Goal: Task Accomplishment & Management: Manage account settings

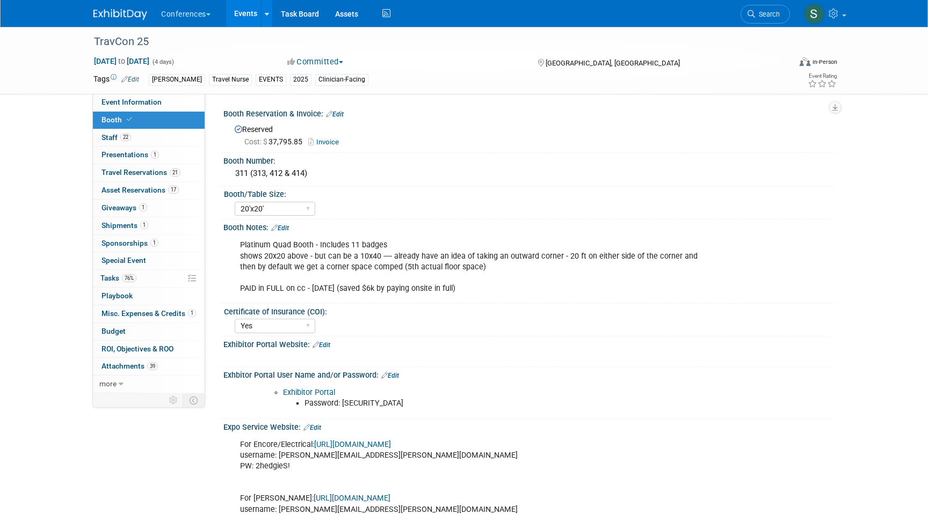
select select "20'x20'"
select select "Yes"
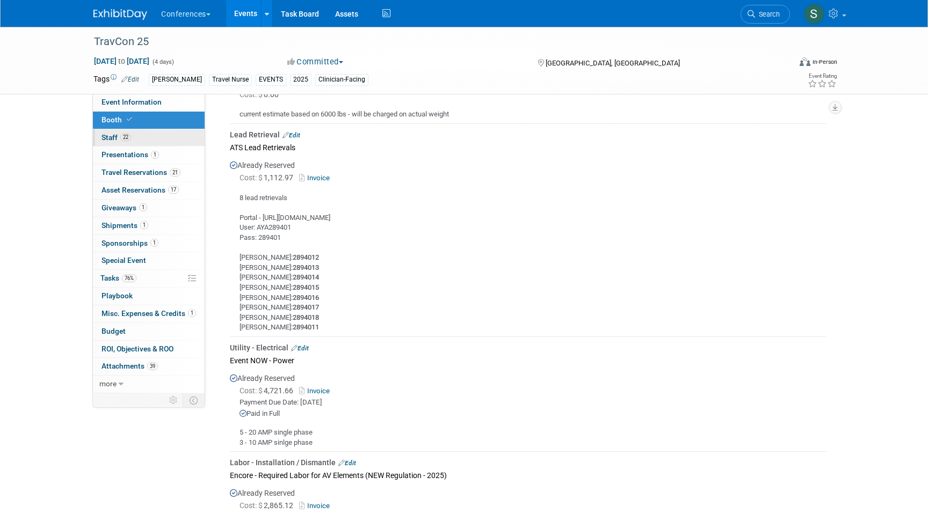
click at [140, 131] on link "22 Staff 22" at bounding box center [149, 137] width 112 height 17
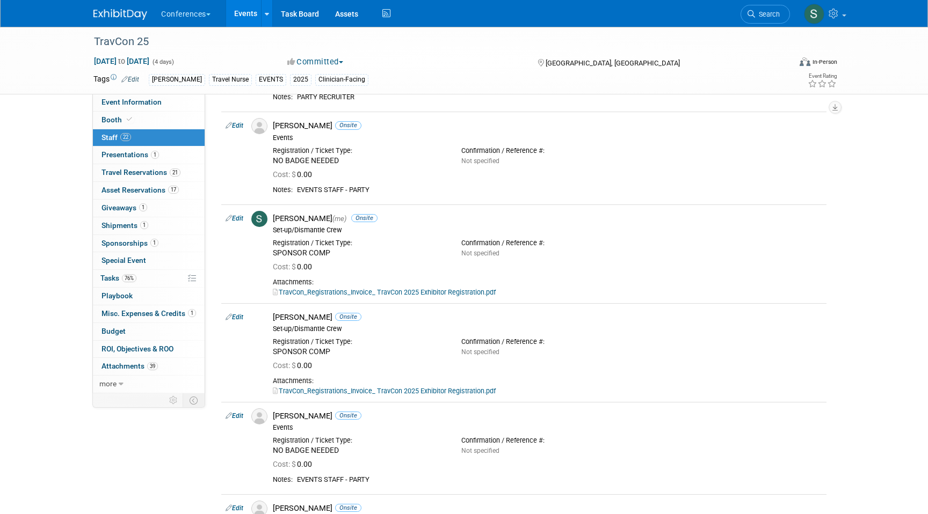
scroll to position [1565, 0]
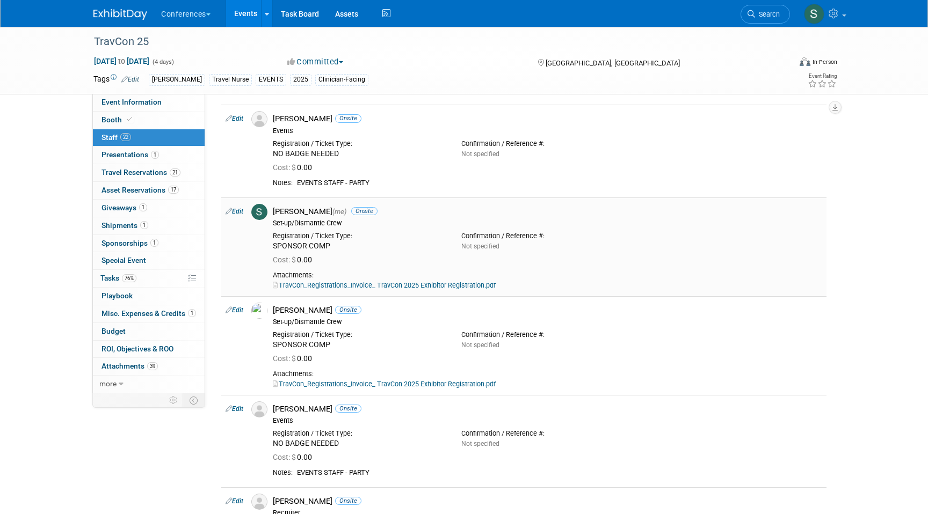
click at [238, 213] on link "Edit" at bounding box center [234, 212] width 18 height 8
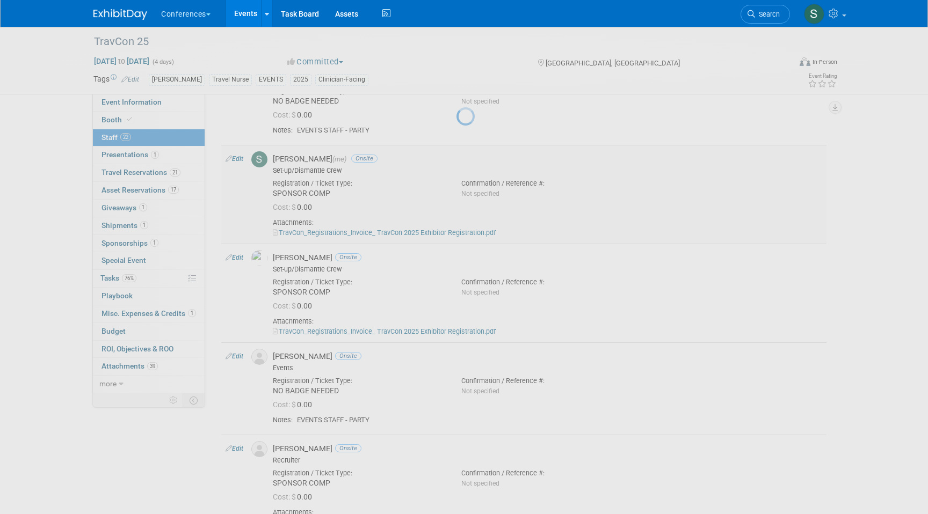
select select "a9d03f23-9900-4d84-867c-673ace9463de"
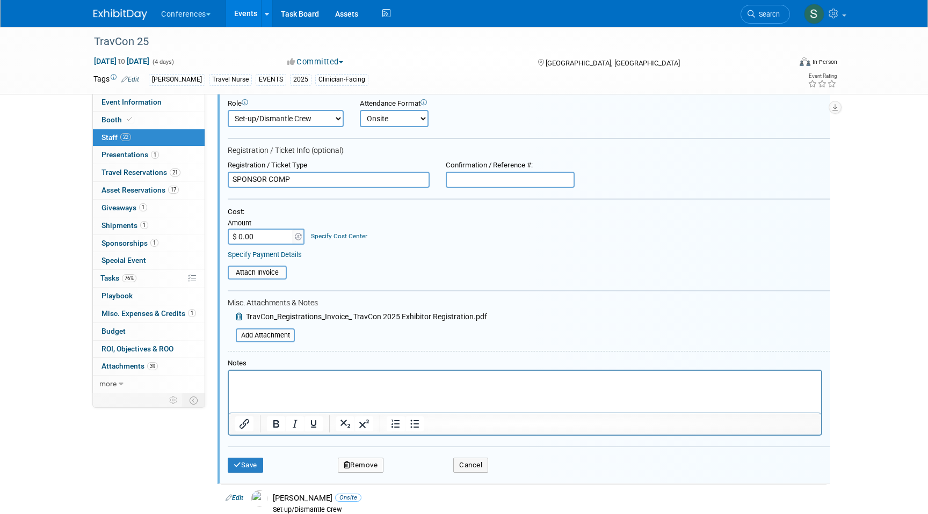
scroll to position [1710, 0]
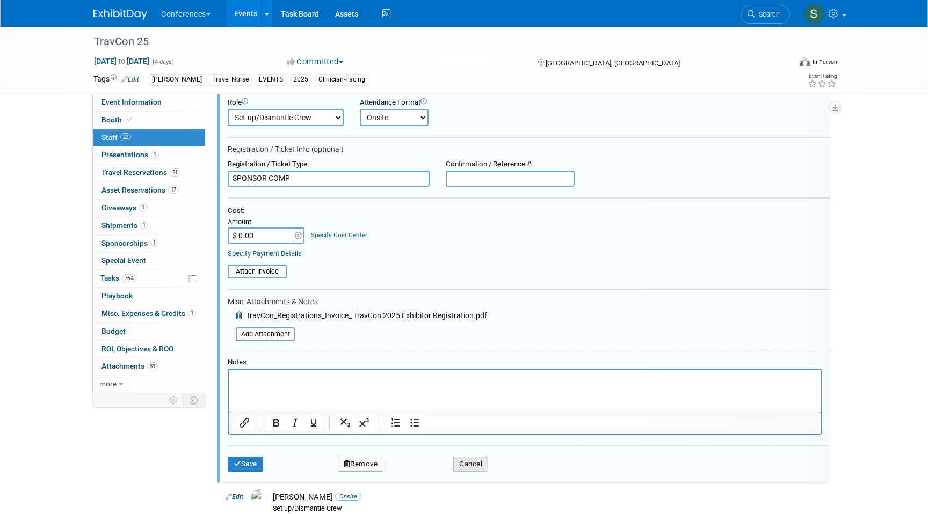
click at [474, 469] on button "Cancel" at bounding box center [470, 464] width 35 height 15
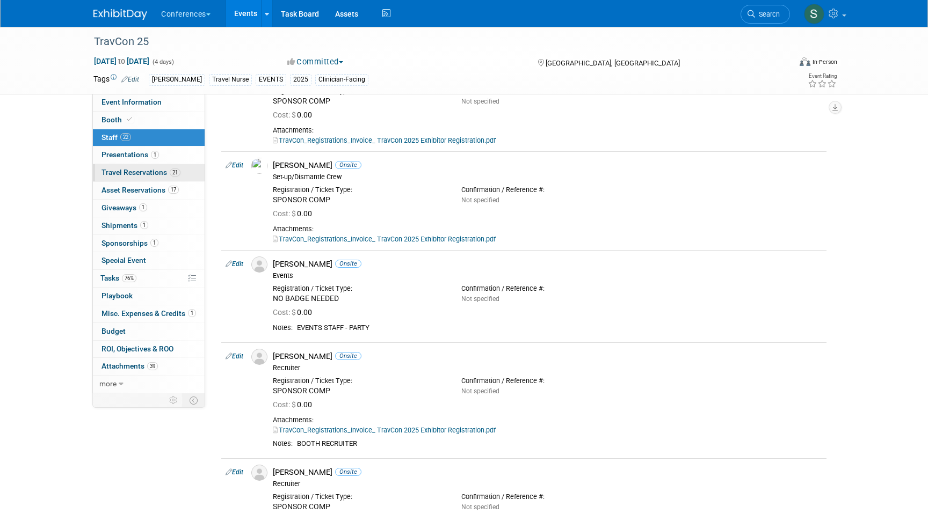
click at [173, 168] on link "21 Travel Reservations 21" at bounding box center [149, 172] width 112 height 17
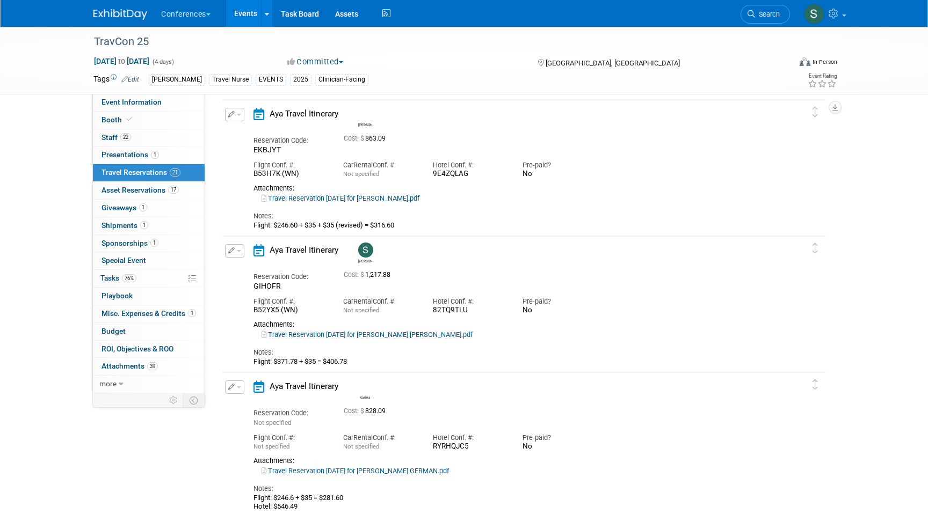
scroll to position [2196, 0]
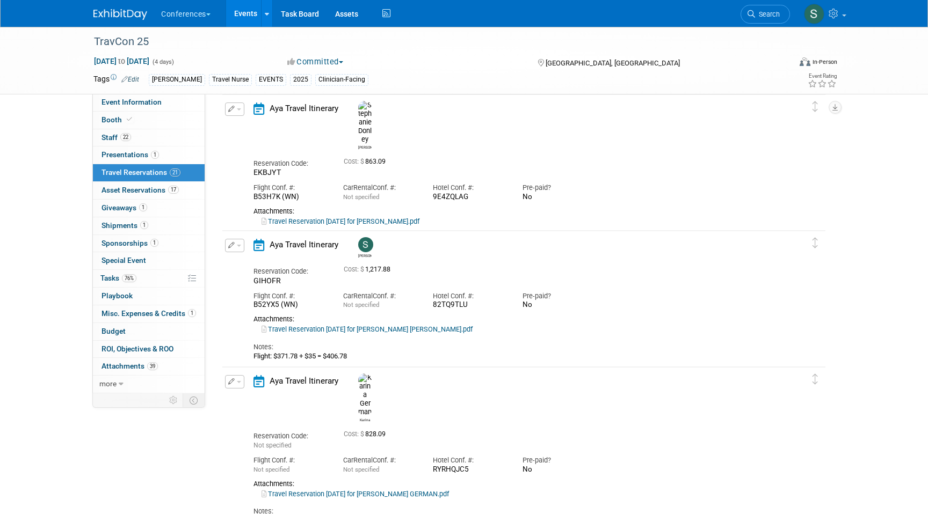
click at [231, 247] on icon "button" at bounding box center [231, 245] width 7 height 6
click at [252, 260] on button "Edit Reservation" at bounding box center [270, 265] width 91 height 16
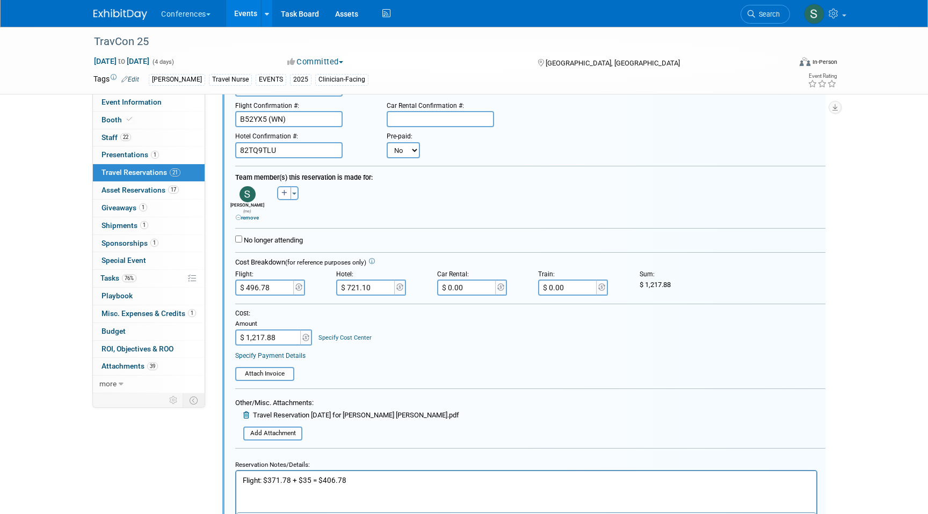
scroll to position [2393, 0]
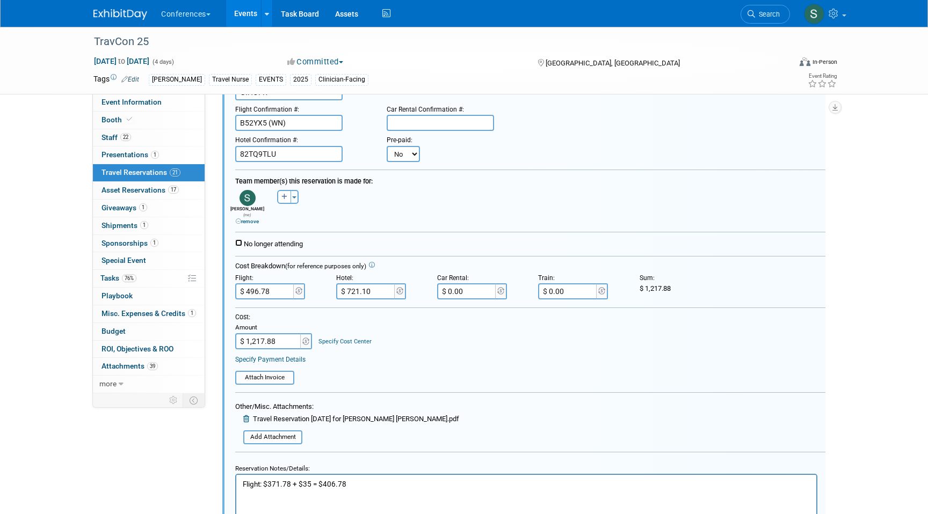
click at [241, 239] on input "No longer attending" at bounding box center [238, 242] width 7 height 7
checkbox input "true"
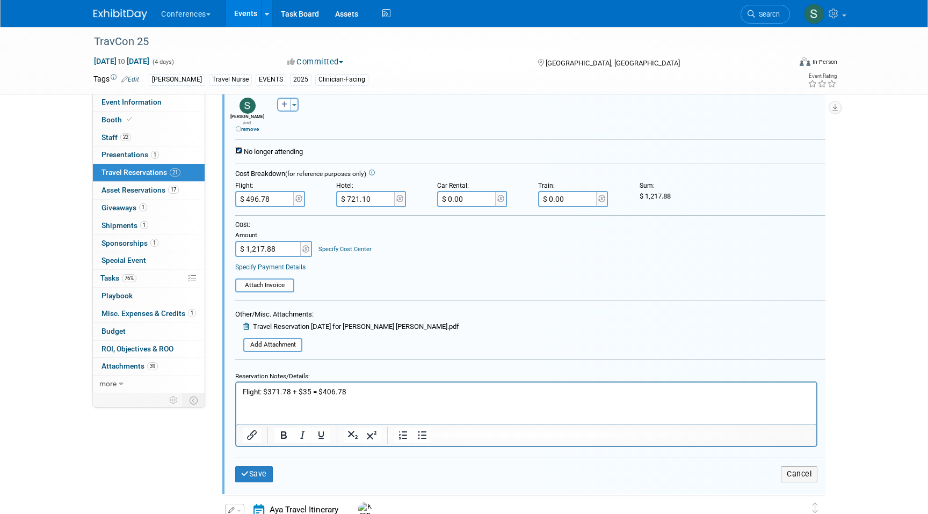
scroll to position [2487, 0]
click at [383, 392] on p "Flight: $371.78 + $35 = $406.78" at bounding box center [526, 391] width 567 height 10
click at [243, 469] on icon "submit" at bounding box center [245, 473] width 8 height 8
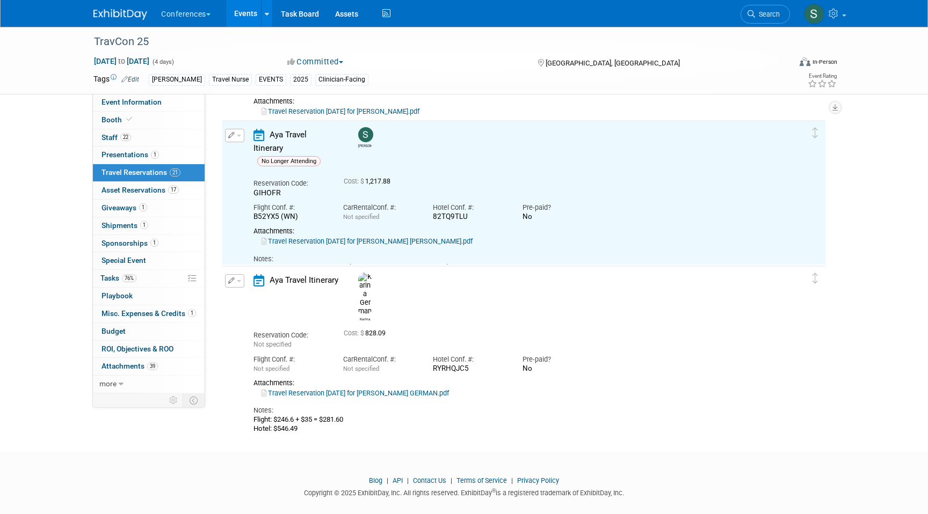
scroll to position [2305, 0]
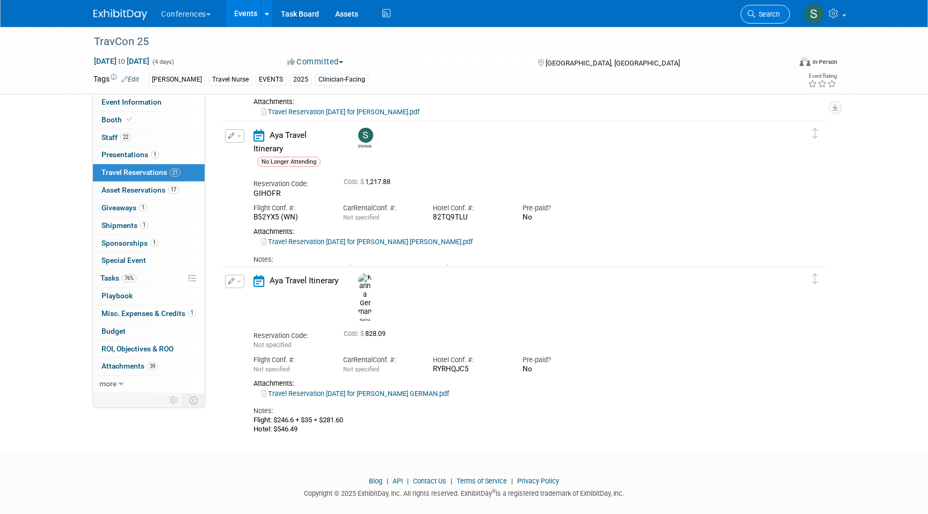
click at [761, 12] on span "Search" at bounding box center [767, 14] width 25 height 8
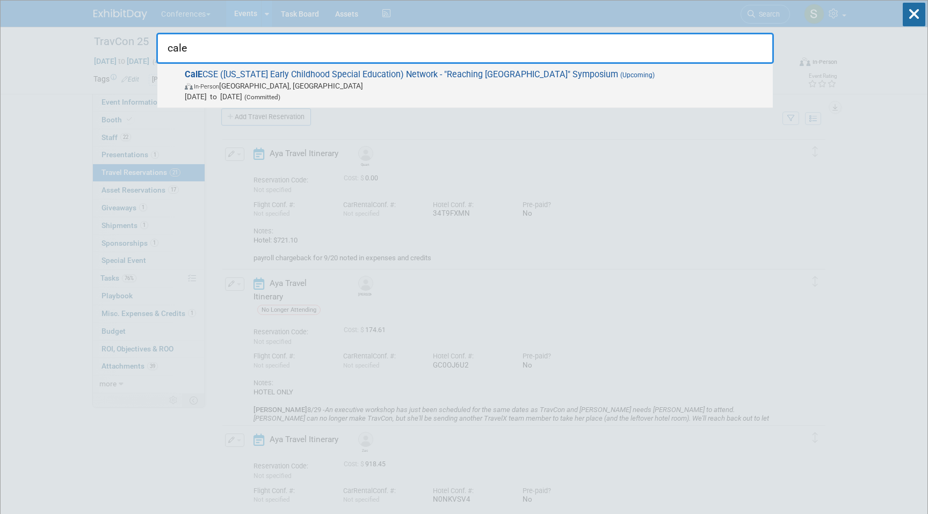
type input "cale"
click at [372, 84] on span "In-Person San Diego, CA" at bounding box center [476, 86] width 582 height 11
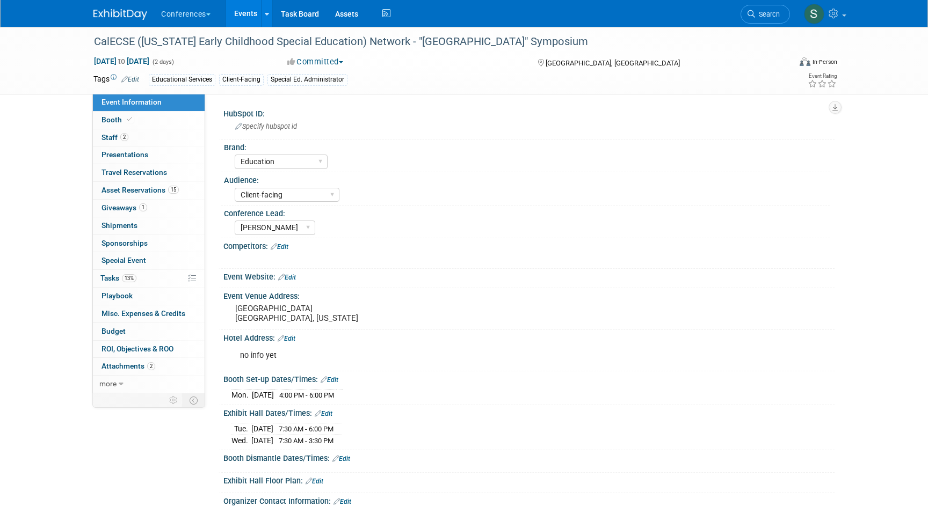
select select "Education"
select select "Client-facing"
select select "[PERSON_NAME]"
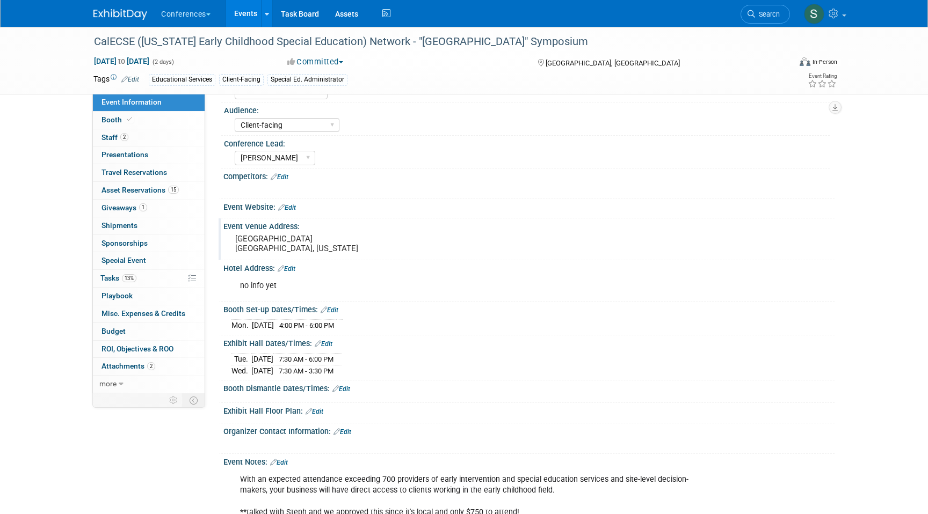
scroll to position [83, 0]
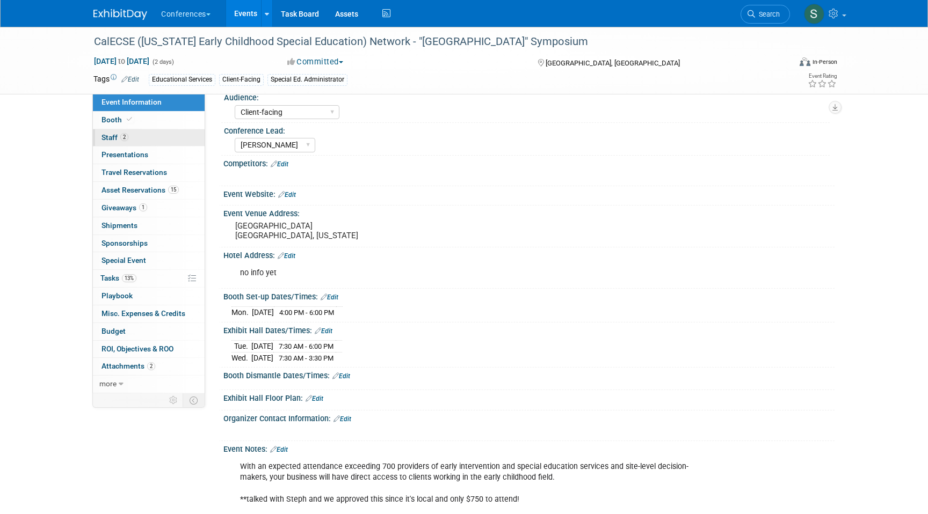
click at [138, 139] on link "2 Staff 2" at bounding box center [149, 137] width 112 height 17
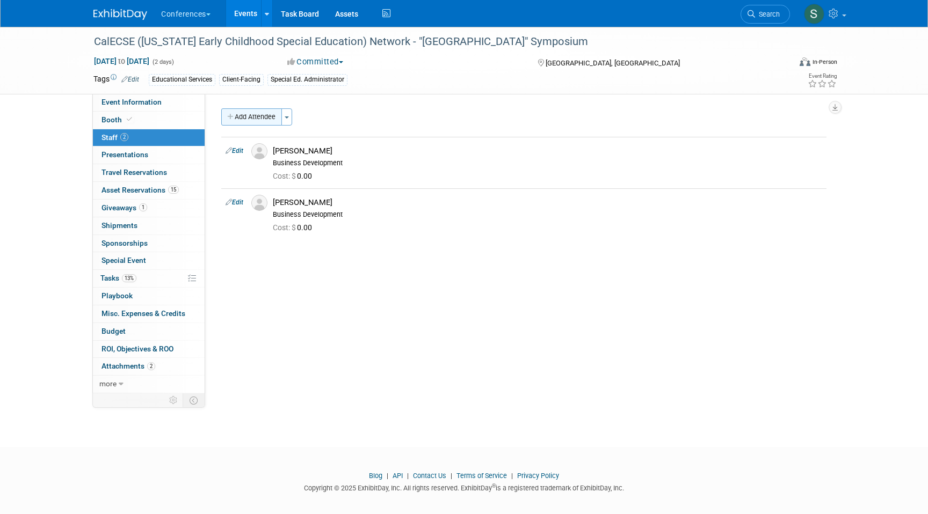
click at [261, 121] on button "Add Attendee" at bounding box center [251, 116] width 61 height 17
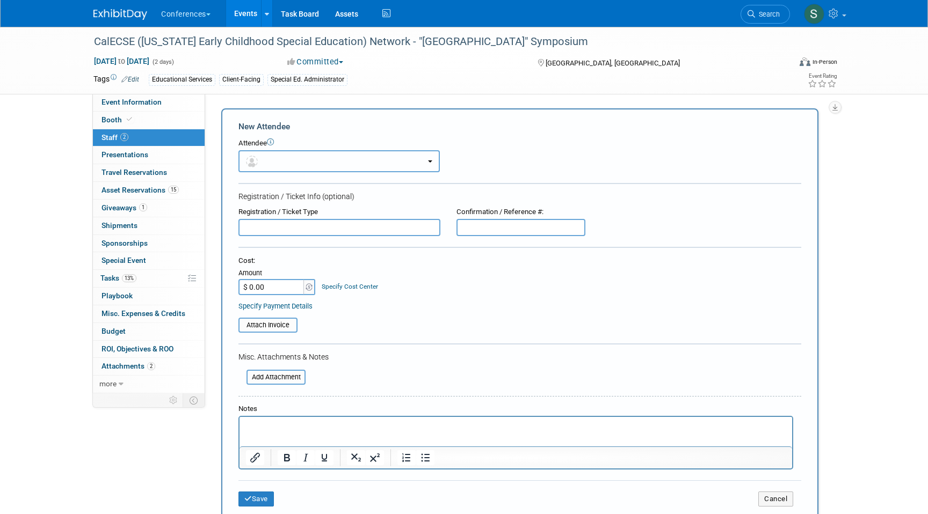
click at [276, 158] on button "button" at bounding box center [338, 161] width 201 height 22
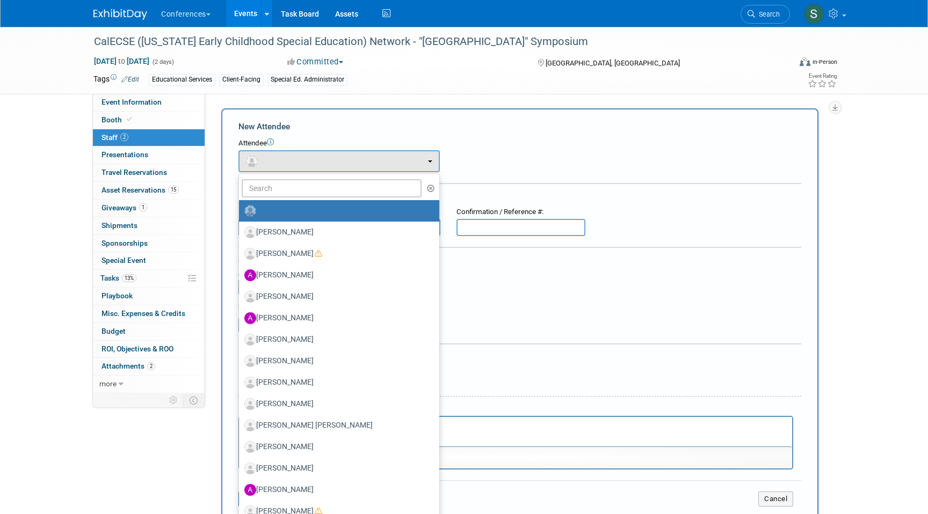
click at [490, 166] on div "Attendee <img src="https://www.exhibitday.com/Images/Unassigned-User-Icon.png" …" at bounding box center [519, 155] width 563 height 34
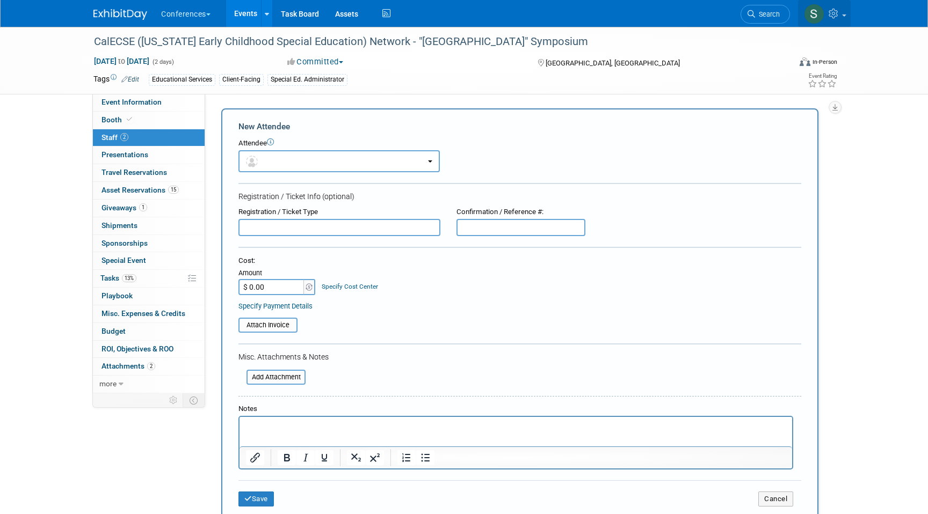
click at [838, 13] on icon at bounding box center [834, 14] width 12 height 10
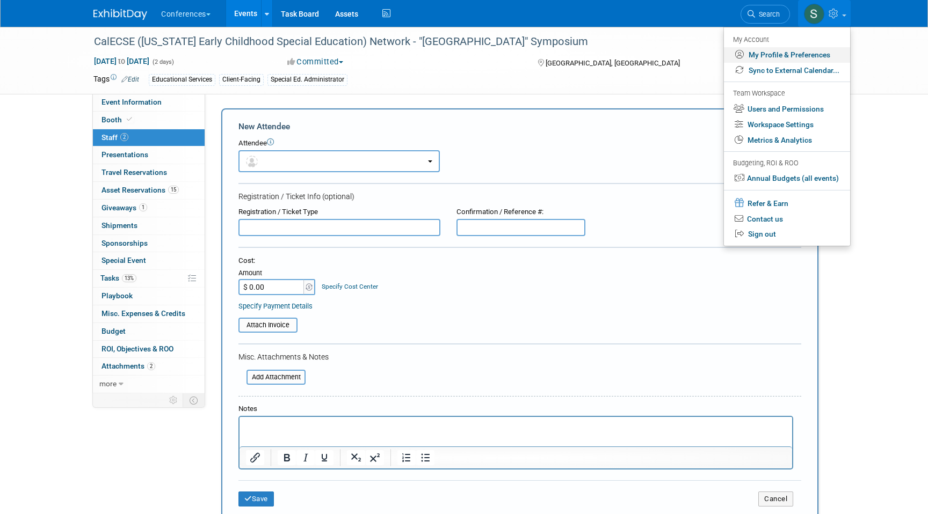
click at [795, 55] on link "My Profile & Preferences" at bounding box center [787, 55] width 126 height 16
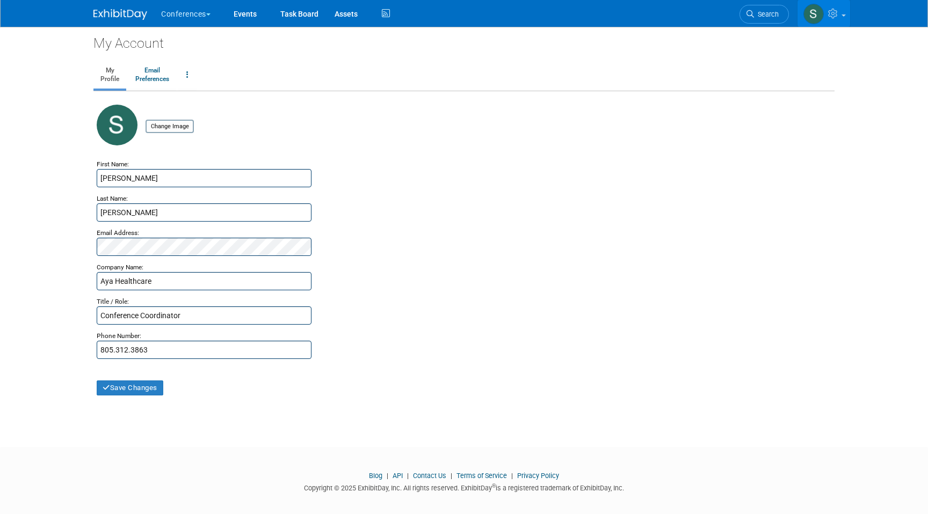
click at [843, 19] on link at bounding box center [823, 13] width 53 height 27
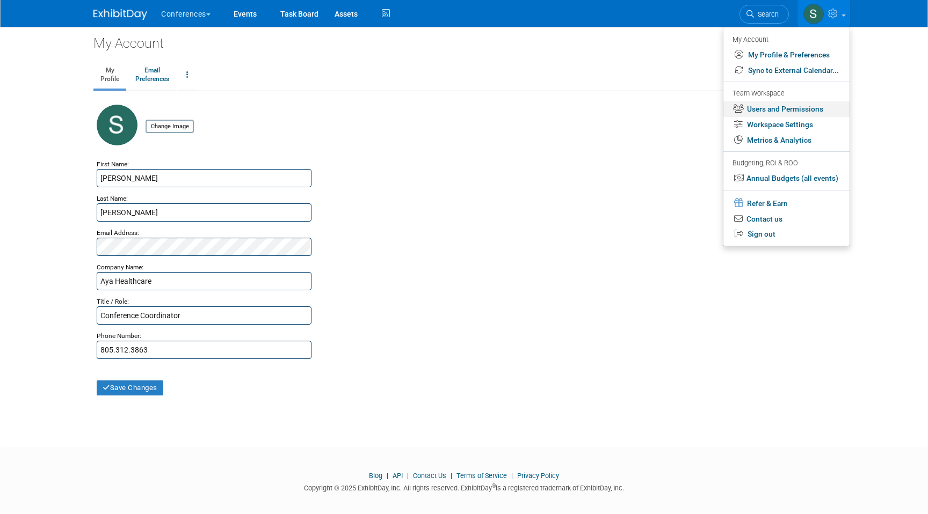
click at [797, 111] on link "Users and Permissions" at bounding box center [786, 109] width 126 height 16
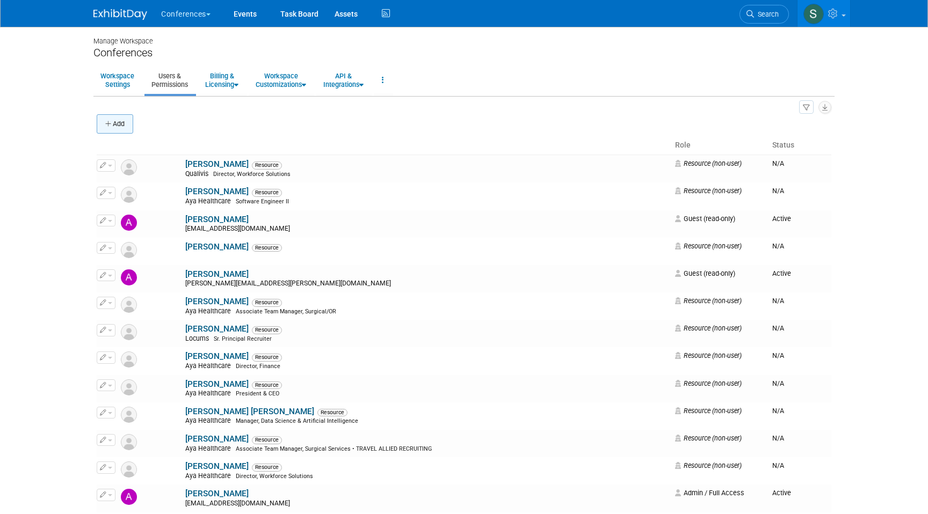
click at [110, 129] on button "Add" at bounding box center [115, 123] width 37 height 19
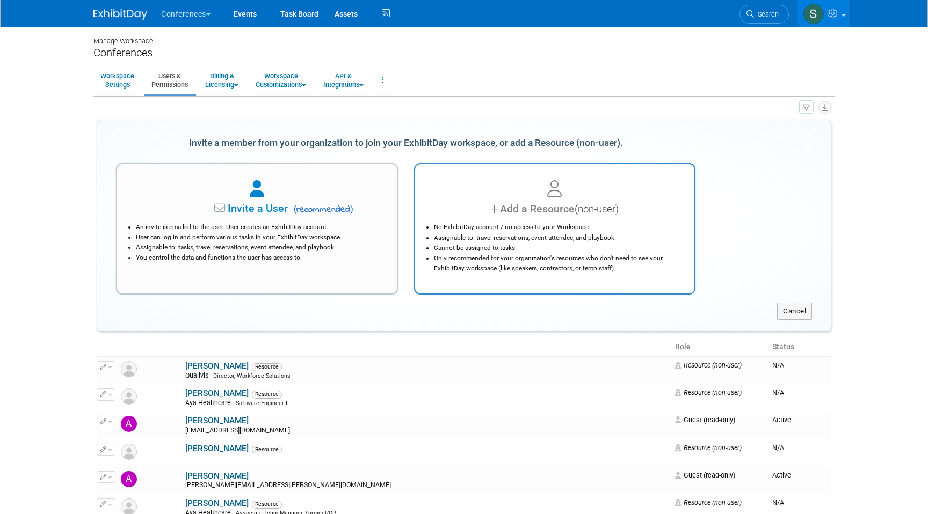
click at [520, 241] on li "Assignable to: travel reservations, event attendee, and playbook." at bounding box center [557, 238] width 247 height 10
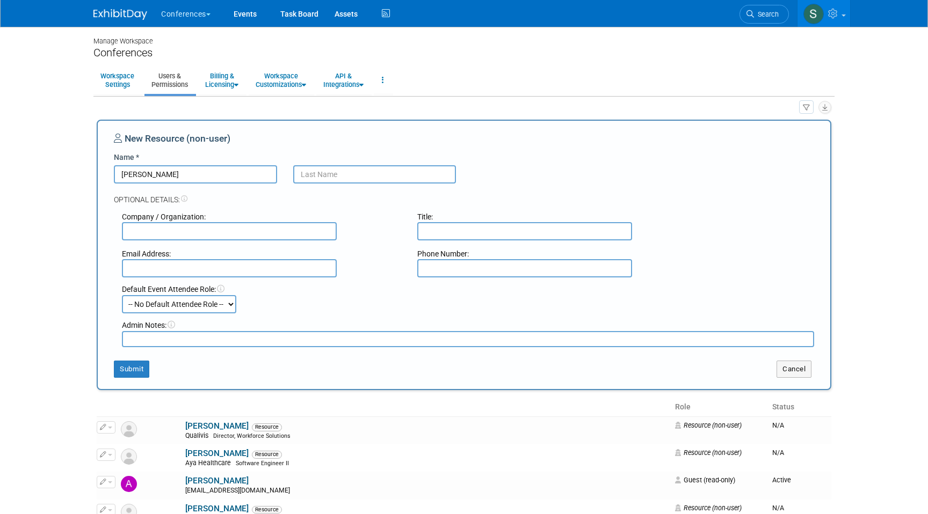
type input "[PERSON_NAME]"
click at [339, 180] on input "text" at bounding box center [374, 174] width 163 height 18
type input "Alkhass"
click at [198, 235] on input "text" at bounding box center [229, 231] width 215 height 18
type input "Aya Education"
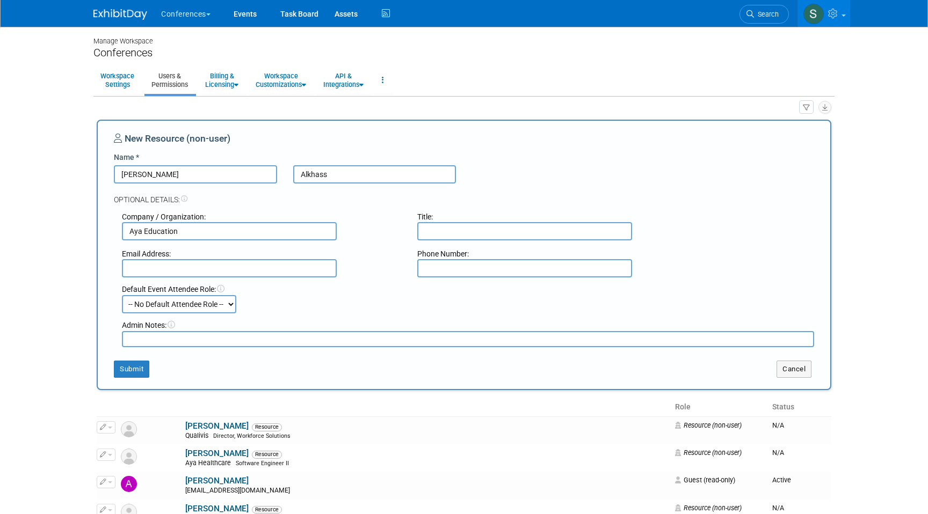
click at [200, 269] on input "text" at bounding box center [229, 268] width 215 height 18
type input "christina.alkhass@ayaeducation.com"
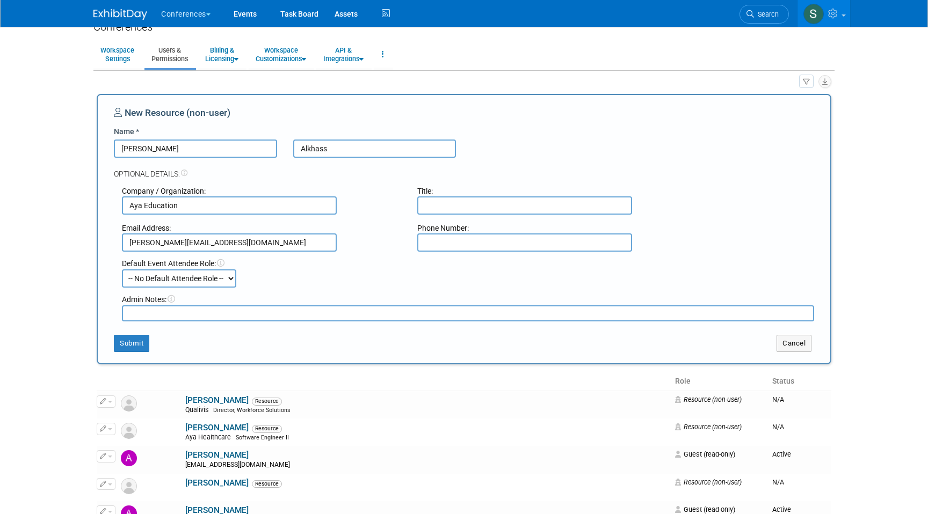
click at [444, 211] on input "text" at bounding box center [524, 205] width 215 height 18
type input "Account Manager III, Education Services"
click at [125, 341] on button "Submit" at bounding box center [131, 343] width 35 height 17
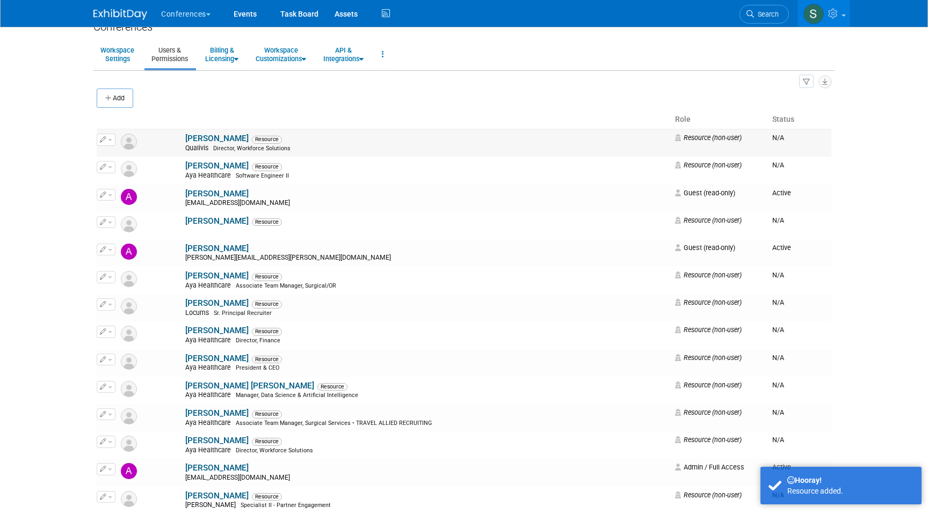
scroll to position [0, 0]
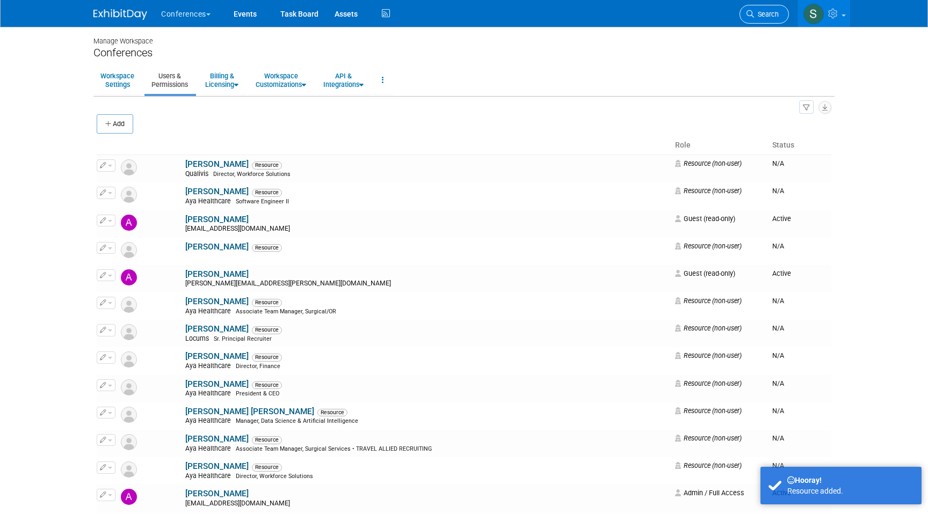
click at [775, 12] on span "Search" at bounding box center [766, 14] width 25 height 8
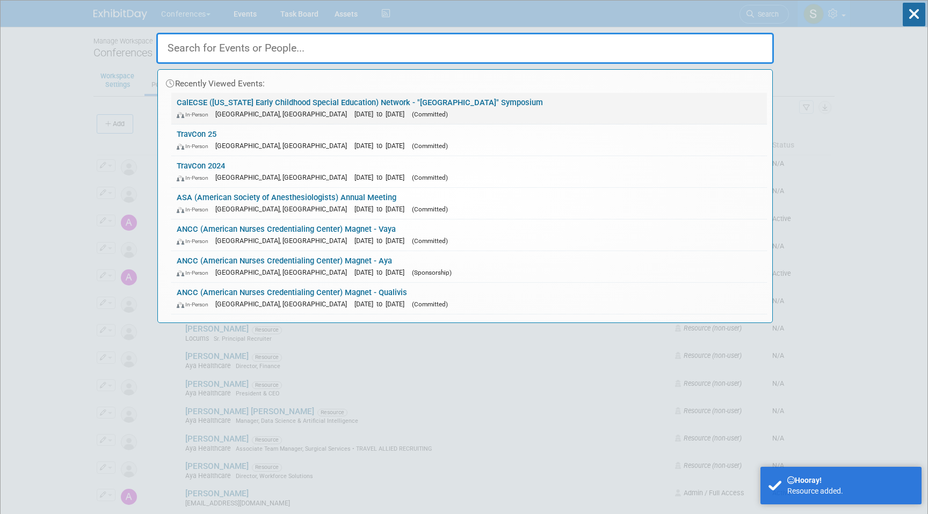
click at [267, 109] on div "In-Person San Diego, CA Oct 7, 2025 to Oct 8, 2025 (Committed)" at bounding box center [469, 113] width 585 height 11
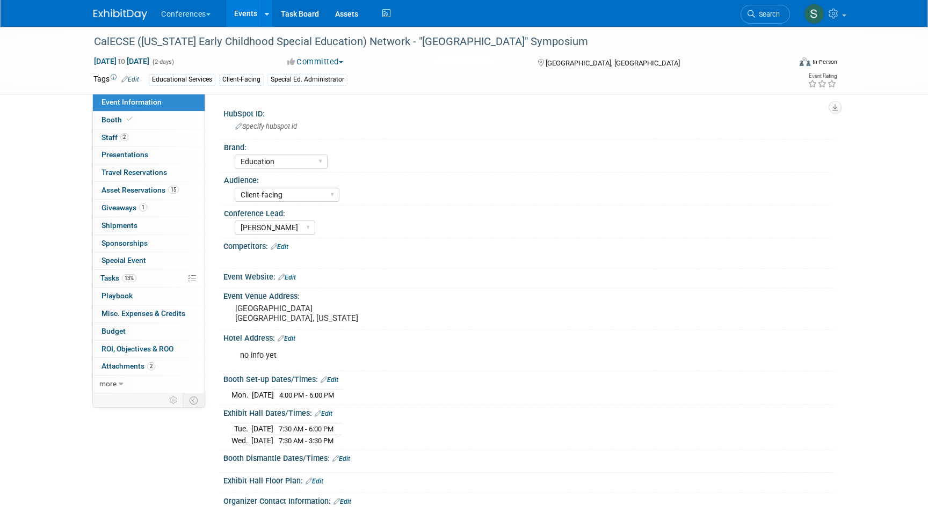
select select "Education"
select select "Client-facing"
select select "[PERSON_NAME]"
click at [125, 138] on span "2" at bounding box center [124, 137] width 8 height 8
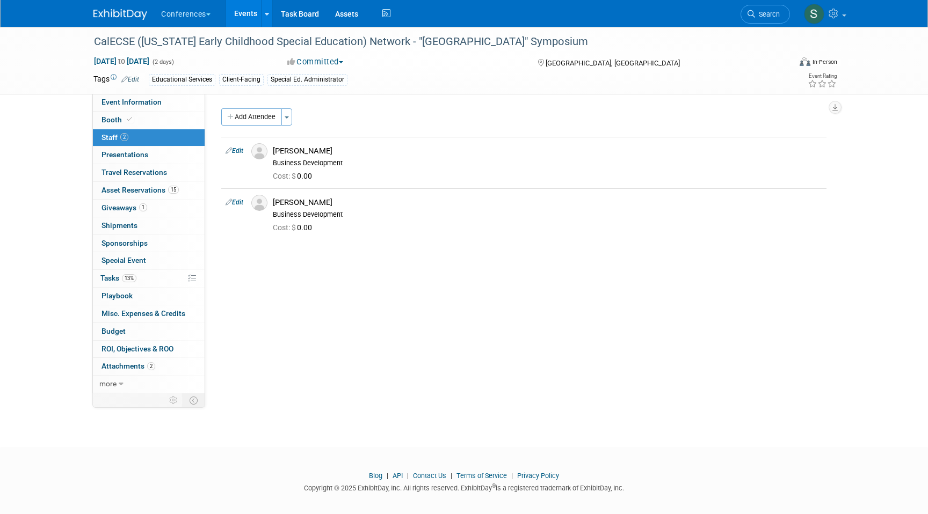
click at [261, 119] on button "Add Attendee" at bounding box center [251, 116] width 61 height 17
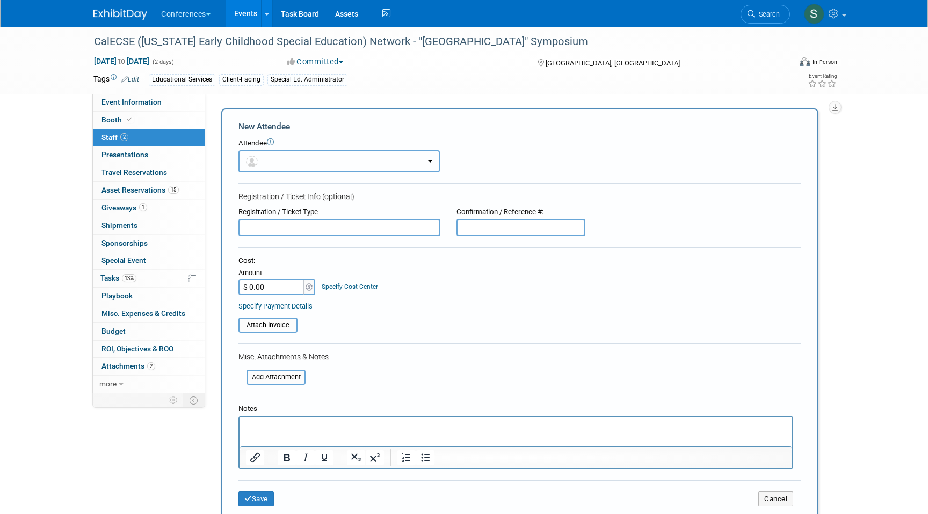
click at [283, 162] on button "button" at bounding box center [338, 161] width 201 height 22
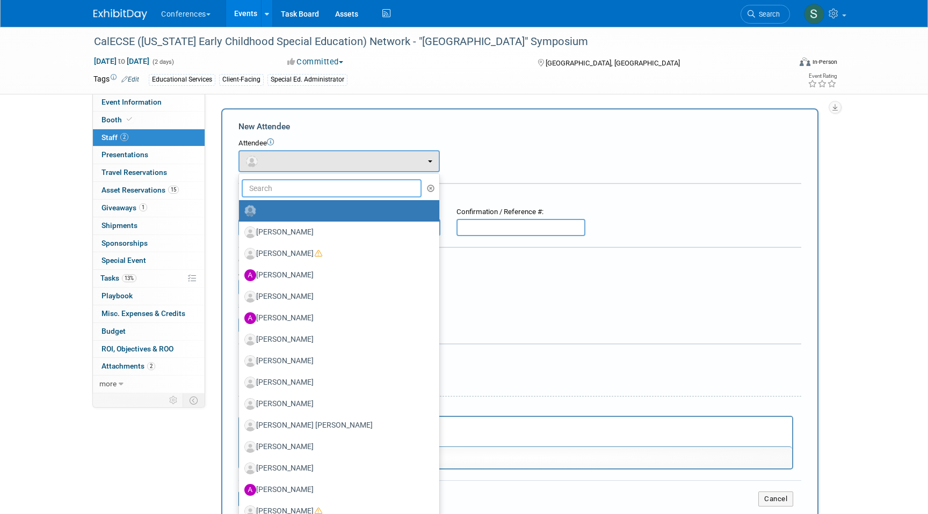
click at [282, 184] on input "text" at bounding box center [332, 188] width 180 height 18
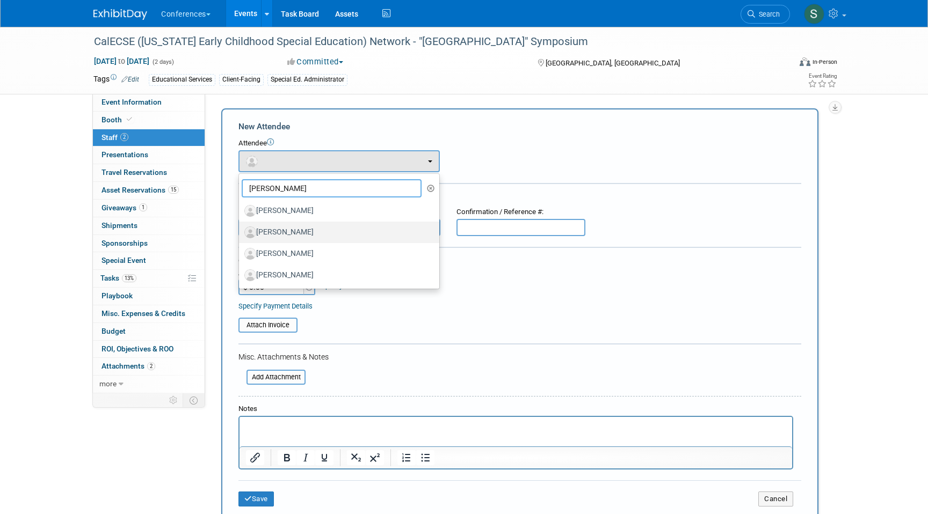
type input "[PERSON_NAME]"
click at [312, 227] on label "[PERSON_NAME]" at bounding box center [336, 232] width 184 height 17
click at [240, 228] on input "[PERSON_NAME]" at bounding box center [236, 231] width 7 height 7
select select "377b1acb-479a-4c05-9439-0187dce6064f"
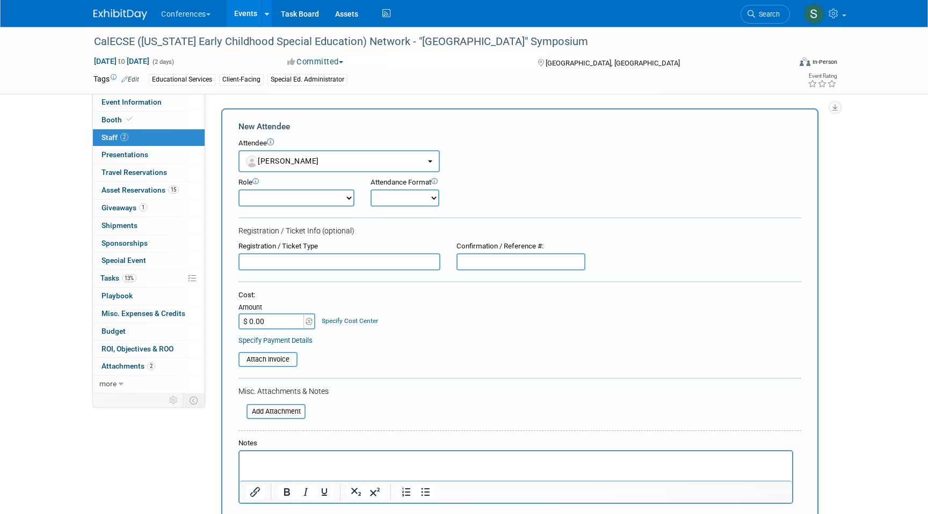
click at [301, 194] on select "Account Management Business Development Demonstrator Events Host Marketing Plan…" at bounding box center [296, 197] width 116 height 17
select select "500"
click at [238, 189] on select "Account Management Business Development Demonstrator Events Host Marketing Plan…" at bounding box center [296, 197] width 116 height 17
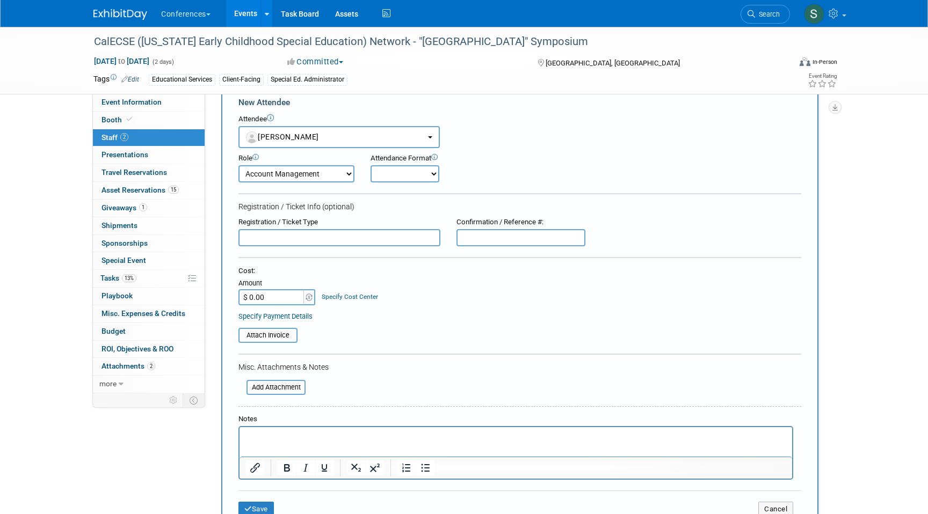
scroll to position [53, 0]
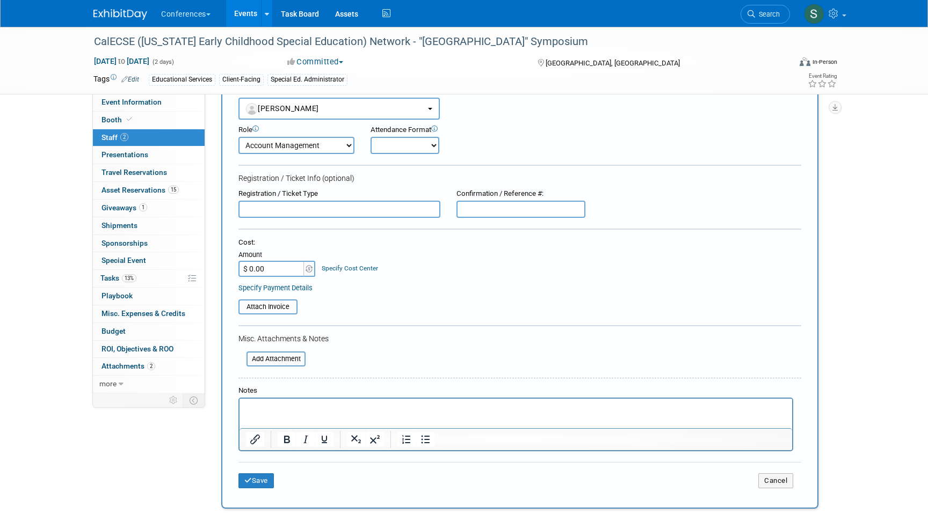
click at [262, 413] on p "Rich Text Area. Press ALT-0 for help." at bounding box center [516, 408] width 540 height 11
click at [255, 479] on button "Save" at bounding box center [255, 480] width 35 height 15
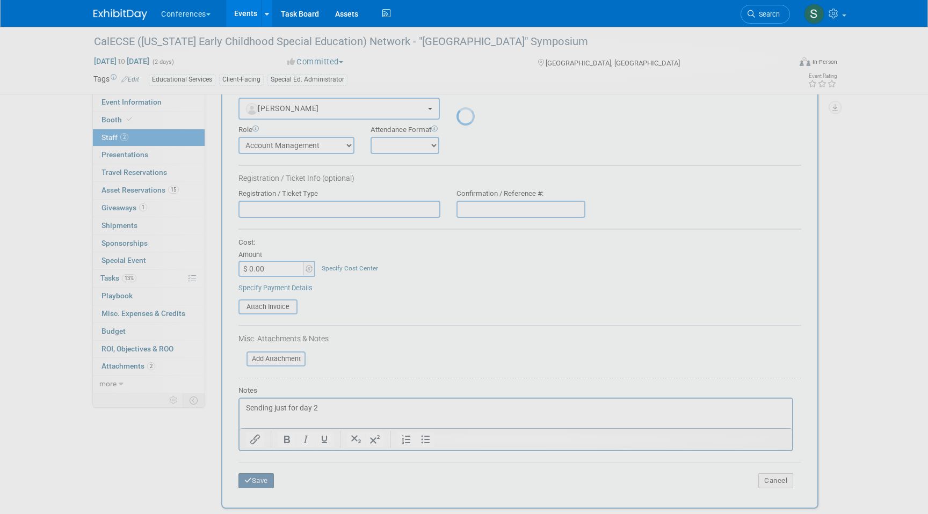
scroll to position [8, 0]
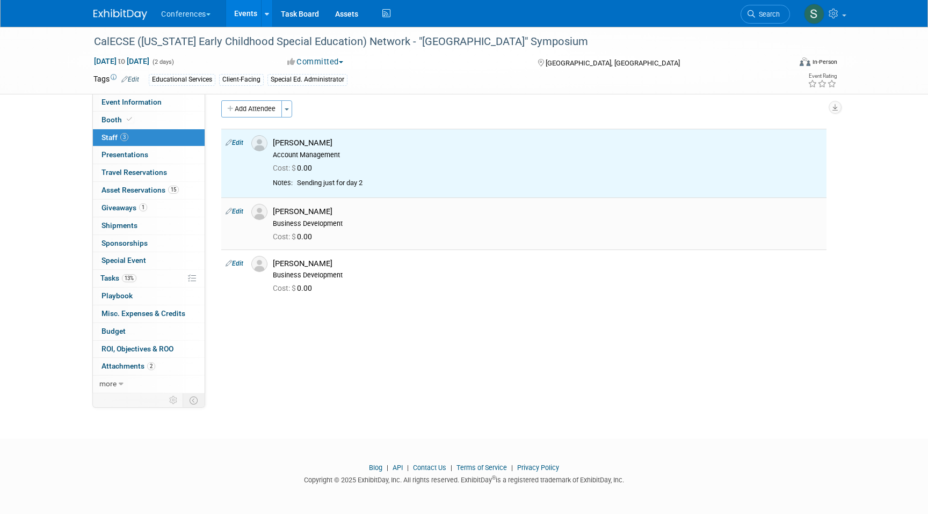
click at [235, 210] on link "Edit" at bounding box center [234, 212] width 18 height 8
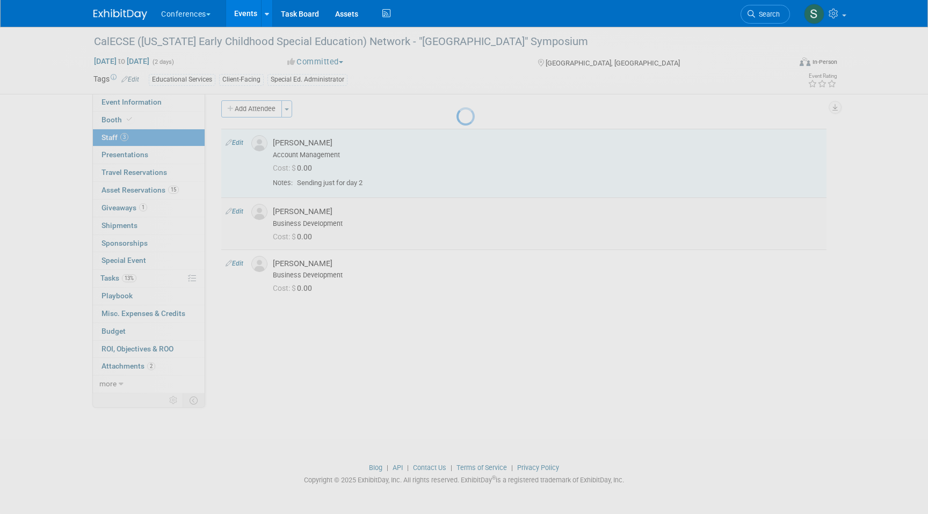
select select "56bd4f2b-22ad-4d98-8126-e5f8a70b0b4e"
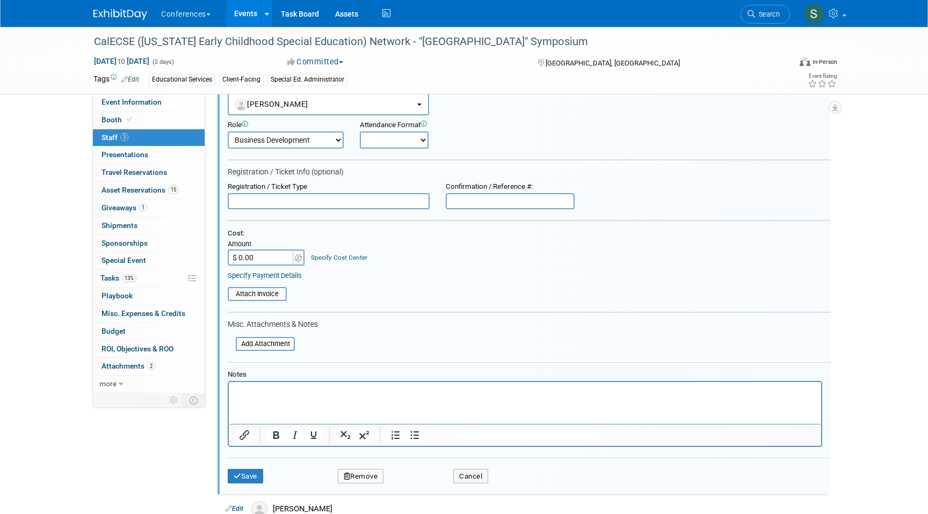
scroll to position [136, 0]
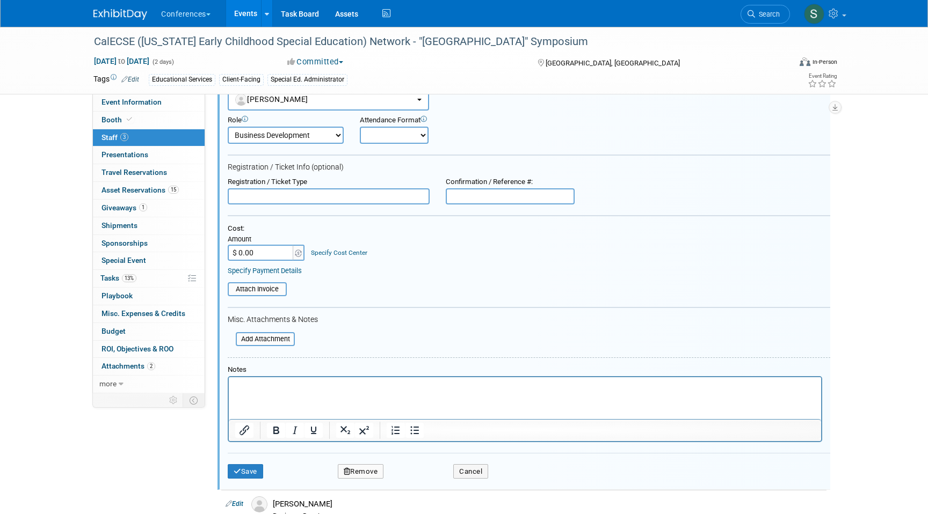
click at [269, 391] on p "Rich Text Area. Press ALT-0 for help." at bounding box center [525, 386] width 580 height 11
click at [251, 473] on button "Save" at bounding box center [245, 471] width 35 height 15
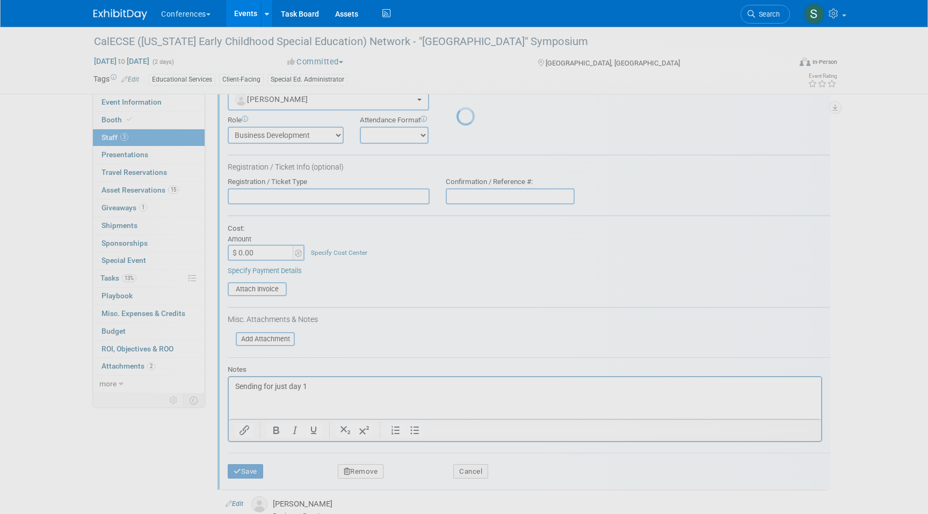
scroll to position [8, 0]
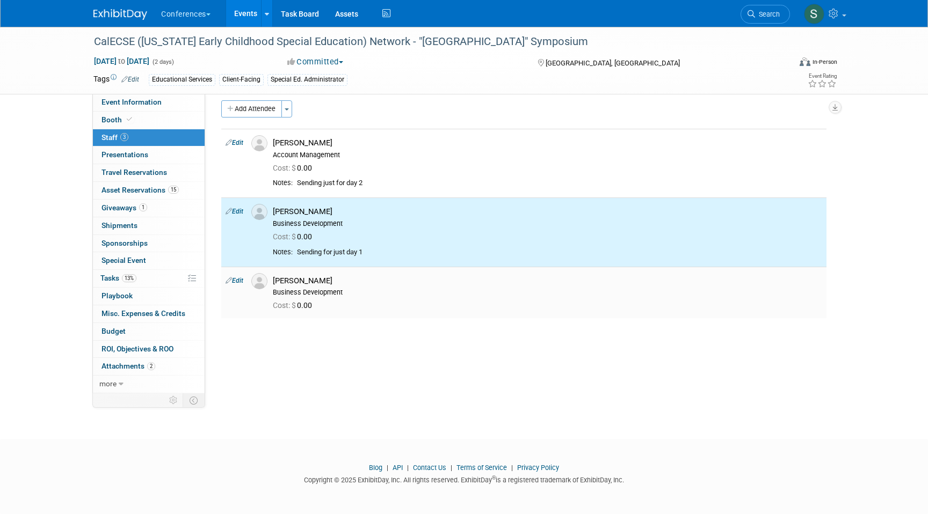
click at [235, 283] on link "Edit" at bounding box center [234, 281] width 18 height 8
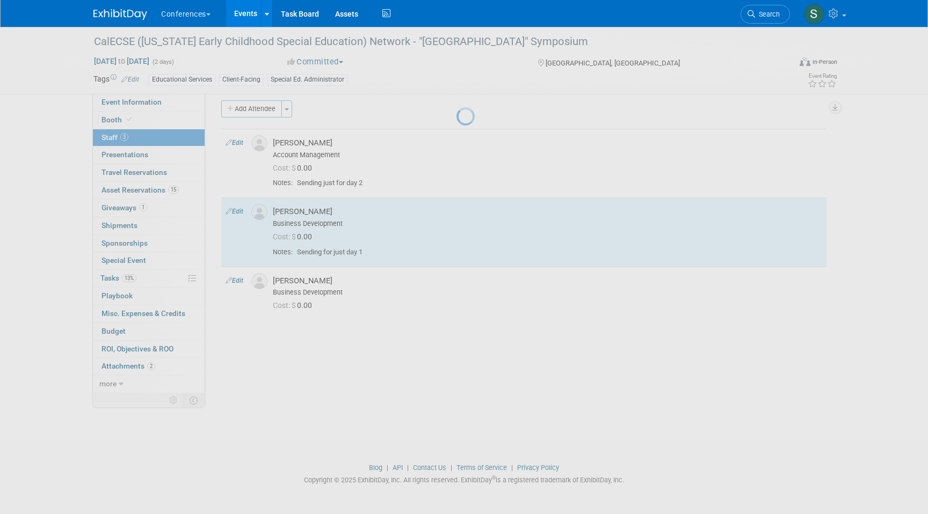
select select "1410ddcf-e2b5-43f2-b1cb-4d0b5abd290e"
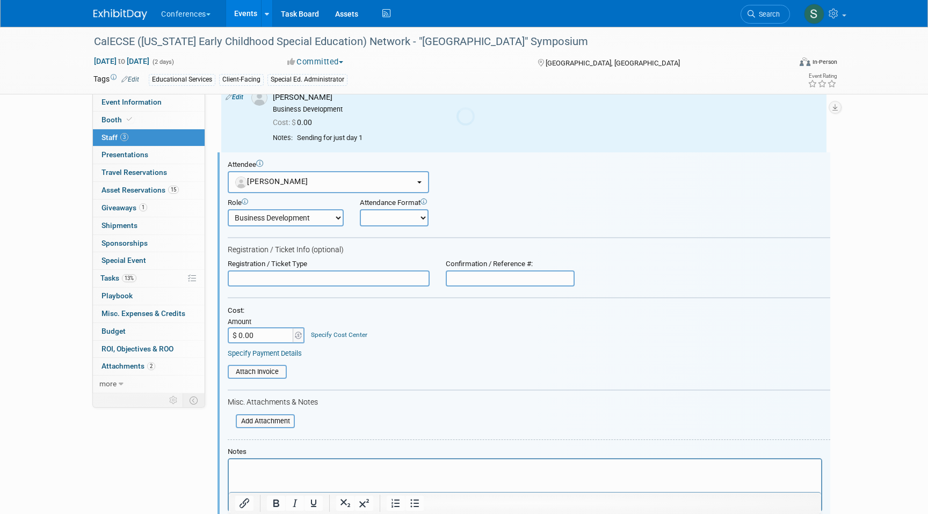
scroll to position [0, 0]
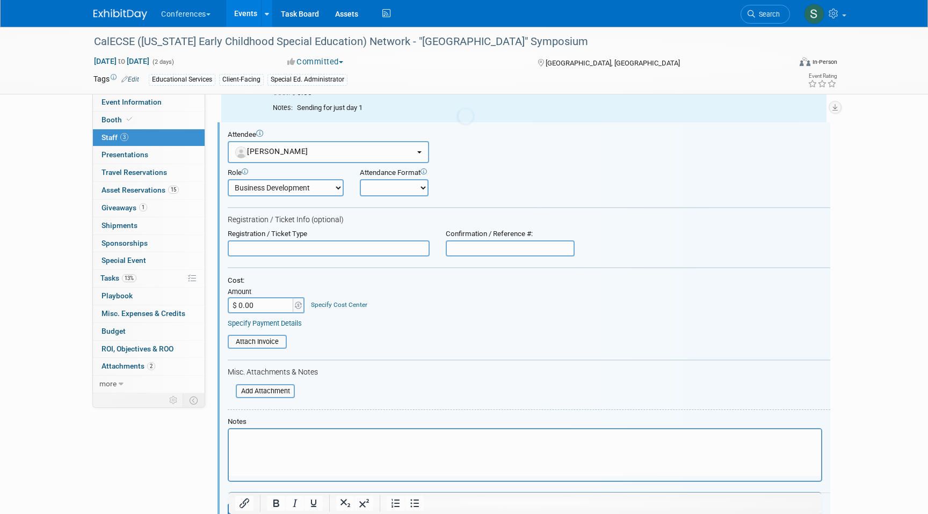
click at [238, 279] on form "Attendee <img src="https://www.exhibitday.com/Images/Unassigned-User-Icon.png" …" at bounding box center [529, 328] width 602 height 397
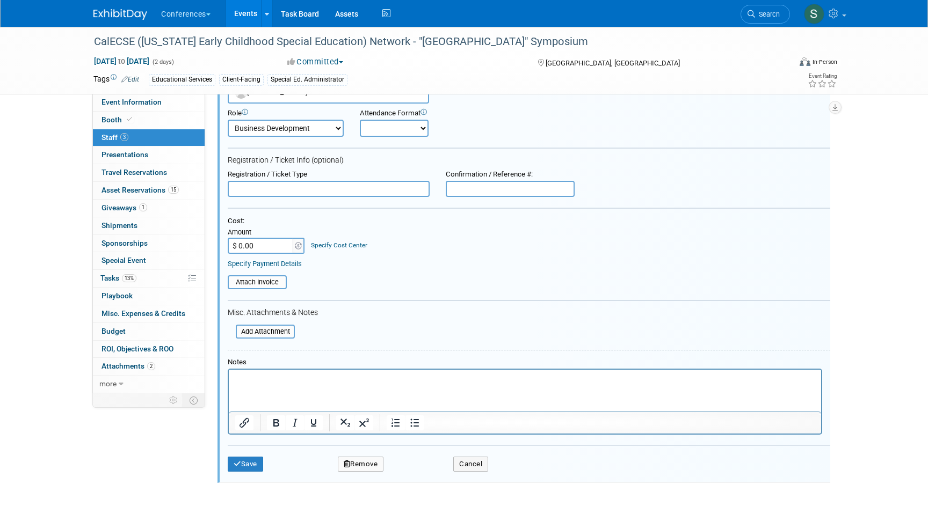
scroll to position [213, 0]
click at [247, 383] on html at bounding box center [525, 375] width 592 height 15
click at [252, 460] on button "Save" at bounding box center [245, 463] width 35 height 15
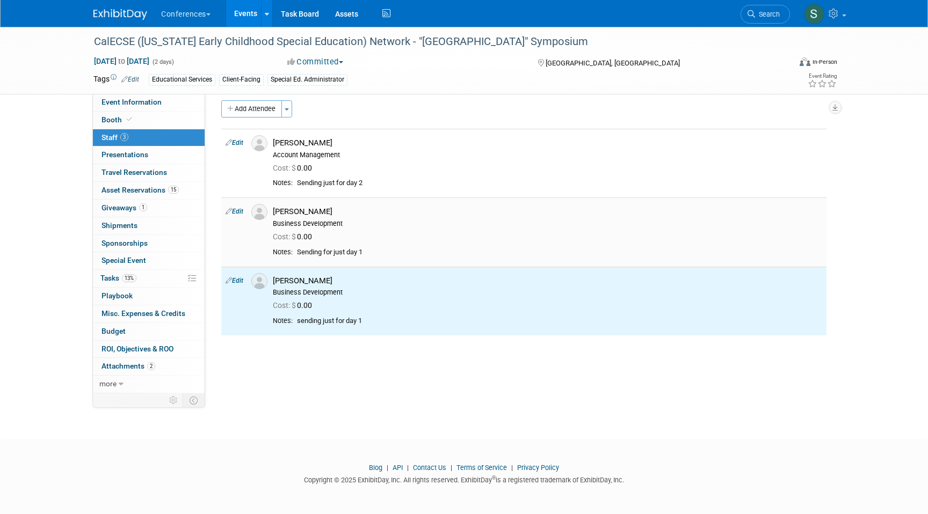
scroll to position [0, 0]
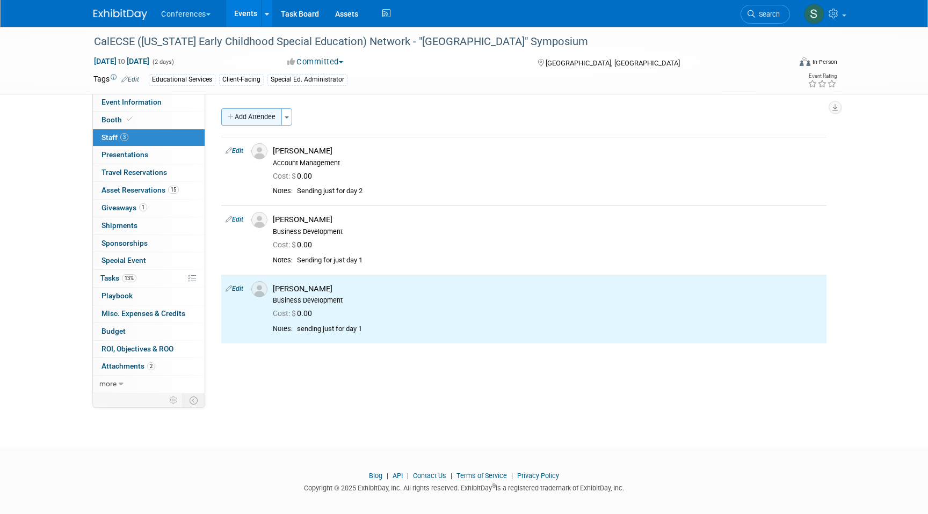
click at [247, 119] on button "Add Attendee" at bounding box center [251, 116] width 61 height 17
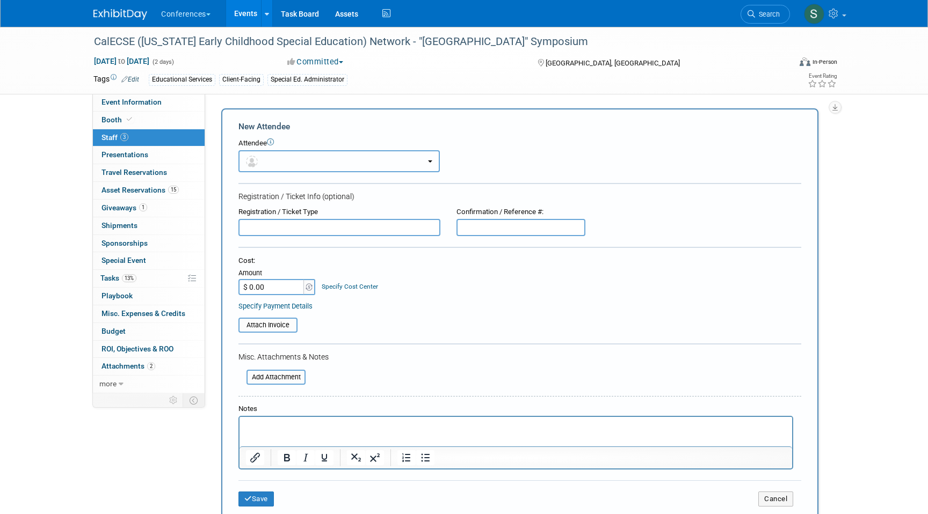
click at [281, 156] on button "button" at bounding box center [338, 161] width 201 height 22
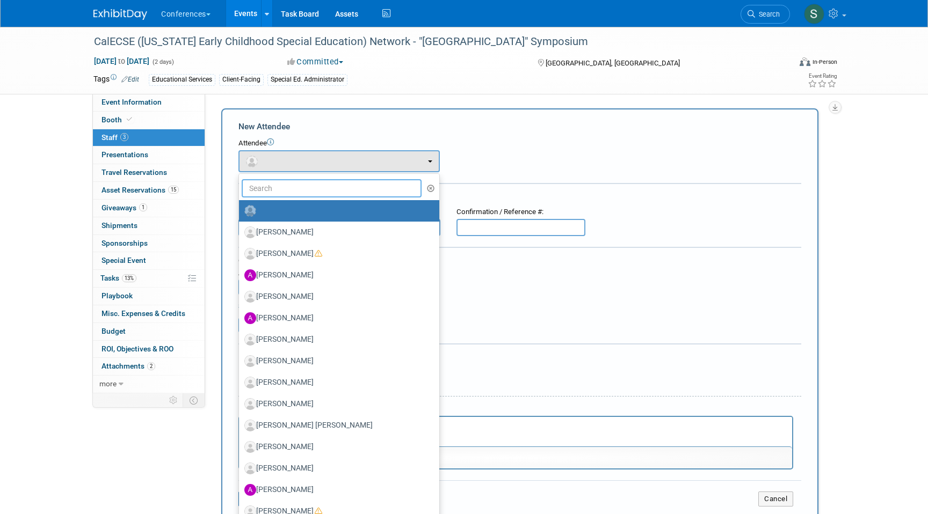
click at [280, 194] on input "text" at bounding box center [332, 188] width 180 height 18
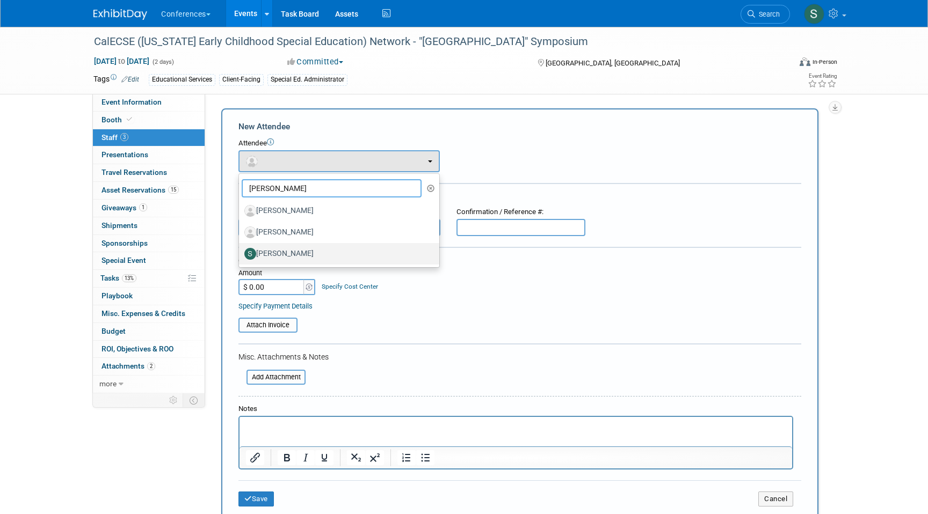
type input "scott"
click at [305, 254] on label "[PERSON_NAME]" at bounding box center [336, 253] width 184 height 17
click at [240, 254] on input "[PERSON_NAME]" at bounding box center [236, 252] width 7 height 7
select select "2a189458-fe0a-4018-ae92-acefde959992"
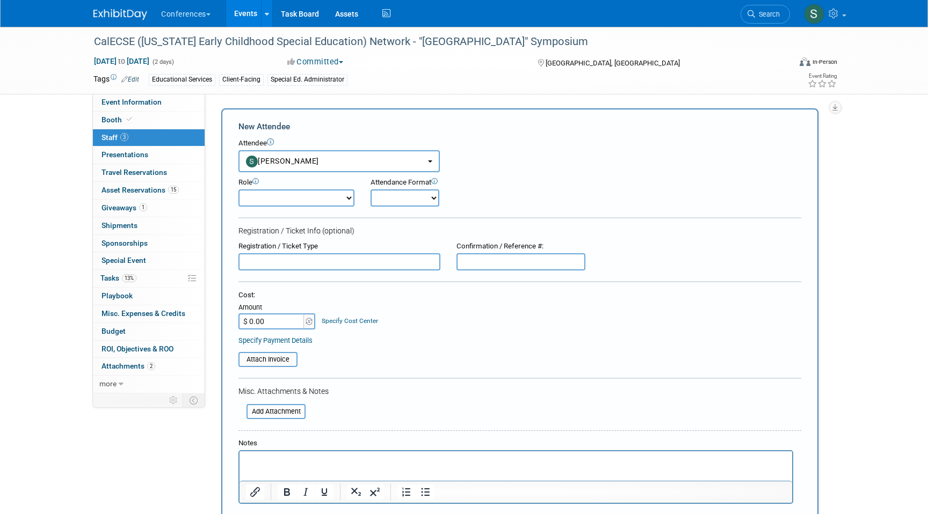
click at [291, 205] on select "Account Management Business Development Demonstrator Events Host Marketing Plan…" at bounding box center [296, 197] width 116 height 17
click at [238, 189] on select "Account Management Business Development Demonstrator Events Host Marketing Plan…" at bounding box center [296, 197] width 116 height 17
click at [284, 203] on select "Account Management Business Development Demonstrator Events Host Marketing Plan…" at bounding box center [296, 197] width 116 height 17
select select "300"
click at [238, 189] on select "Account Management Business Development Demonstrator Events Host Marketing Plan…" at bounding box center [296, 197] width 116 height 17
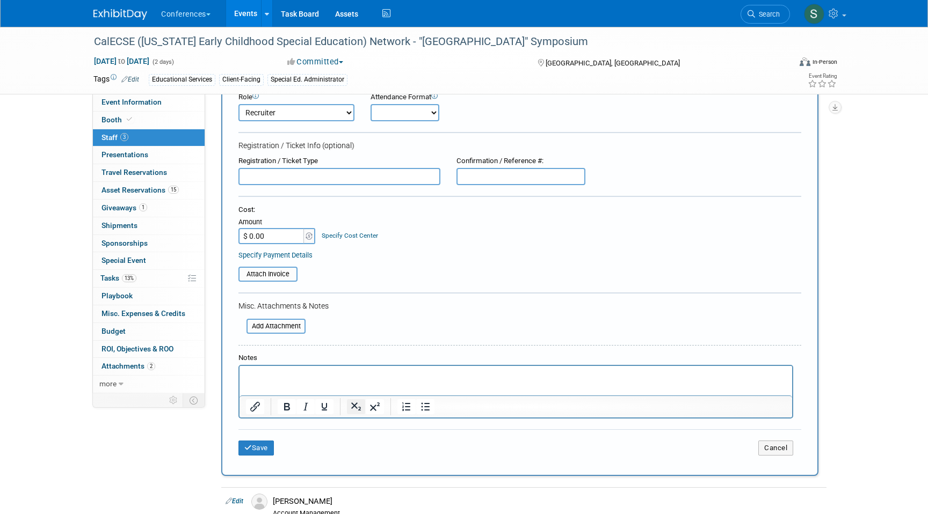
scroll to position [103, 0]
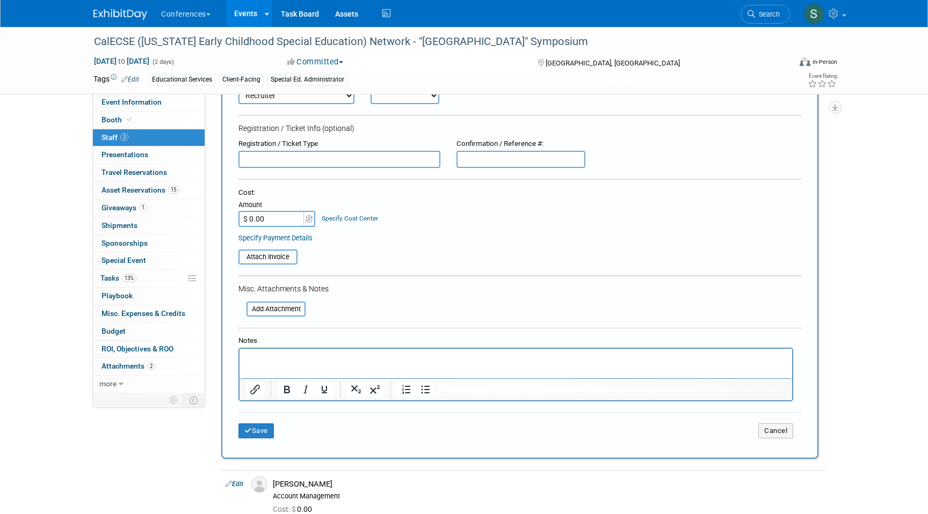
click at [308, 356] on p "Rich Text Area. Press ALT-0 for help." at bounding box center [516, 358] width 540 height 11
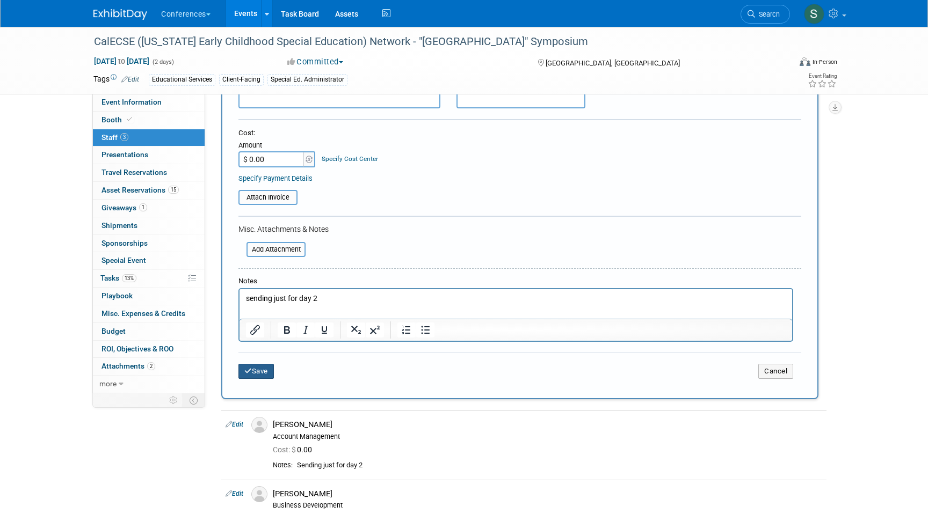
click at [259, 373] on button "Save" at bounding box center [255, 371] width 35 height 15
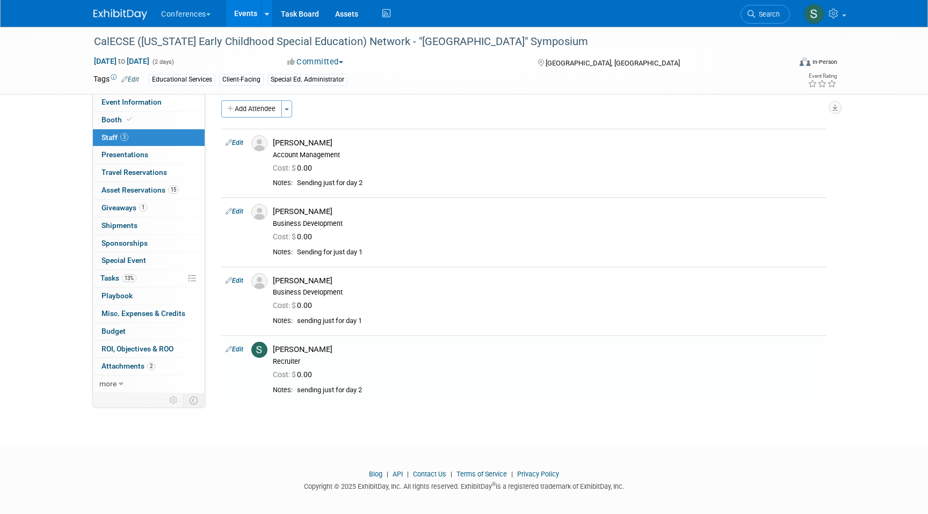
scroll to position [25, 0]
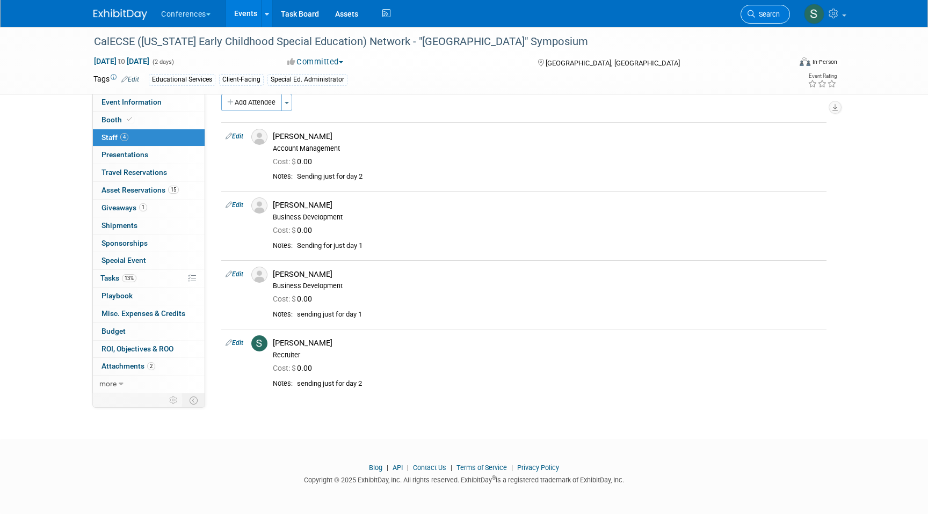
click at [762, 10] on span "Search" at bounding box center [767, 14] width 25 height 8
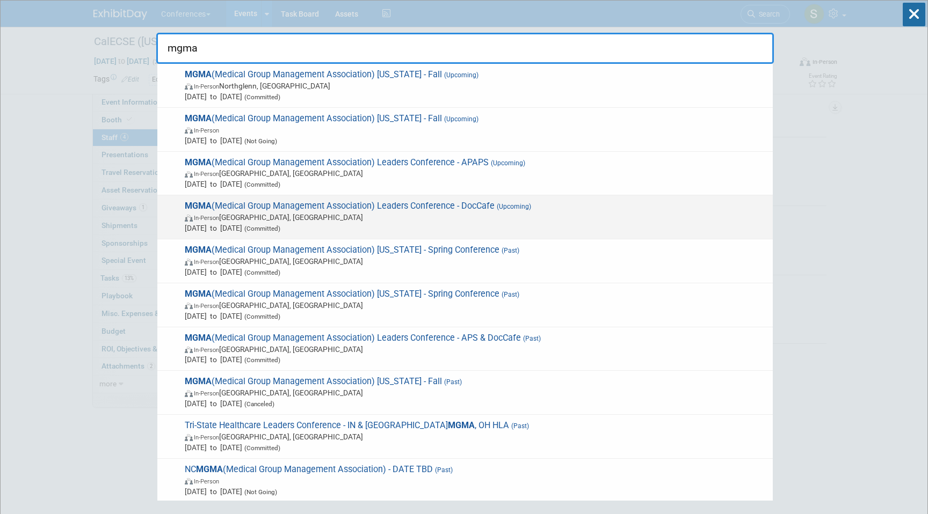
type input "mgma"
click at [476, 218] on span "In-Person Orlando, FL" at bounding box center [476, 217] width 582 height 11
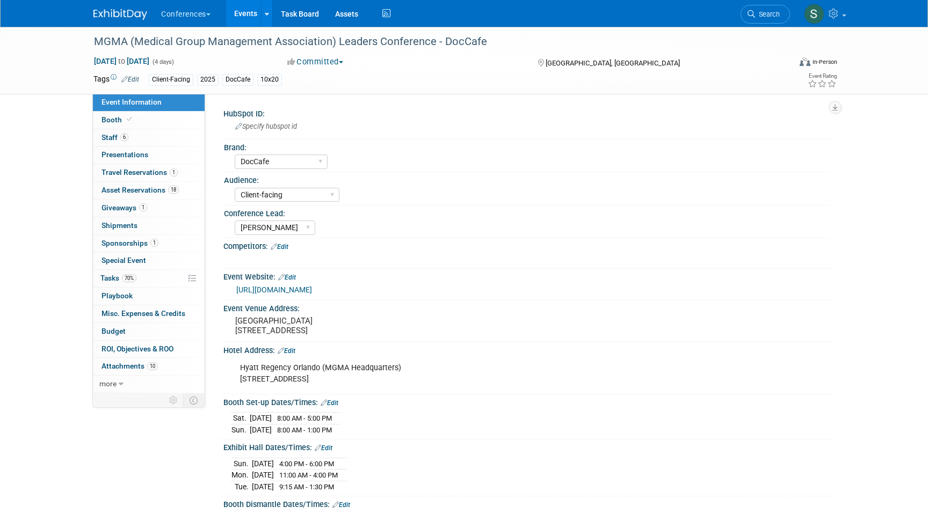
select select "DocCafe"
select select "Client-facing"
select select "[PERSON_NAME]"
click at [175, 175] on span "1" at bounding box center [174, 173] width 8 height 8
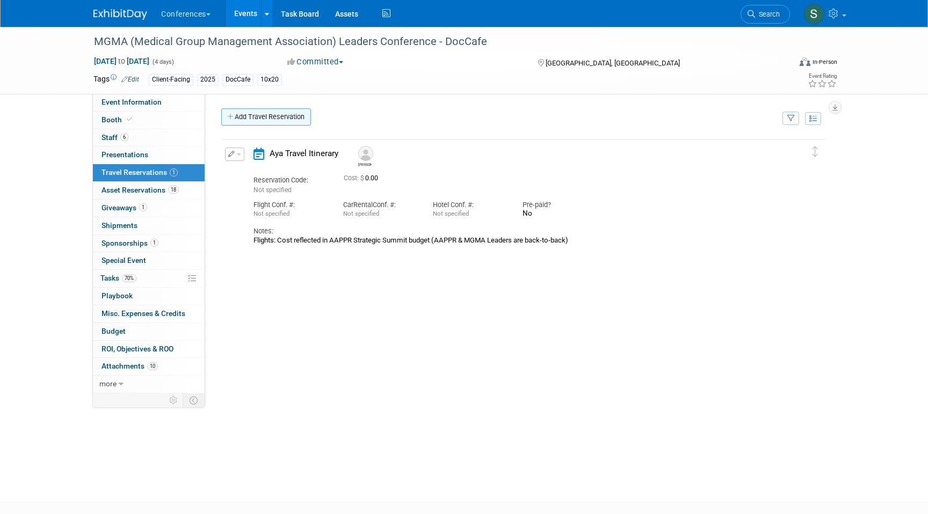
click at [276, 118] on link "Add Travel Reservation" at bounding box center [266, 116] width 90 height 17
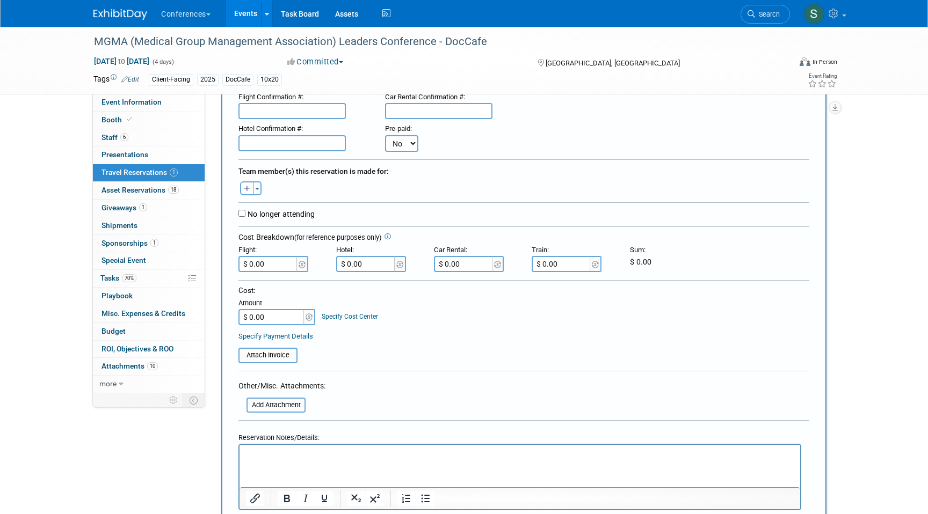
scroll to position [135, 0]
click at [243, 190] on button "button" at bounding box center [247, 187] width 14 height 14
select select
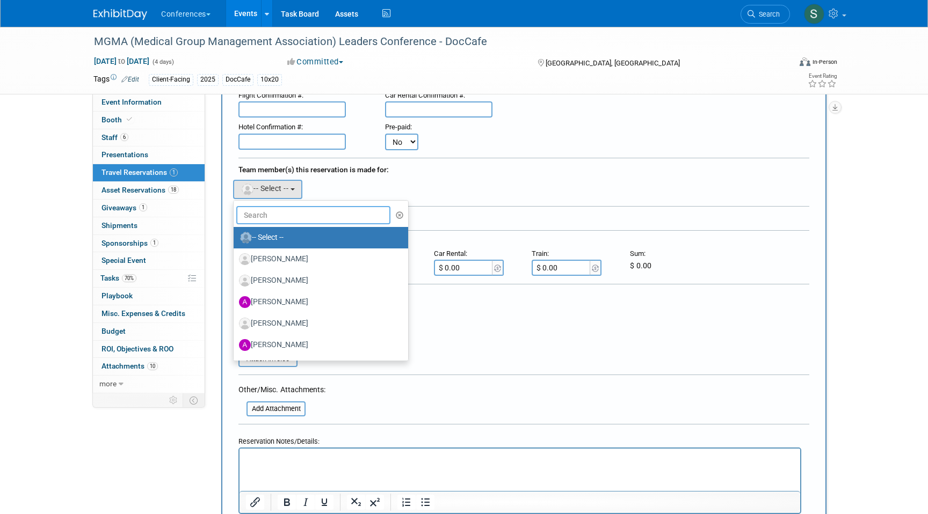
click at [272, 216] on input "text" at bounding box center [313, 215] width 154 height 18
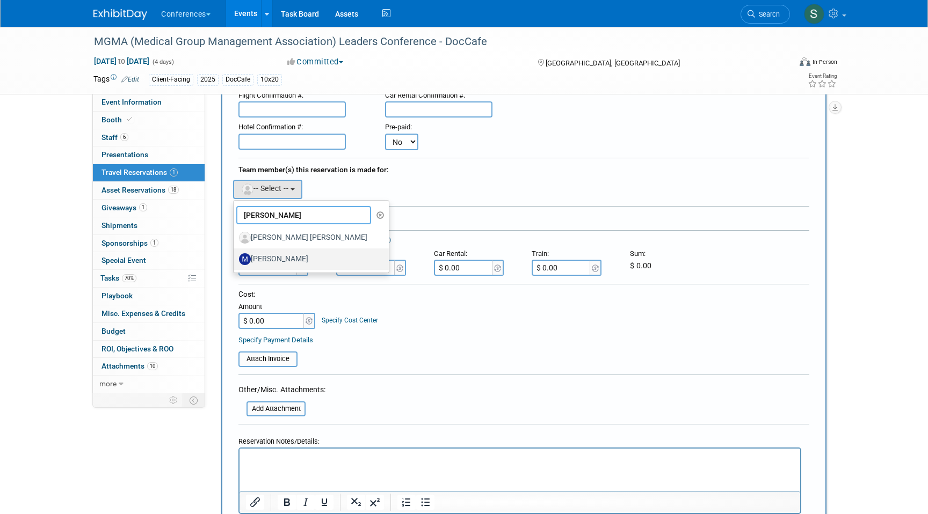
type input "mary"
click at [312, 262] on label "[PERSON_NAME]" at bounding box center [308, 259] width 139 height 17
click at [235, 261] on input "[PERSON_NAME]" at bounding box center [231, 257] width 7 height 7
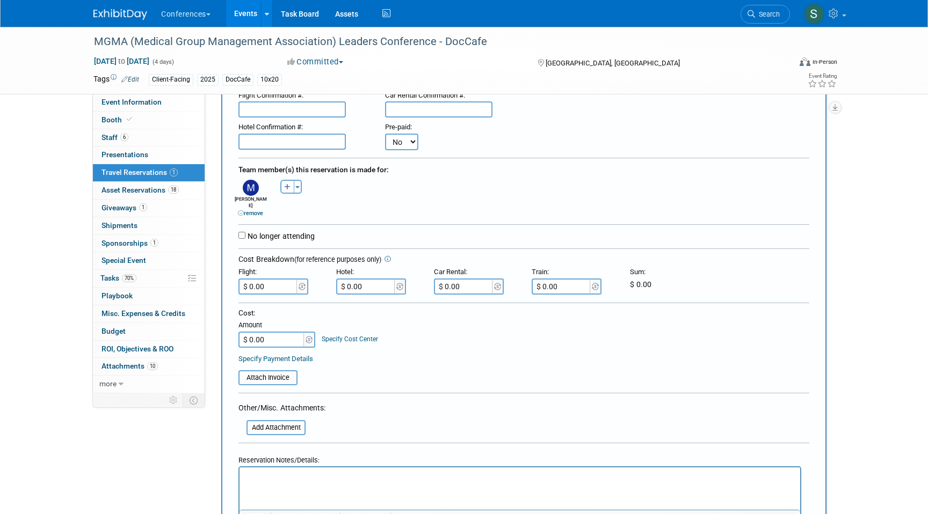
scroll to position [181, 0]
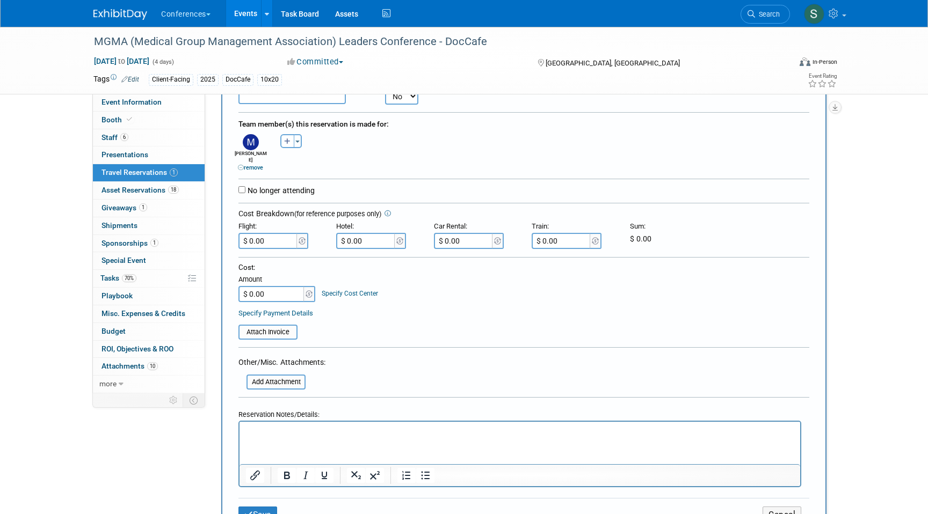
click at [260, 436] on html at bounding box center [519, 429] width 560 height 16
click at [315, 428] on p "Flight: $551.6" at bounding box center [520, 431] width 548 height 11
click at [283, 238] on input "$ 0.00" at bounding box center [268, 241] width 60 height 16
type input "$ 586.60"
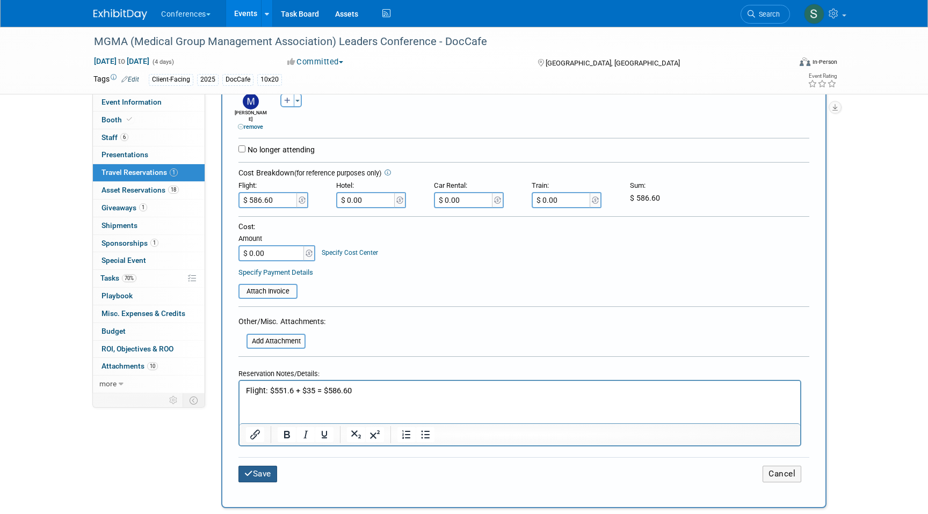
click at [267, 466] on button "Save" at bounding box center [257, 474] width 39 height 17
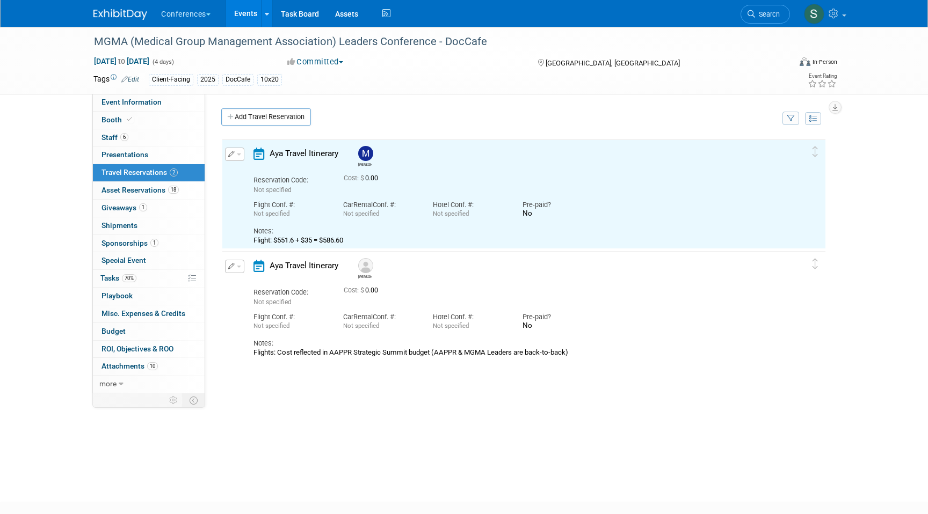
scroll to position [0, 0]
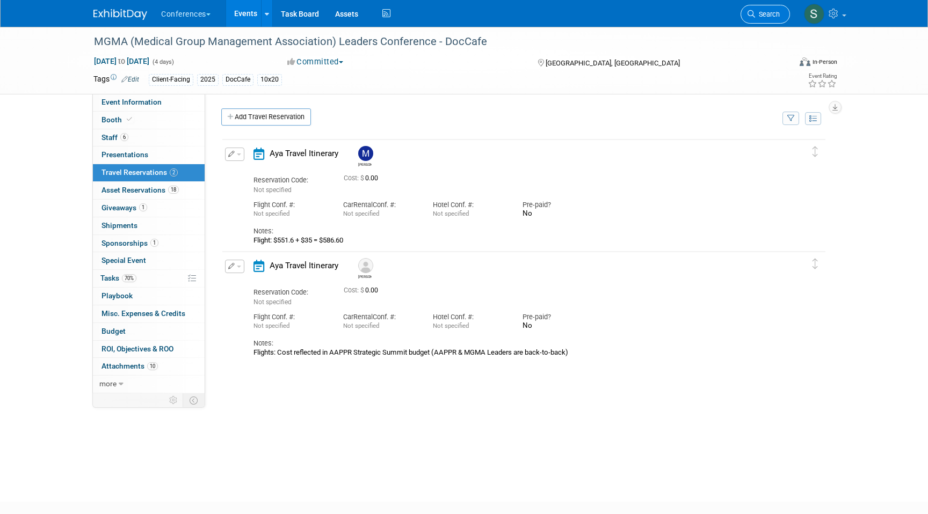
click at [766, 16] on span "Search" at bounding box center [767, 14] width 25 height 8
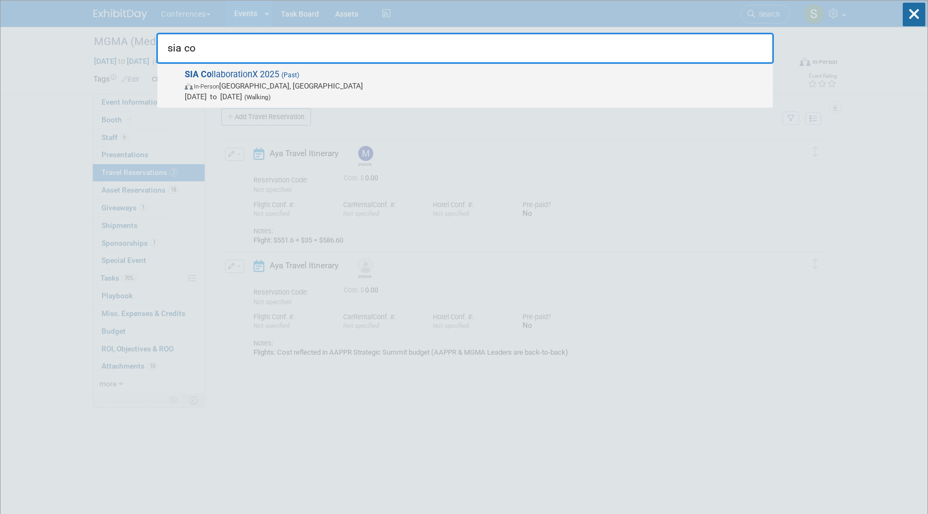
type input "sia co"
click at [473, 79] on span "SIA Co llaborationX 2025 (Past) In-Person Dallas, TX Sep 9, 2025 to Sep 11, 202…" at bounding box center [474, 85] width 586 height 33
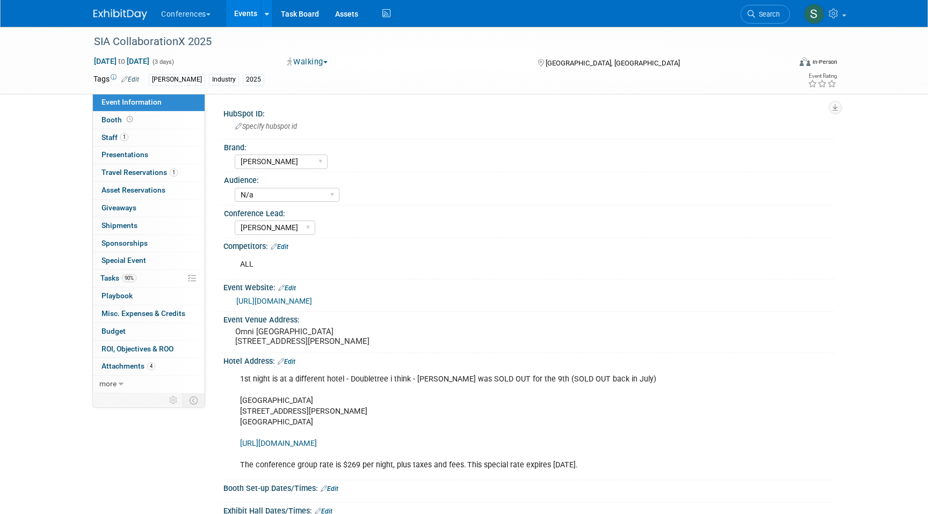
select select "[PERSON_NAME]"
select select "N/a"
select select "[PERSON_NAME]"
click at [158, 170] on span "Travel Reservations 1" at bounding box center [139, 172] width 76 height 9
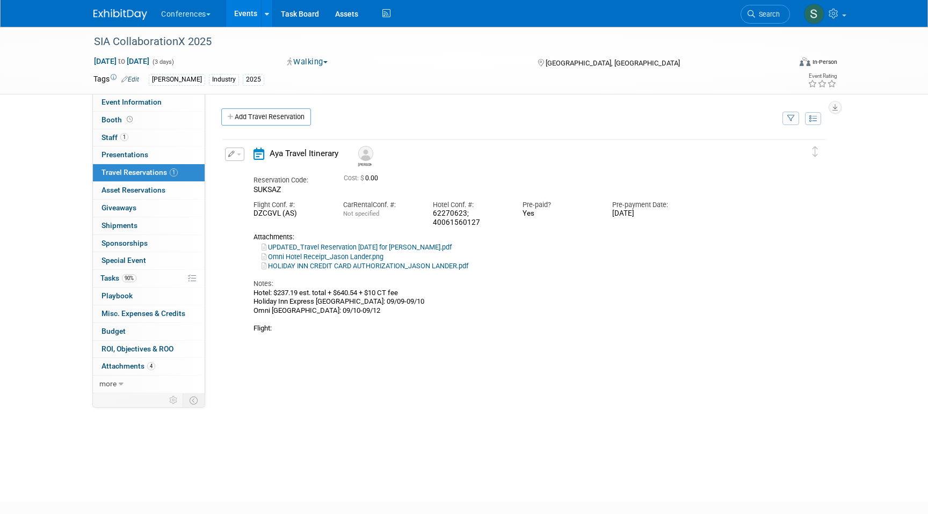
click at [227, 157] on button "button" at bounding box center [234, 154] width 19 height 13
click at [276, 173] on button "Edit Reservation" at bounding box center [270, 173] width 91 height 16
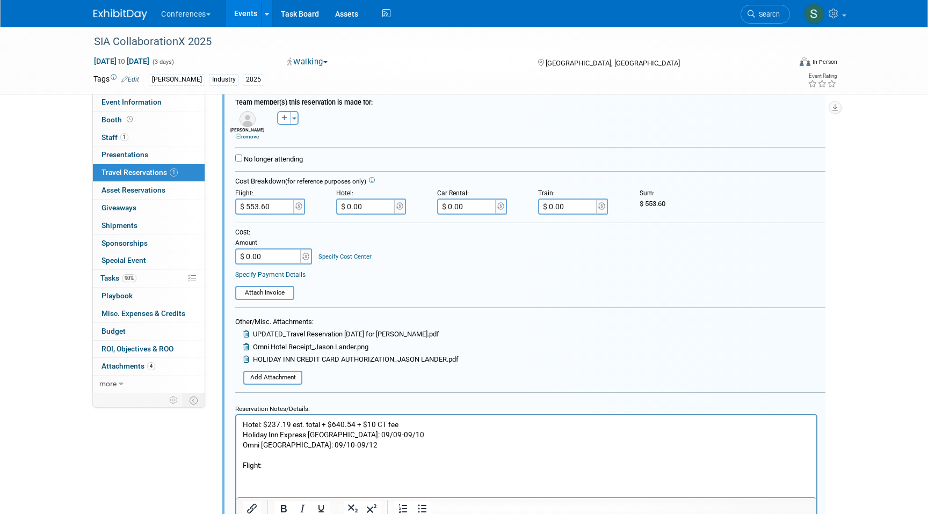
scroll to position [269, 0]
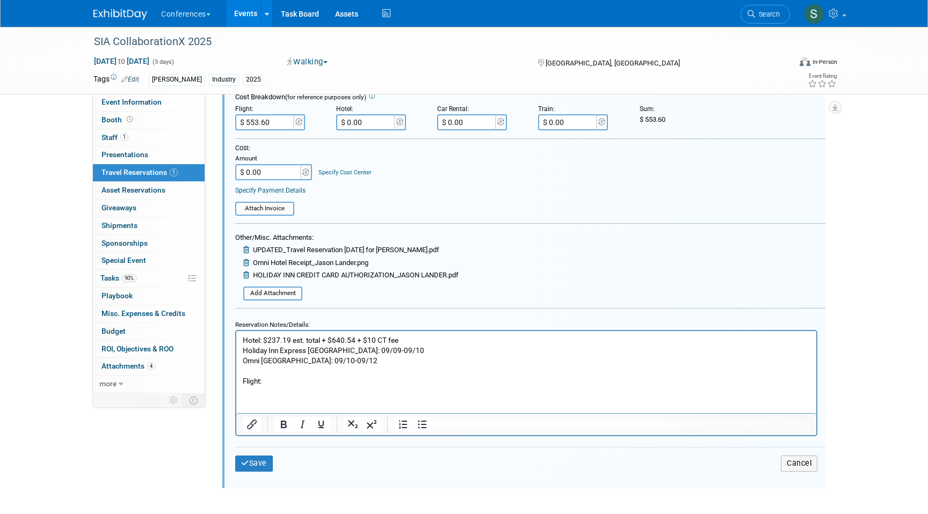
click at [280, 383] on p "Hotel: $237.19 est. total + $640.54 + $10 CT fee Holiday Inn Express Dallas Dow…" at bounding box center [526, 360] width 567 height 51
drag, startPoint x: 321, startPoint y: 382, endPoint x: 268, endPoint y: 384, distance: 53.2
click at [268, 384] on p "Hotel: $237.19 est. total + $640.54 + $10 CT fee Holiday Inn Express Dallas Dow…" at bounding box center [526, 360] width 567 height 51
click at [309, 380] on p "Hotel: $237.19 est. total + $640.54 + $10 CT fee Holiday Inn Express Dallas Dow…" at bounding box center [526, 360] width 567 height 51
click at [284, 123] on input "$ 553.60" at bounding box center [265, 122] width 60 height 16
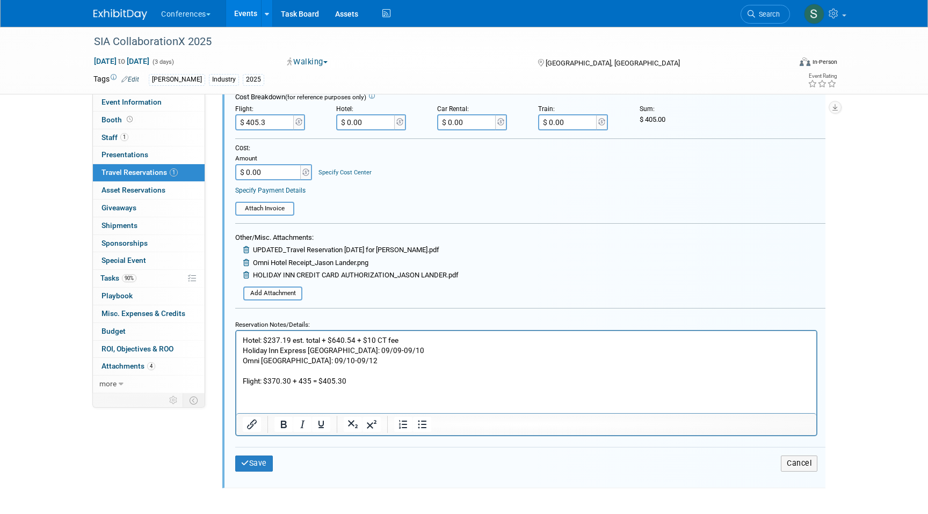
type input "$ 405.30"
click at [395, 164] on div "Cost: Amount $ 0.00 Specify Cost Center Cost Center -- Not Specified -- Aya Edu…" at bounding box center [530, 162] width 590 height 37
click at [410, 340] on p "Hotel: $237.19 est. total + $640.54 + $10 CT fee Holiday Inn Express Dallas Dow…" at bounding box center [526, 360] width 567 height 51
click at [375, 125] on input "$ 0.00" at bounding box center [366, 122] width 60 height 16
type input "$ 887.73"
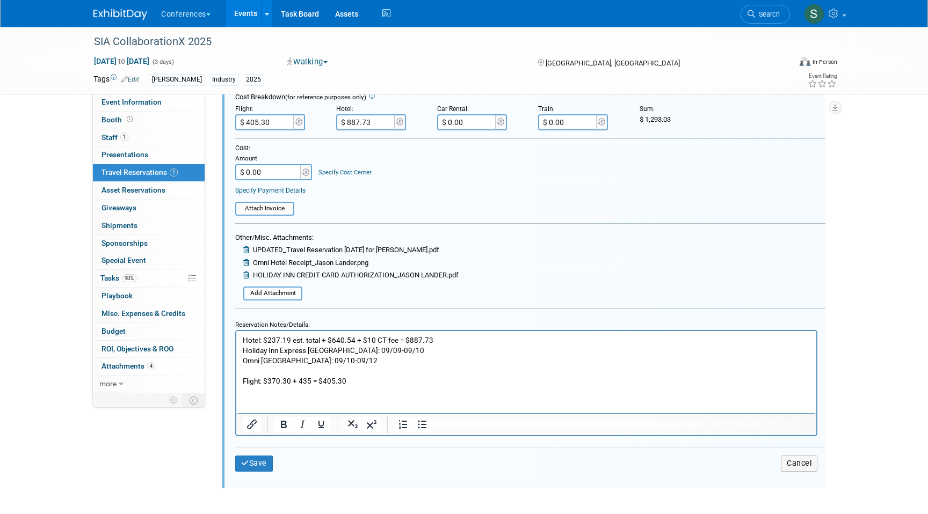
click at [268, 171] on input "$ 0.00" at bounding box center [268, 172] width 67 height 16
type input "$ 1,293.03"
click at [266, 463] on button "Save" at bounding box center [254, 464] width 38 height 16
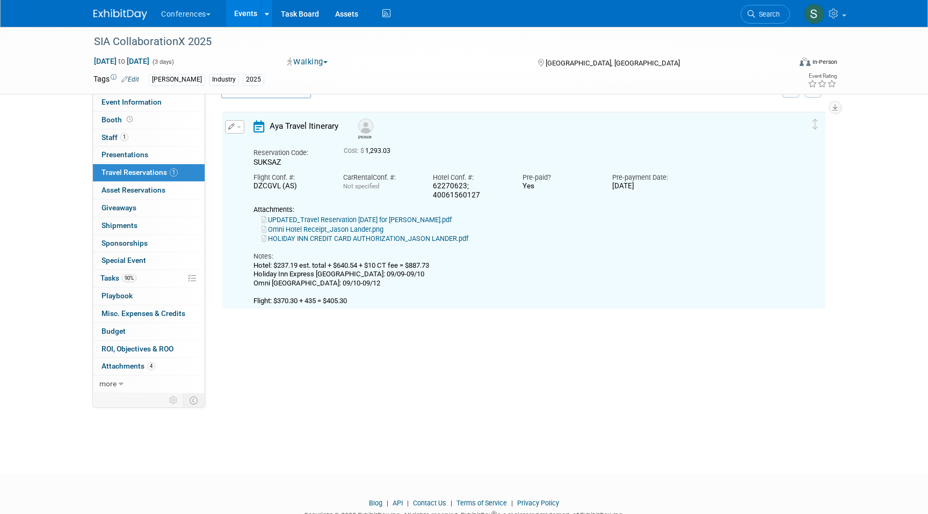
scroll to position [18, 0]
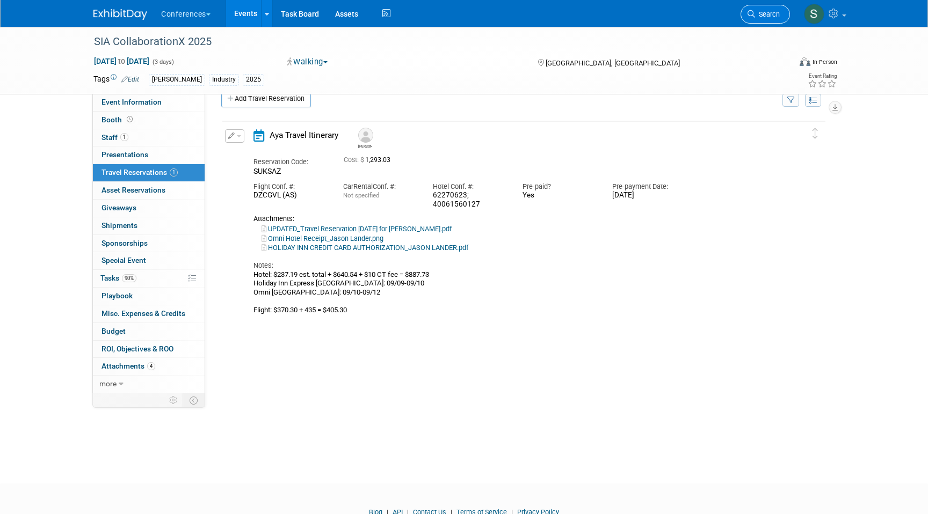
click at [761, 16] on span "Search" at bounding box center [767, 14] width 25 height 8
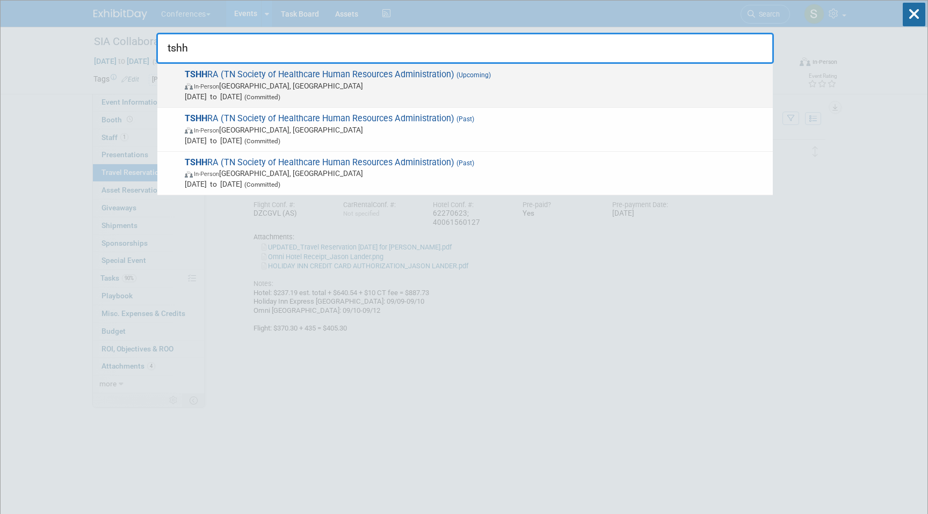
type input "tshh"
click at [554, 72] on span "TSHH RA (TN Society of Healthcare Human Resources Administration) (Upcoming) In…" at bounding box center [474, 85] width 586 height 33
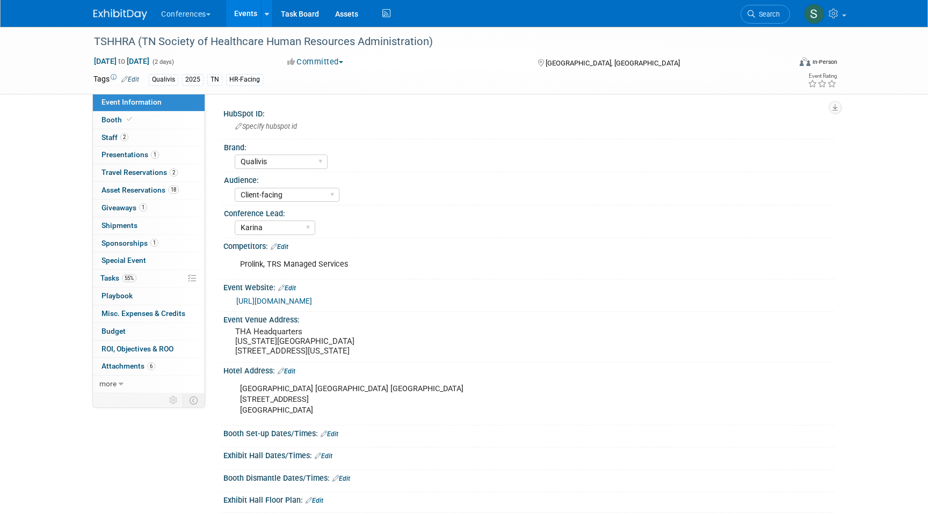
select select "Qualivis"
select select "Client-facing"
select select "Karina"
click at [115, 158] on span "Presentations 1" at bounding box center [129, 154] width 57 height 9
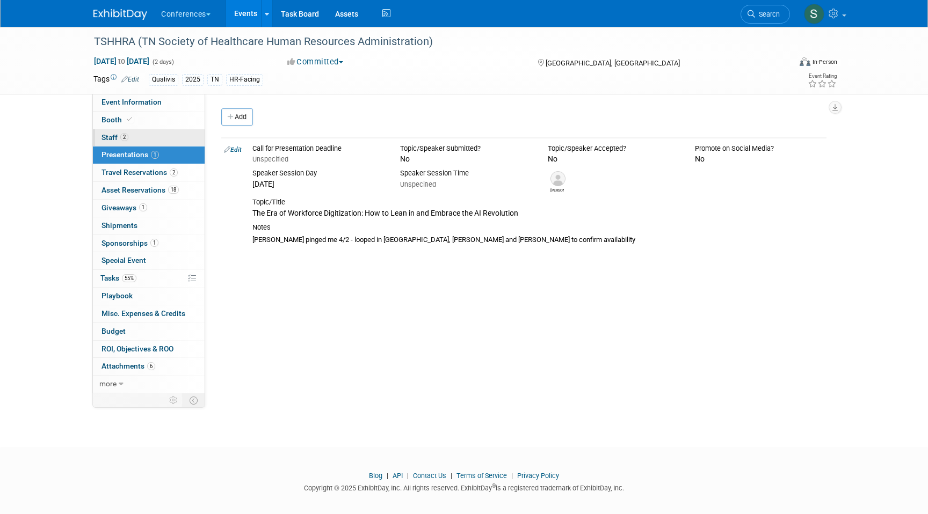
click at [113, 132] on link "2 Staff 2" at bounding box center [149, 137] width 112 height 17
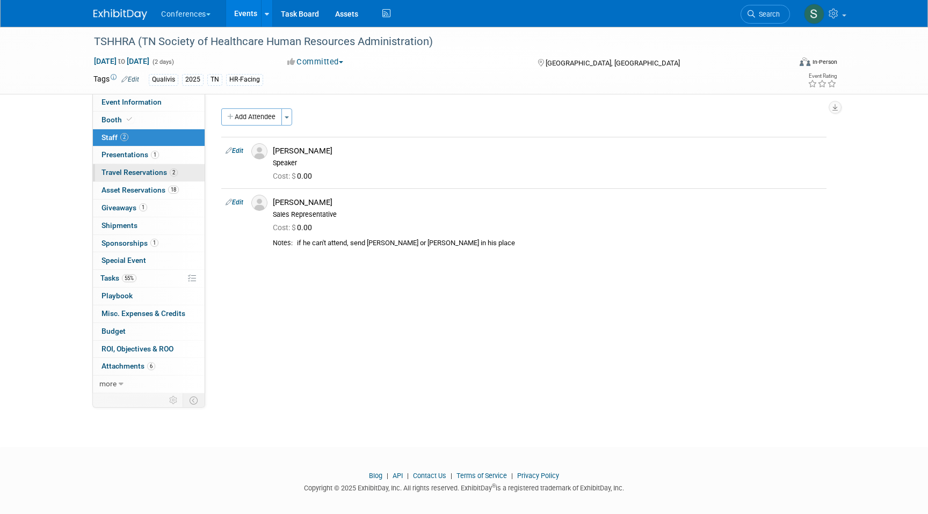
click at [128, 178] on link "2 Travel Reservations 2" at bounding box center [149, 172] width 112 height 17
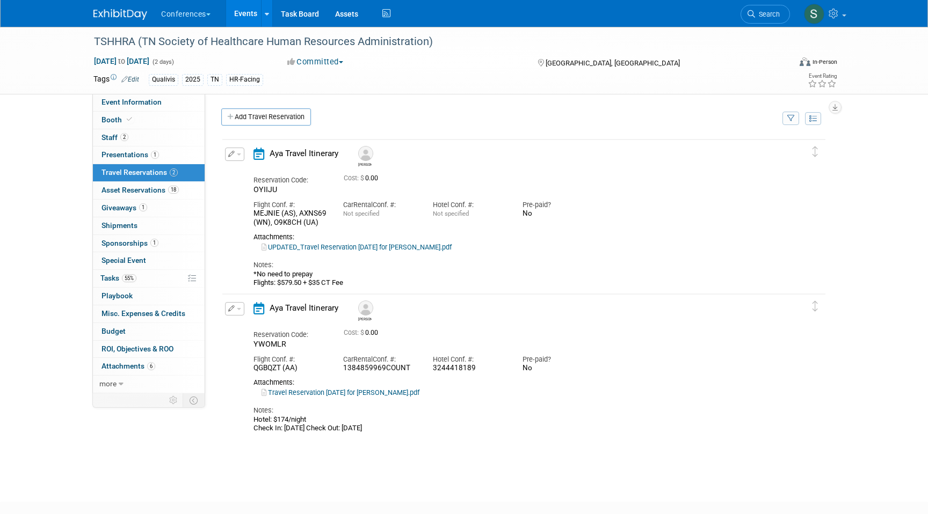
click at [236, 154] on button "button" at bounding box center [234, 154] width 19 height 13
click at [260, 172] on button "Edit Reservation" at bounding box center [270, 173] width 91 height 16
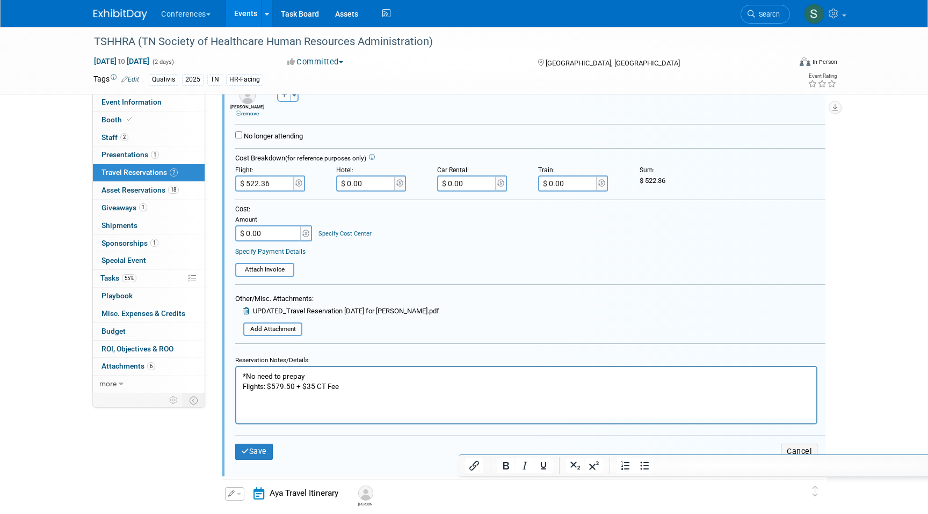
scroll to position [211, 0]
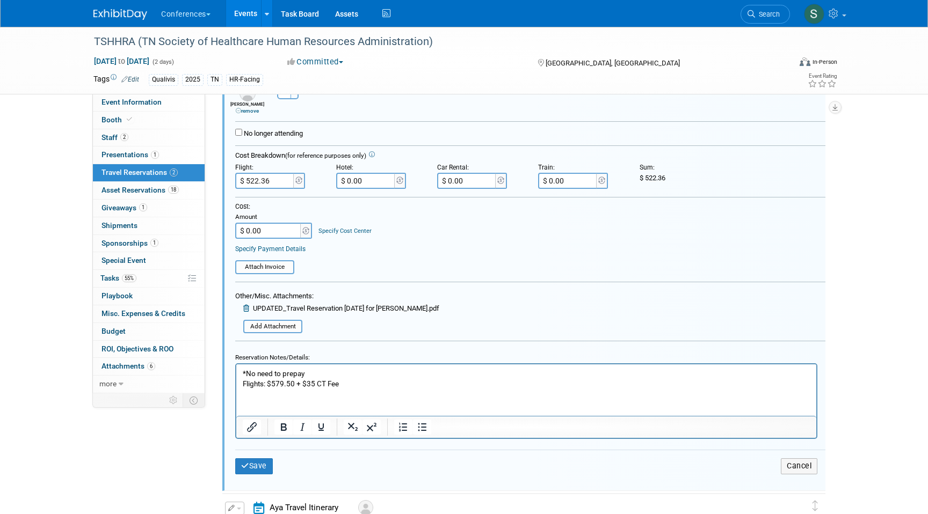
click at [360, 386] on p "*No need to prepay Flights: $579.50 + $35 CT Fee" at bounding box center [526, 379] width 567 height 20
click at [301, 384] on p "*No need to prepay Flights: $579.50 + $35 CT Fee" at bounding box center [526, 379] width 567 height 20
click at [325, 383] on p "*No need to prepay Flights: $579.50 + $173.3 $35 CT Fee" at bounding box center [526, 379] width 567 height 20
click at [389, 381] on p "*No need to prepay Flights: $579.50 + $173.3 + $35 CT Fee" at bounding box center [526, 379] width 567 height 20
drag, startPoint x: 411, startPoint y: 381, endPoint x: 380, endPoint y: 382, distance: 31.1
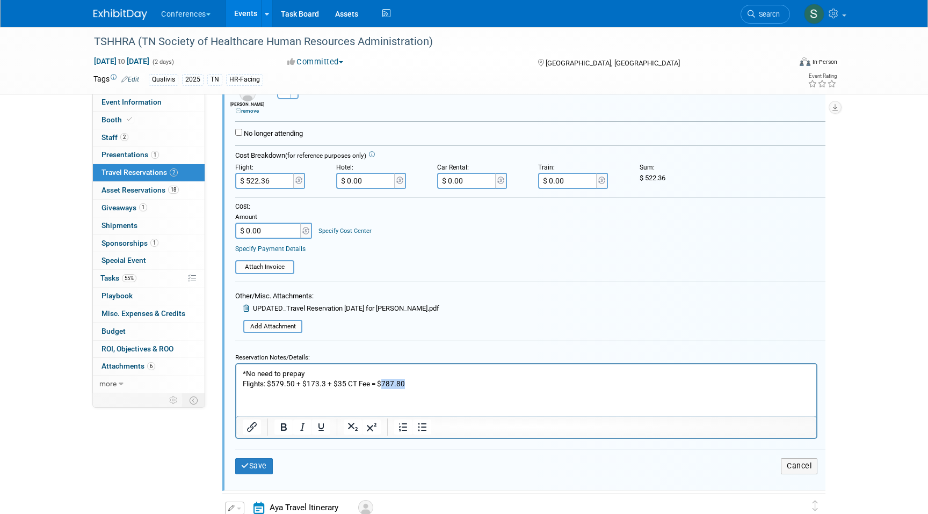
click at [380, 382] on p "*No need to prepay Flights: $579.50 + $173.3 + $35 CT Fee = $787.80" at bounding box center [526, 379] width 567 height 20
copy p "787.80"
click at [271, 177] on input "$ 522.36" at bounding box center [265, 181] width 60 height 16
type input "$ 787.80"
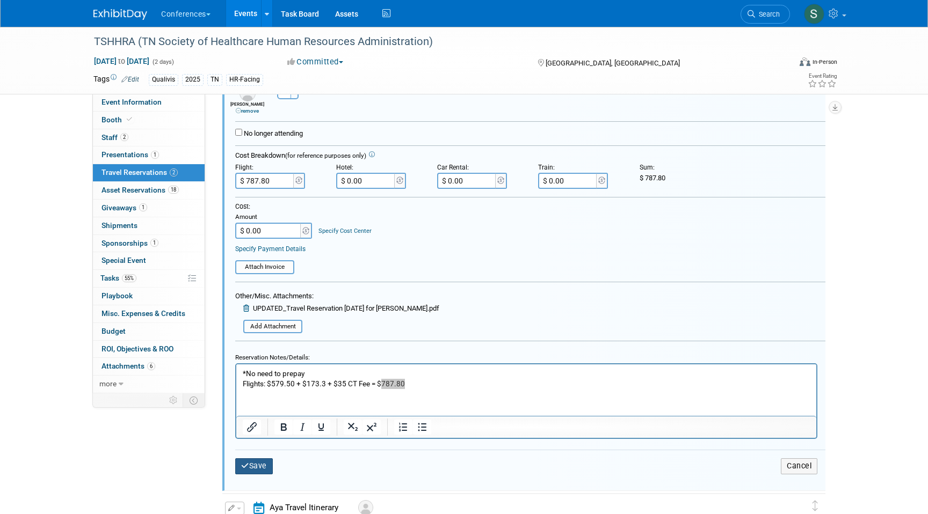
click at [258, 464] on button "Save" at bounding box center [254, 466] width 38 height 16
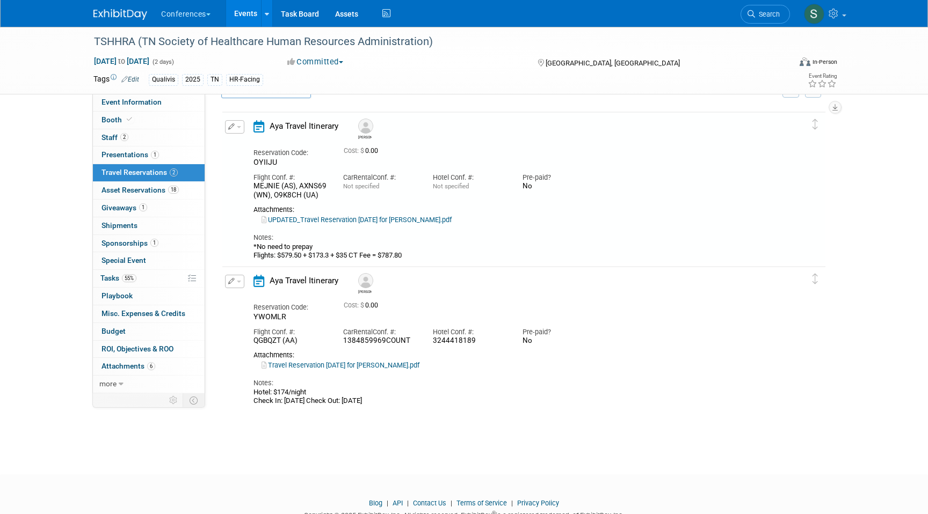
scroll to position [18, 0]
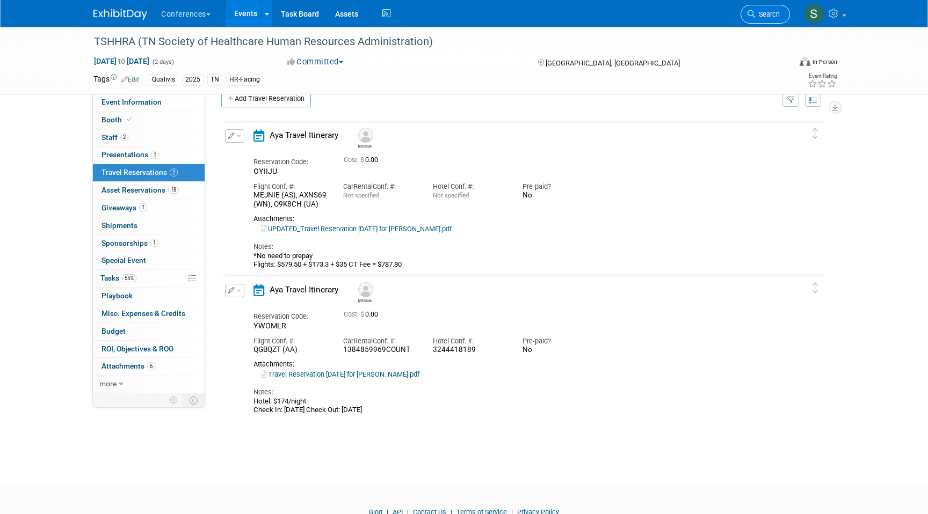
click at [755, 18] on link "Search" at bounding box center [764, 14] width 49 height 19
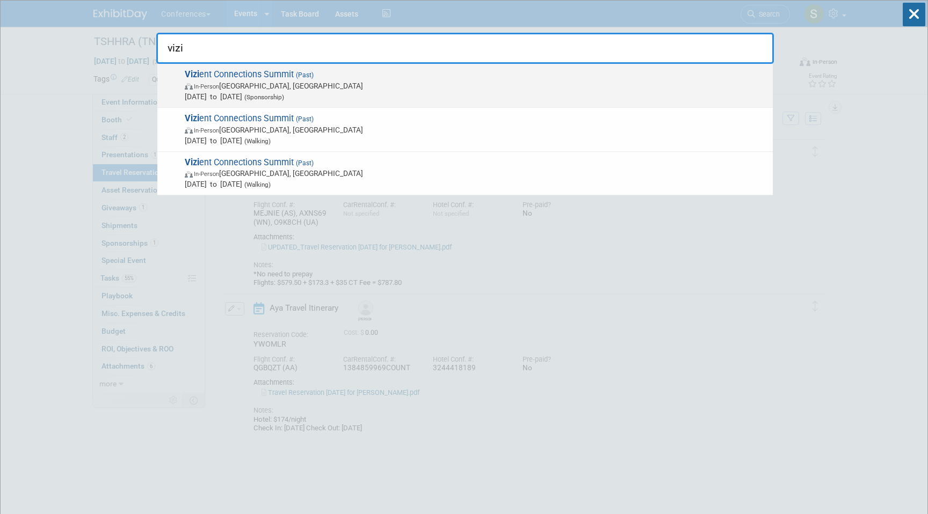
type input "vizi"
click at [487, 89] on span "In-Person Las Vegas, NV" at bounding box center [476, 86] width 582 height 11
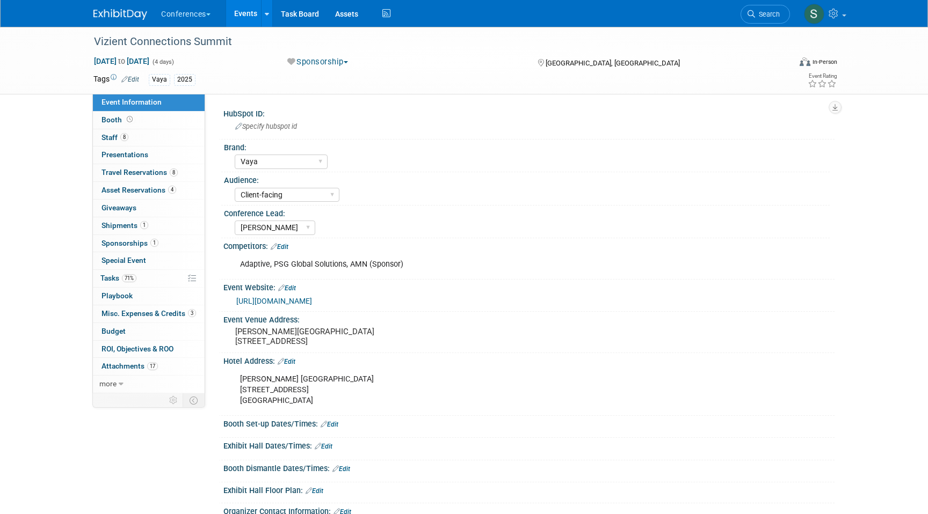
select select "Vaya"
select select "Client-facing"
select select "[PERSON_NAME]"
click at [170, 174] on span "8" at bounding box center [174, 173] width 8 height 8
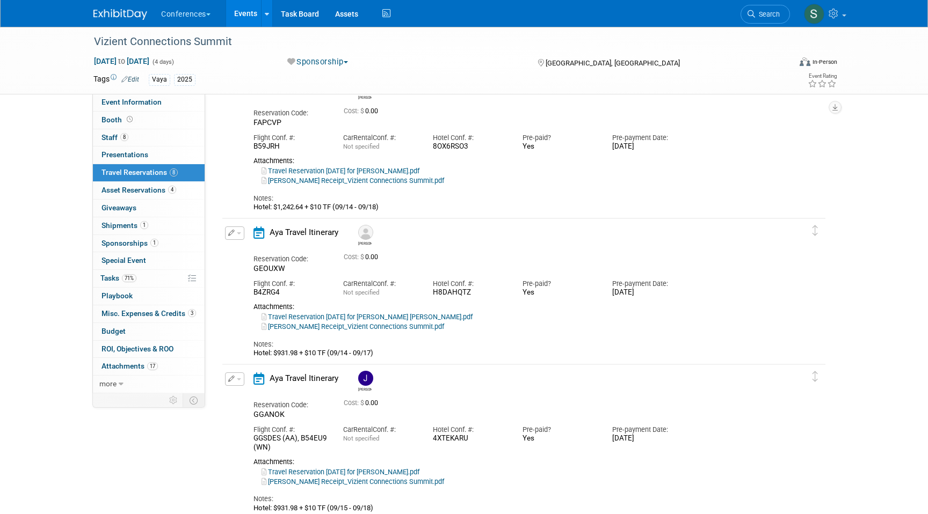
scroll to position [917, 0]
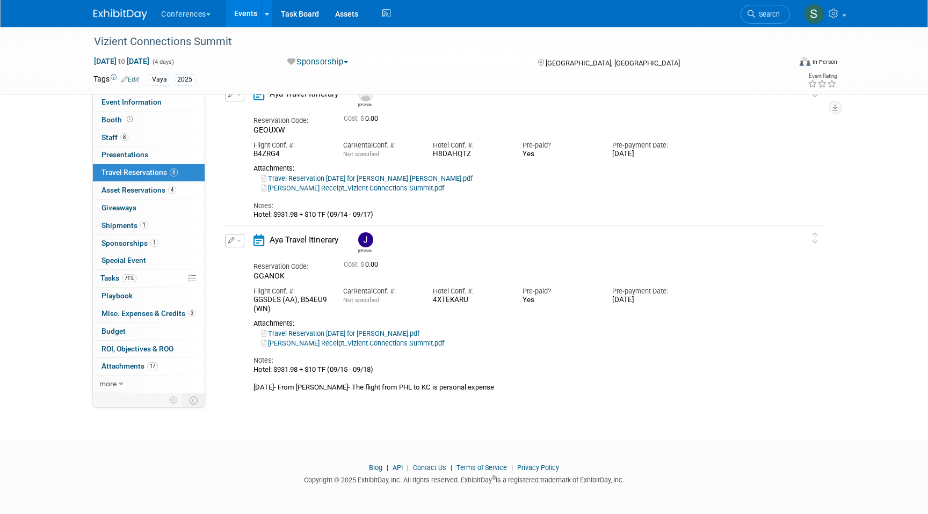
click at [233, 240] on icon "button" at bounding box center [231, 240] width 7 height 6
click at [254, 260] on button "Edit Reservation" at bounding box center [270, 260] width 91 height 16
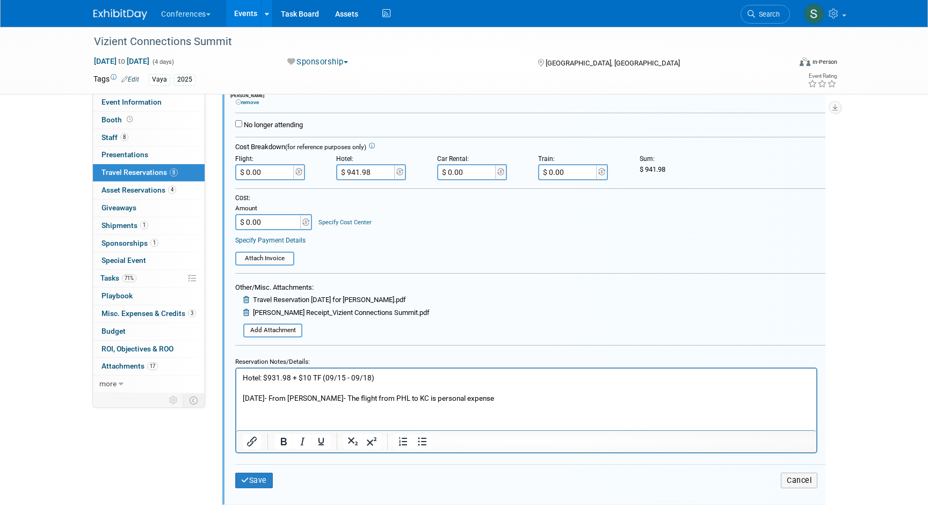
scroll to position [1223, 0]
click at [472, 397] on p "Hotel: $931.98 + $10 TF (09/15 - 09/18) 8/4/25- From JEff- The flight from PHL …" at bounding box center [526, 387] width 567 height 31
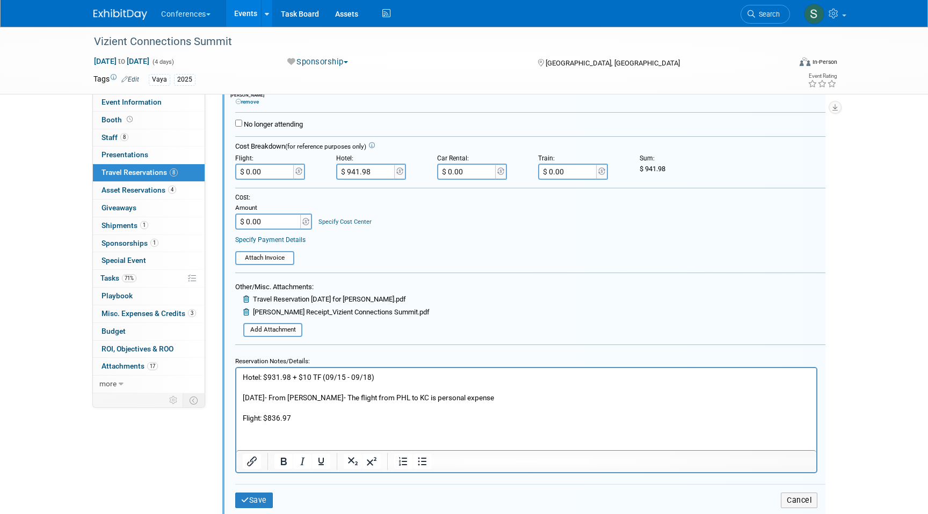
click at [332, 418] on p "Flight: $836.97" at bounding box center [526, 418] width 567 height 10
click at [272, 167] on input "$ 0.00" at bounding box center [265, 172] width 60 height 16
type input "$ 871.97"
click at [250, 510] on div "Save Cancel" at bounding box center [530, 500] width 590 height 32
click at [248, 503] on icon "submit" at bounding box center [245, 501] width 8 height 8
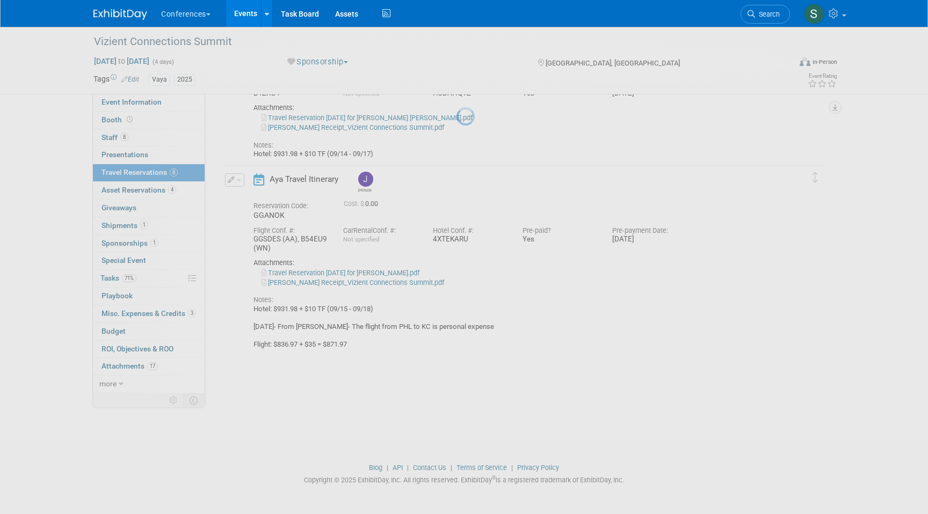
scroll to position [935, 0]
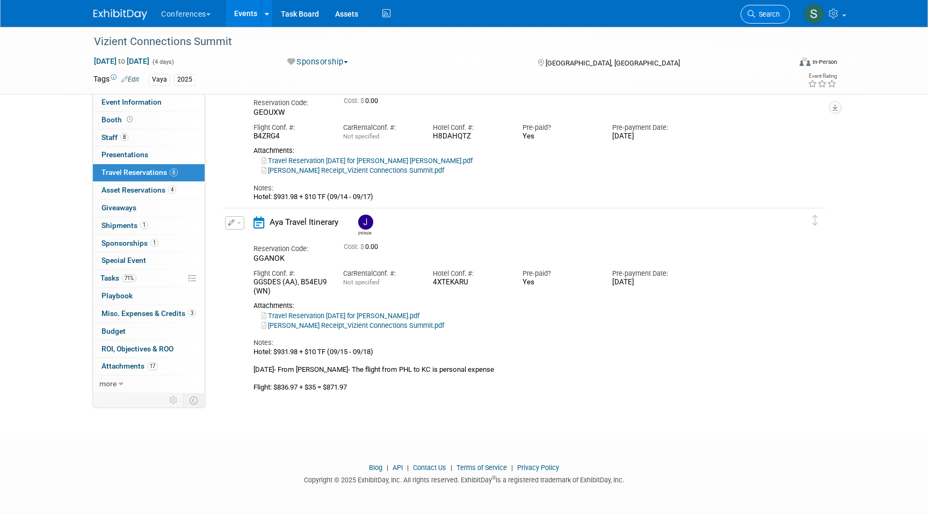
click at [763, 17] on span "Search" at bounding box center [767, 14] width 25 height 8
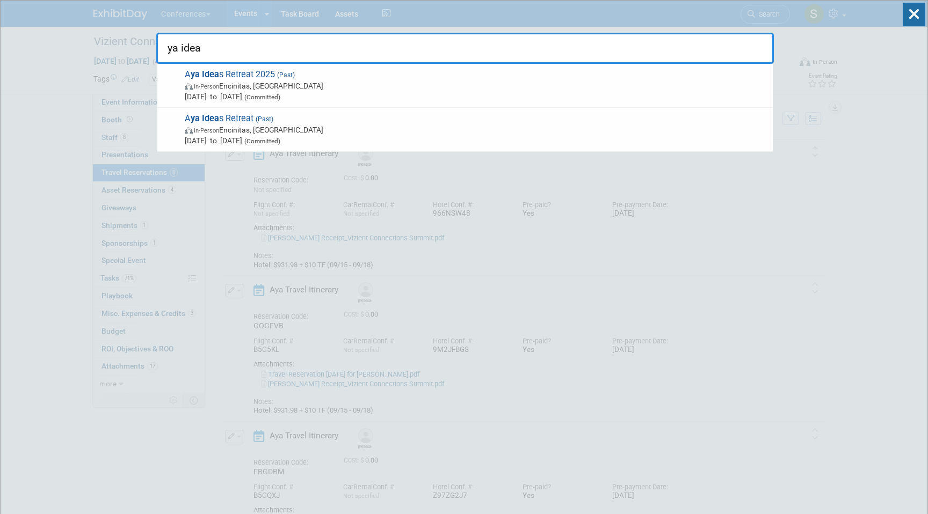
type input "ya idea"
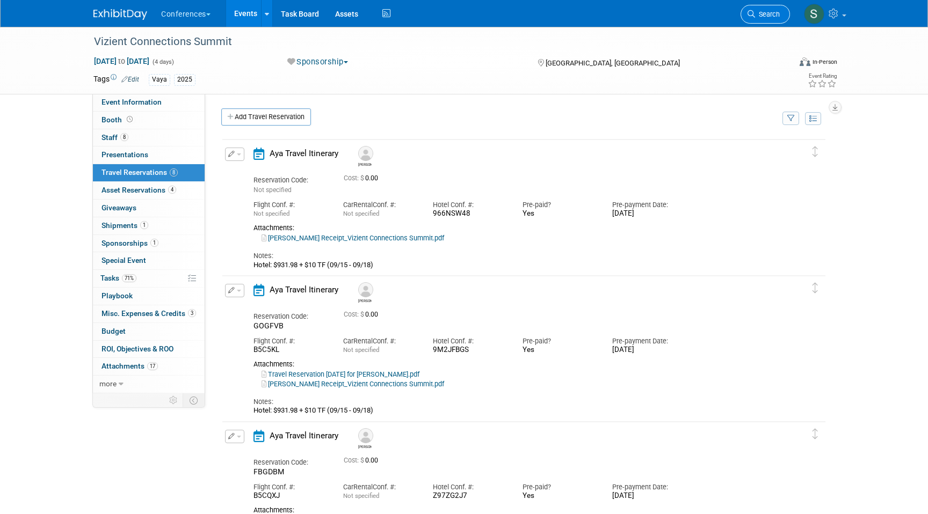
click at [768, 17] on span "Search" at bounding box center [767, 14] width 25 height 8
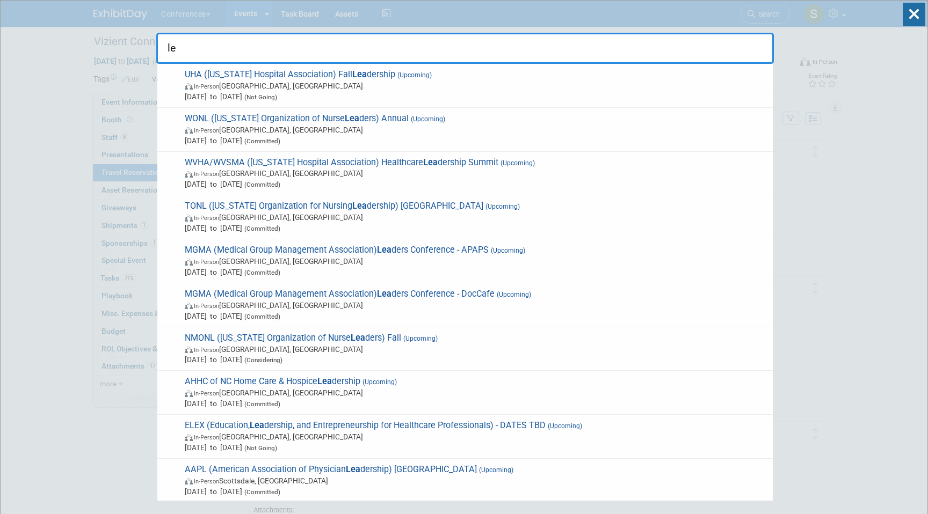
type input "l"
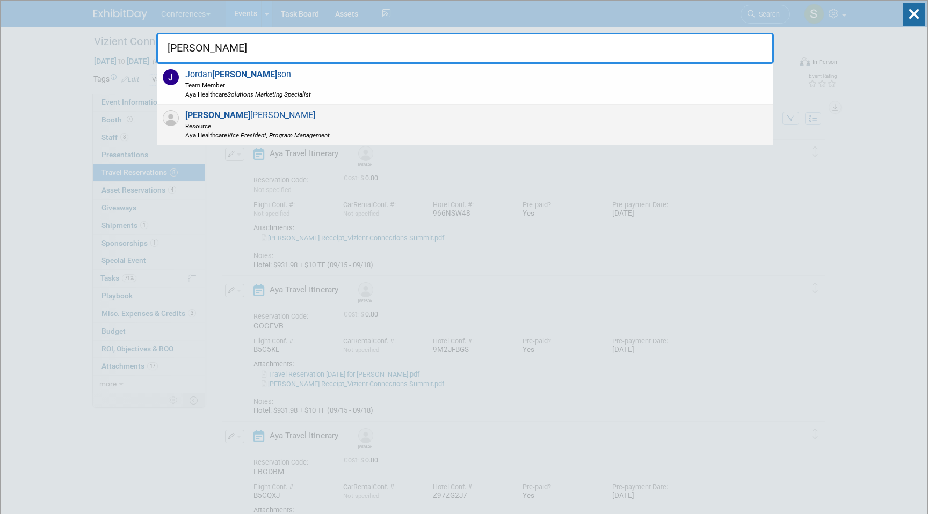
click at [378, 127] on div "Robin Loevy Resource Aya Healthcare Vice President, Program Management" at bounding box center [464, 125] width 615 height 41
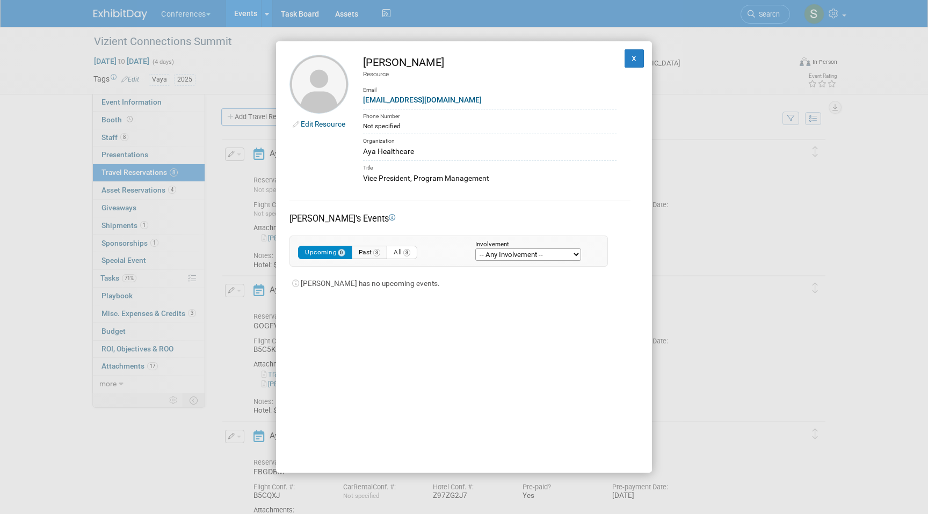
click at [376, 252] on span "3" at bounding box center [377, 253] width 8 height 8
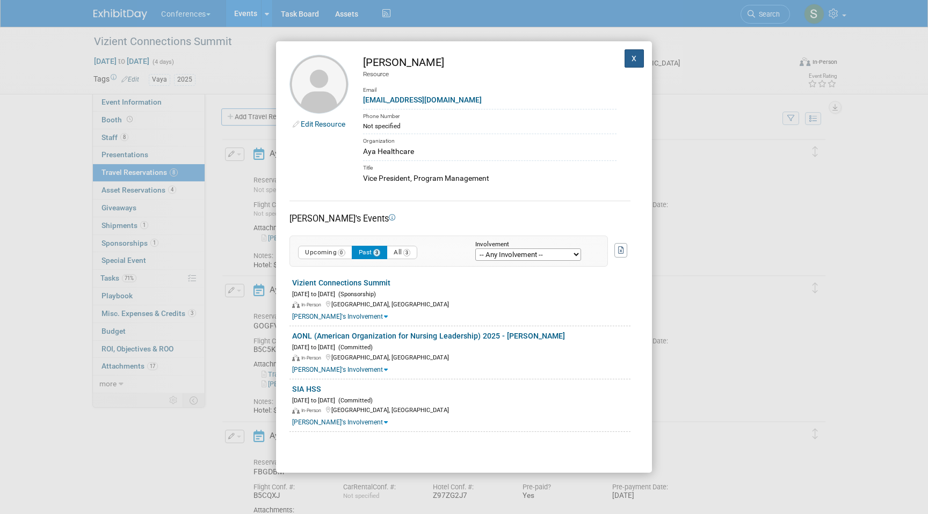
click at [635, 60] on button "X" at bounding box center [633, 58] width 19 height 18
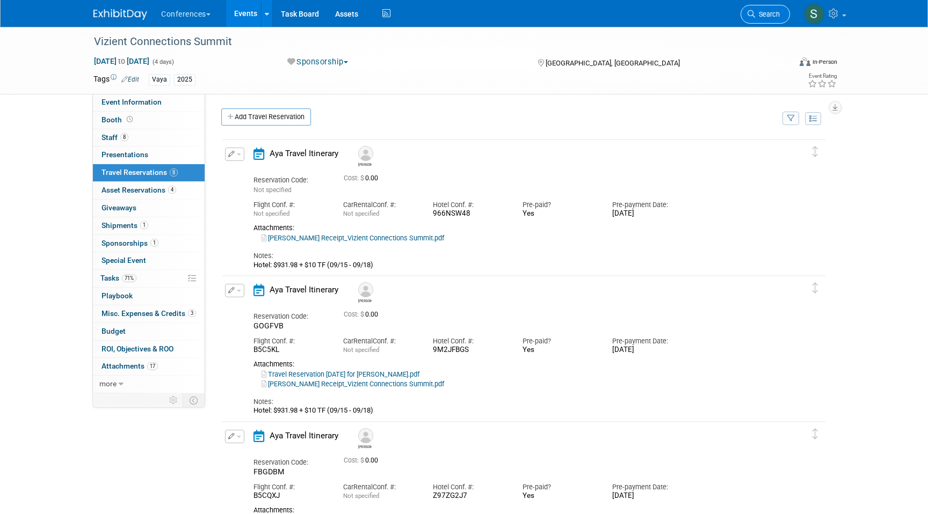
click at [763, 17] on span "Search" at bounding box center [767, 14] width 25 height 8
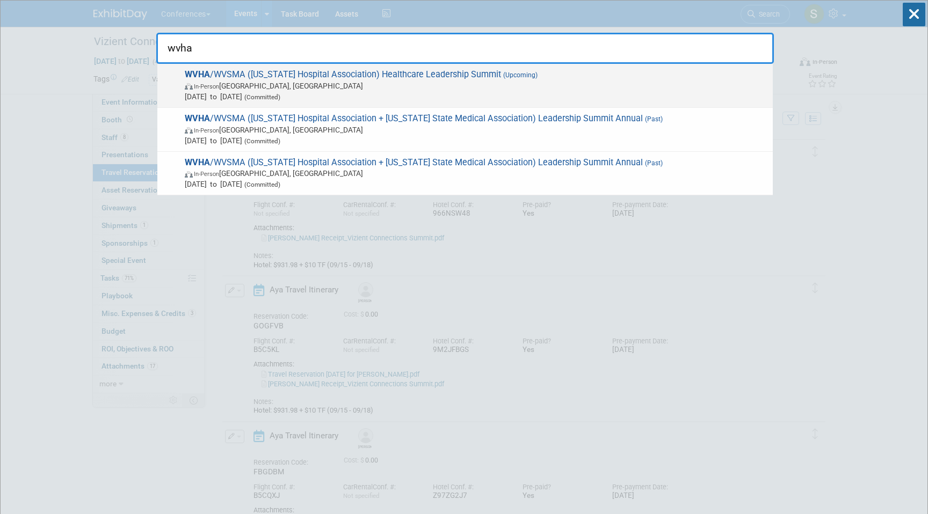
type input "wvha"
click at [449, 96] on span "Sep 24, 2025 to Sep 26, 2025 (Committed)" at bounding box center [476, 96] width 582 height 11
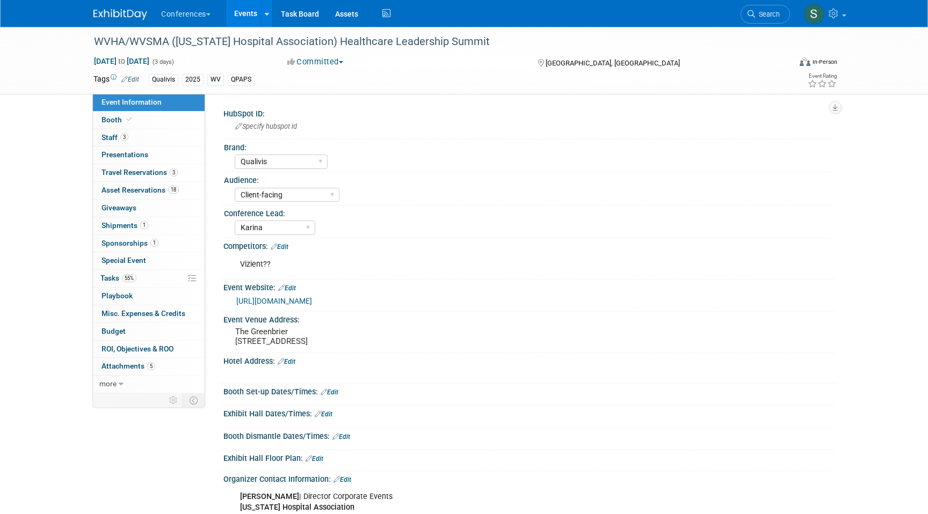
select select "Qualivis"
select select "Client-facing"
select select "Karina"
click at [136, 138] on link "3 Staff 3" at bounding box center [149, 137] width 112 height 17
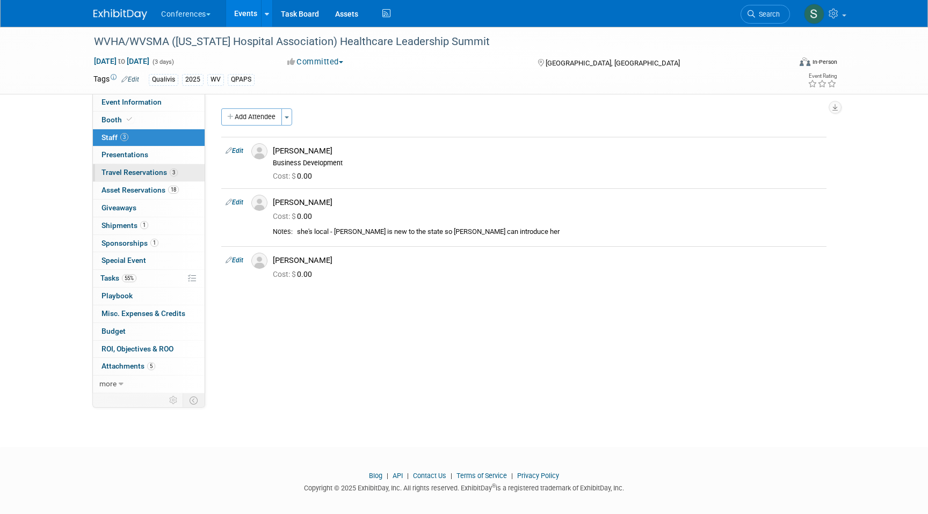
click at [144, 172] on span "Travel Reservations 3" at bounding box center [139, 172] width 76 height 9
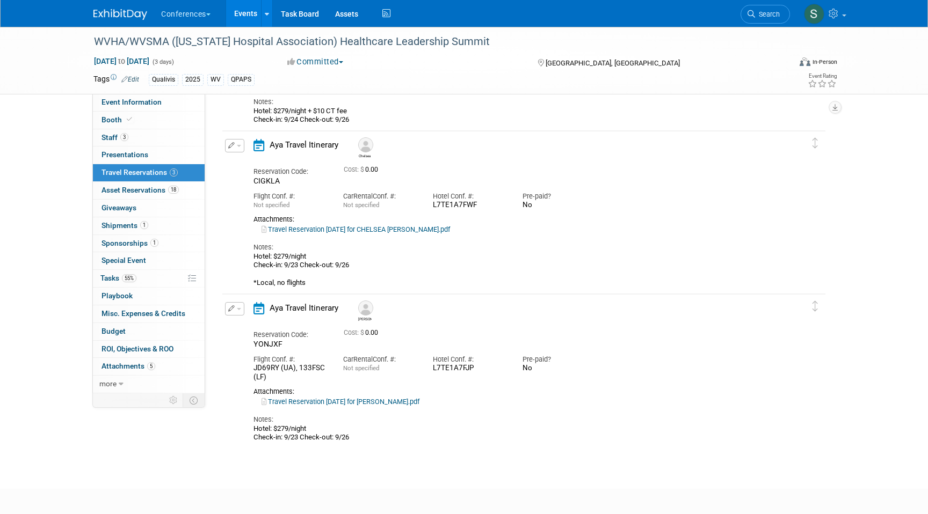
scroll to position [167, 0]
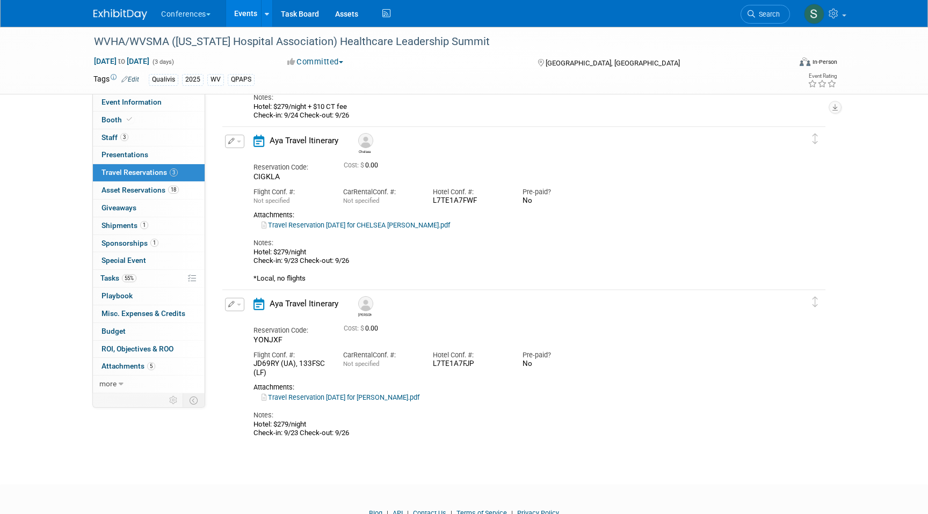
click at [229, 309] on button "button" at bounding box center [234, 304] width 19 height 13
click at [254, 314] on ul "Edit Reservation [GEOGRAPHIC_DATA]" at bounding box center [271, 341] width 92 height 60
click at [230, 302] on icon "button" at bounding box center [231, 304] width 7 height 6
click at [250, 325] on button "Edit Reservation" at bounding box center [270, 324] width 91 height 16
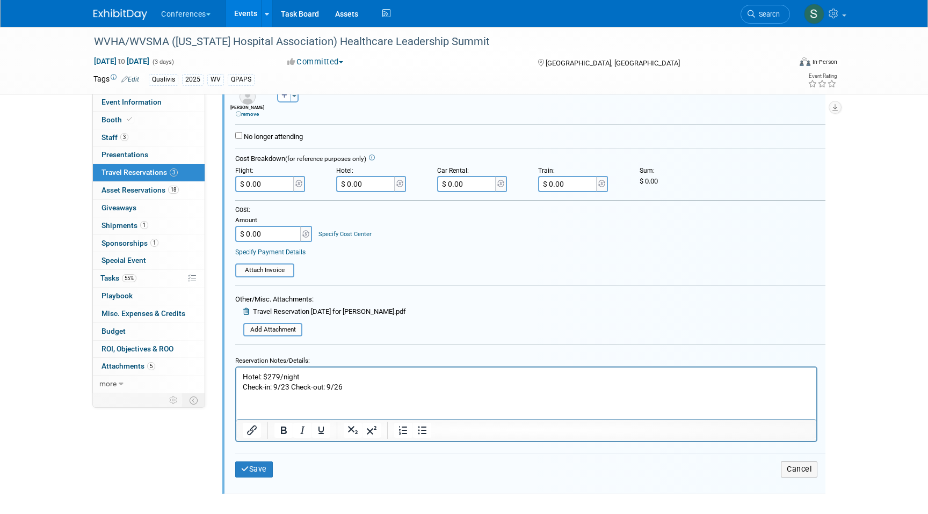
scroll to position [527, 0]
click at [363, 389] on p "Hotel: $279/night Check-in: 9/23 Check-out: 9/26" at bounding box center [526, 381] width 567 height 20
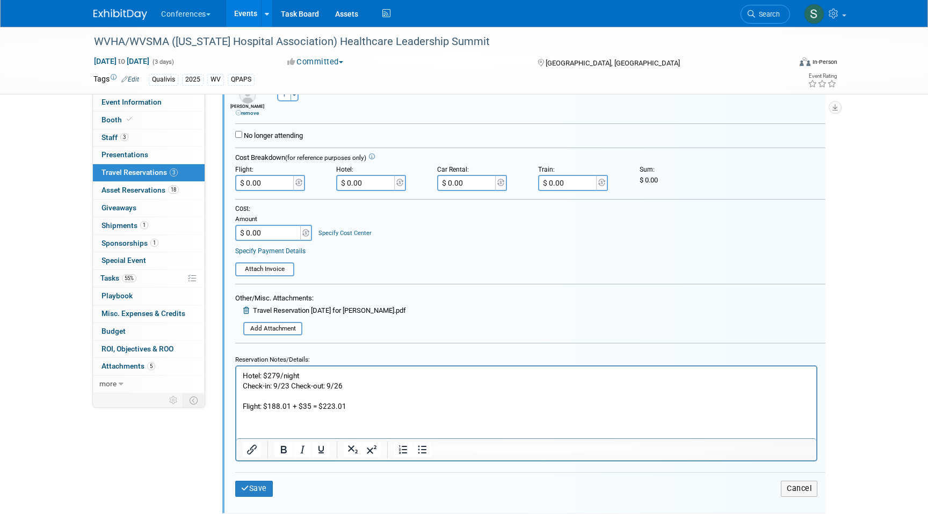
click at [278, 186] on input "$ 0.00" at bounding box center [265, 183] width 60 height 16
type input "$ 223.01"
click at [258, 486] on button "Save" at bounding box center [254, 489] width 38 height 16
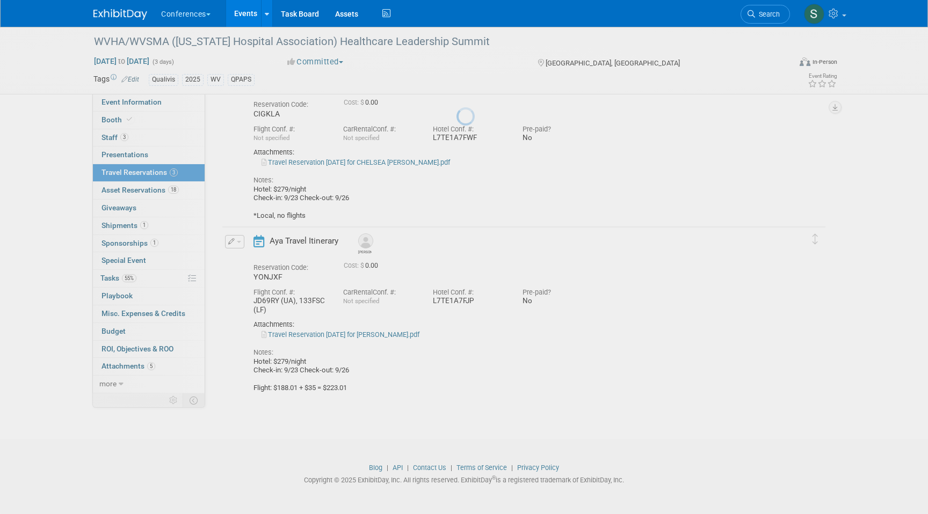
scroll to position [231, 0]
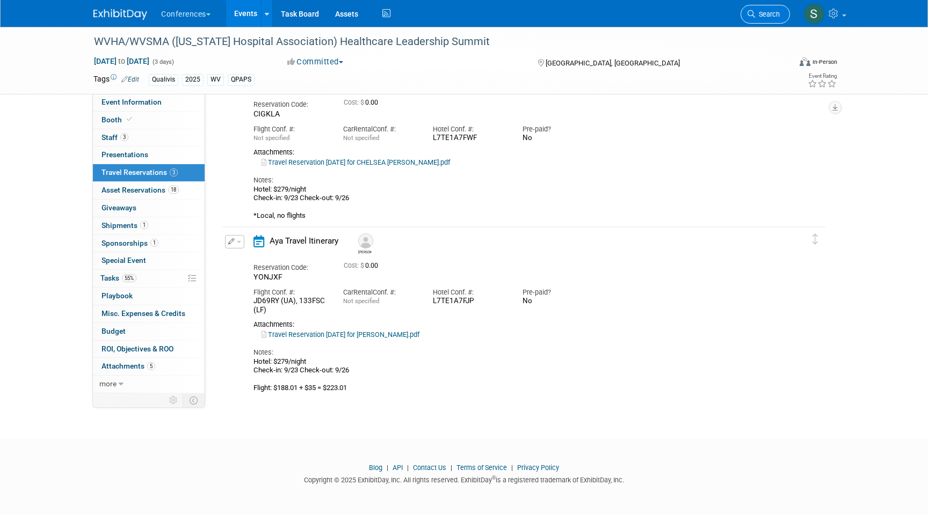
click at [755, 18] on link "Search" at bounding box center [764, 14] width 49 height 19
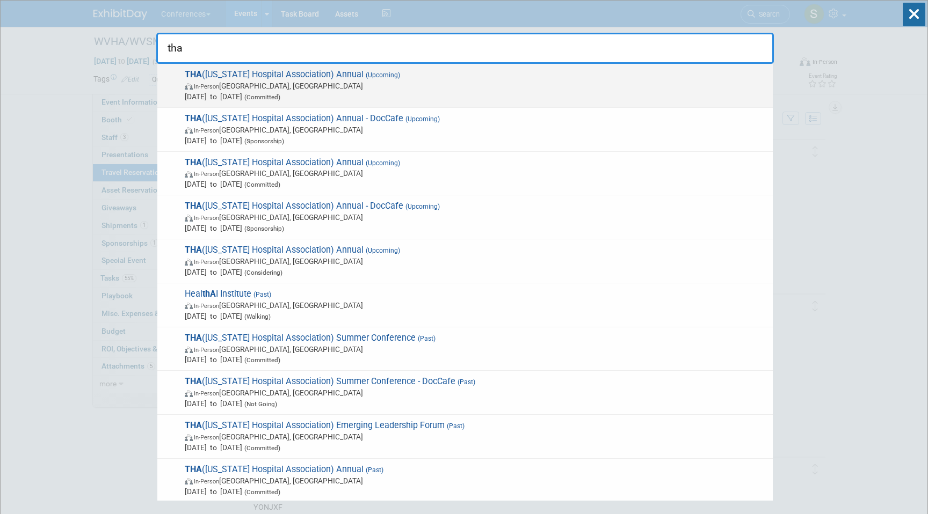
type input "tha"
click at [374, 94] on span "[DATE] to [DATE] (Committed)" at bounding box center [476, 96] width 582 height 11
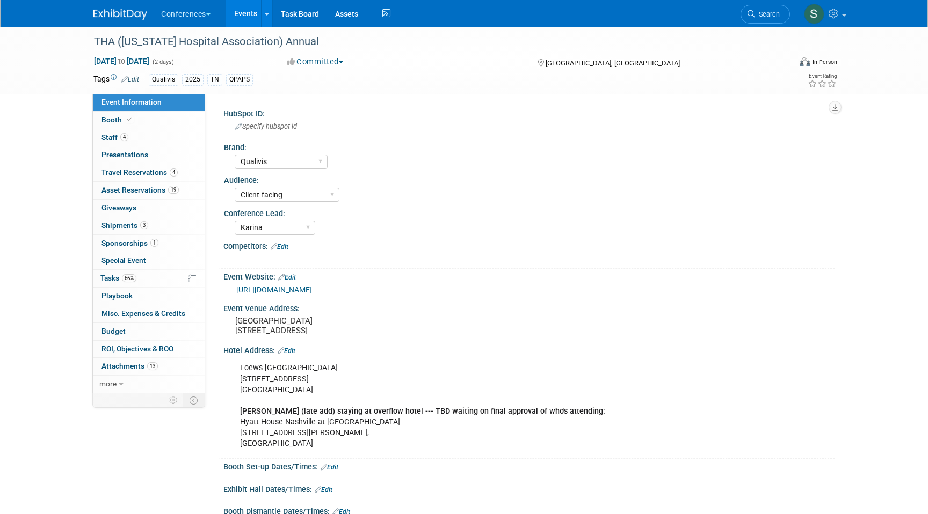
select select "Qualivis"
select select "Client-facing"
select select "Karina"
click at [172, 172] on span "4" at bounding box center [174, 173] width 8 height 8
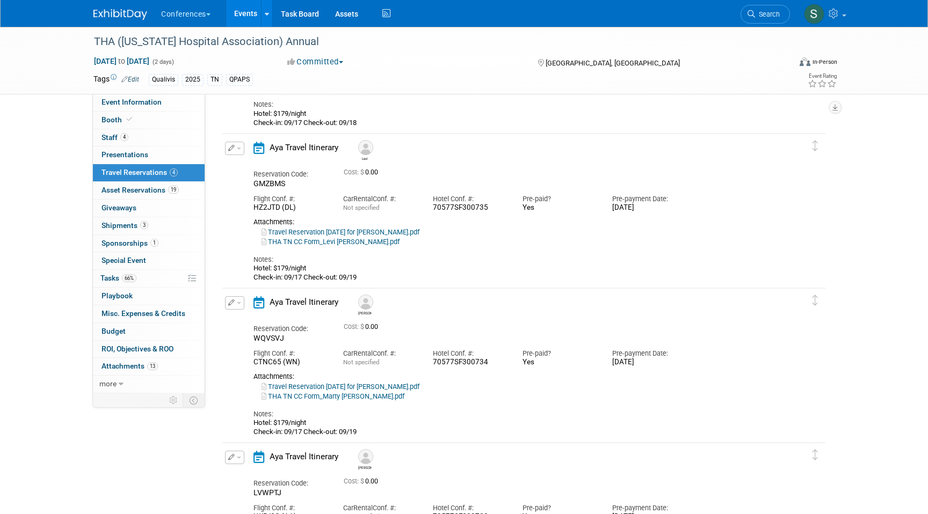
scroll to position [269, 0]
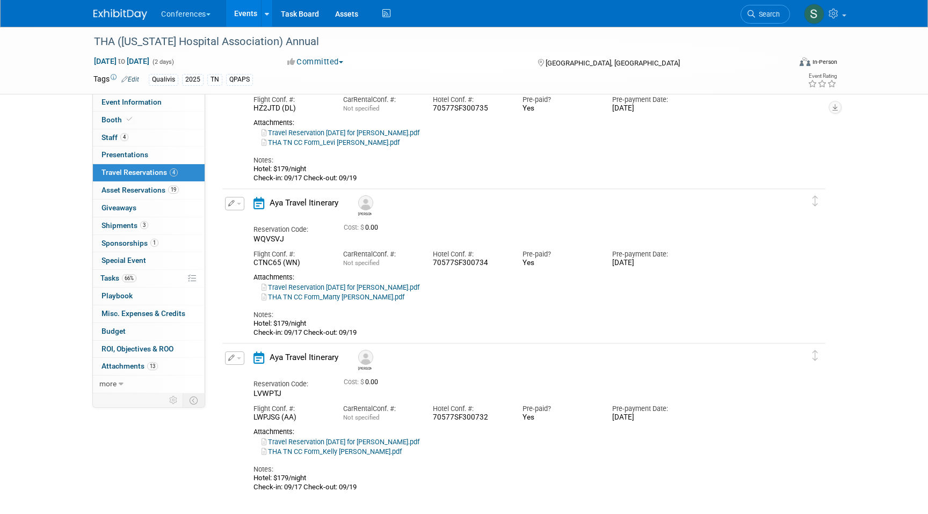
click at [233, 205] on icon "button" at bounding box center [231, 203] width 7 height 6
click at [237, 224] on icon "button" at bounding box center [236, 222] width 9 height 8
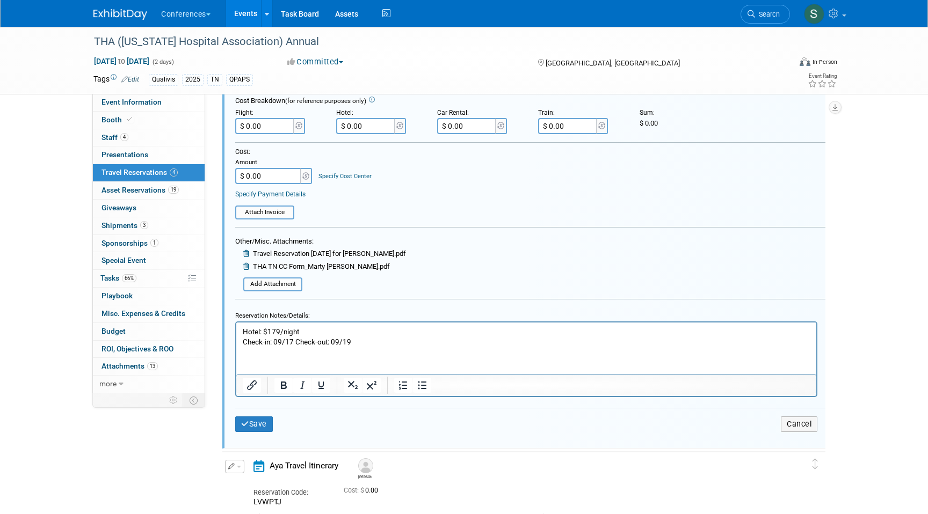
scroll to position [586, 0]
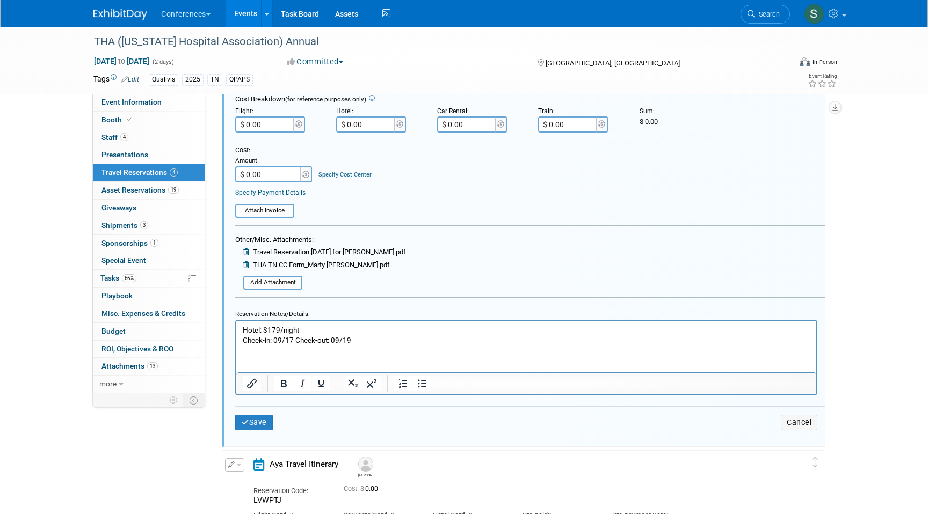
click at [384, 339] on p "Hotel: $179/night Check-in: 09/17 Check-out: 09/19" at bounding box center [526, 335] width 567 height 20
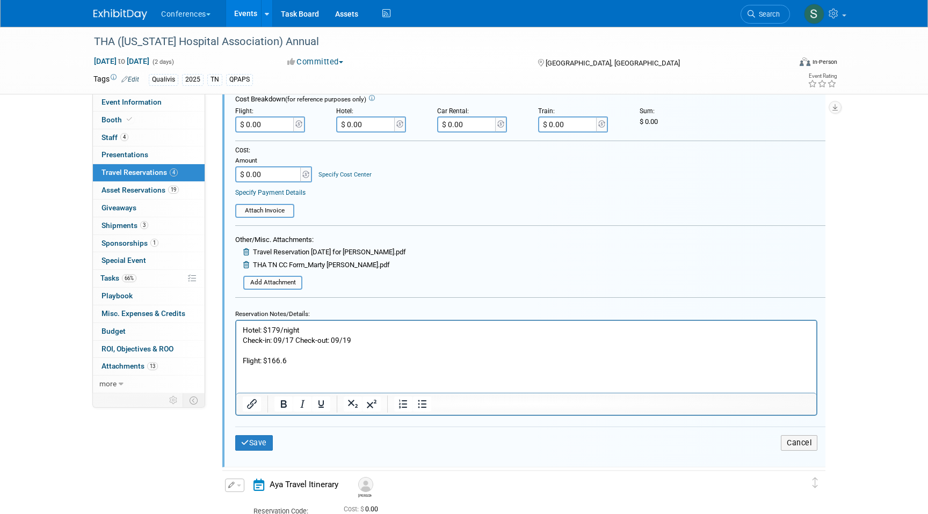
click at [298, 363] on p "Flight: $166.6" at bounding box center [526, 360] width 567 height 10
click at [275, 133] on input "$ 0.00" at bounding box center [265, 124] width 60 height 16
type input "$ 201.60"
click at [257, 440] on button "Save" at bounding box center [254, 443] width 38 height 16
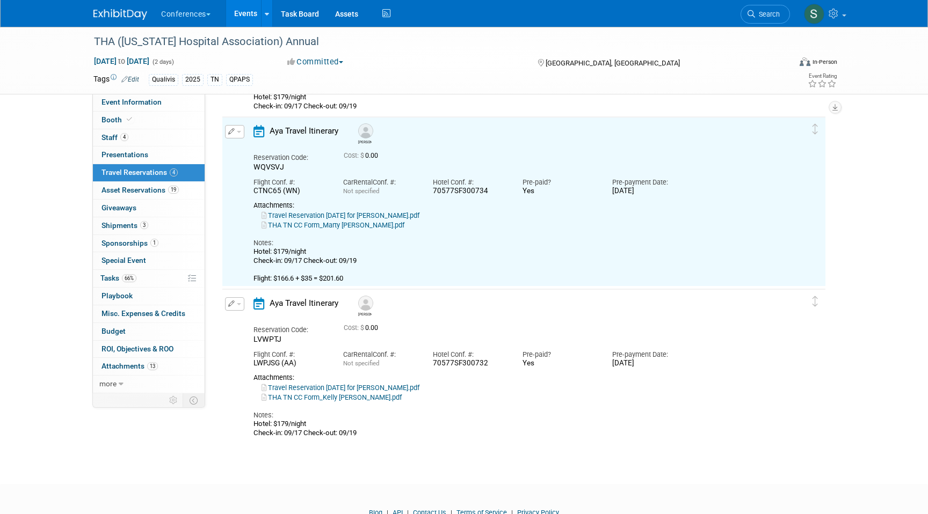
scroll to position [337, 0]
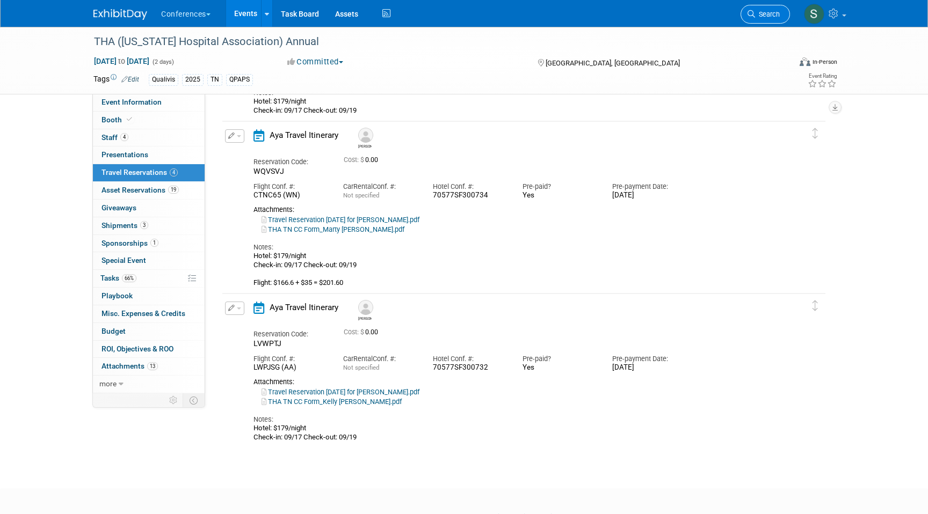
click at [753, 14] on icon at bounding box center [751, 14] width 8 height 8
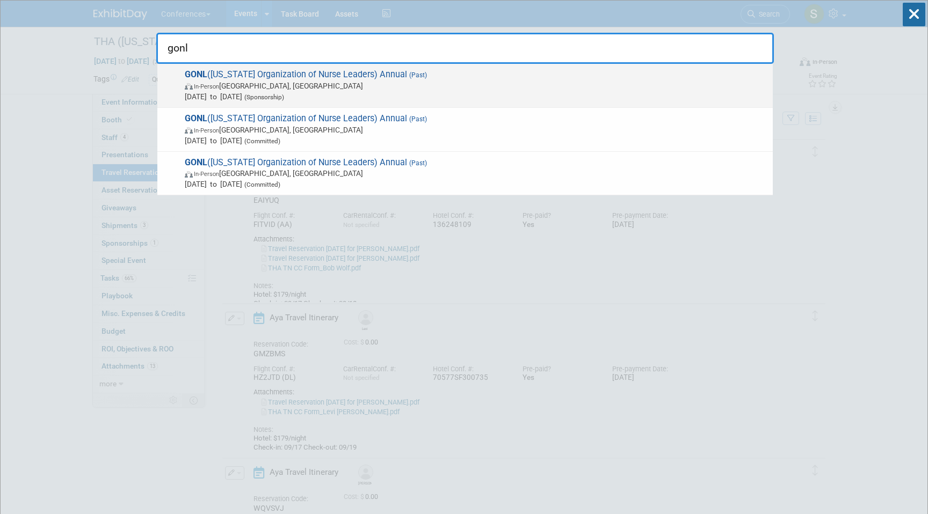
type input "gonl"
click at [416, 91] on span "Sep 15, 2025 to Sep 17, 2025 (Sponsorship)" at bounding box center [476, 96] width 582 height 11
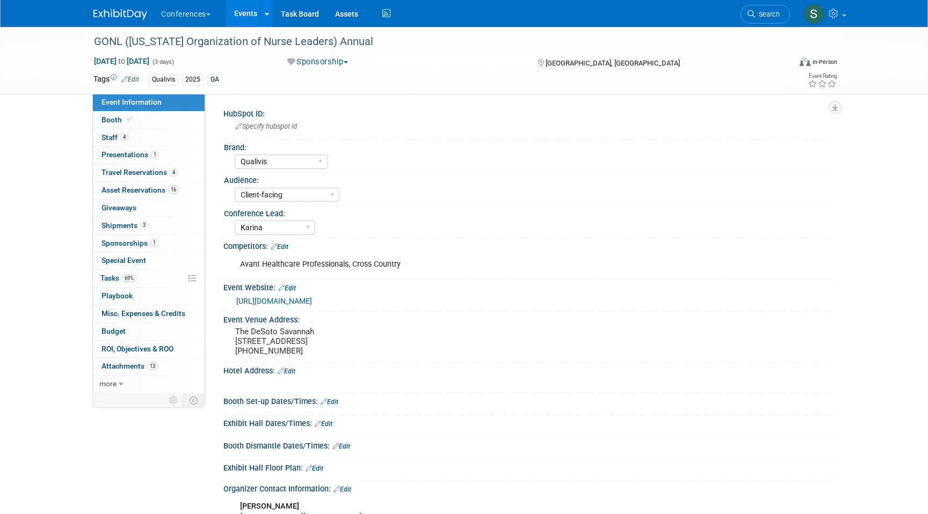
select select "Qualivis"
select select "Client-facing"
select select "Karina"
click at [174, 172] on span "4" at bounding box center [174, 173] width 8 height 8
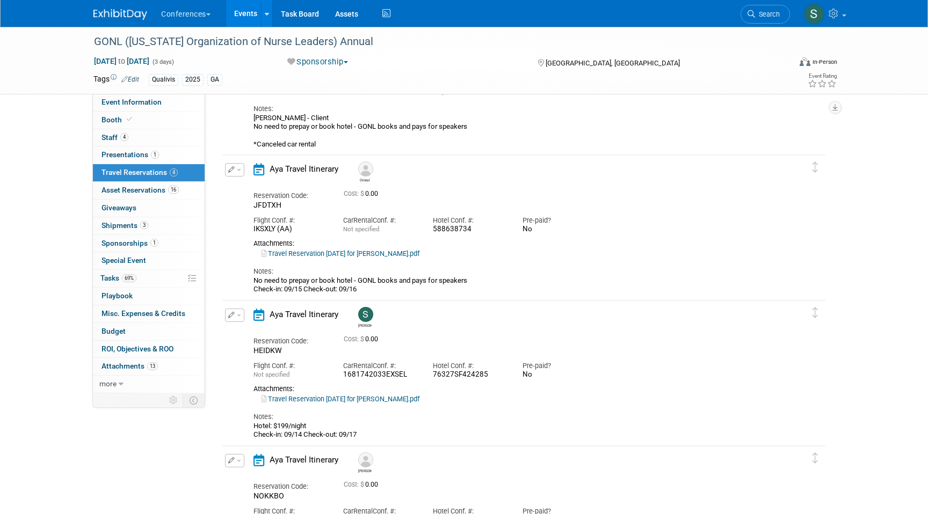
scroll to position [145, 0]
click at [233, 170] on icon "button" at bounding box center [231, 168] width 7 height 6
click at [247, 183] on button "Edit Reservation" at bounding box center [270, 188] width 91 height 16
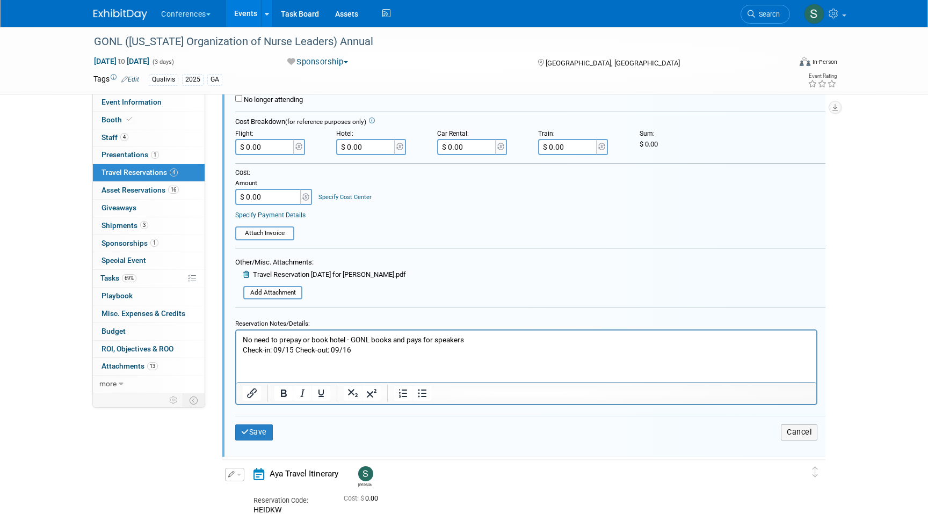
scroll to position [435, 0]
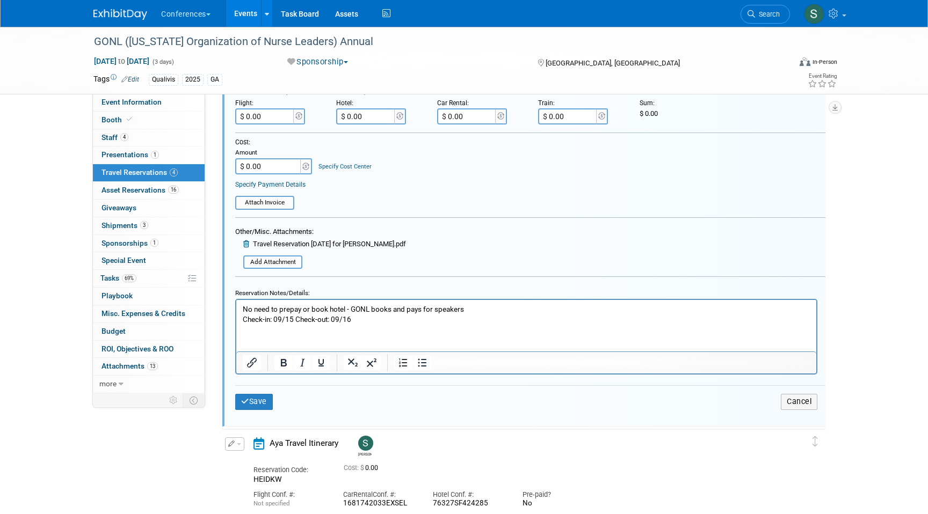
click at [380, 324] on p "No need to prepay or book hotel - GONL books and pays for speakers Check-in: 09…" at bounding box center [526, 314] width 567 height 20
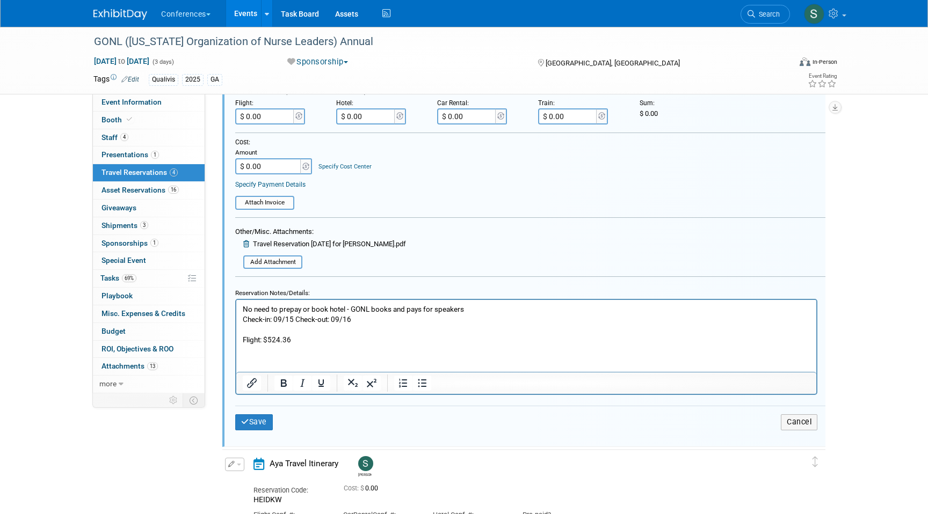
click at [339, 328] on p "Rich Text Area. Press ALT-0 for help." at bounding box center [526, 330] width 567 height 10
click at [334, 339] on p "Flight: $524.36" at bounding box center [526, 340] width 567 height 10
click at [269, 118] on input "$ 0.00" at bounding box center [265, 116] width 60 height 16
type input "$ 559.36"
click at [256, 424] on button "Save" at bounding box center [254, 422] width 38 height 16
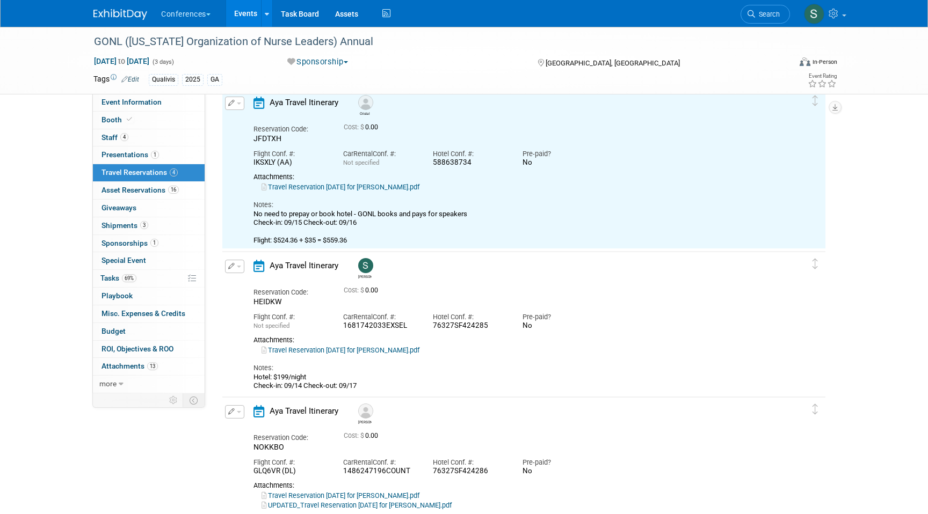
scroll to position [178, 0]
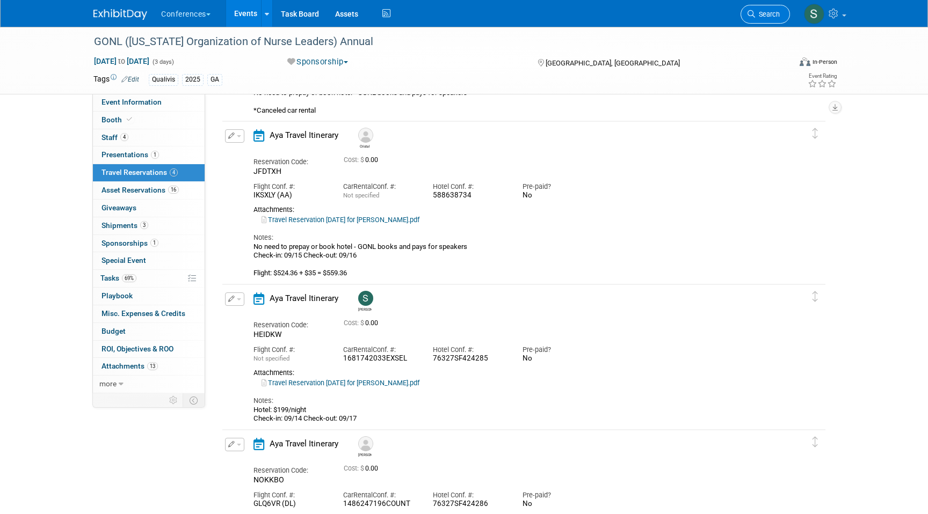
click at [760, 20] on link "Search" at bounding box center [764, 14] width 49 height 19
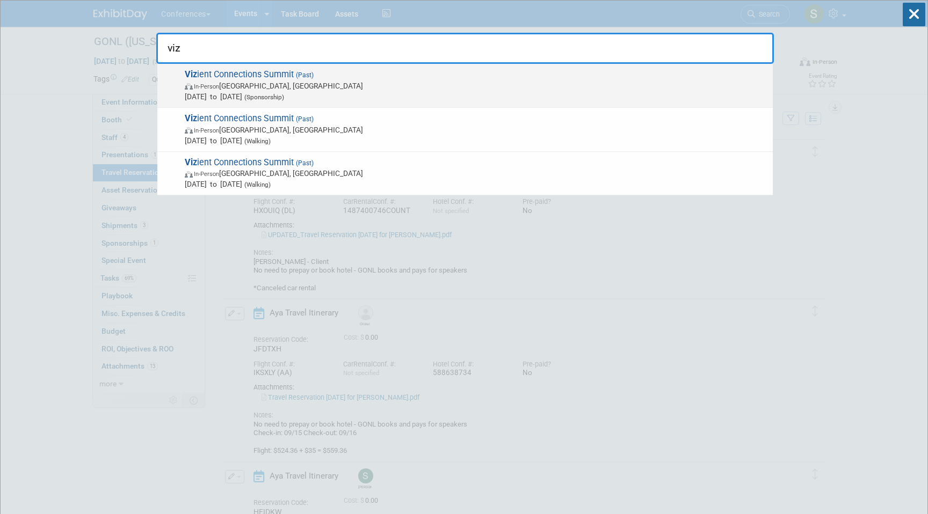
type input "viz"
click at [440, 84] on span "In-Person [GEOGRAPHIC_DATA], [GEOGRAPHIC_DATA]" at bounding box center [476, 86] width 582 height 11
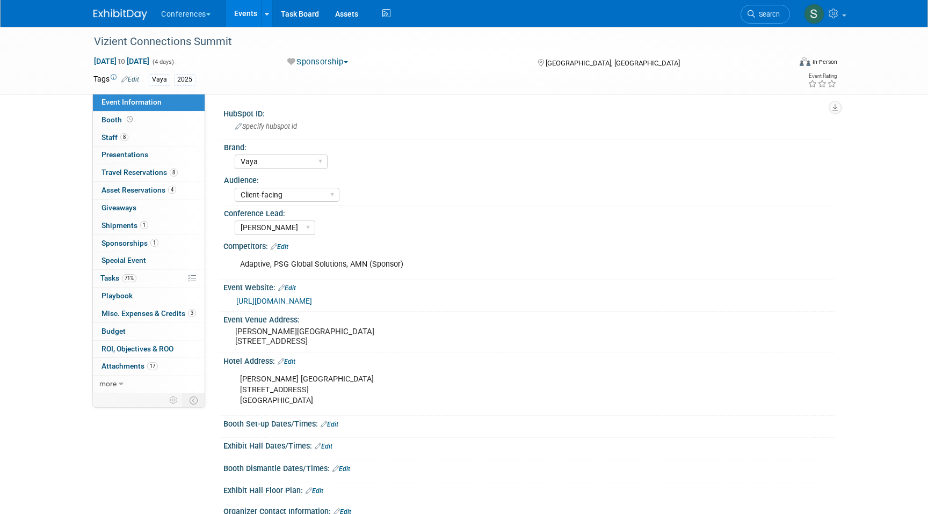
select select "Vaya"
select select "Client-facing"
select select "[PERSON_NAME]"
click at [173, 172] on span "8" at bounding box center [174, 173] width 8 height 8
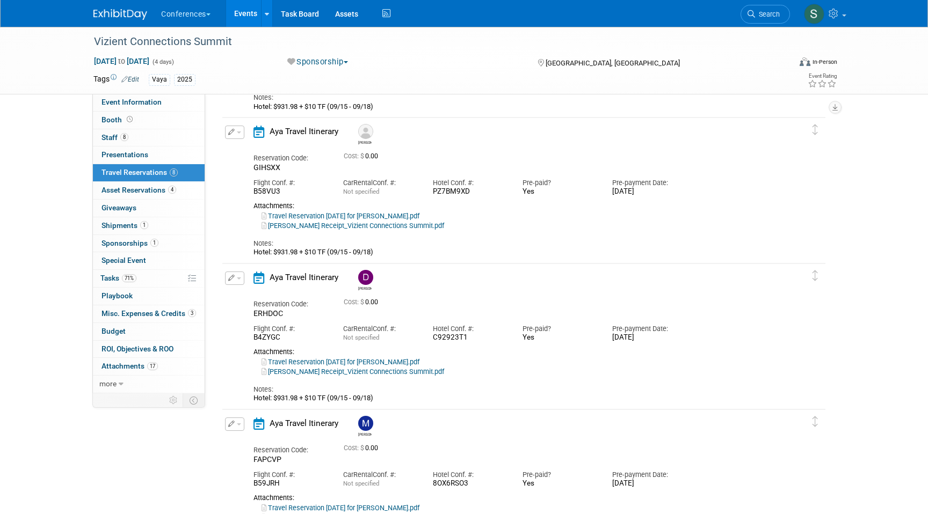
scroll to position [456, 0]
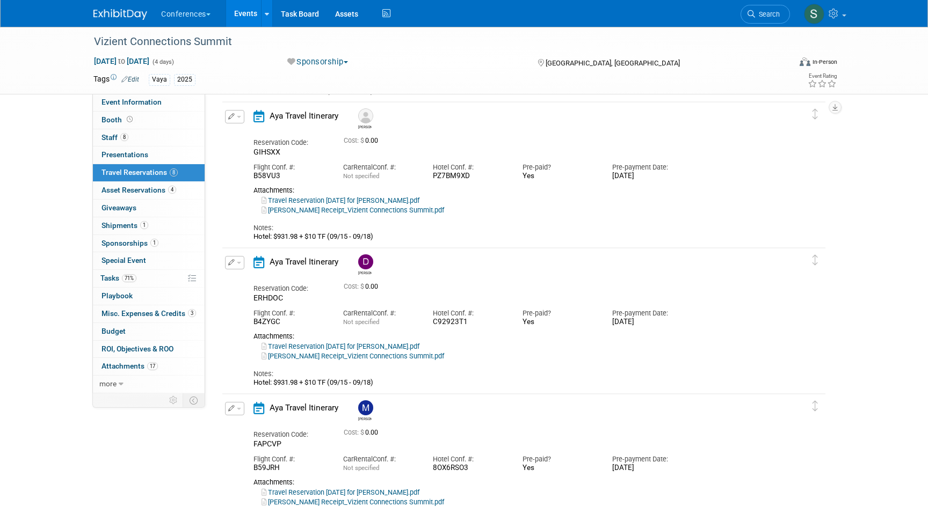
click at [229, 115] on icon "button" at bounding box center [231, 116] width 7 height 6
click at [253, 137] on button "Edit Reservation" at bounding box center [270, 136] width 91 height 16
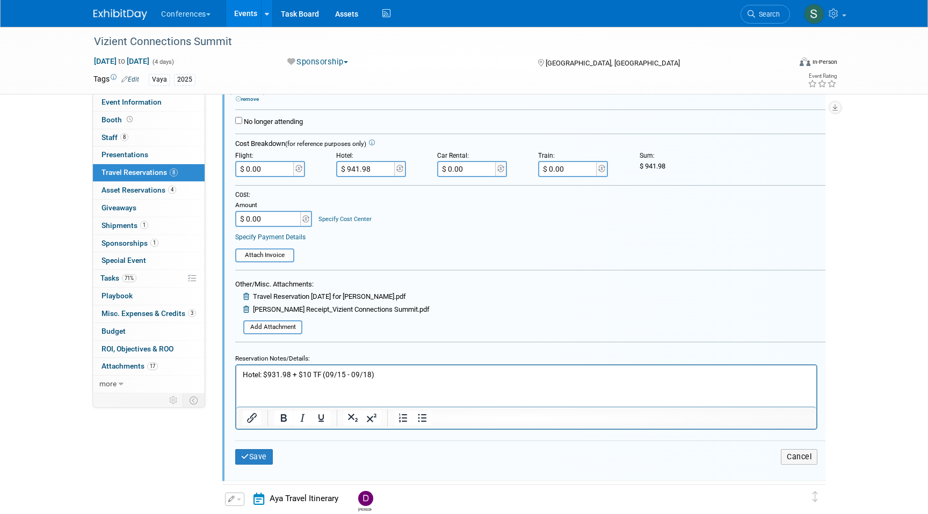
scroll to position [644, 0]
click at [402, 377] on html "Hotel: $931.98 + $10 TF (09/15 - 09/18)" at bounding box center [526, 370] width 580 height 14
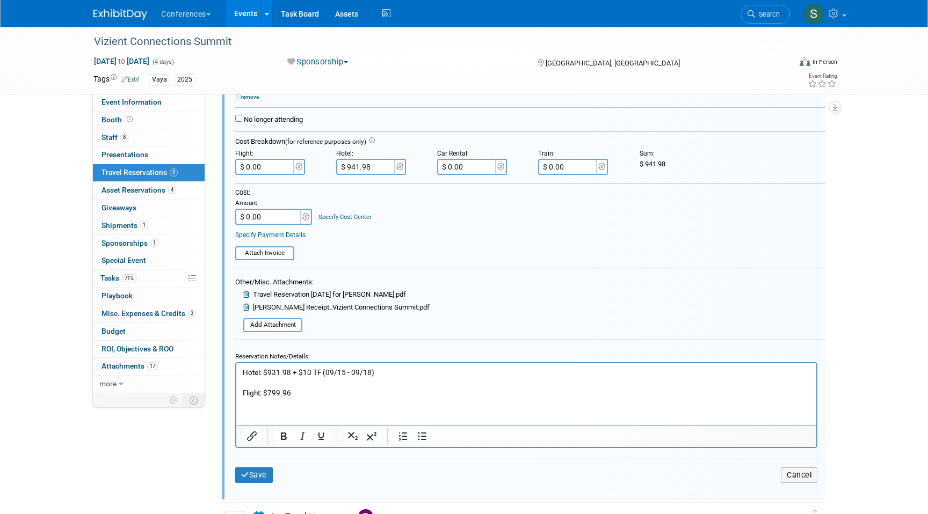
click at [349, 395] on p "Flight: $799.96" at bounding box center [526, 393] width 567 height 10
click at [273, 169] on input "$ 0.00" at bounding box center [265, 167] width 60 height 16
type input "$ 834.96"
click at [260, 479] on button "Save" at bounding box center [254, 476] width 38 height 16
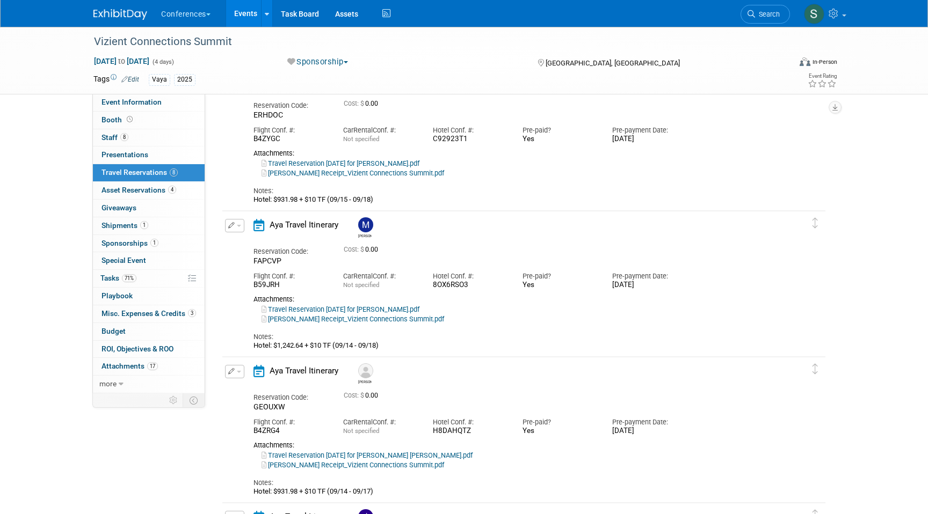
scroll to position [659, 0]
click at [232, 223] on icon "button" at bounding box center [231, 224] width 7 height 6
click at [244, 236] on button "Edit Reservation" at bounding box center [270, 243] width 91 height 16
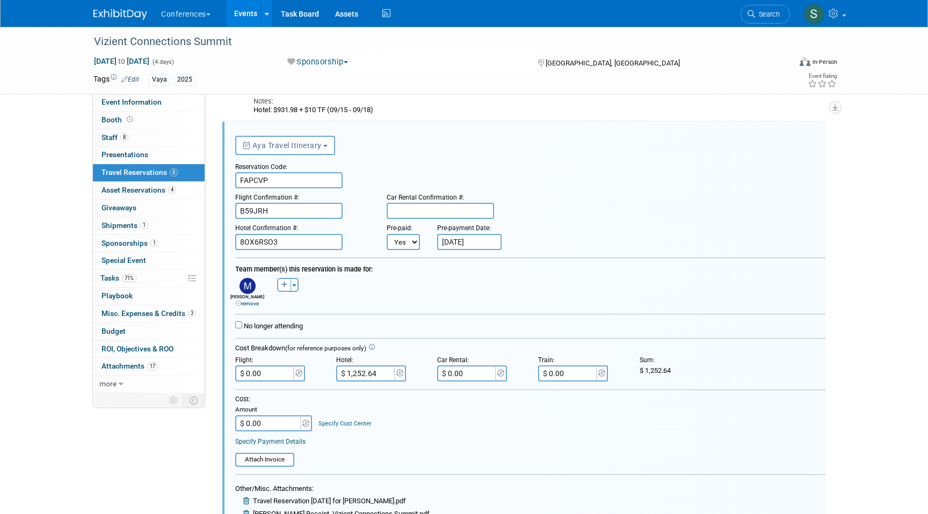
scroll to position [958, 0]
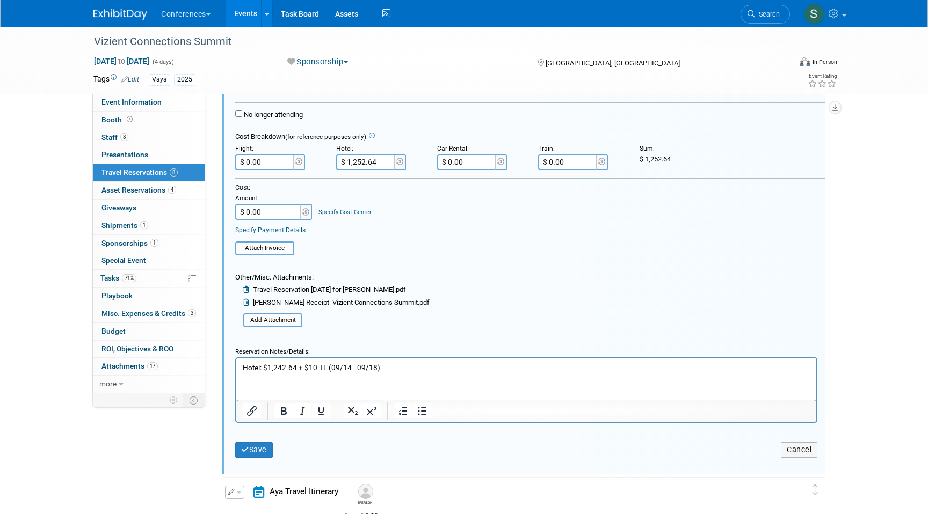
click at [402, 364] on p "Hotel: $1,242.64 + $10 TF (09/14 - 09/18)" at bounding box center [526, 367] width 567 height 10
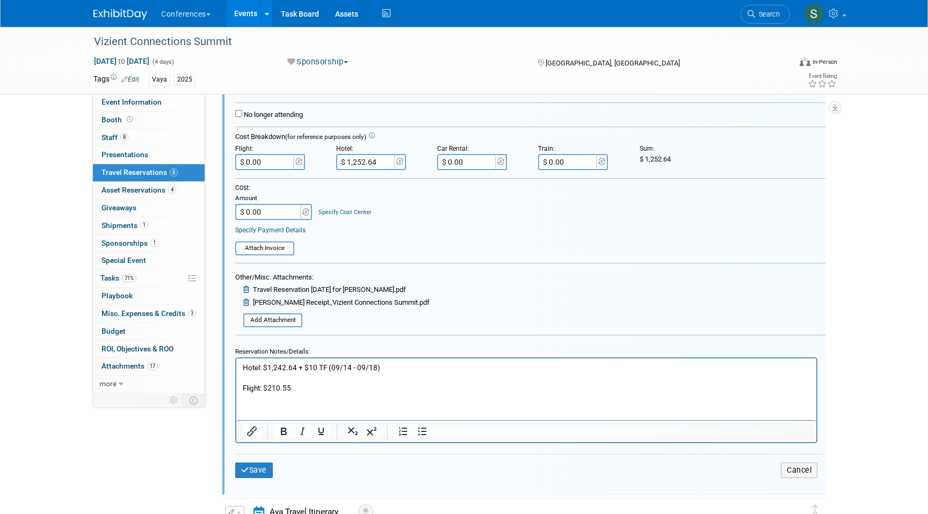
click at [340, 391] on p "Flight: $210.55" at bounding box center [526, 388] width 567 height 10
click at [317, 385] on p "Flight: $210.55 + $35 = 210.55" at bounding box center [526, 388] width 567 height 10
click at [319, 388] on p "Flight: $210.55 + $35 = 210.55" at bounding box center [526, 388] width 567 height 10
click at [361, 384] on p "Flight: $210.55 + $35 = $210.55" at bounding box center [526, 388] width 567 height 10
click at [273, 171] on form "<i class="fa-light fa-calendar-lines" style="padding: 6px 4px 6px 1px;"></i> Ay…" at bounding box center [530, 204] width 590 height 573
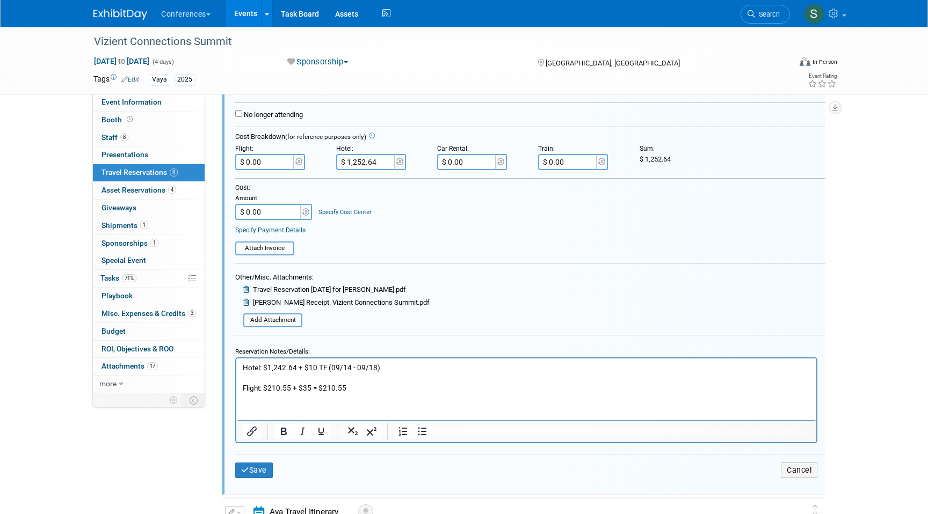
click at [273, 164] on input "$ 0.00" at bounding box center [265, 162] width 60 height 16
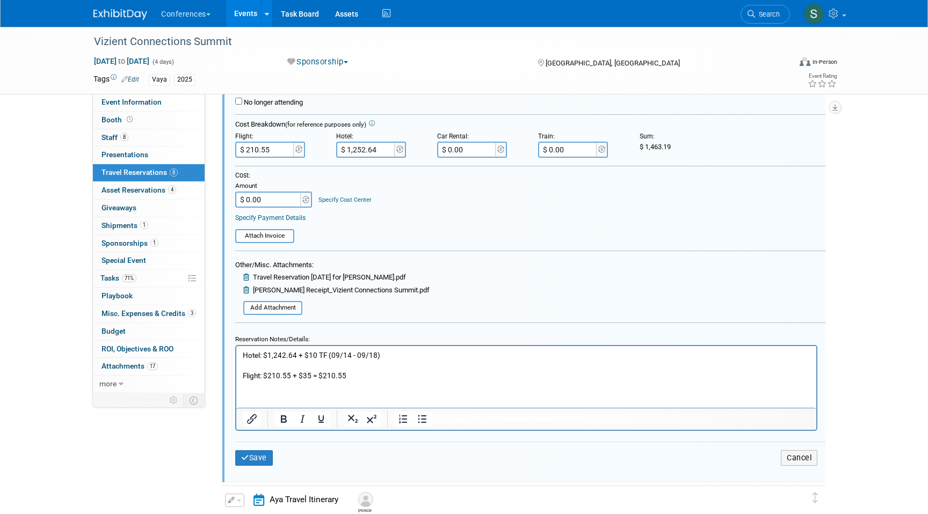
click at [330, 375] on p "Flight: $210.55 + $35 = $210.55" at bounding box center [526, 375] width 567 height 10
click at [334, 373] on p "Flight: $210.55 + $35 = $210.55" at bounding box center [526, 375] width 567 height 10
click at [256, 147] on input "$ 210.55" at bounding box center [265, 150] width 60 height 16
click at [258, 149] on input "$ 210.55" at bounding box center [265, 150] width 60 height 16
type input "$ 245.55"
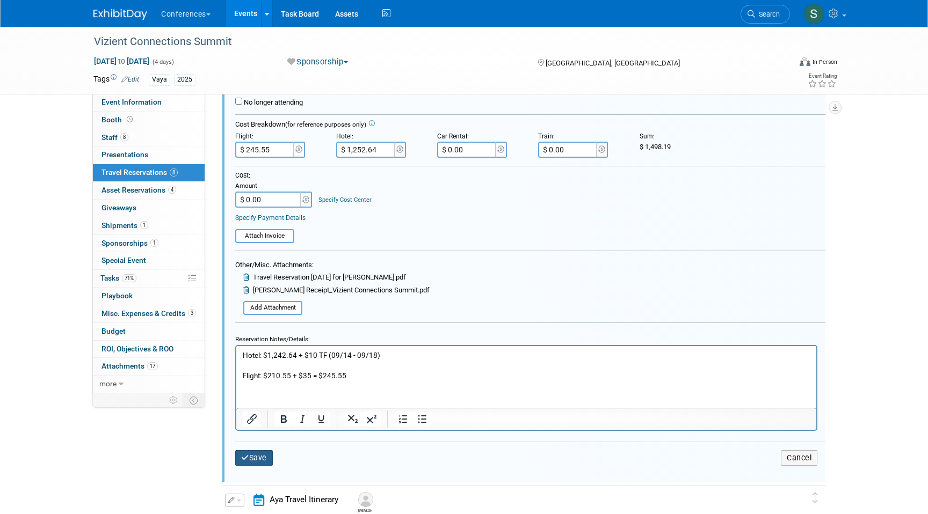
click at [257, 461] on button "Save" at bounding box center [254, 458] width 38 height 16
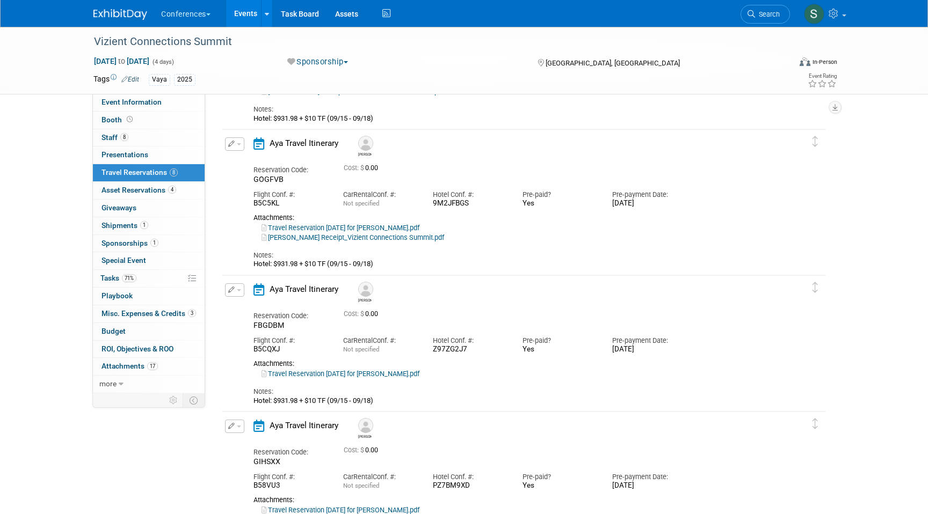
scroll to position [106, 0]
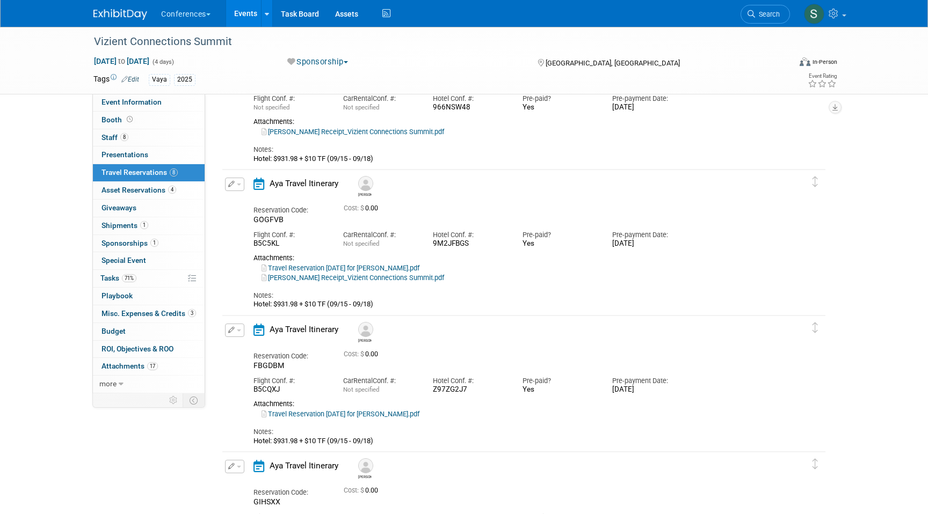
click at [227, 183] on button "button" at bounding box center [234, 184] width 19 height 13
click at [247, 200] on button "Edit Reservation" at bounding box center [270, 203] width 91 height 16
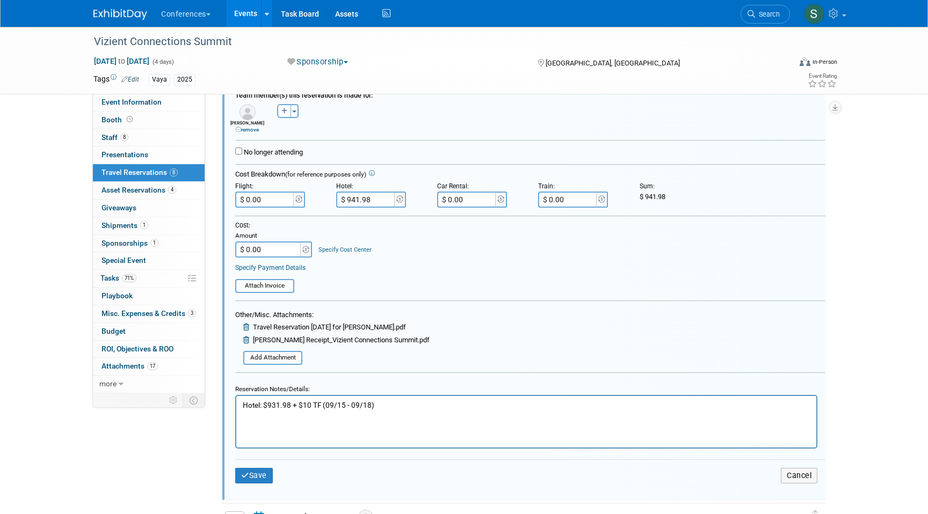
scroll to position [330, 0]
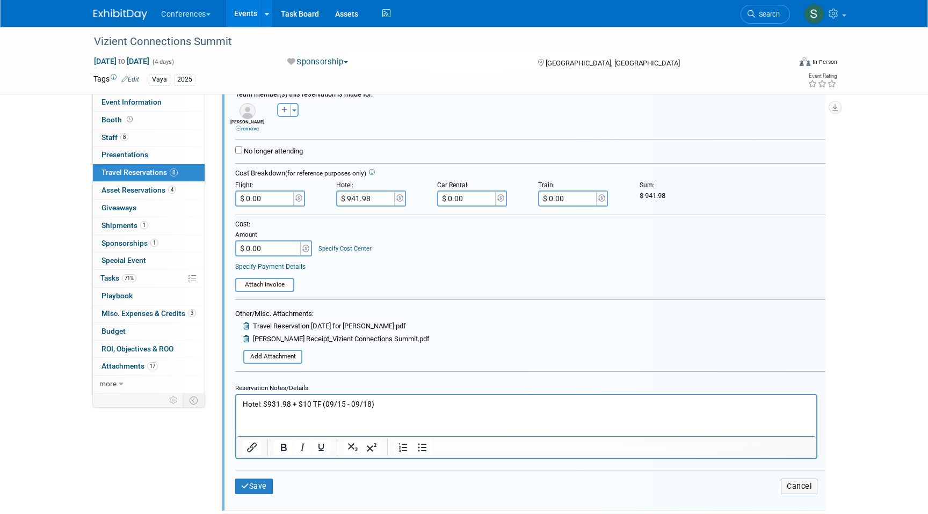
click at [395, 405] on p "Hotel: $931.98 + $10 TF (09/15 - 09/18)" at bounding box center [526, 404] width 567 height 10
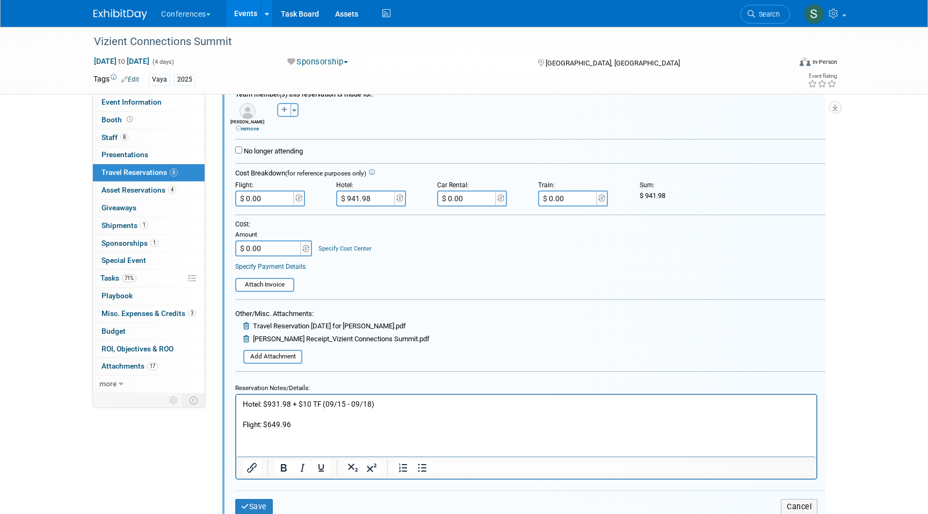
click at [325, 419] on p "Flight: $649.96" at bounding box center [526, 424] width 567 height 10
click at [271, 203] on input "$ 0.00" at bounding box center [265, 199] width 60 height 16
type input "$ 684.96"
click at [268, 501] on button "Save" at bounding box center [254, 507] width 38 height 16
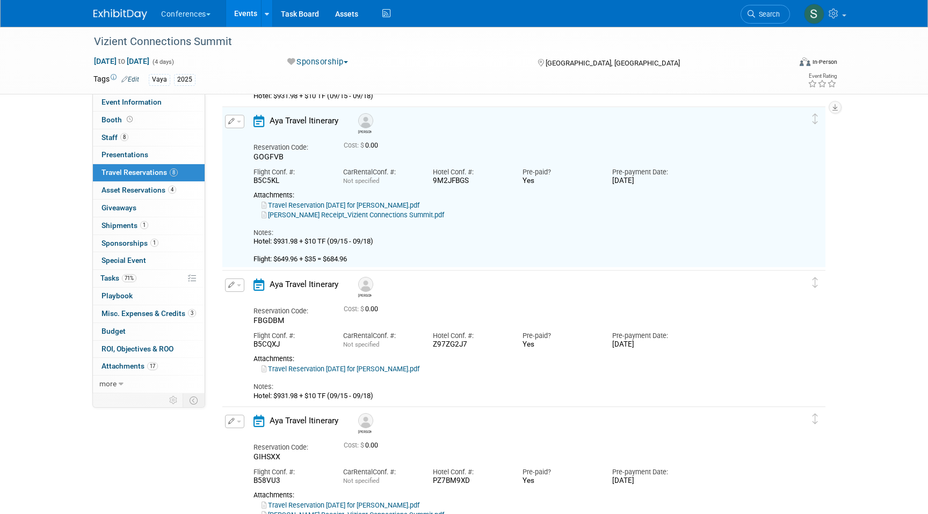
scroll to position [155, 0]
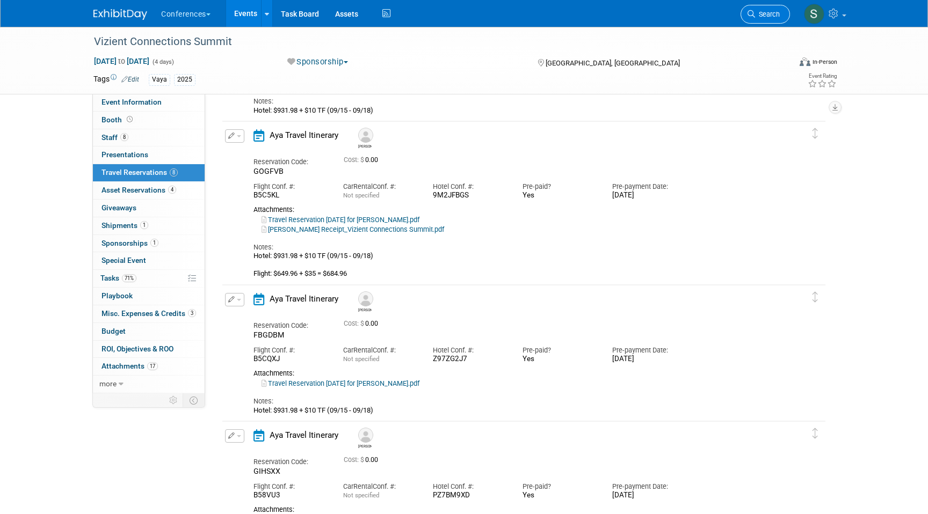
click at [771, 13] on span "Search" at bounding box center [767, 14] width 25 height 8
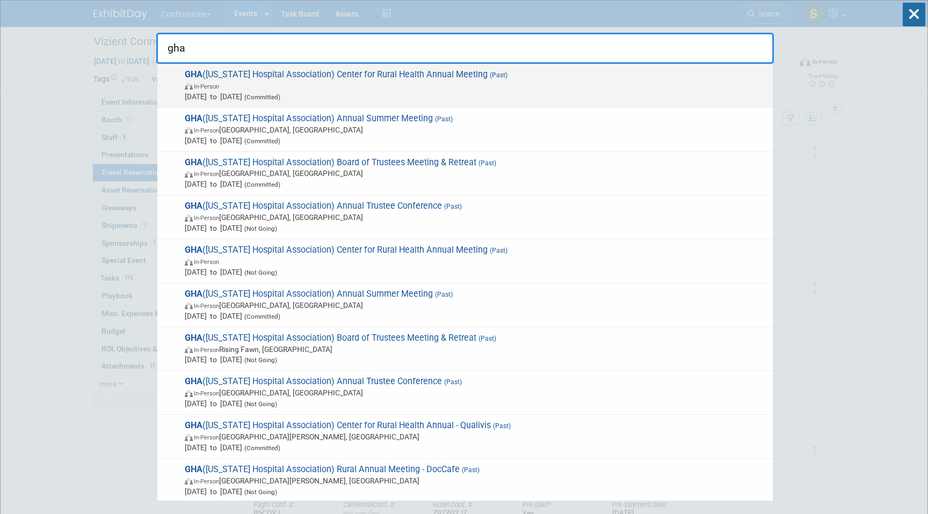
type input "gha"
click at [262, 79] on span "GHA (Georgia Hospital Association) Center for Rural Health Annual Meeting (Past…" at bounding box center [474, 85] width 586 height 33
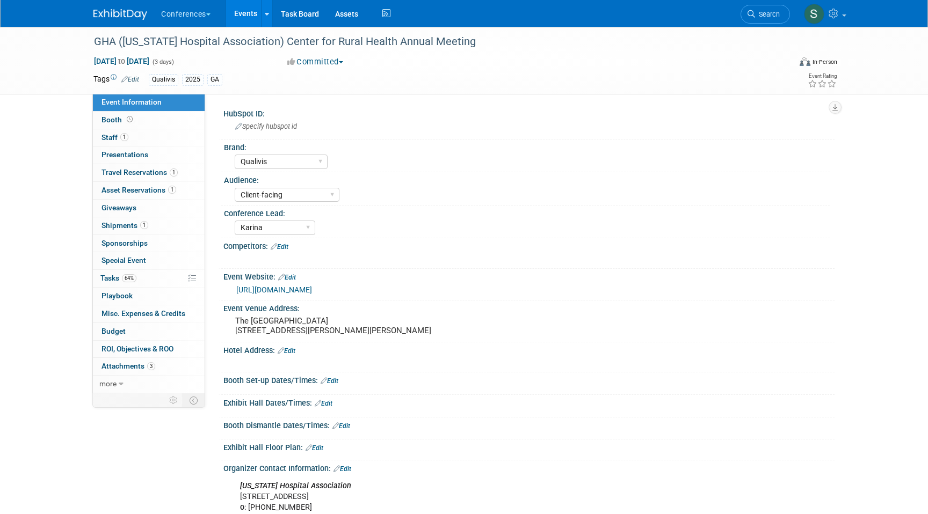
select select "Qualivis"
select select "Client-facing"
select select "Karina"
click at [144, 171] on span "Travel Reservations 1" at bounding box center [139, 172] width 76 height 9
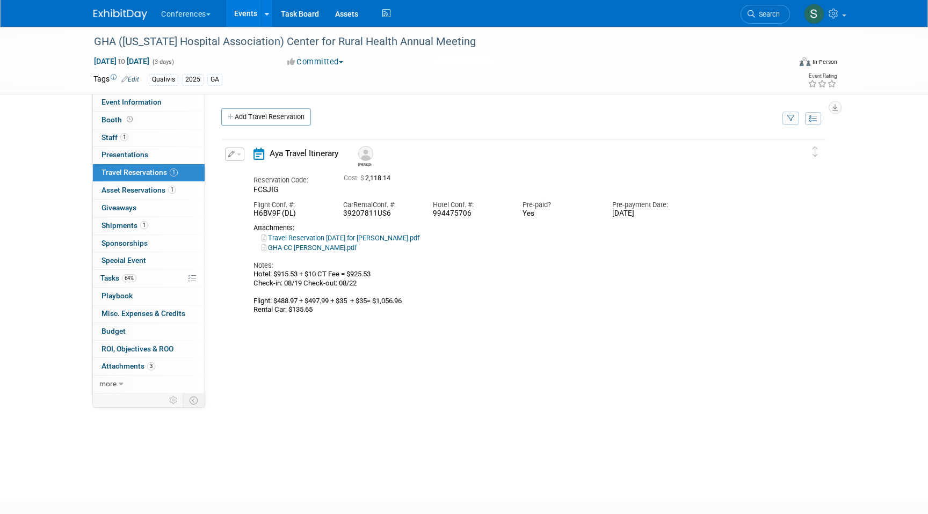
click at [244, 149] on button "button" at bounding box center [234, 154] width 19 height 13
click at [251, 172] on button "Edit Reservation" at bounding box center [270, 173] width 91 height 16
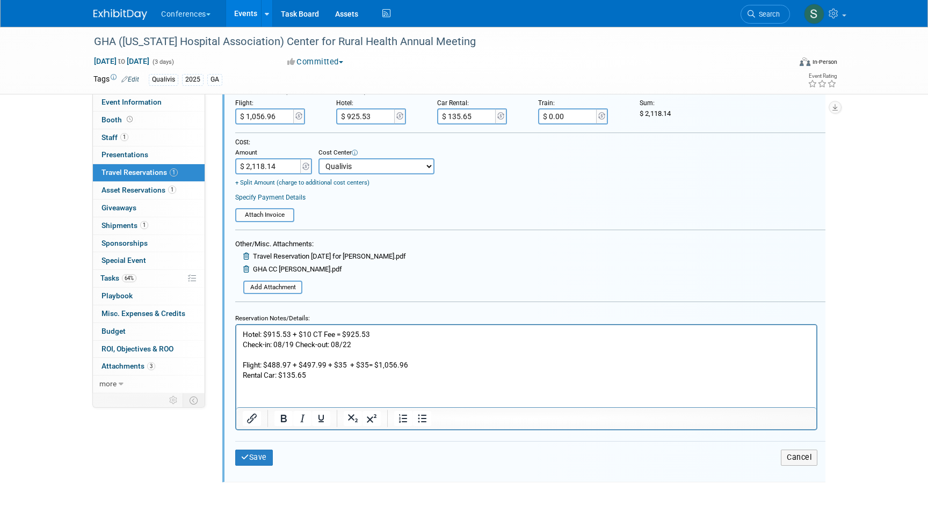
scroll to position [276, 0]
click at [323, 364] on p "Hotel: $915.53 + $10 CT Fee = $925.53 Check-in: 08/19 Check-out: 08/22 Flight: …" at bounding box center [526, 354] width 567 height 51
click at [401, 363] on p "Hotel: $915.53 + $10 CT Fee = $925.53 Check-in: 08/19 Check-out: 08/22 Flight: …" at bounding box center [526, 354] width 567 height 51
click at [470, 363] on p "Hotel: $915.53 + $10 CT Fee = $925.53 Check-in: 08/19 Check-out: 08/22 Flight: …" at bounding box center [526, 354] width 567 height 51
drag, startPoint x: 474, startPoint y: 360, endPoint x: 432, endPoint y: 361, distance: 42.4
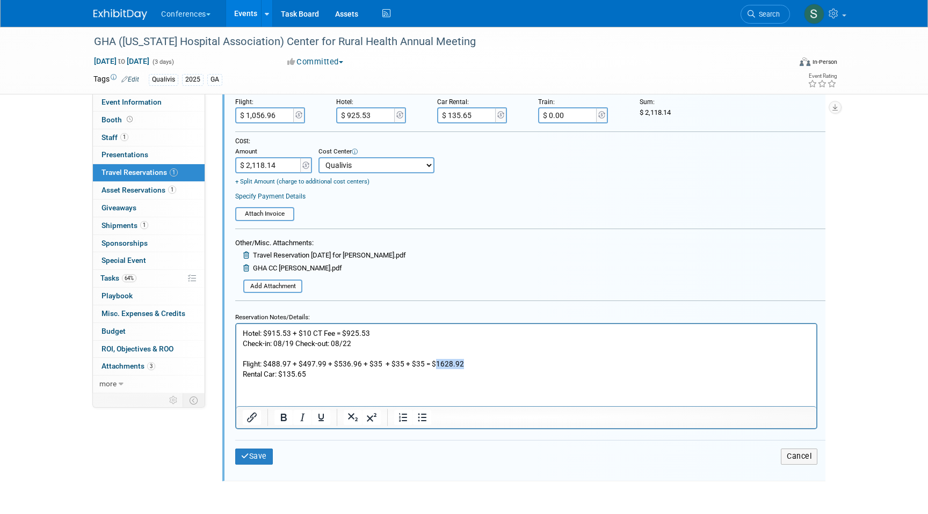
click at [432, 361] on p "Hotel: $915.53 + $10 CT Fee = $925.53 Check-in: 08/19 Check-out: 08/22 Flight: …" at bounding box center [526, 354] width 567 height 51
copy p "1628.92"
click at [274, 125] on form "<i class="fa-light fa-calendar-lines" style="padding: 6px 4px 6px 1px;"></i> Ay…" at bounding box center [530, 175] width 590 height 607
click at [265, 112] on input "$ 1,056.96" at bounding box center [265, 115] width 60 height 16
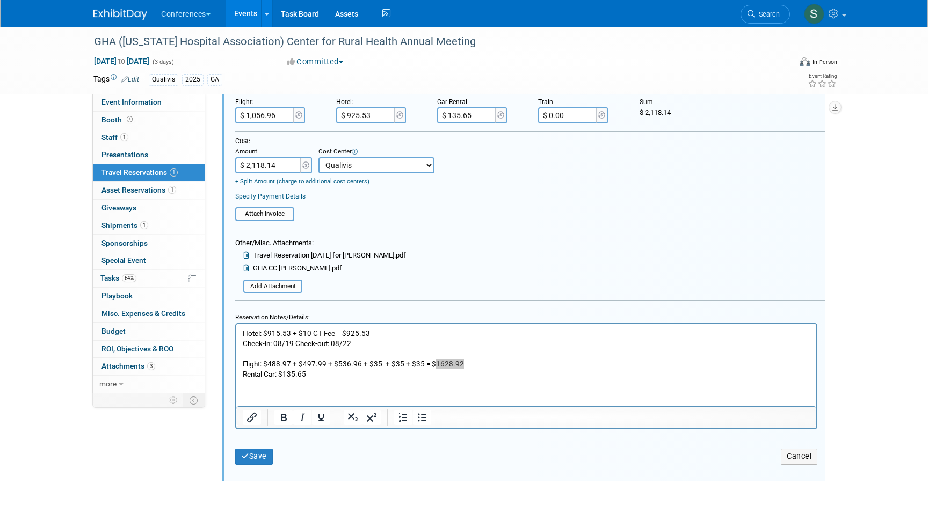
click at [265, 112] on input "$ 1,056.96" at bounding box center [265, 115] width 60 height 16
paste input "1,628.92"
type input "$ 1,628.92"
click at [296, 139] on div "Cost:" at bounding box center [530, 141] width 590 height 9
click at [280, 166] on input "$ 2,118.14" at bounding box center [268, 165] width 67 height 16
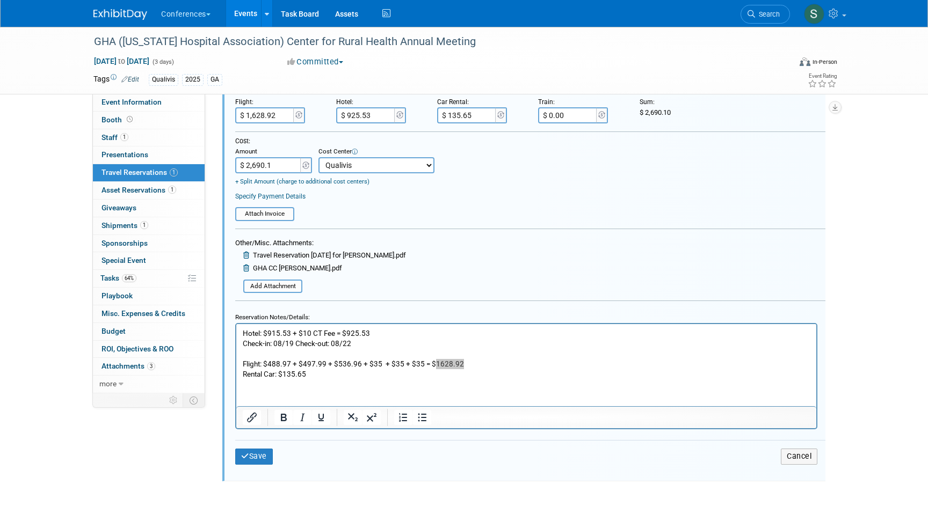
type input "$ 2,690.10"
click at [252, 464] on button "Save" at bounding box center [254, 457] width 38 height 16
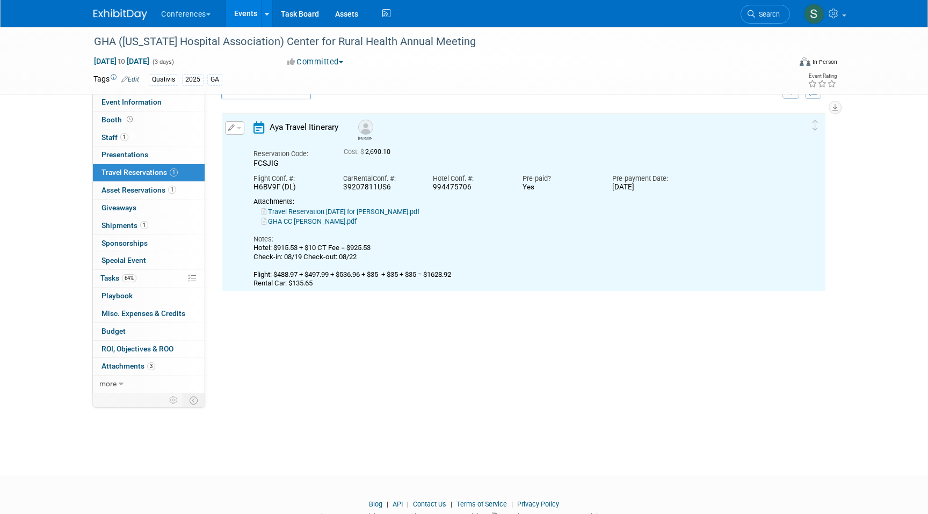
scroll to position [18, 0]
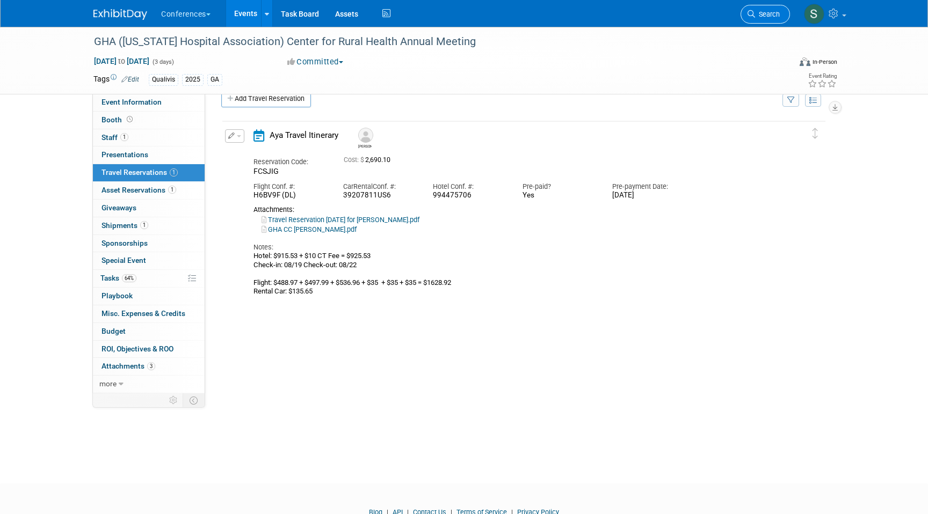
click at [773, 13] on span "Search" at bounding box center [767, 14] width 25 height 8
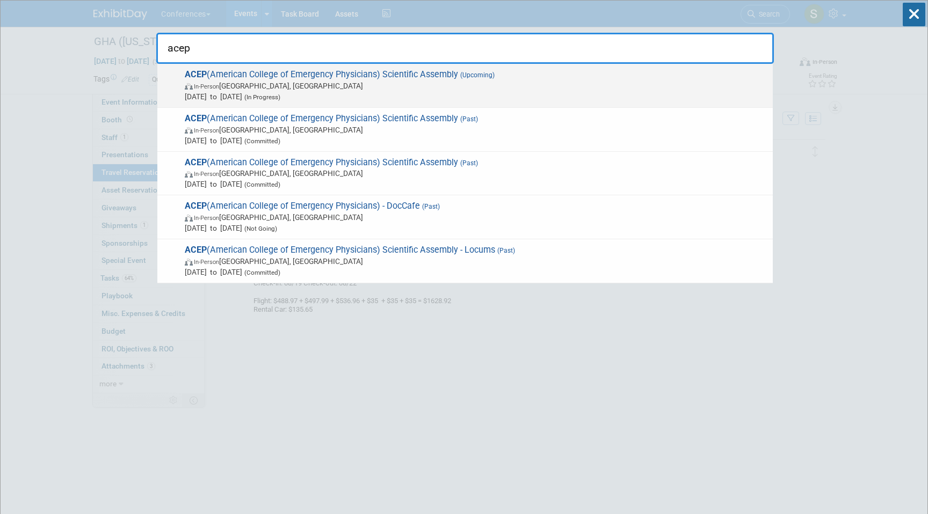
type input "acep"
click at [450, 86] on span "In-Person [GEOGRAPHIC_DATA], [GEOGRAPHIC_DATA]" at bounding box center [476, 86] width 582 height 11
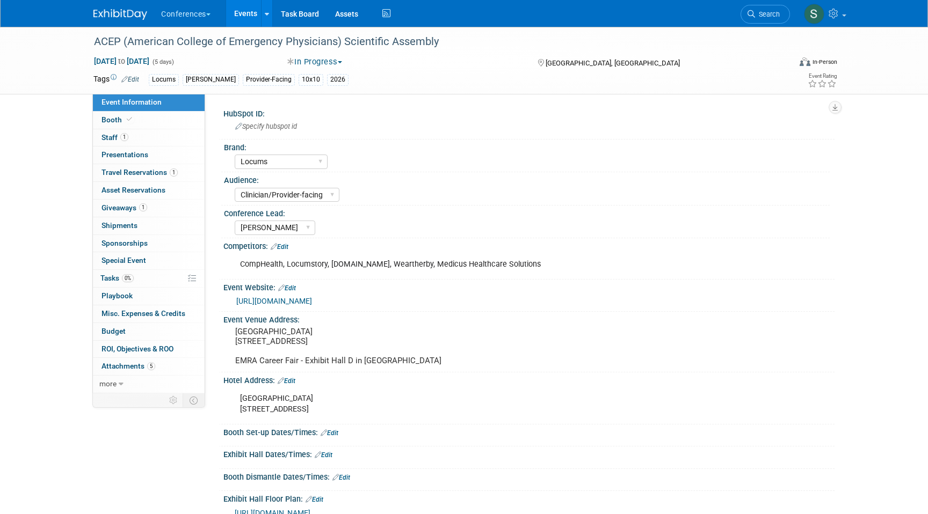
select select "Locums"
select select "Clinician/Provider-facing"
select select "[PERSON_NAME]"
click at [139, 173] on span "Travel Reservations 1" at bounding box center [139, 172] width 76 height 9
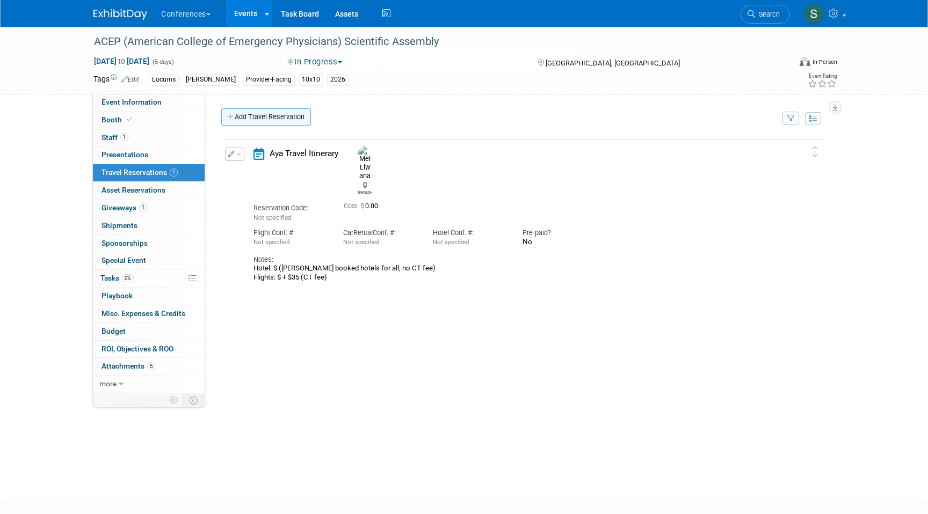
click at [273, 117] on link "Add Travel Reservation" at bounding box center [266, 116] width 90 height 17
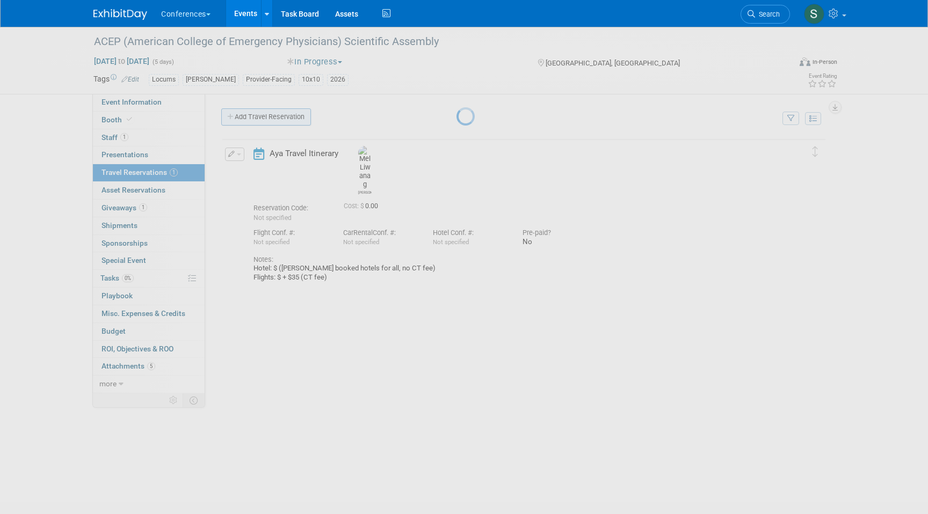
select select "ce9d5ede-74e9-40d6-9b07-a4d48093f53c"
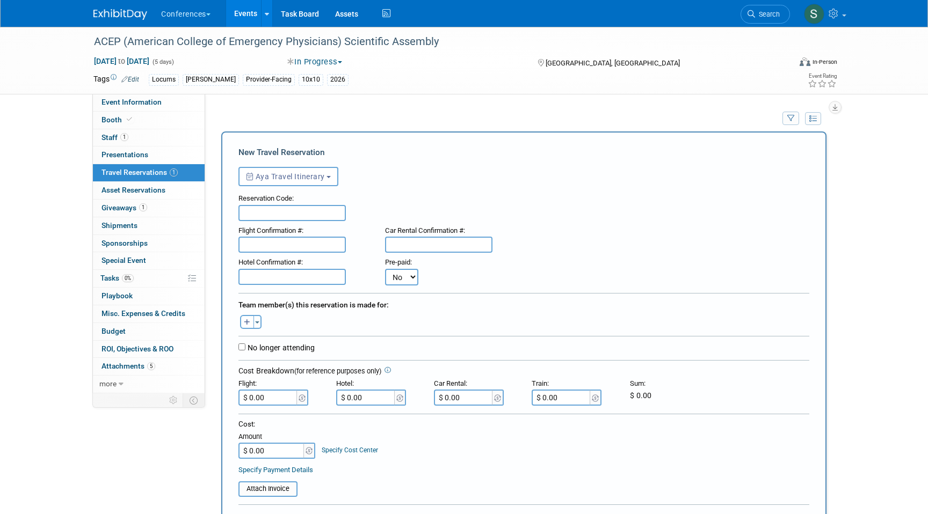
scroll to position [127, 0]
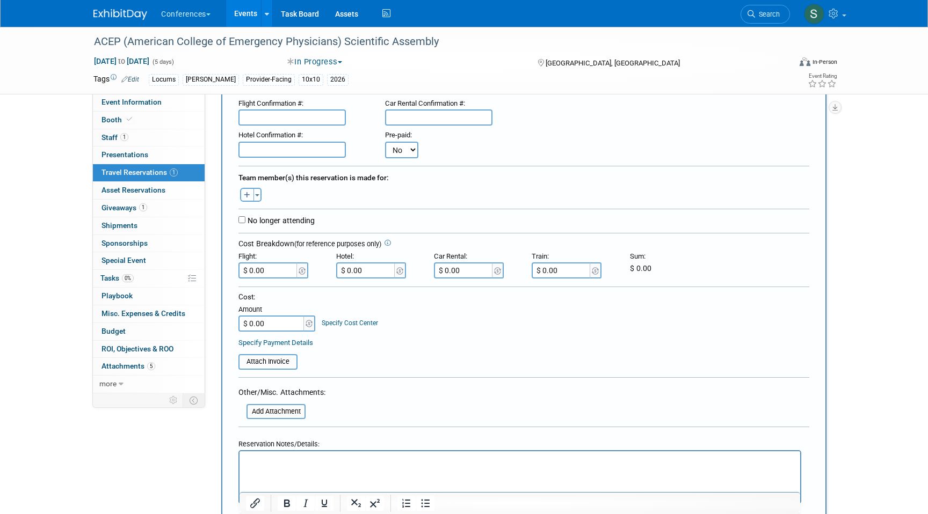
click at [244, 196] on icon "button" at bounding box center [247, 195] width 6 height 7
select select
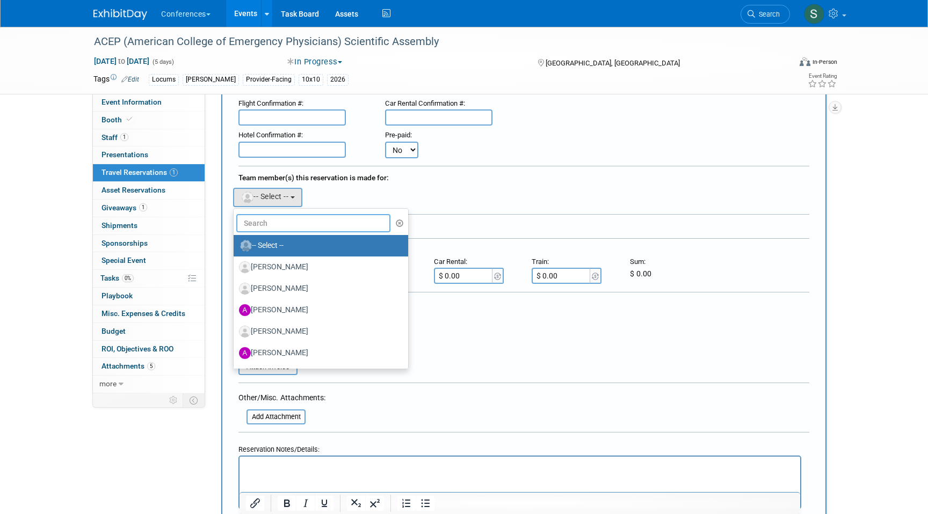
click at [273, 225] on input "text" at bounding box center [313, 223] width 154 height 18
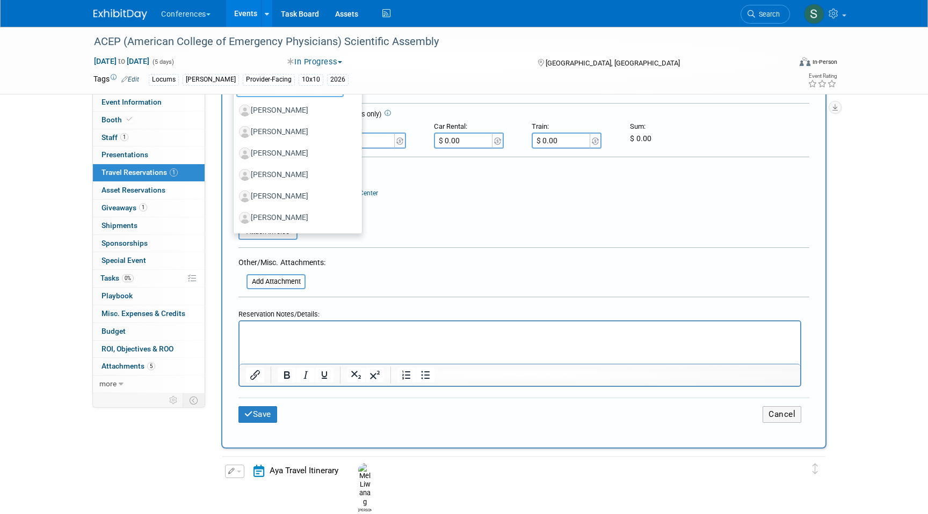
scroll to position [264, 0]
type input "ca"
click at [773, 415] on button "Cancel" at bounding box center [781, 413] width 39 height 17
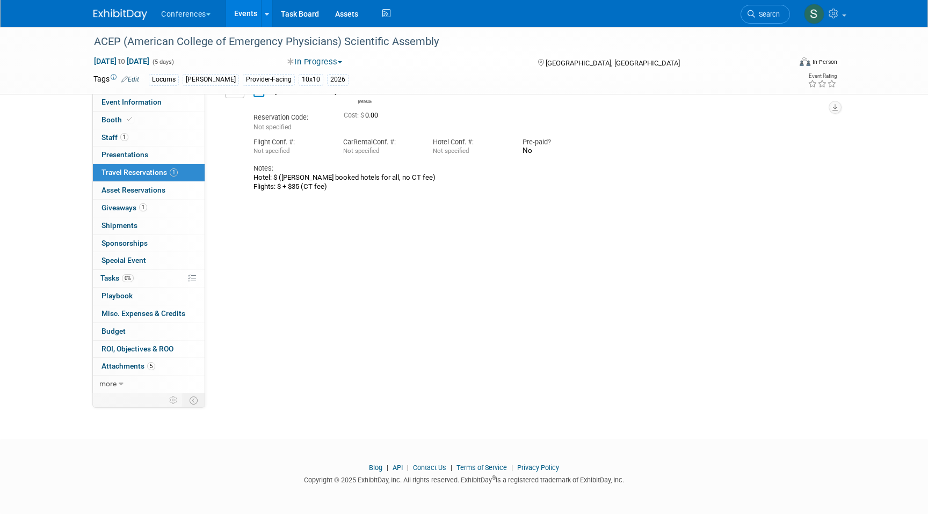
scroll to position [0, 0]
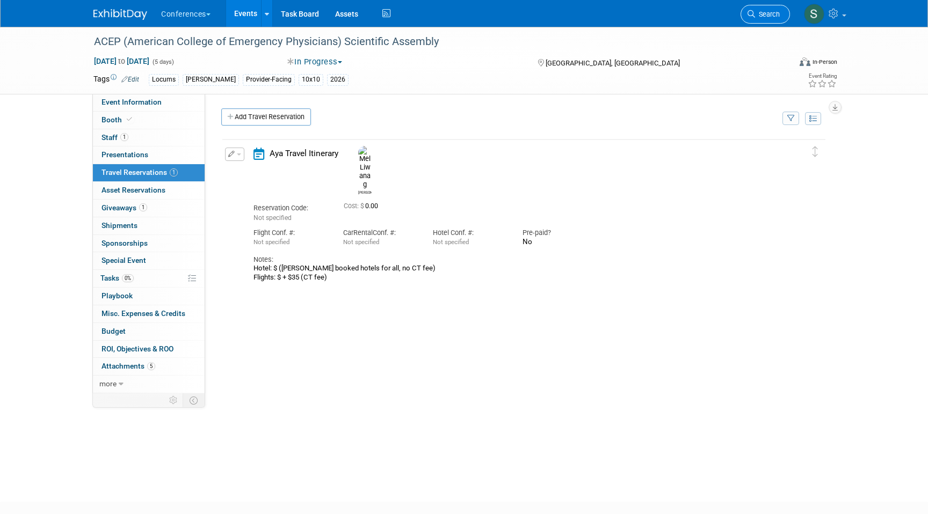
click at [746, 6] on link "Search" at bounding box center [764, 14] width 49 height 19
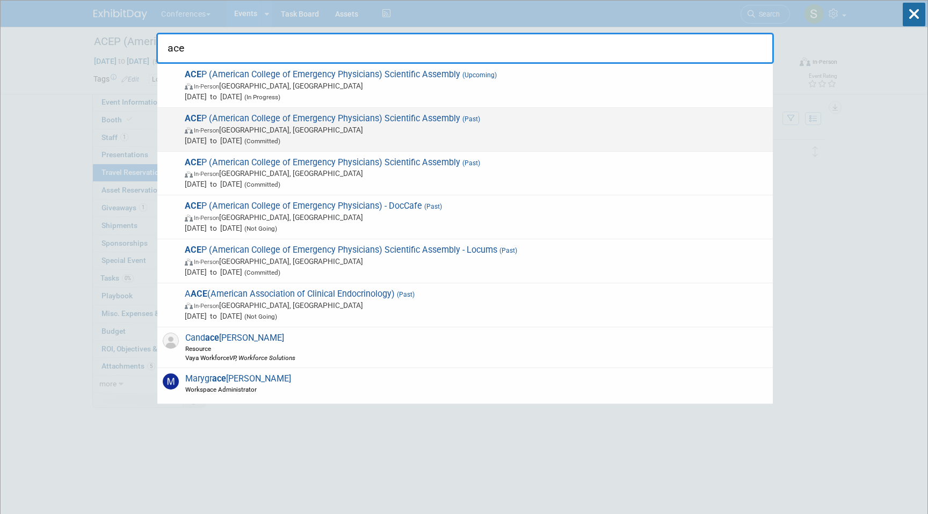
type input "ace"
click at [285, 134] on span "In-Person Salt Lake City, UT" at bounding box center [476, 130] width 582 height 11
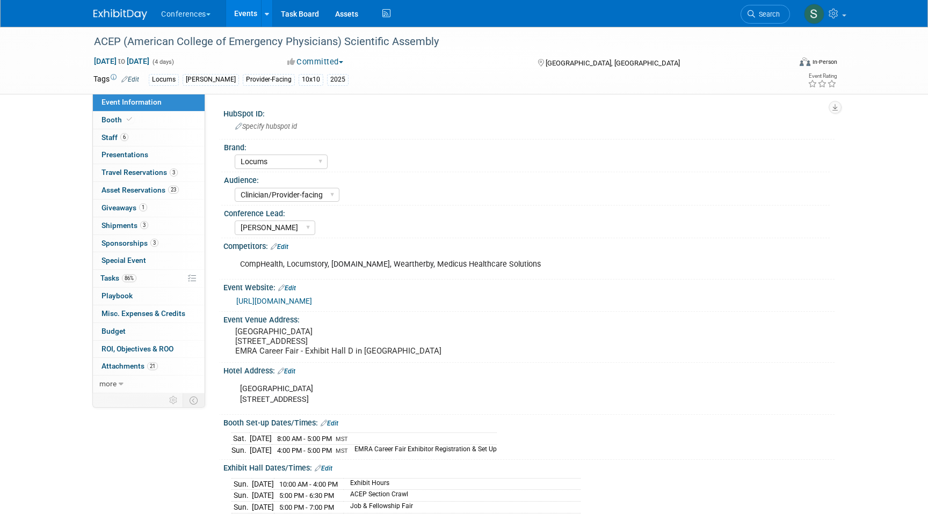
select select "Locums"
select select "Clinician/Provider-facing"
select select "[PERSON_NAME]"
click at [161, 175] on span "Travel Reservations 3" at bounding box center [139, 172] width 76 height 9
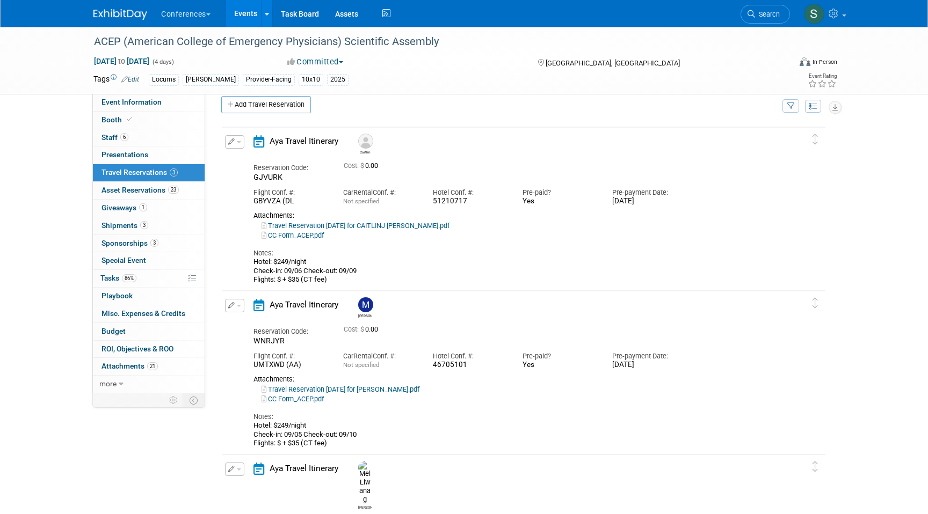
scroll to position [16, 0]
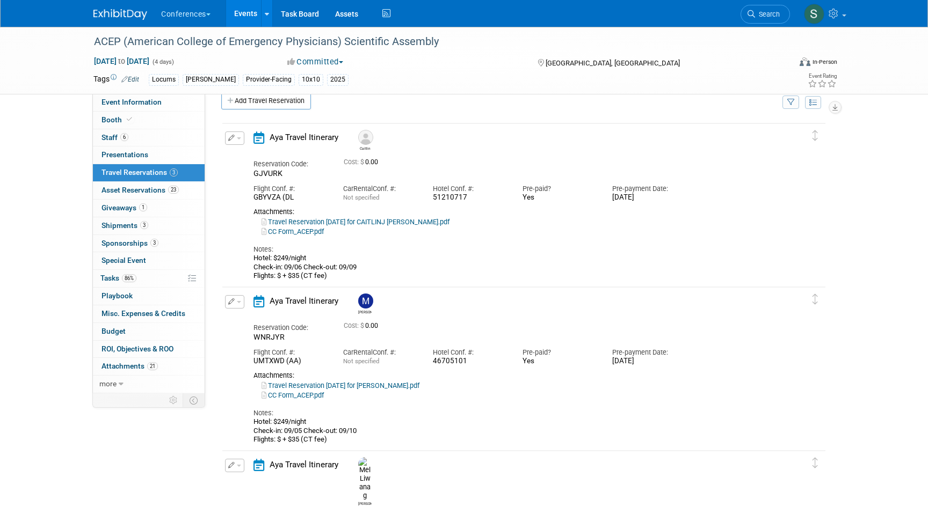
click at [235, 137] on button "button" at bounding box center [234, 138] width 19 height 13
click at [267, 155] on button "Edit Reservation" at bounding box center [270, 157] width 91 height 16
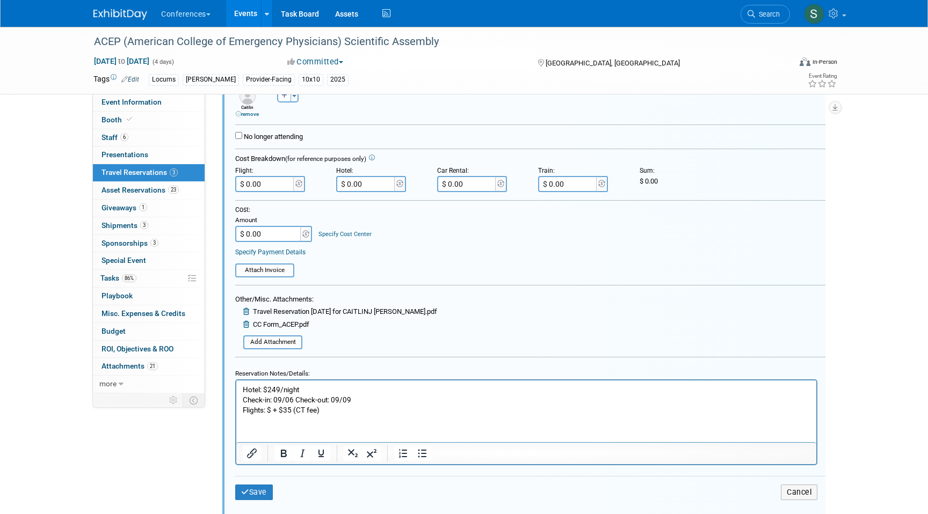
scroll to position [274, 0]
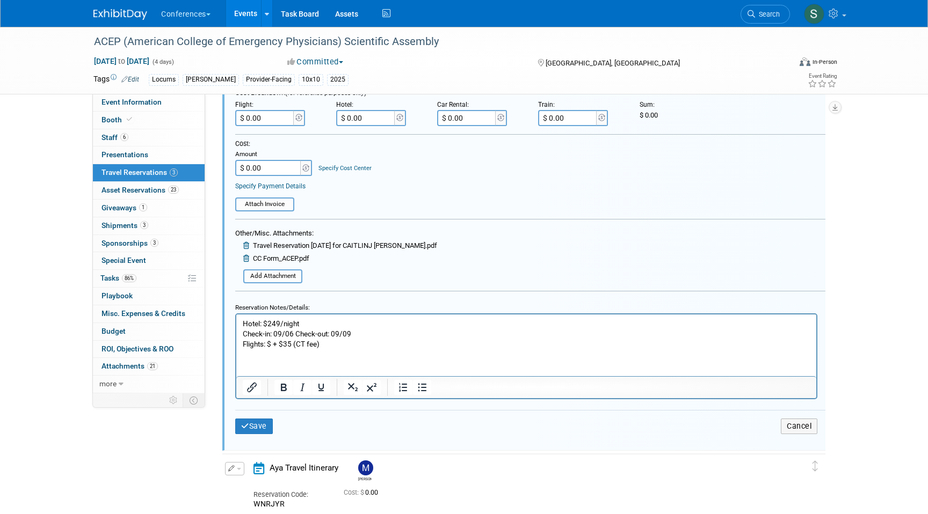
click at [272, 342] on p "Hotel: $249/night Check-in: 09/06 Check-out: 09/09 Flights: $ + $35 (CT fee)" at bounding box center [526, 333] width 567 height 31
paste body "Rich Text Area. Press ALT-0 for help."
click at [353, 344] on p "Hotel: $249/night Check-in: 09/06 Check-out: 09/09 Flights: $256.96 + $35 (CT f…" at bounding box center [526, 333] width 567 height 31
click at [267, 116] on input "$ 0.00" at bounding box center [265, 118] width 60 height 16
type input "$ 291.96"
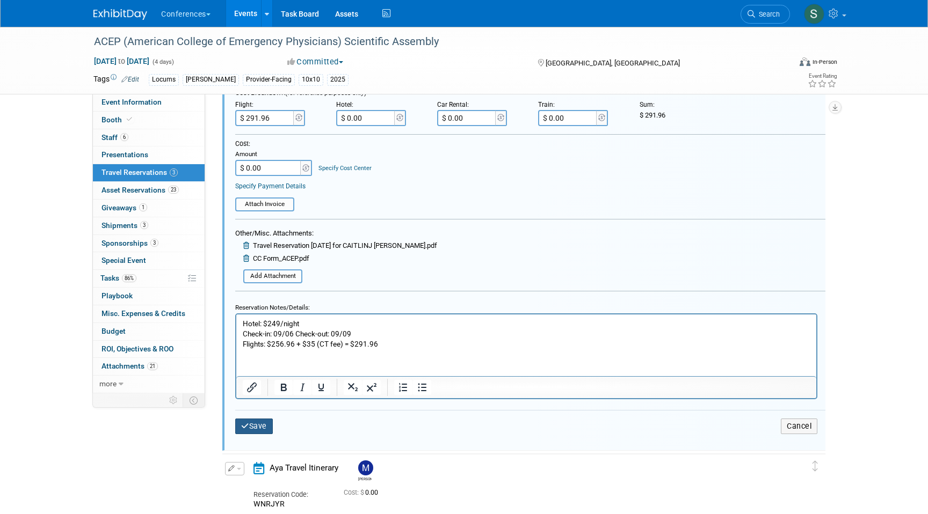
click at [263, 422] on button "Save" at bounding box center [254, 427] width 38 height 16
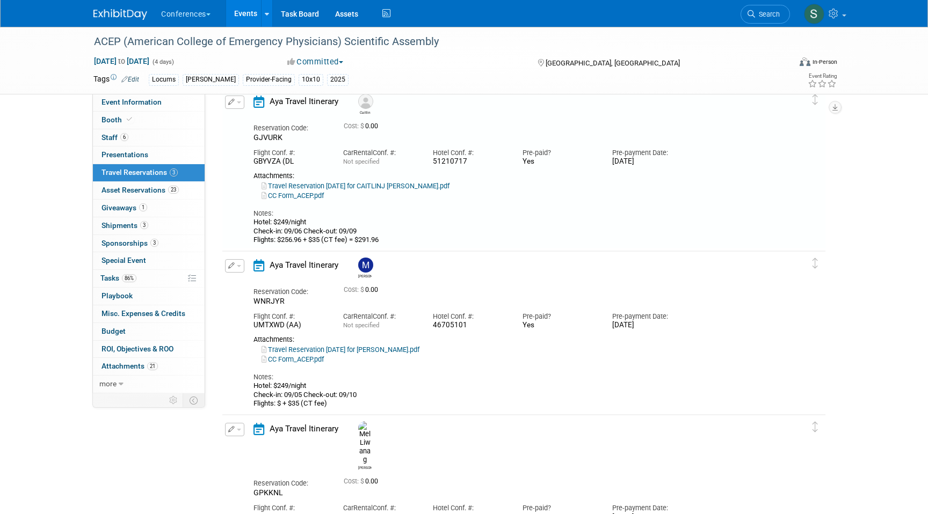
scroll to position [18, 0]
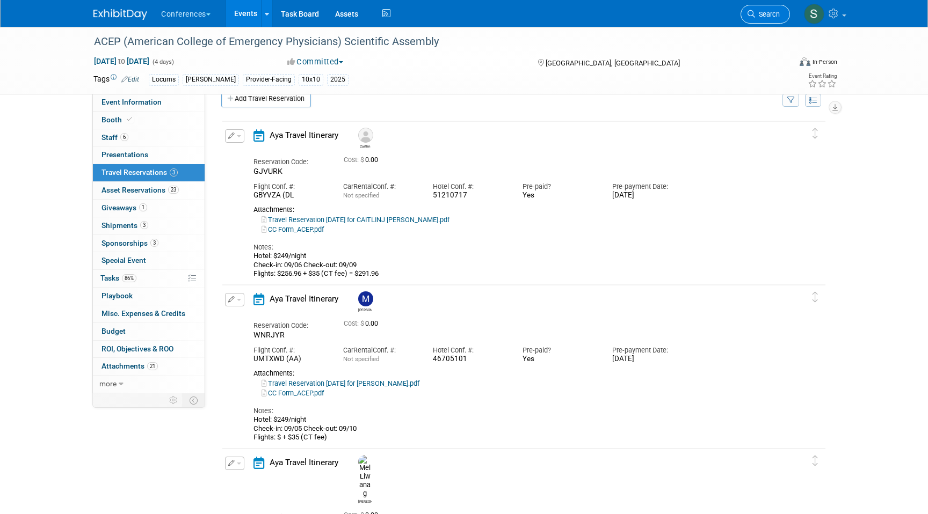
click at [750, 18] on link "Search" at bounding box center [764, 14] width 49 height 19
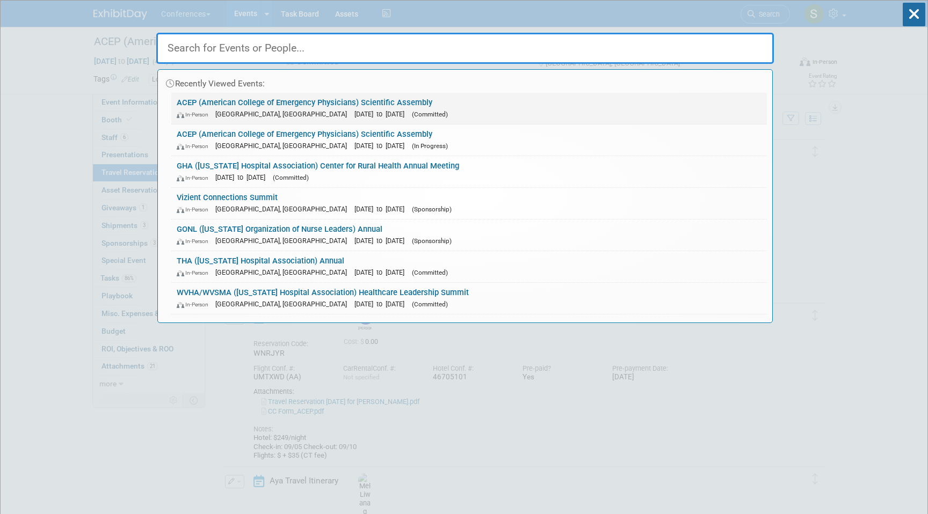
click at [239, 113] on span "[GEOGRAPHIC_DATA], [GEOGRAPHIC_DATA]" at bounding box center [283, 114] width 137 height 8
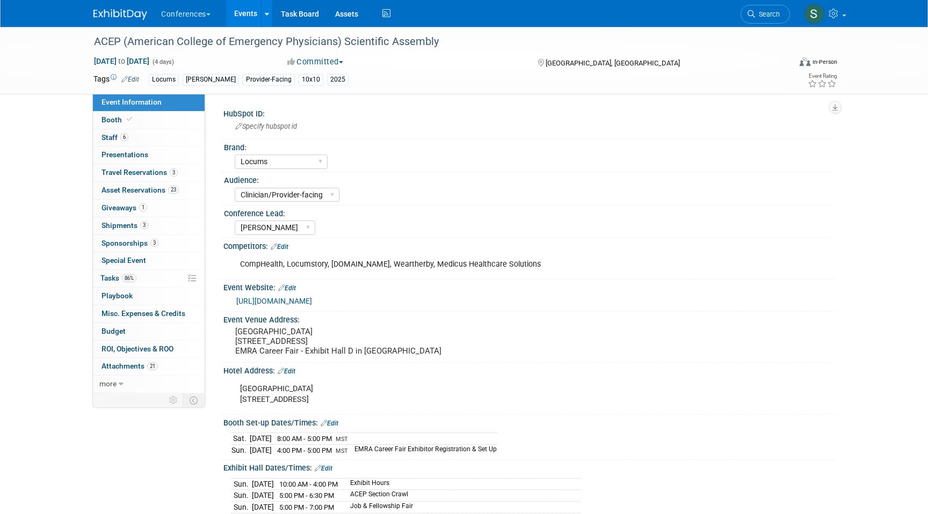
select select "Locums"
select select "Clinician/Provider-facing"
select select "[PERSON_NAME]"
click at [759, 16] on span "Search" at bounding box center [767, 14] width 25 height 8
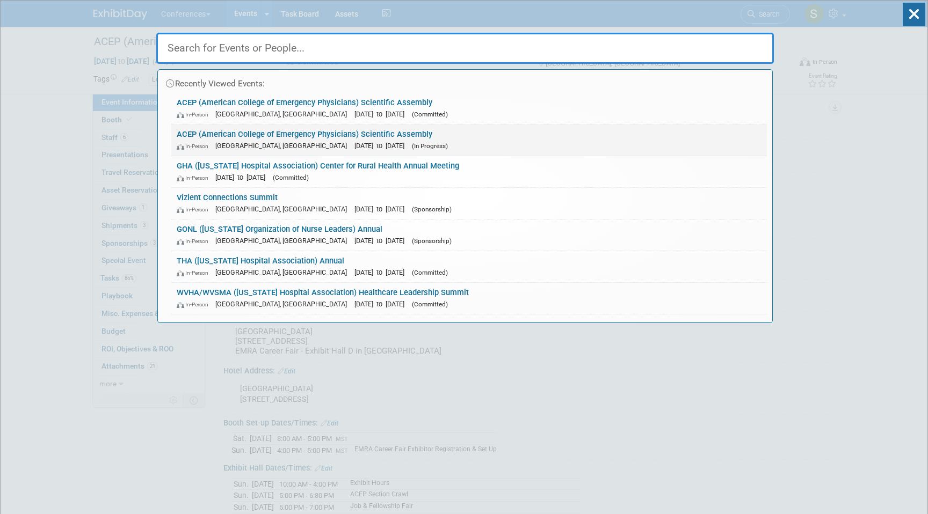
click at [288, 137] on link "ACEP (American College of Emergency Physicians) Scientific Assembly In-Person S…" at bounding box center [468, 140] width 595 height 31
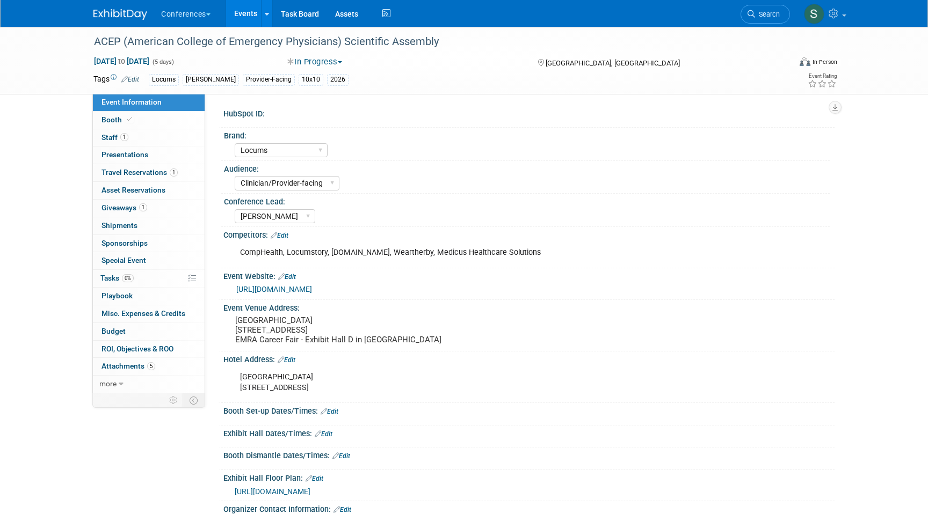
select select "Locums"
select select "Clinician/Provider-facing"
select select "[PERSON_NAME]"
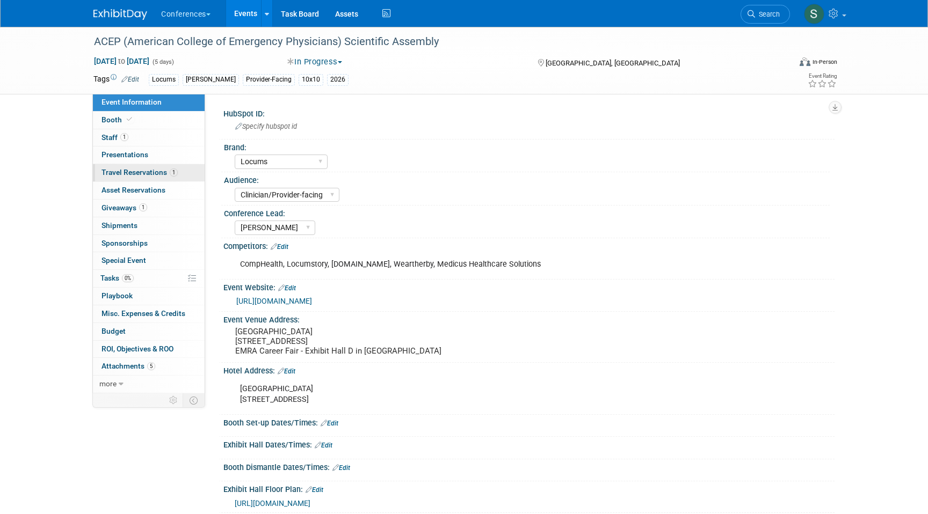
click at [164, 175] on span "Travel Reservations 1" at bounding box center [139, 172] width 76 height 9
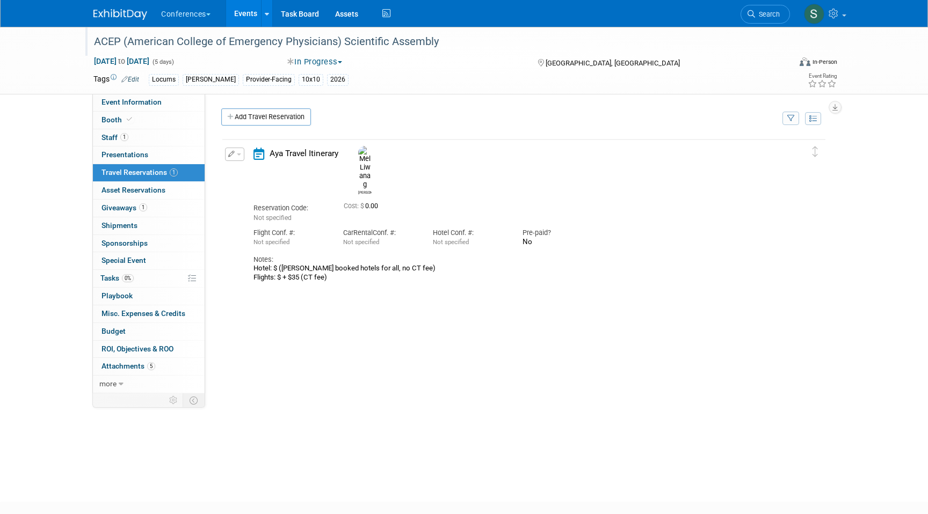
click at [758, 28] on div at bounding box center [435, 31] width 691 height 9
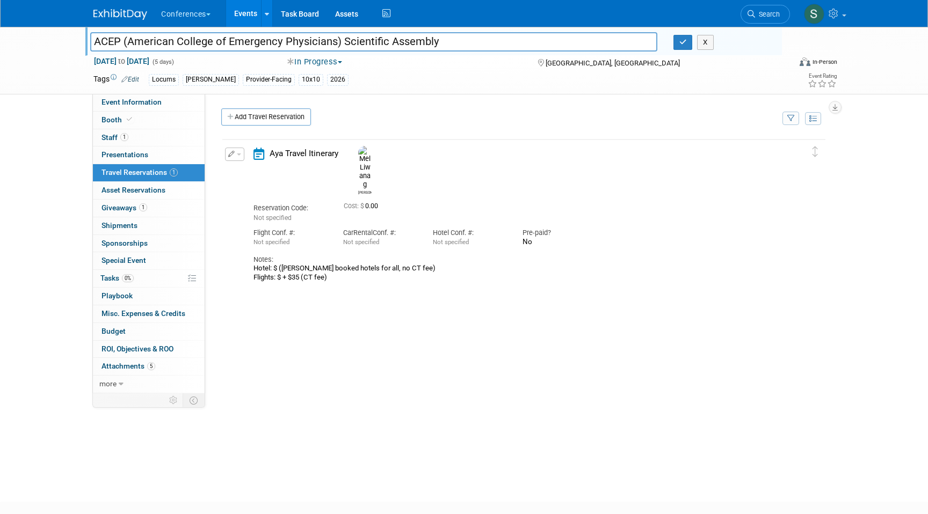
click at [757, 26] on li "Search" at bounding box center [764, 13] width 49 height 26
click at [753, 16] on icon at bounding box center [751, 14] width 8 height 8
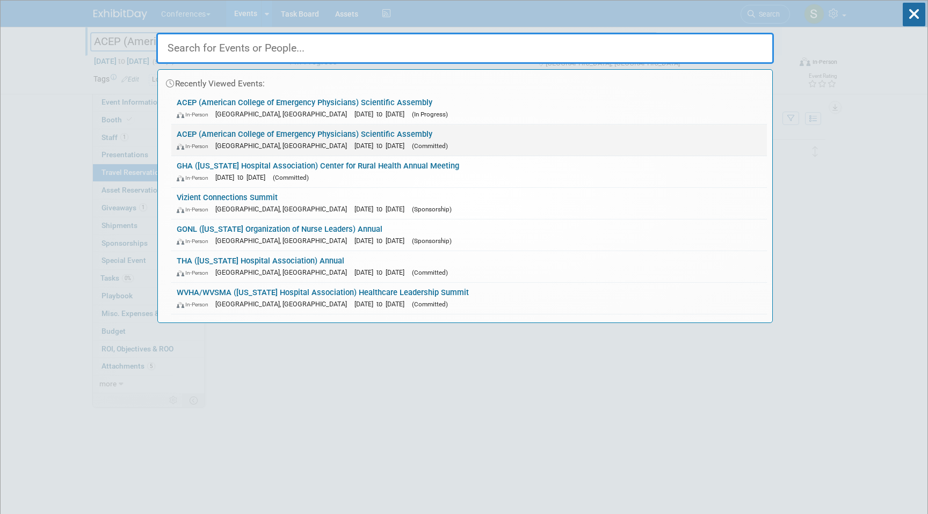
click at [341, 139] on link "ACEP (American College of Emergency Physicians) Scientific Assembly In-Person S…" at bounding box center [468, 140] width 595 height 31
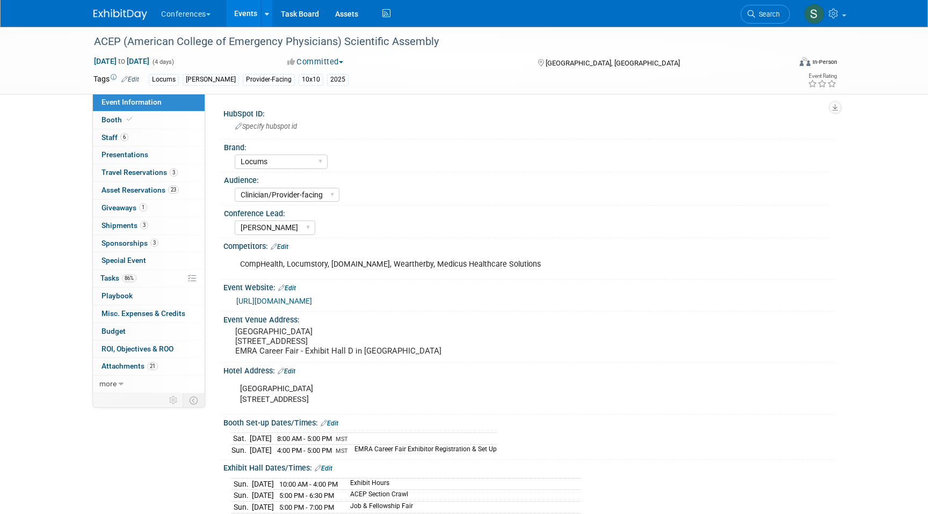
select select "Locums"
select select "Clinician/Provider-facing"
select select "[PERSON_NAME]"
click at [165, 173] on span "Travel Reservations 3" at bounding box center [139, 172] width 76 height 9
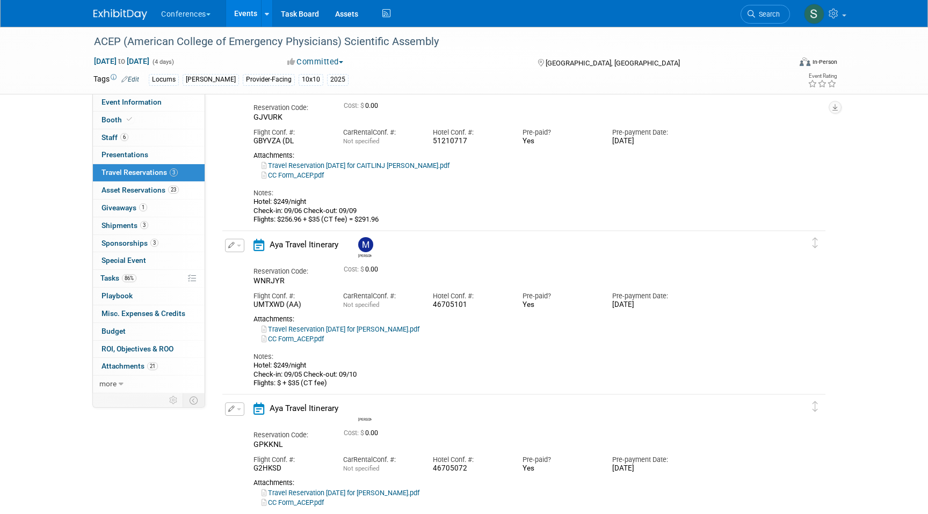
scroll to position [86, 0]
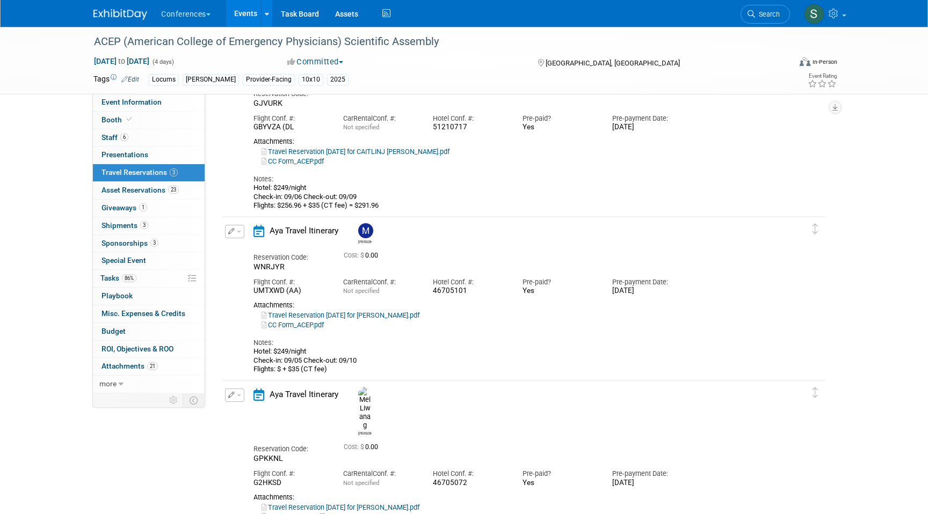
click at [226, 237] on button "button" at bounding box center [234, 231] width 19 height 13
click at [242, 249] on button "Edit Reservation" at bounding box center [270, 251] width 91 height 16
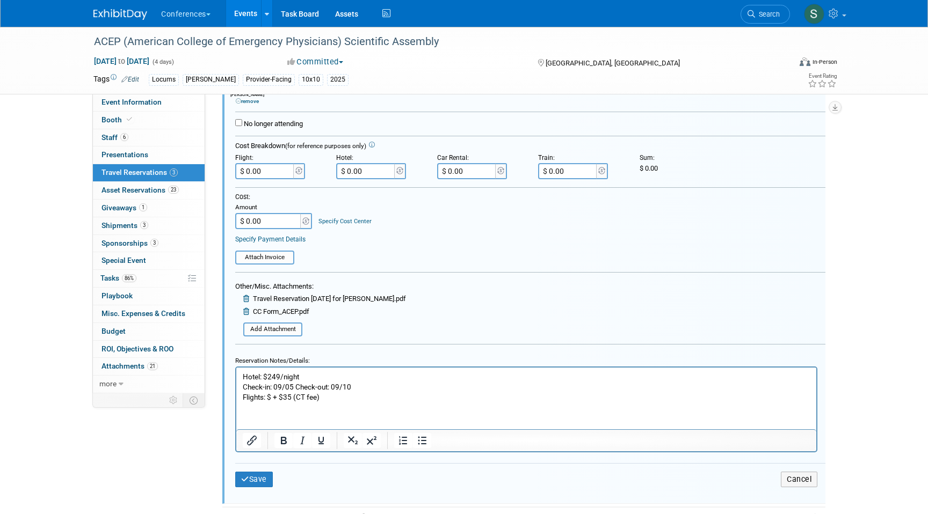
scroll to position [395, 0]
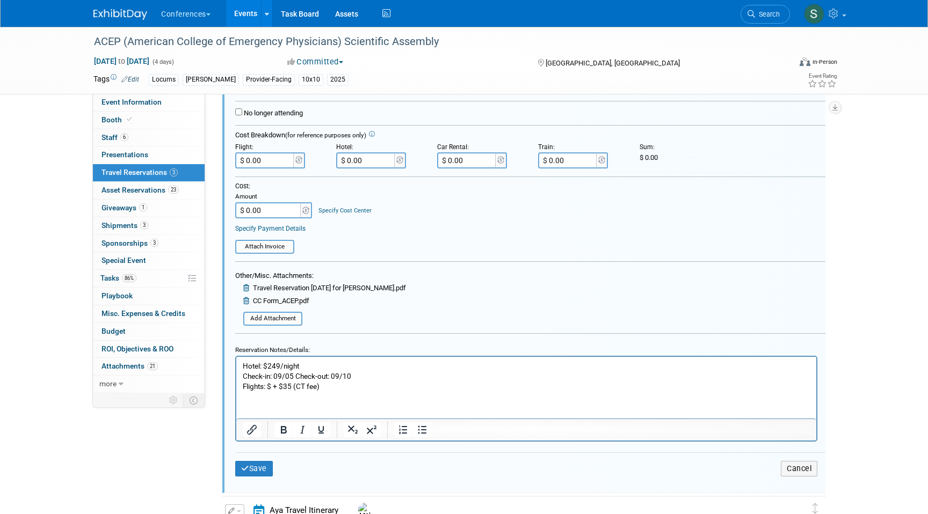
click at [272, 385] on p "Hotel: $249/night Check-in: 09/05 Check-out: 09/10 Flights: $ + $35 (CT fee)" at bounding box center [526, 376] width 567 height 31
paste body "Rich Text Area. Press ALT-0 for help."
click at [354, 386] on p "Hotel: $249/night Check-in: 09/05 Check-out: 09/10 Flights: $452.53 + $35 (CT f…" at bounding box center [526, 376] width 567 height 31
click at [275, 161] on input "$ 0.00" at bounding box center [265, 160] width 60 height 16
type input "$ 487.53"
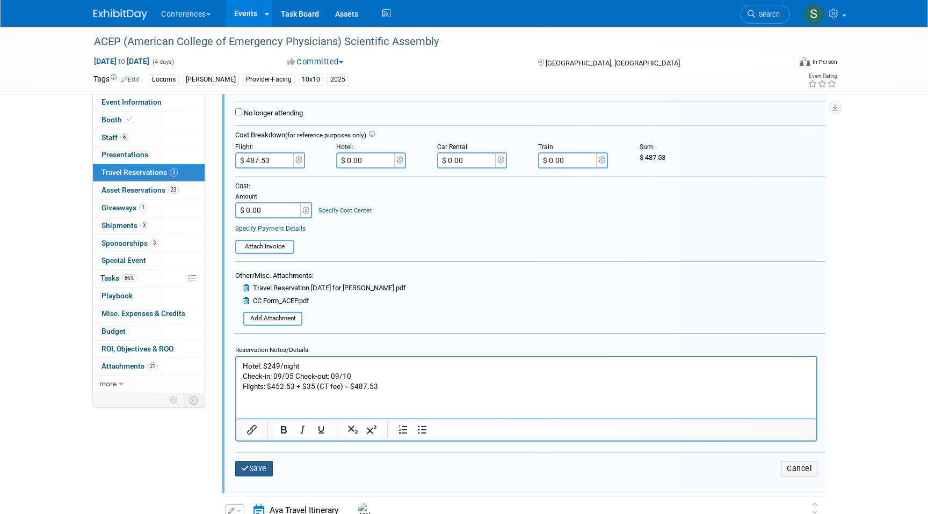
click at [261, 468] on button "Save" at bounding box center [254, 469] width 38 height 16
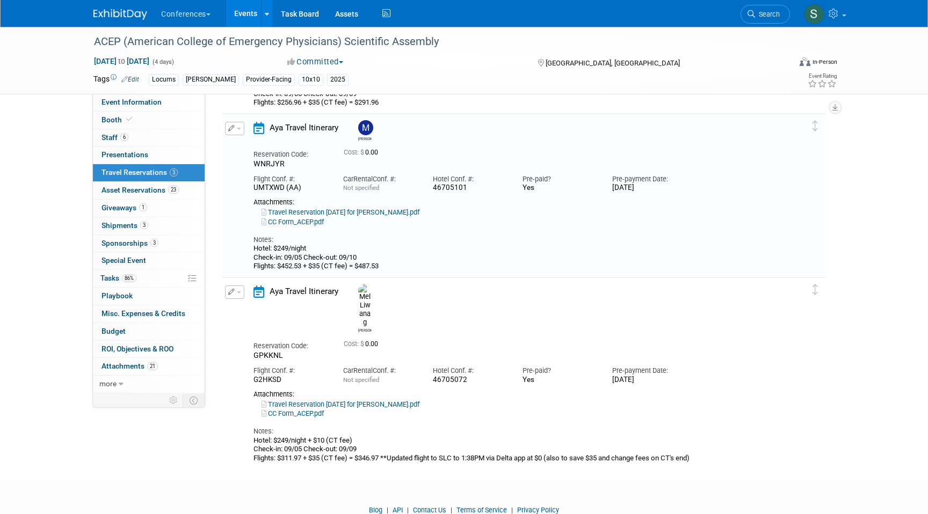
scroll to position [182, 0]
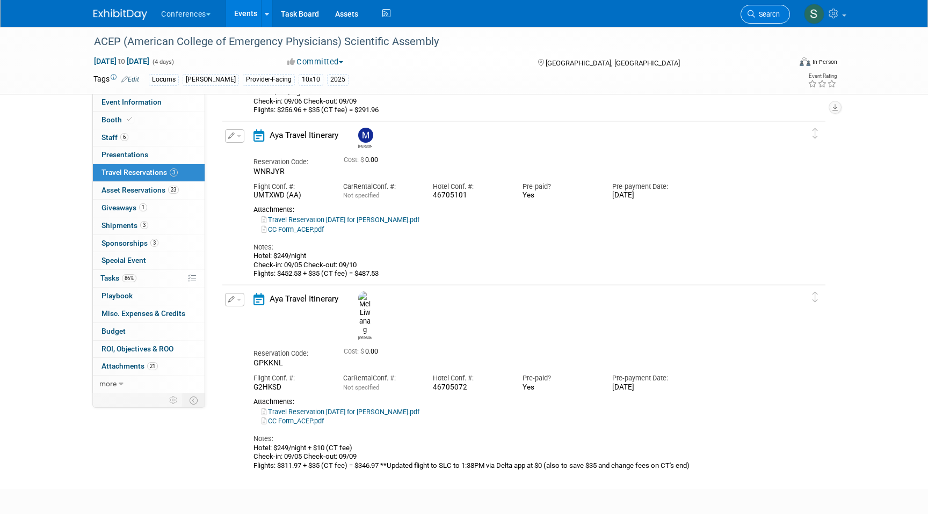
click at [765, 17] on span "Search" at bounding box center [767, 14] width 25 height 8
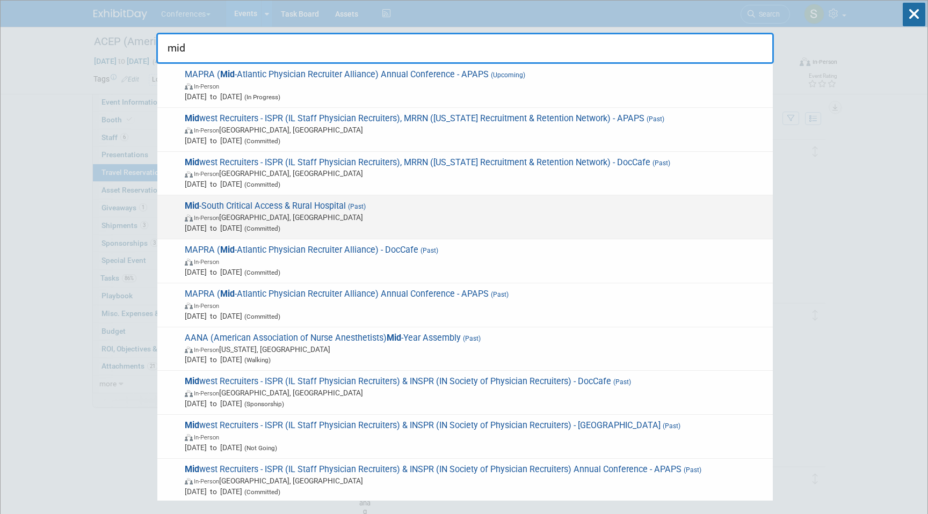
type input "mid"
click at [413, 208] on span "Mid -South Critical Access & Rural Hospital (Past) In-Person Louisville, KY Aug…" at bounding box center [474, 217] width 586 height 33
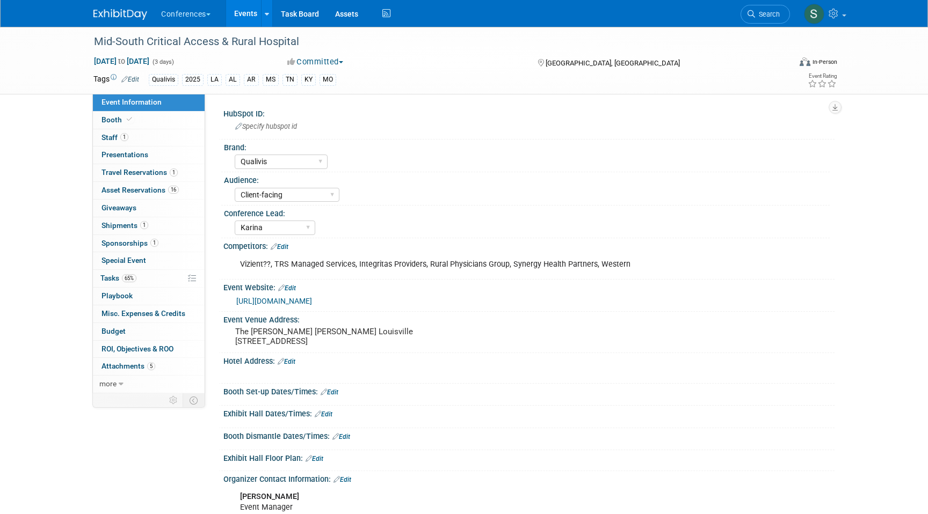
select select "Qualivis"
select select "Client-facing"
select select "Karina"
click at [164, 169] on span "Travel Reservations 1" at bounding box center [139, 172] width 76 height 9
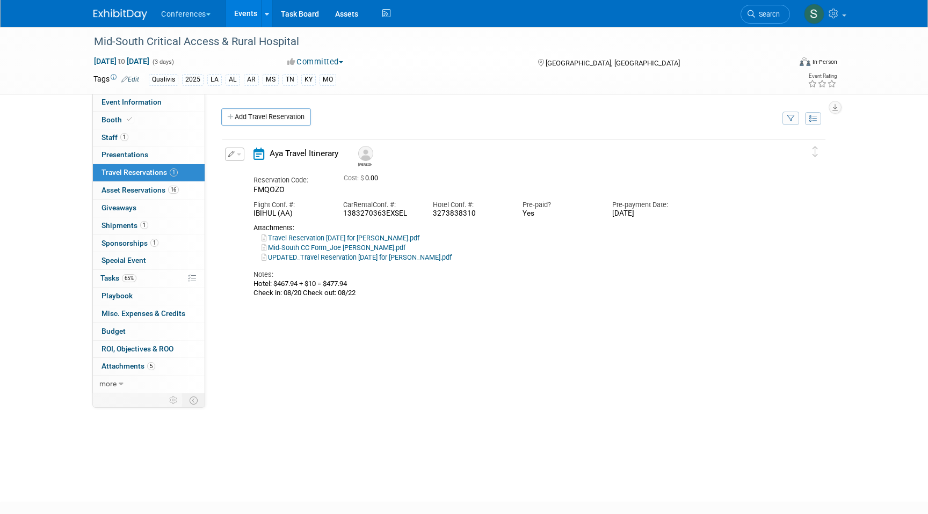
click at [235, 156] on button "button" at bounding box center [234, 154] width 19 height 13
click at [264, 174] on button "Edit Reservation" at bounding box center [270, 173] width 91 height 16
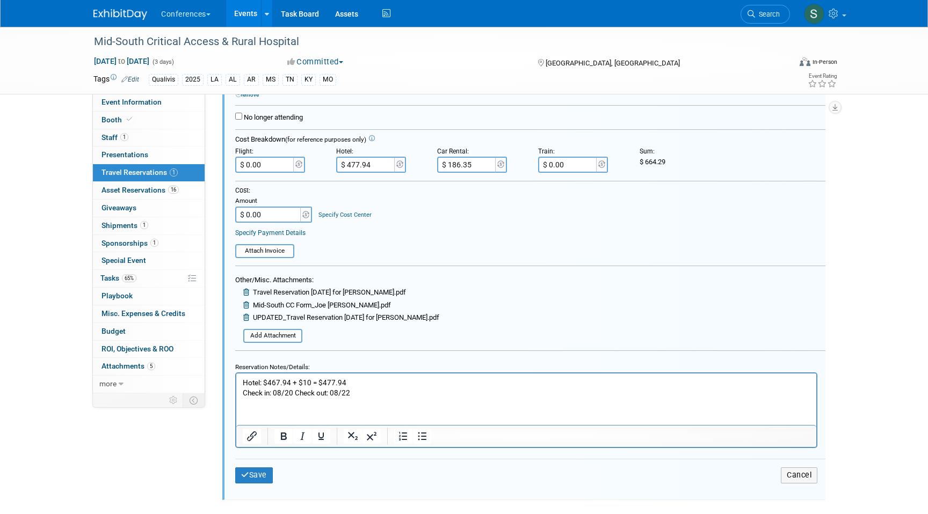
scroll to position [238, 0]
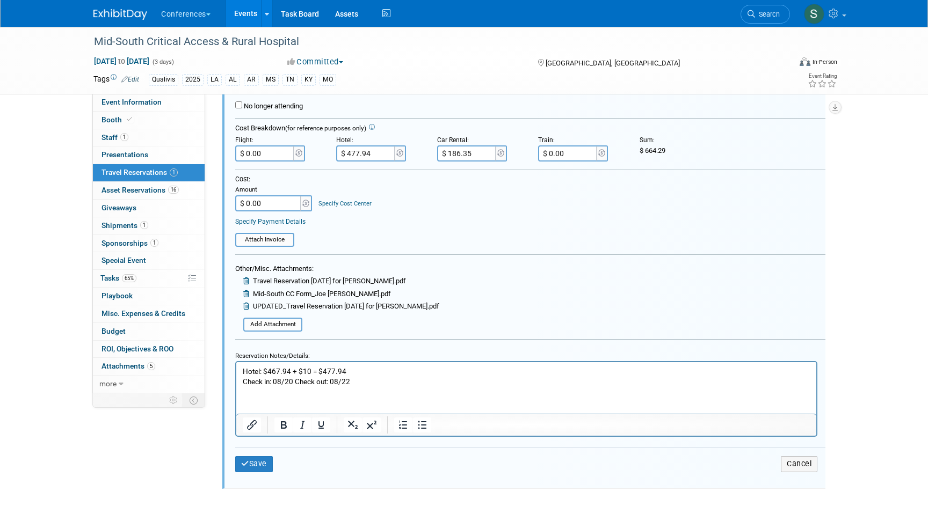
click at [372, 384] on p "Hotel: $467.94 + $10 = $477.94 Check in: 08/20 Check out: 08/22" at bounding box center [526, 377] width 567 height 20
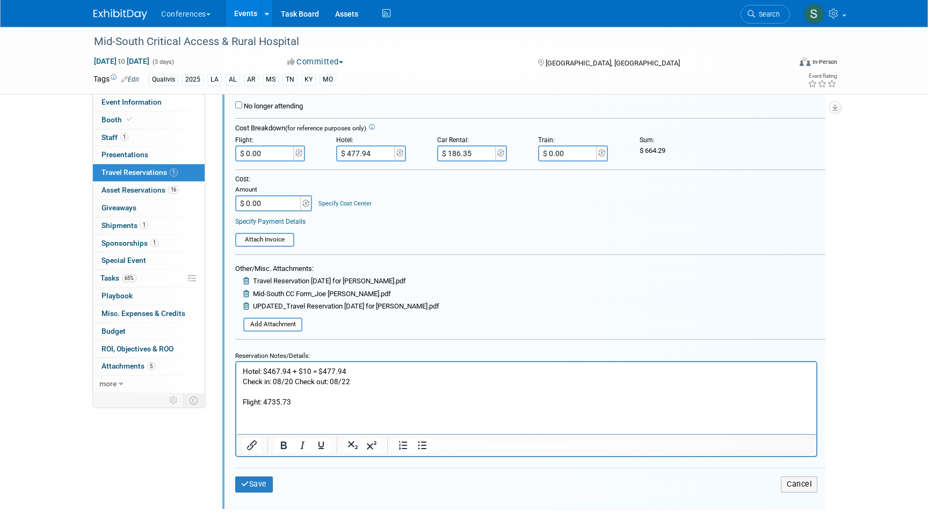
click at [267, 403] on p "Flight: 4735.73" at bounding box center [526, 402] width 567 height 10
click at [304, 402] on p "Flight: $735.73" at bounding box center [526, 402] width 567 height 10
click at [271, 157] on input "$ 0.00" at bounding box center [265, 153] width 60 height 16
type input "$ 770.73"
click at [269, 200] on input "$ 0.00" at bounding box center [268, 203] width 67 height 16
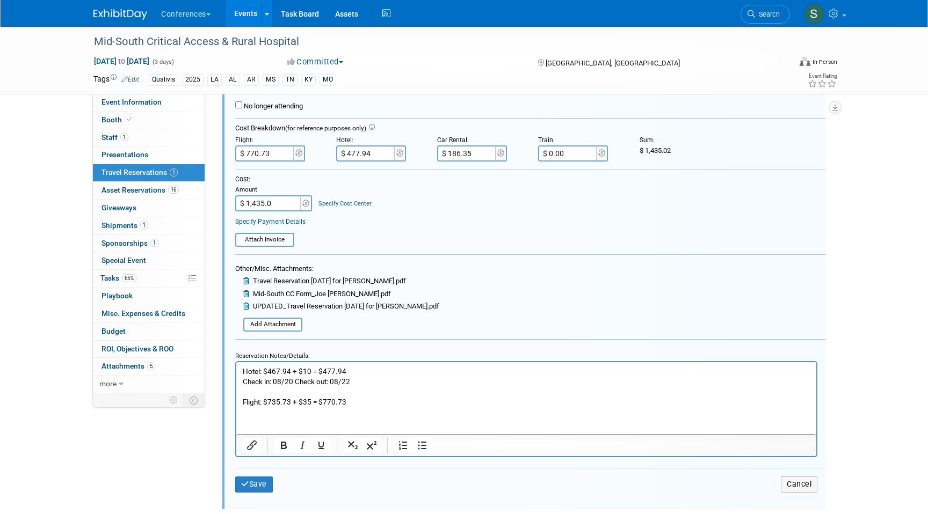
type input "$ 1,435.02"
click at [253, 493] on div "Save Cancel" at bounding box center [530, 484] width 590 height 32
click at [253, 488] on button "Save" at bounding box center [254, 485] width 38 height 16
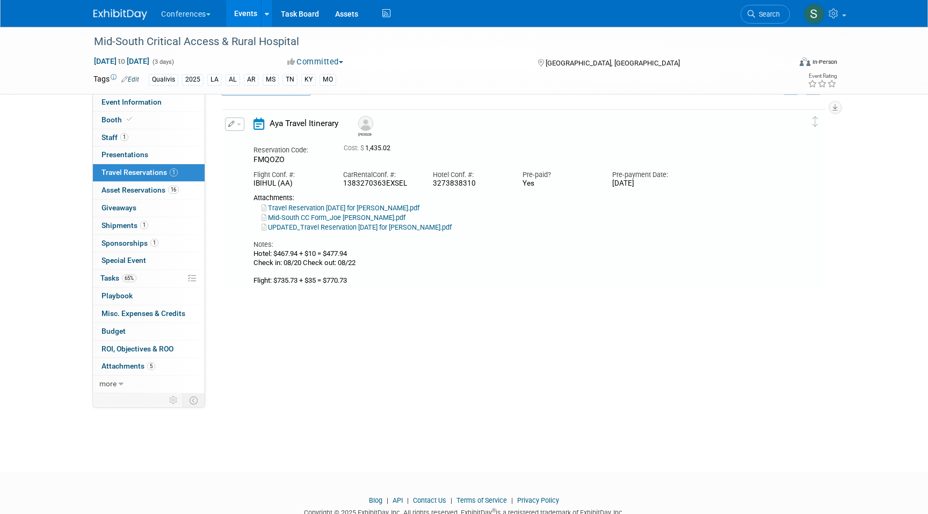
scroll to position [18, 0]
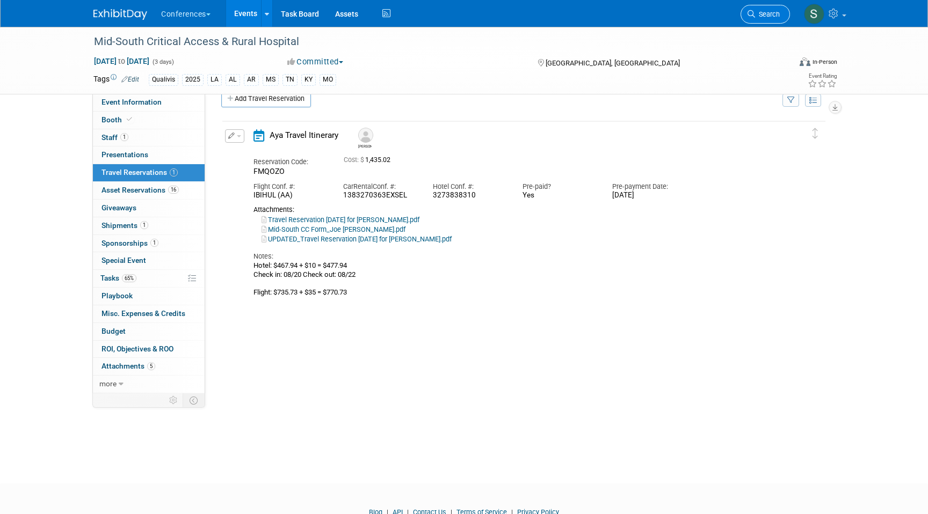
click at [758, 14] on span "Search" at bounding box center [767, 14] width 25 height 8
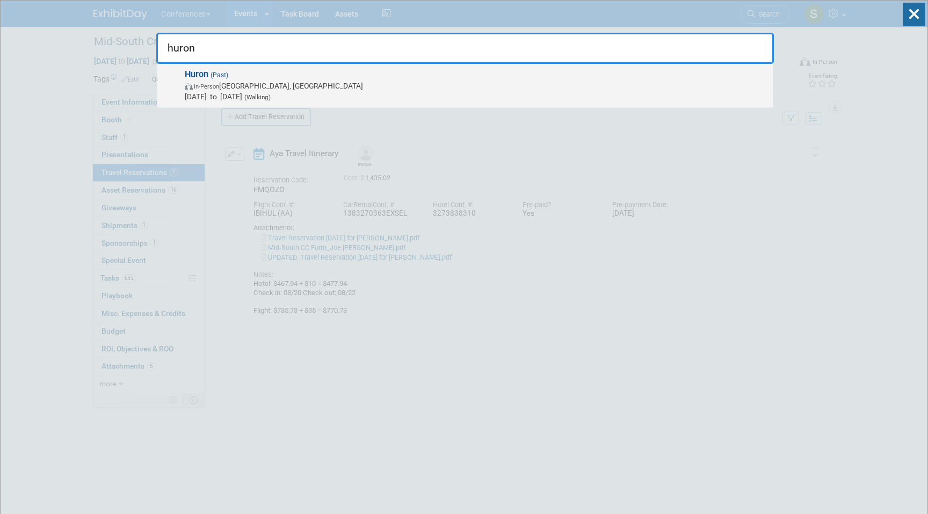
type input "huron"
click at [238, 96] on span "Aug 12, 2025 to Aug 14, 2025 (Walking)" at bounding box center [476, 96] width 582 height 11
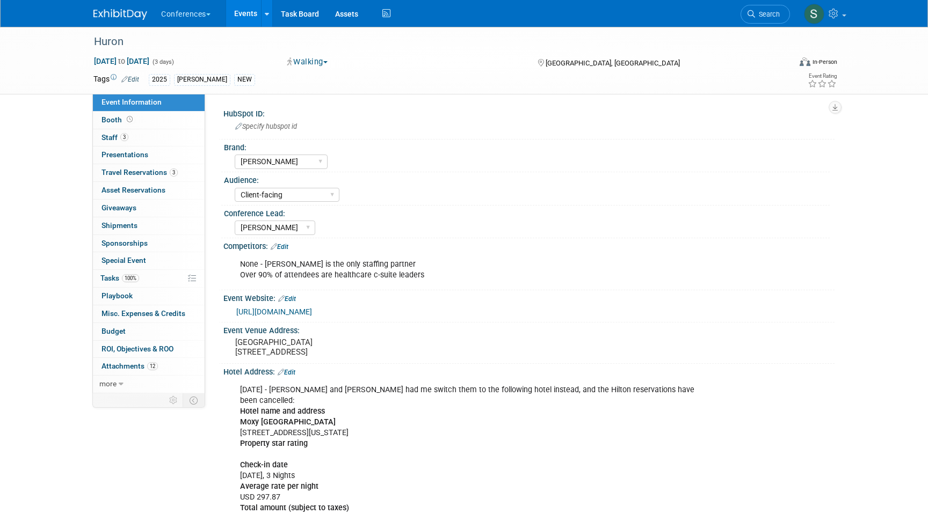
select select "[PERSON_NAME]"
select select "Client-facing"
select select "[PERSON_NAME]"
click at [171, 170] on span "3" at bounding box center [174, 173] width 8 height 8
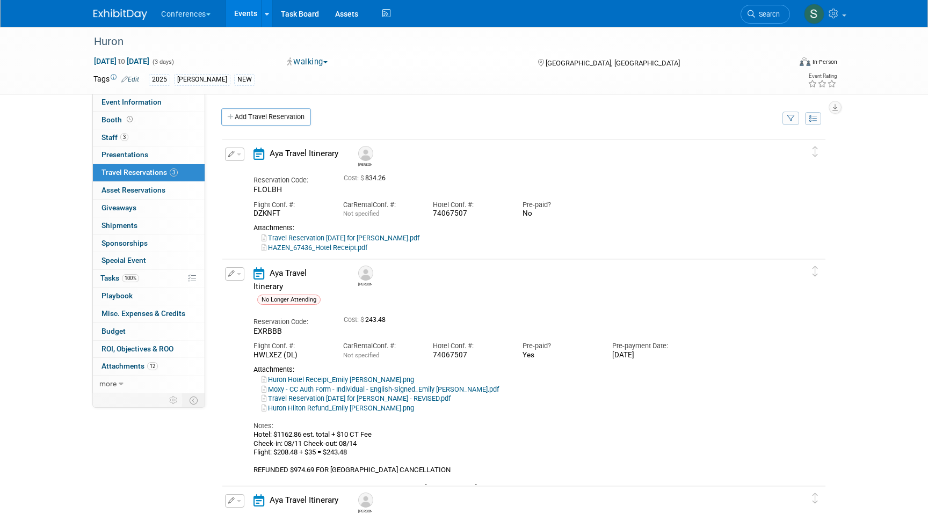
click at [238, 156] on button "button" at bounding box center [234, 154] width 19 height 13
click at [246, 174] on button "Edit Reservation" at bounding box center [270, 173] width 91 height 16
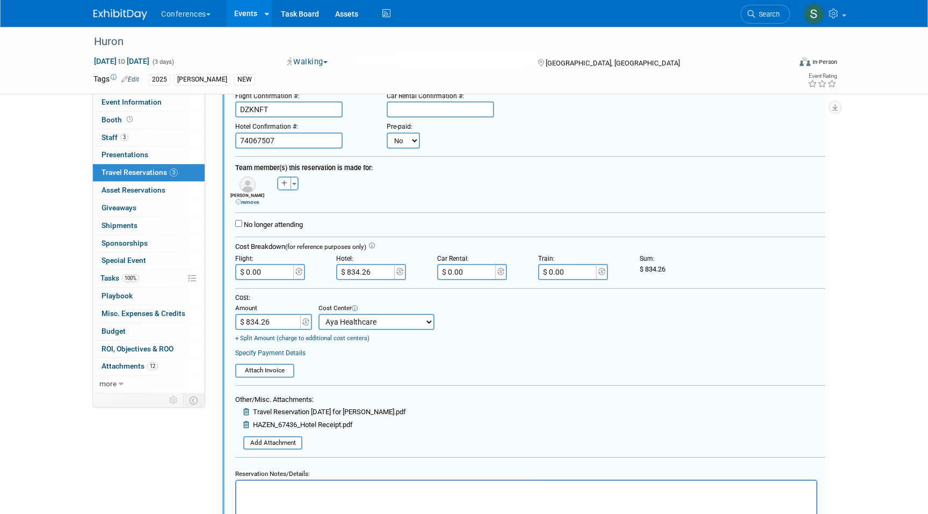
scroll to position [271, 0]
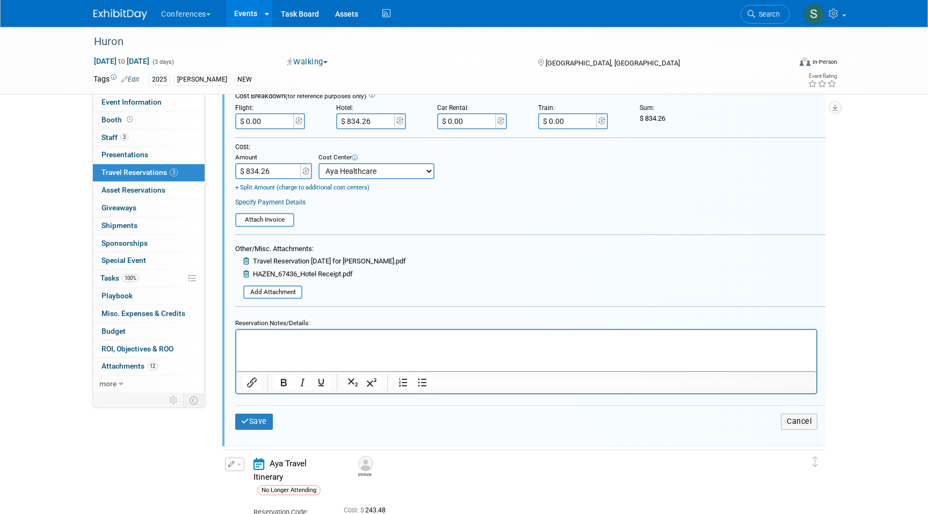
click at [329, 345] on html at bounding box center [526, 337] width 580 height 14
click at [304, 333] on html "Flight: $498.97" at bounding box center [526, 337] width 580 height 14
click at [303, 344] on p "Flight: $498.97" at bounding box center [526, 339] width 567 height 10
click at [265, 127] on input "$ 0.00" at bounding box center [265, 121] width 60 height 16
type input "$ 533.97"
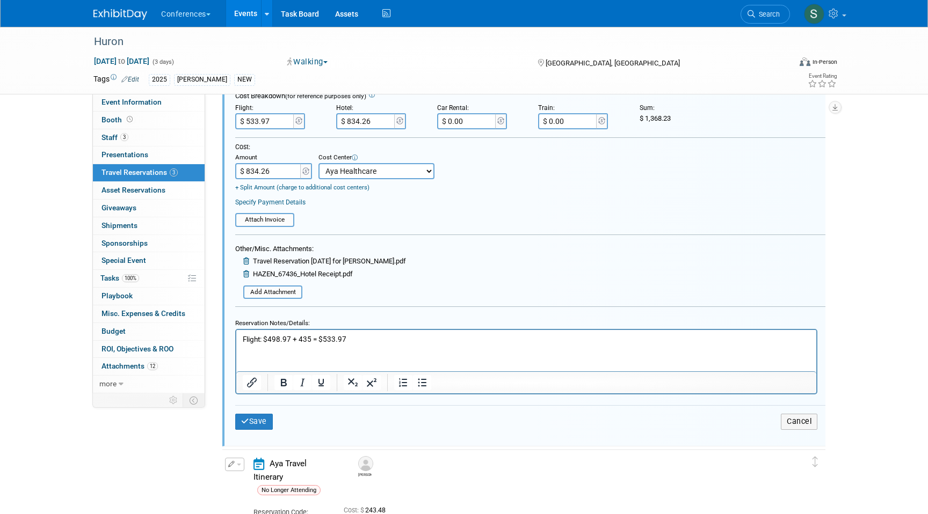
click at [352, 220] on table "Attach Invoice" at bounding box center [530, 215] width 590 height 24
click at [283, 173] on input "$ 834.26" at bounding box center [268, 171] width 67 height 16
type input "$ 1,368.23"
click at [260, 422] on button "Save" at bounding box center [254, 422] width 38 height 16
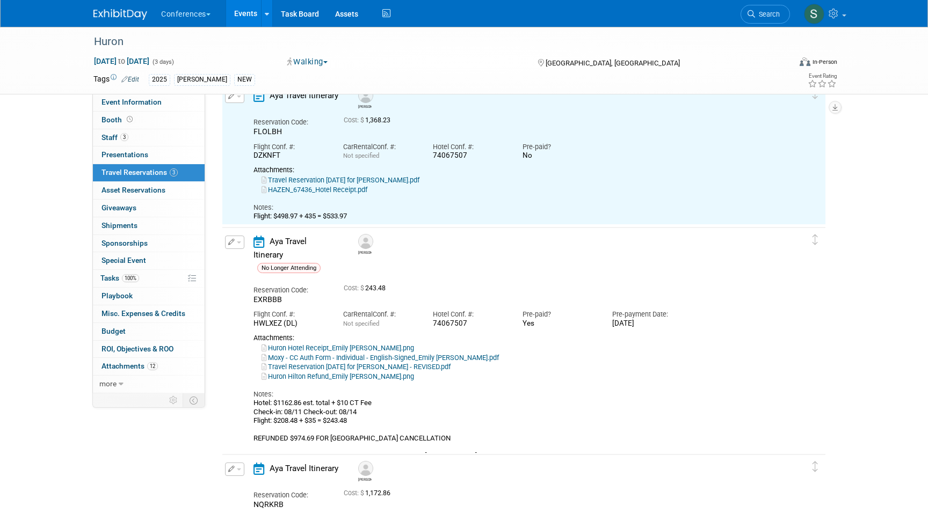
scroll to position [18, 0]
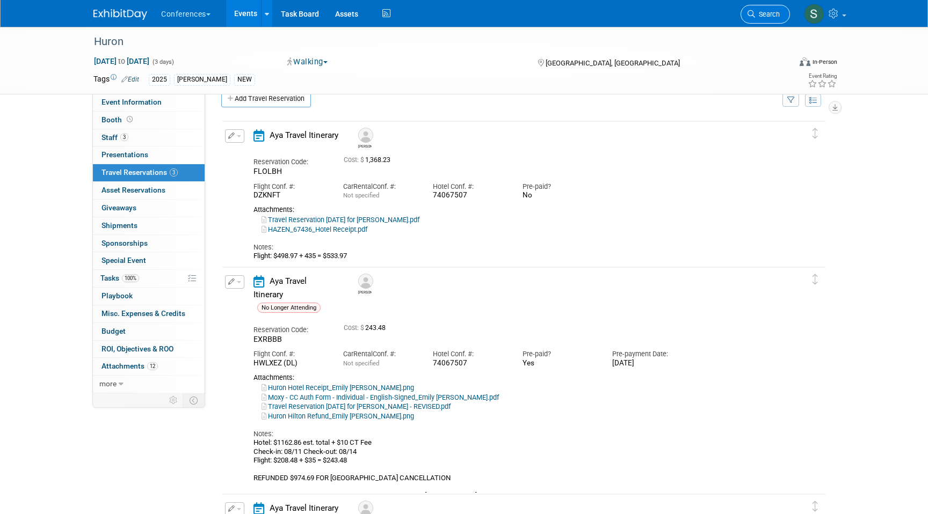
click at [761, 18] on span "Search" at bounding box center [767, 14] width 25 height 8
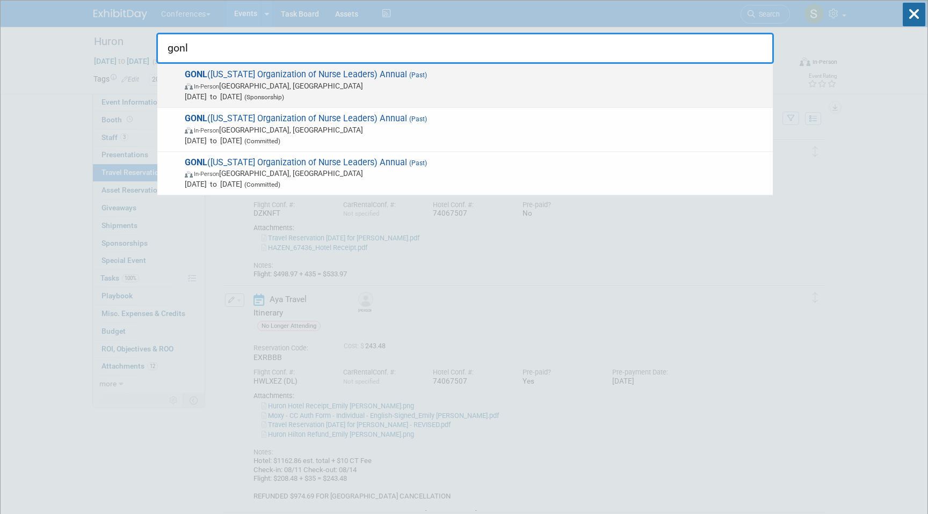
type input "gonl"
click at [414, 90] on span "In-Person Savannah, GA" at bounding box center [476, 86] width 582 height 11
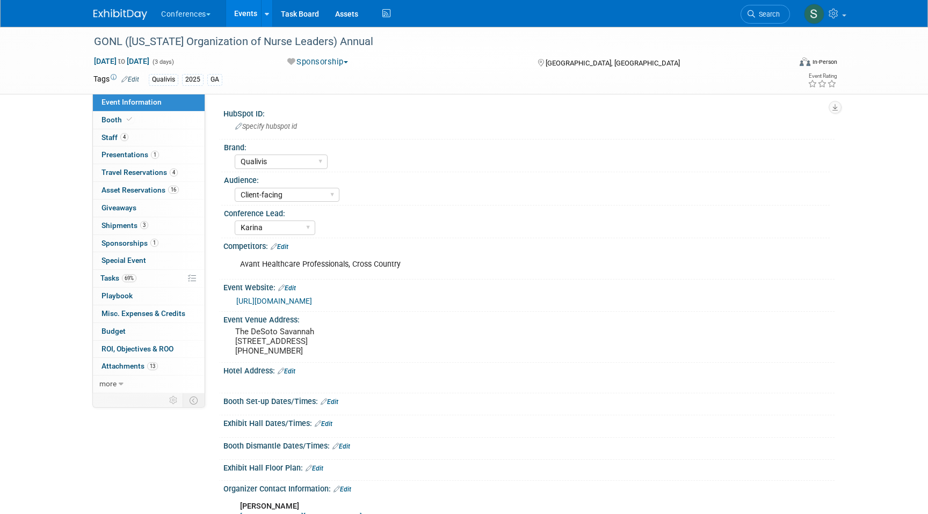
select select "Qualivis"
select select "Client-facing"
select select "Karina"
click at [156, 176] on span "Travel Reservations 4" at bounding box center [139, 172] width 76 height 9
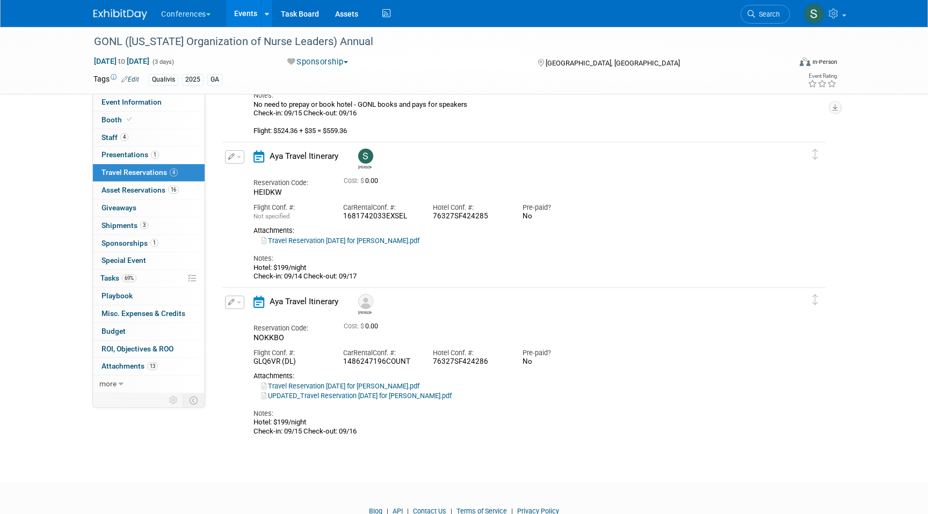
scroll to position [323, 0]
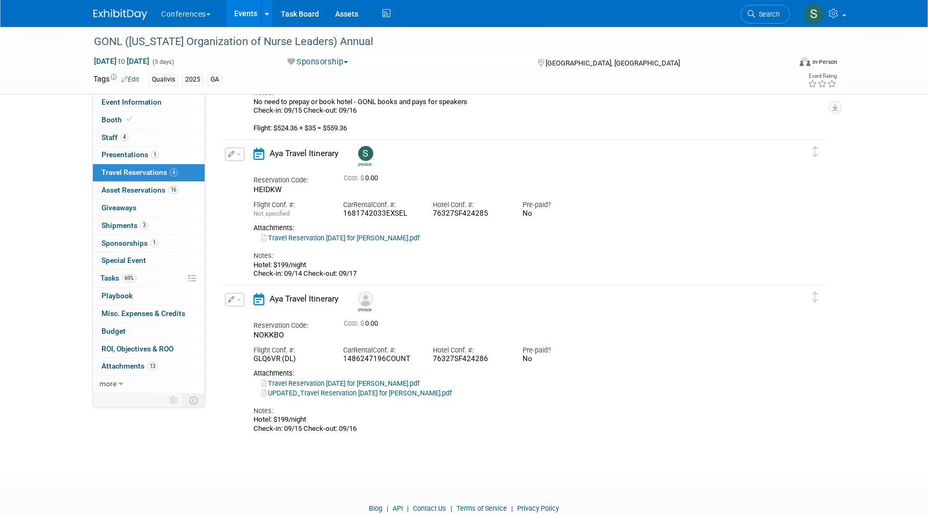
click at [230, 298] on icon "button" at bounding box center [231, 299] width 7 height 6
click at [262, 315] on button "Edit Reservation" at bounding box center [270, 319] width 91 height 16
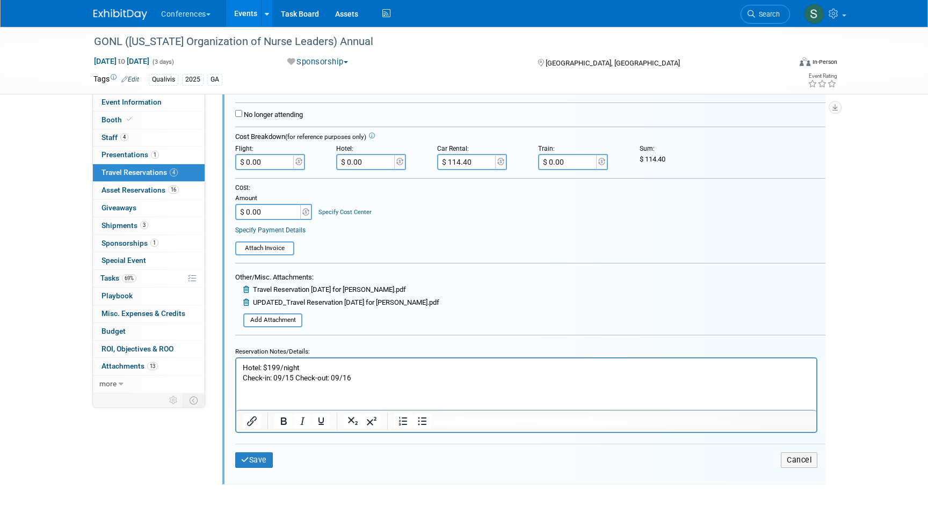
scroll to position [706, 0]
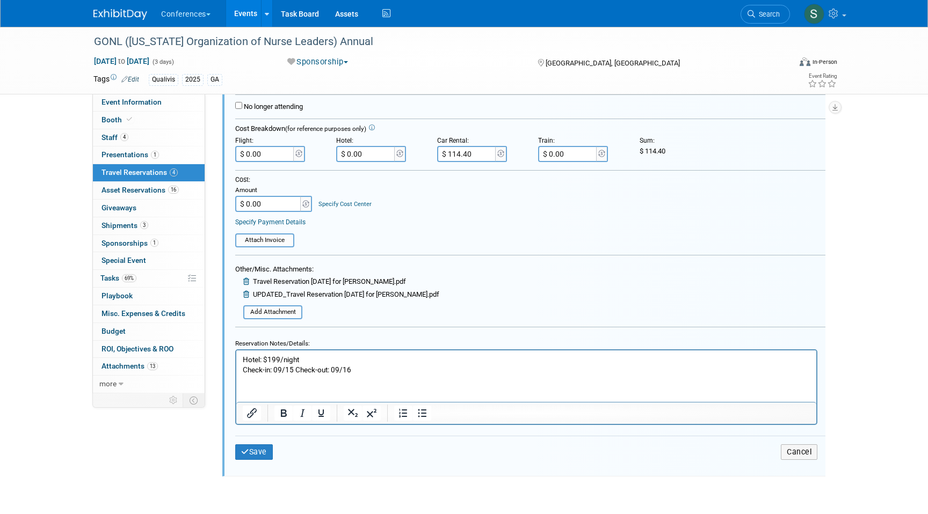
click at [378, 367] on p "Hotel: $199/night Check-in: 09/15 Check-out: 09/16" at bounding box center [526, 364] width 567 height 20
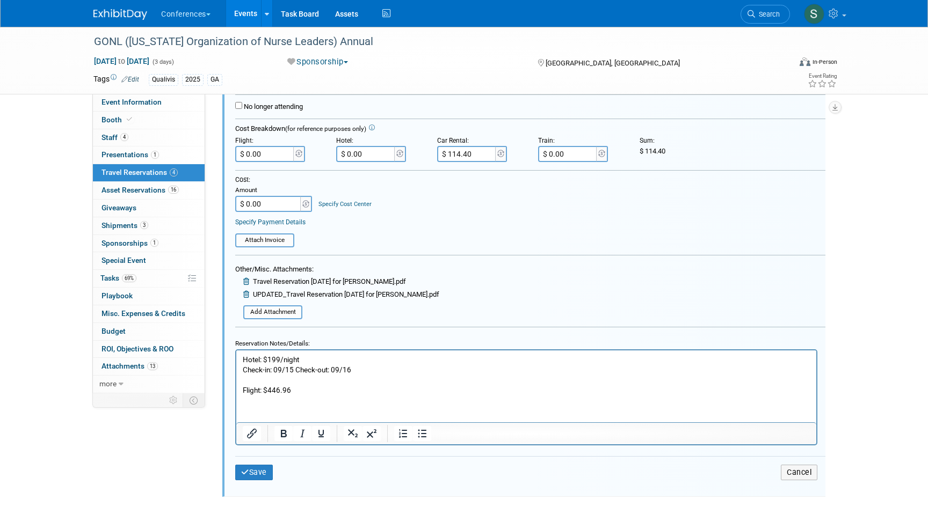
click at [355, 387] on p "Flight: $446.96" at bounding box center [526, 390] width 567 height 10
click at [277, 158] on input "$ 0.00" at bounding box center [265, 154] width 60 height 16
type input "$ 481.96"
click at [411, 217] on div "Cost: Amount $ 0.00 Specify Cost Center Cost Center -- Not Specified -- Aya Edu…" at bounding box center [530, 202] width 590 height 52
click at [256, 477] on button "Save" at bounding box center [254, 473] width 38 height 16
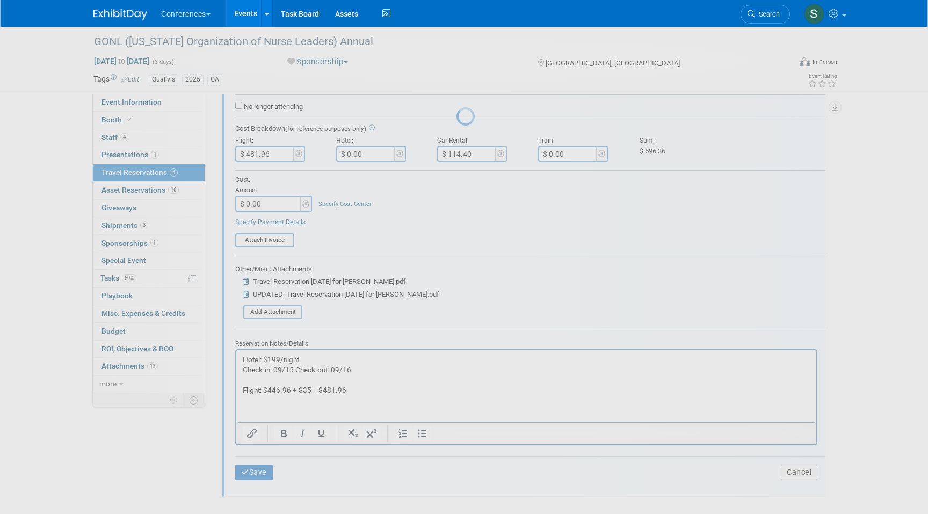
scroll to position [382, 0]
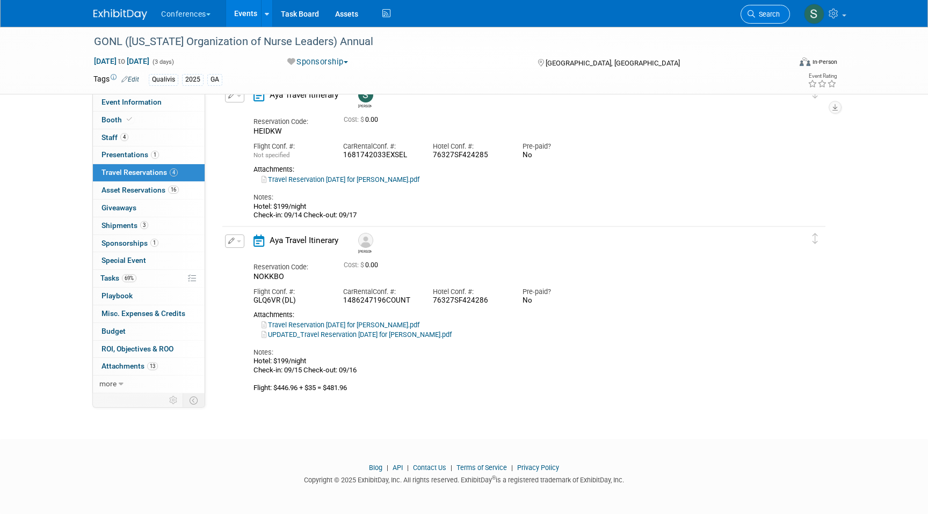
click at [765, 10] on span "Search" at bounding box center [767, 14] width 25 height 8
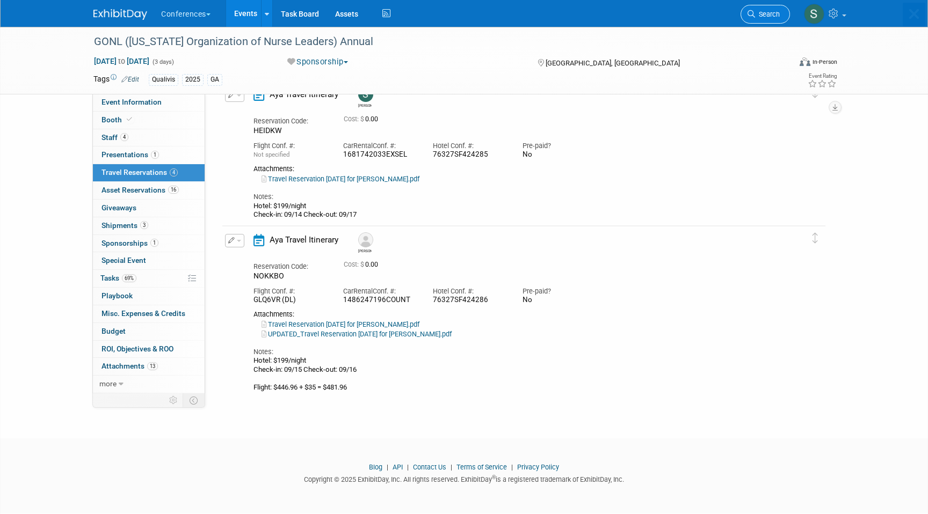
scroll to position [0, 0]
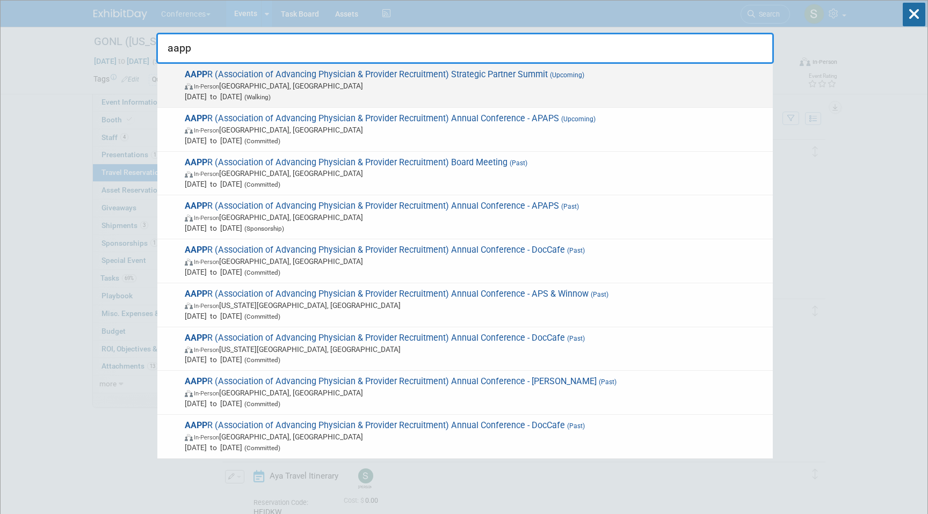
type input "aapp"
click at [596, 83] on span "In-Person Lake Buena Vista, FL" at bounding box center [476, 86] width 582 height 11
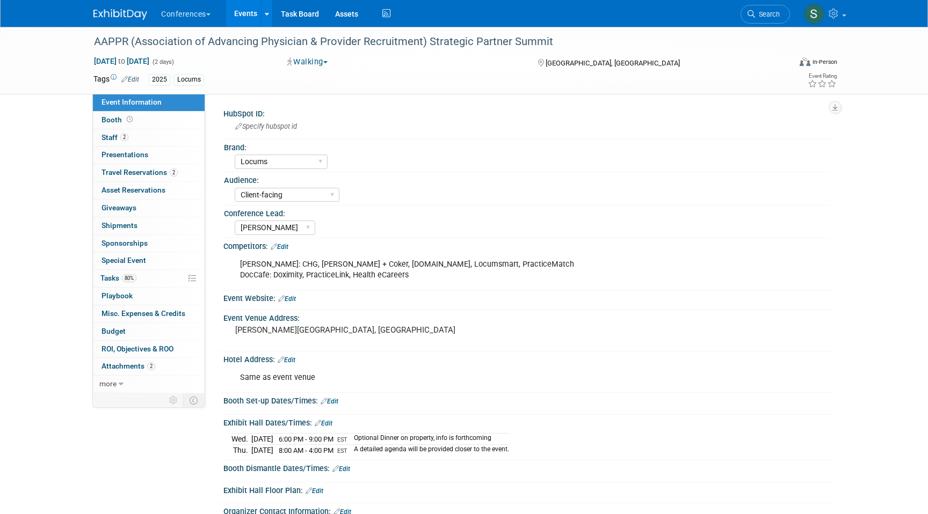
select select "Locums"
select select "Client-facing"
select select "[PERSON_NAME]"
click at [157, 173] on span "Travel Reservations 2" at bounding box center [139, 172] width 76 height 9
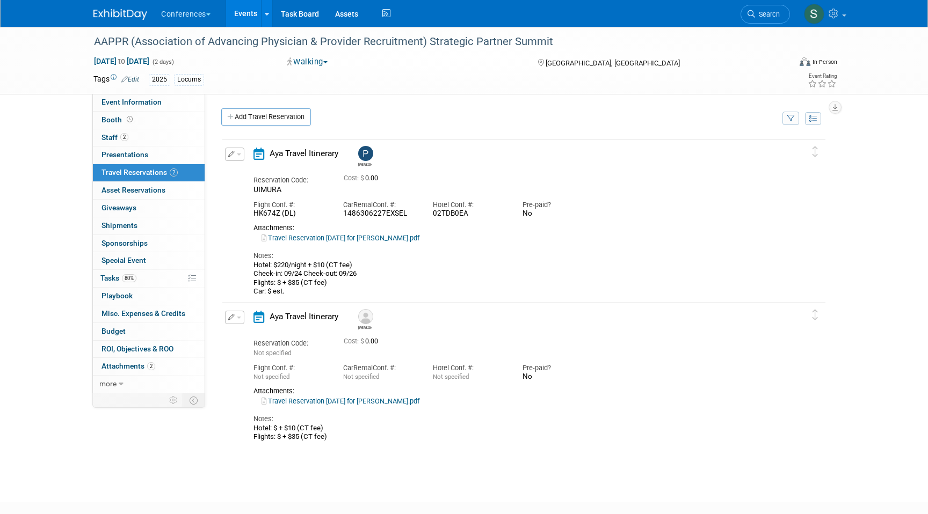
click at [237, 149] on button "button" at bounding box center [234, 154] width 19 height 13
click at [260, 174] on button "Edit Reservation" at bounding box center [270, 173] width 91 height 16
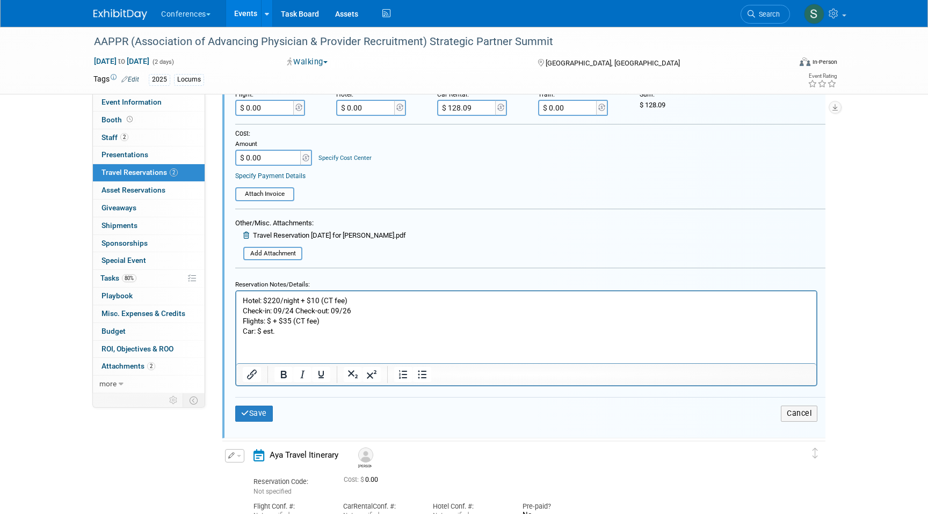
scroll to position [300, 0]
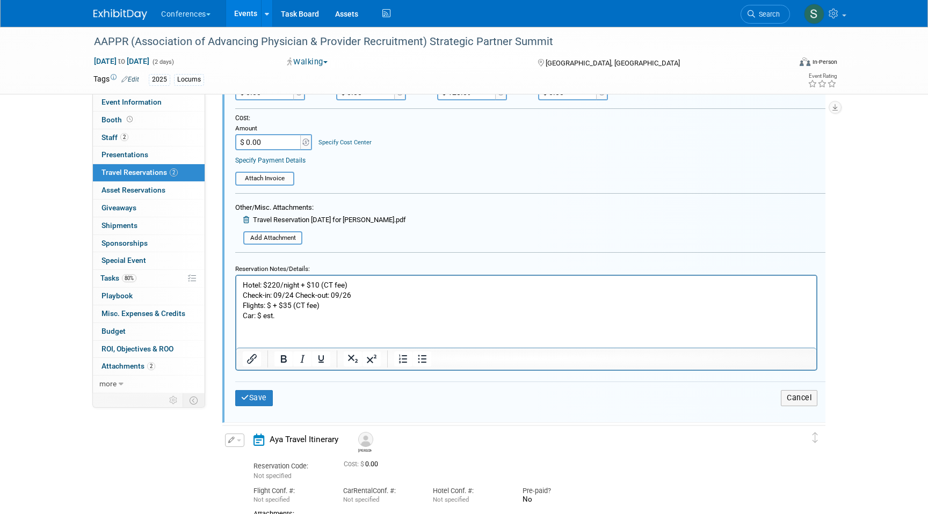
click at [272, 304] on p "Hotel: $220/night + $10 (CT fee) Check-in: 09/24 Check-out: 09/26 Flights: $ + …" at bounding box center [526, 300] width 567 height 41
paste body "Rich Text Area. Press ALT-0 for help."
click at [375, 304] on p "Hotel: $220/night + $10 (CT fee) Check-in: 09/24 Check-out: 09/26 Flights: $676…" at bounding box center [526, 300] width 567 height 41
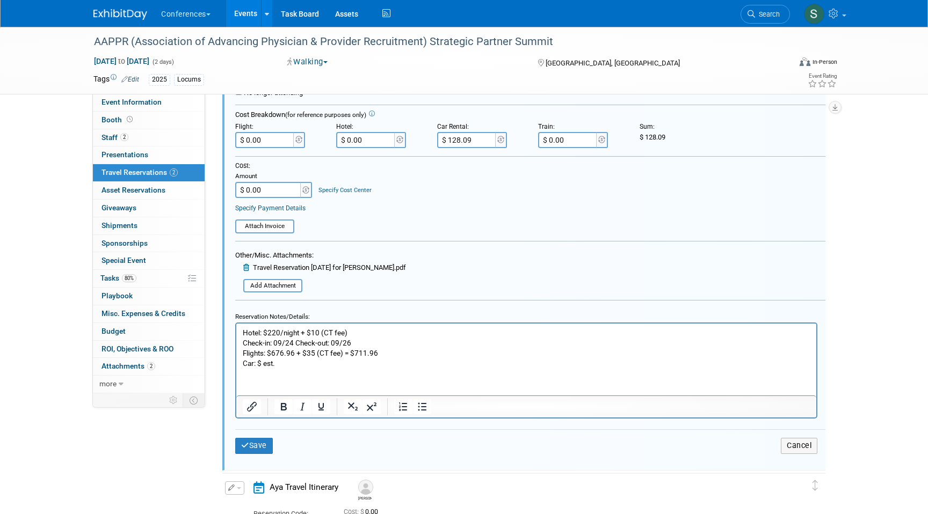
scroll to position [248, 0]
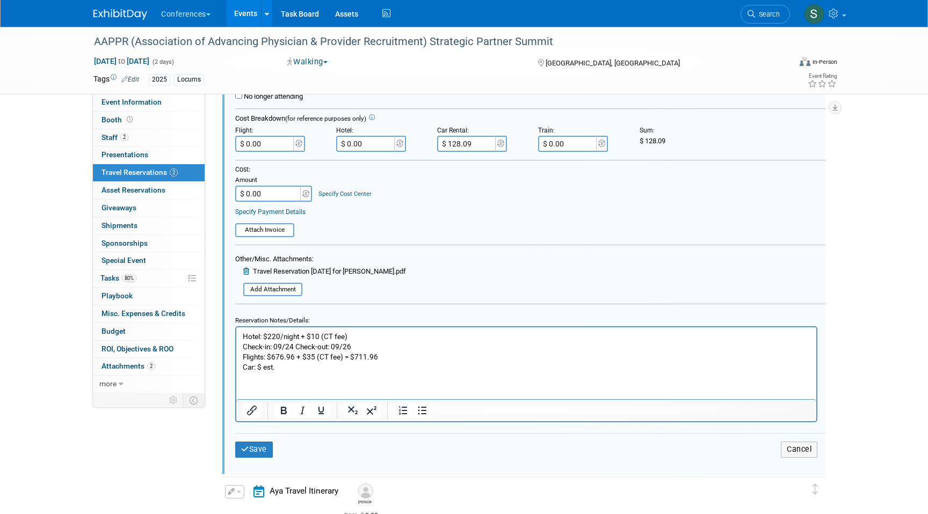
click at [279, 140] on input "$ 0.00" at bounding box center [265, 144] width 60 height 16
type input "$ 711.96"
click at [251, 456] on button "Save" at bounding box center [254, 450] width 38 height 16
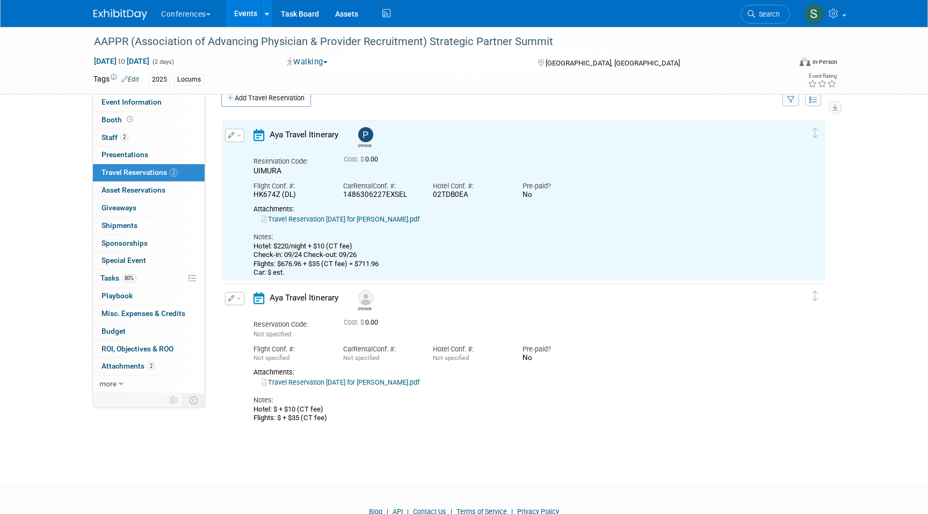
scroll to position [18, 0]
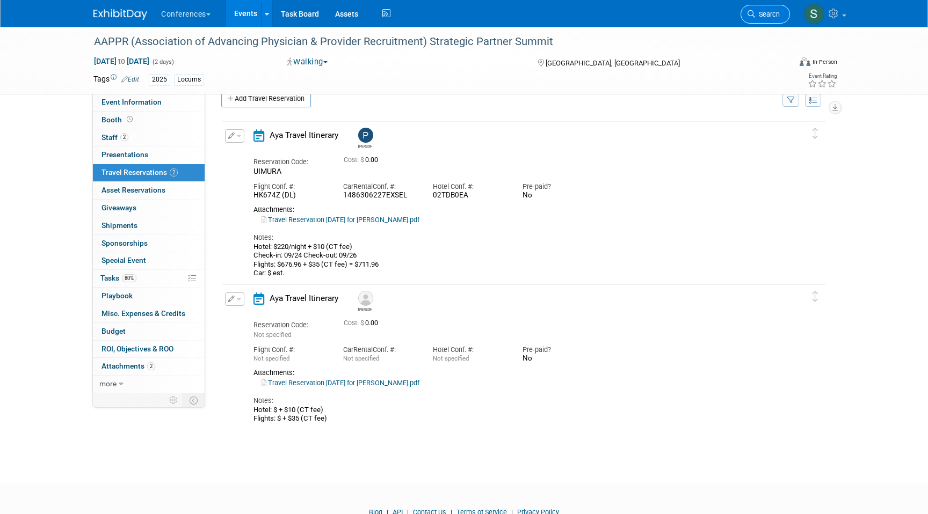
click at [774, 17] on span "Search" at bounding box center [767, 14] width 25 height 8
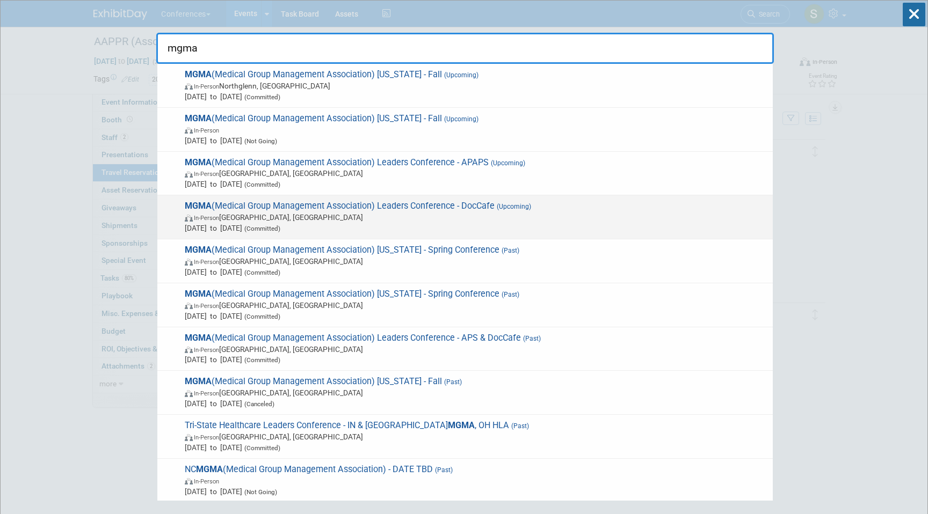
type input "mgma"
click at [483, 223] on span "Sep 28, 2025 to Oct 1, 2025 (Committed)" at bounding box center [476, 228] width 582 height 11
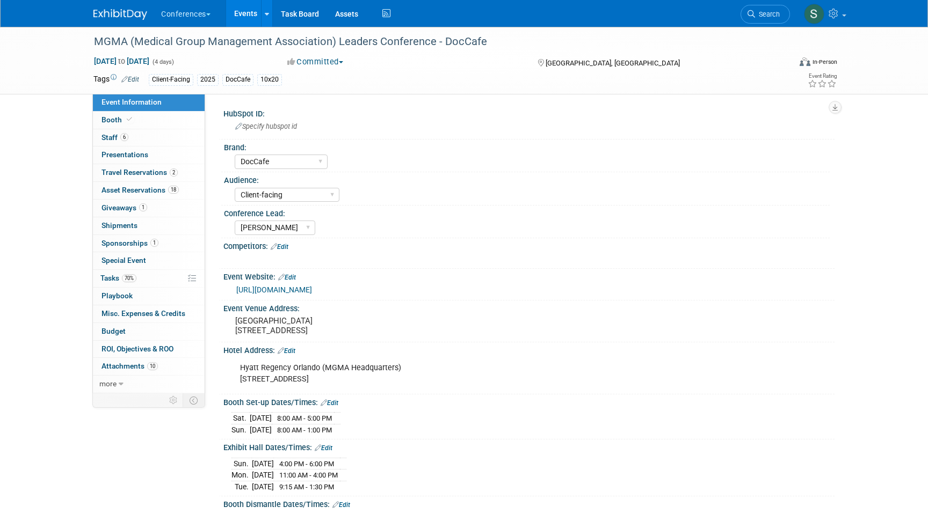
select select "DocCafe"
select select "Client-facing"
select select "[PERSON_NAME]"
click at [148, 176] on span "Travel Reservations 2" at bounding box center [139, 172] width 76 height 9
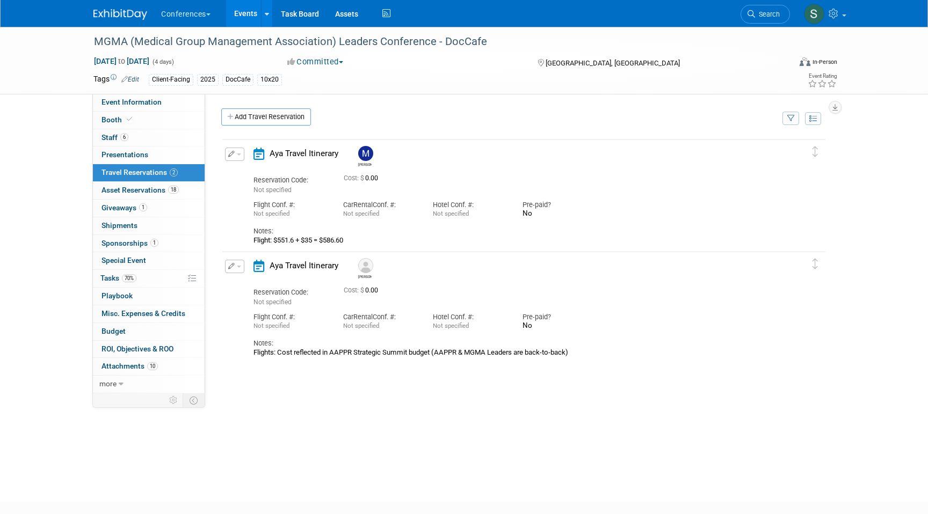
click at [224, 149] on div "Edit Reservation Delete Reservation" at bounding box center [233, 158] width 23 height 20
click at [236, 156] on button "button" at bounding box center [234, 154] width 19 height 13
click at [253, 174] on button "Edit Reservation" at bounding box center [270, 173] width 91 height 16
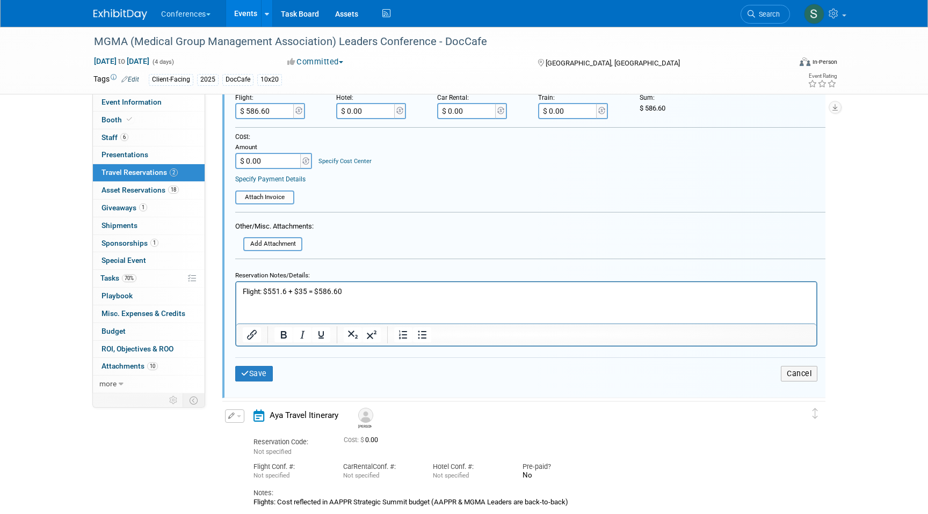
scroll to position [283, 0]
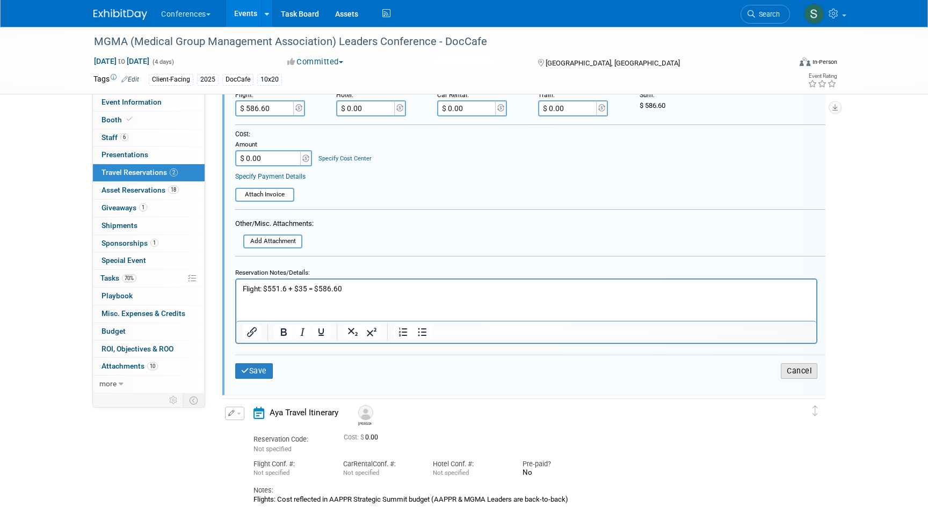
click at [805, 374] on button "Cancel" at bounding box center [798, 371] width 37 height 16
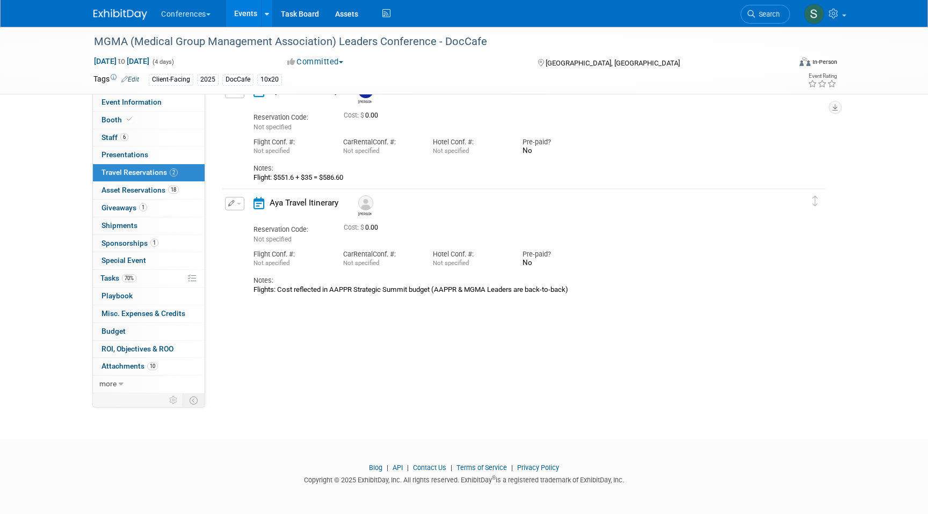
scroll to position [0, 0]
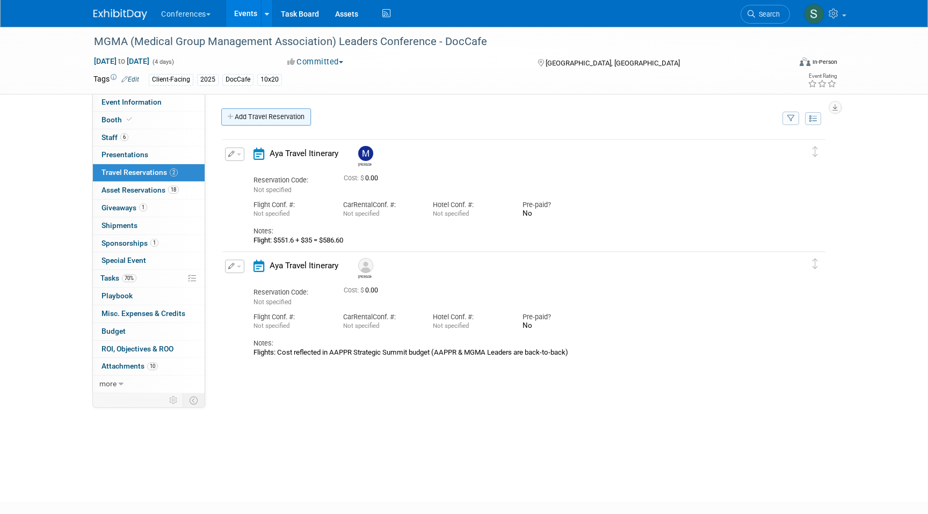
click at [271, 115] on link "Add Travel Reservation" at bounding box center [266, 116] width 90 height 17
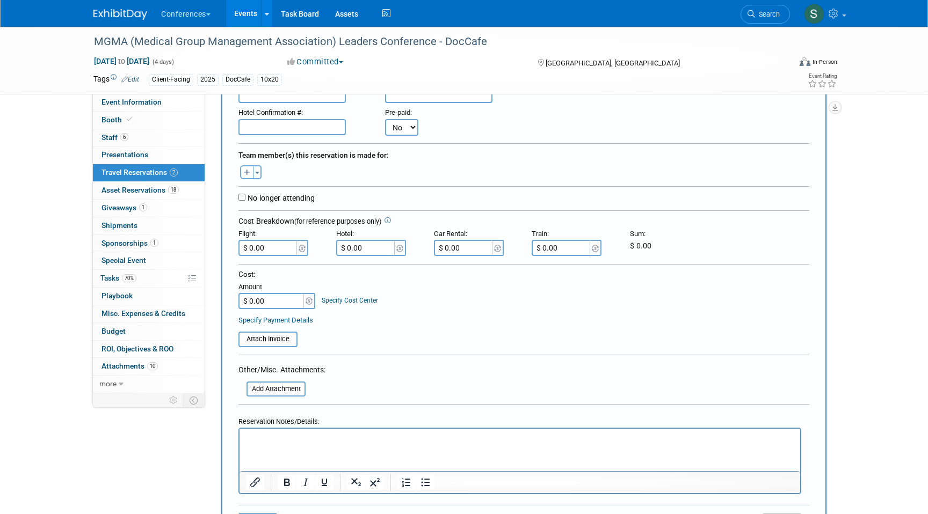
scroll to position [140, 0]
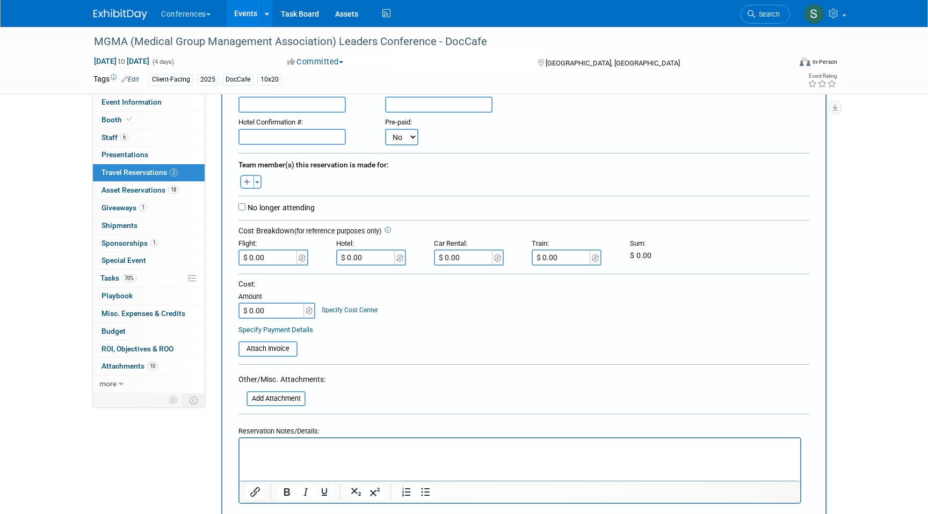
click at [250, 184] on button "button" at bounding box center [247, 182] width 14 height 14
select select
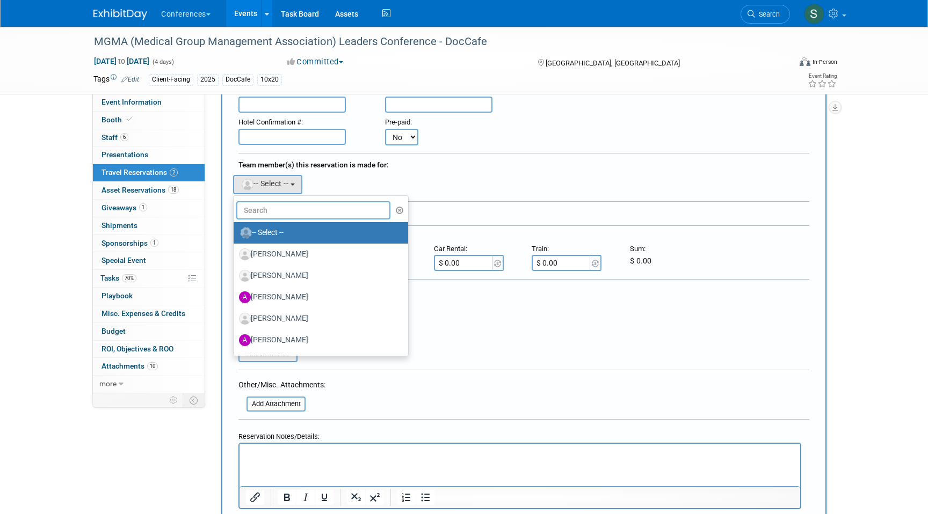
click at [279, 216] on input "text" at bounding box center [313, 210] width 154 height 18
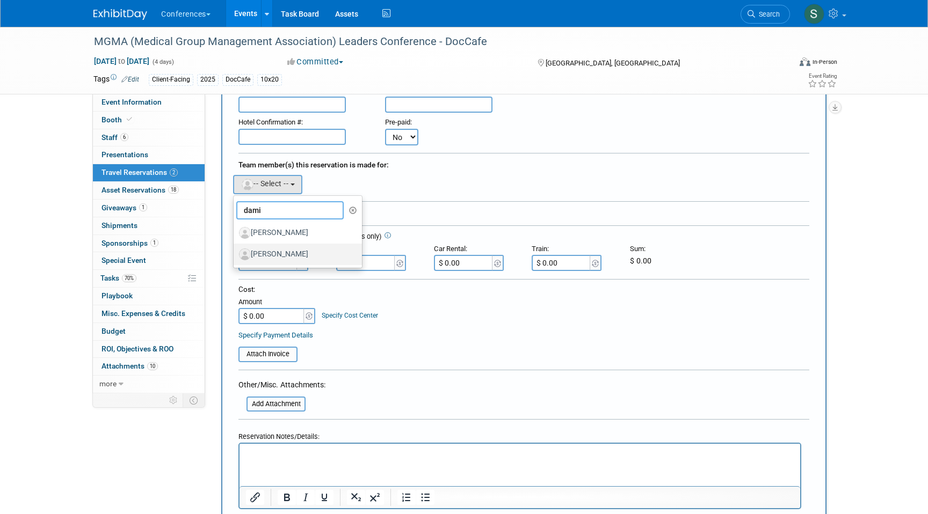
type input "dami"
click at [299, 252] on label "[PERSON_NAME]" at bounding box center [295, 254] width 112 height 17
click at [235, 252] on input "[PERSON_NAME]" at bounding box center [231, 253] width 7 height 7
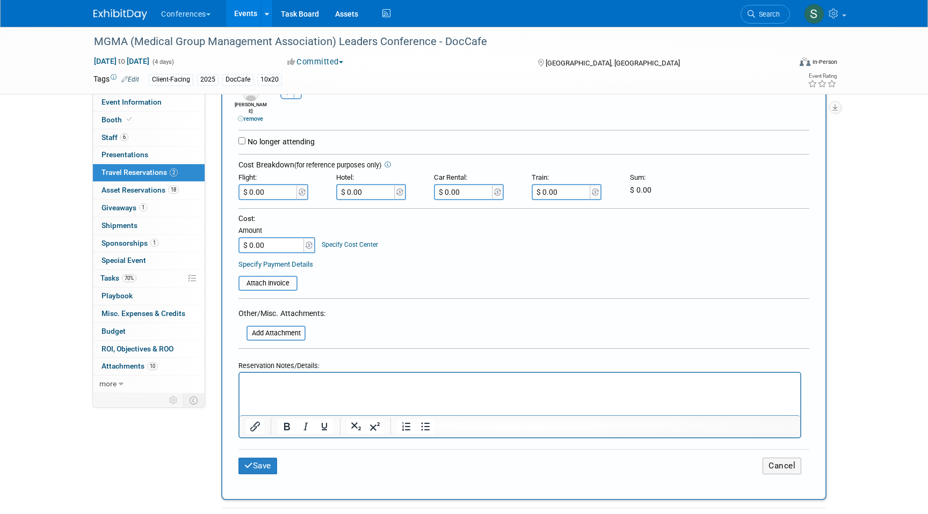
scroll to position [246, 0]
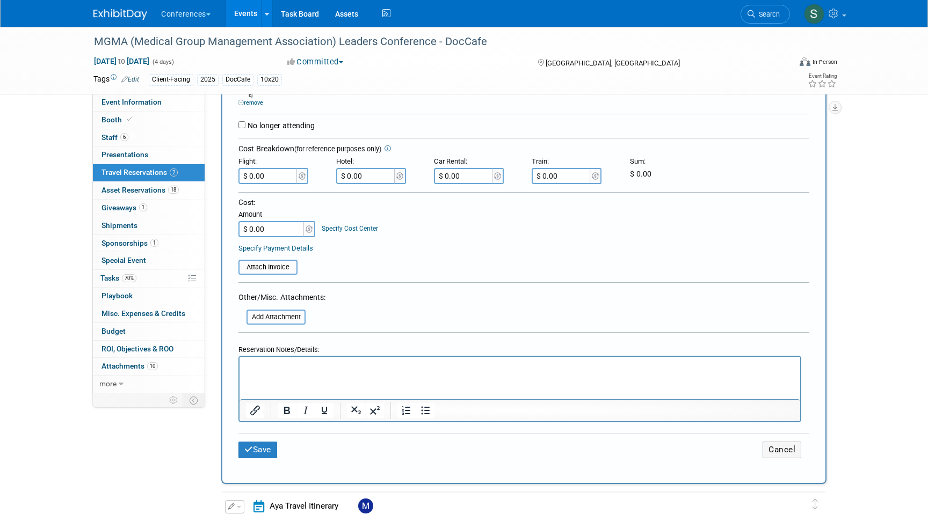
click at [257, 362] on p "Rich Text Area. Press ALT-0 for help." at bounding box center [520, 366] width 548 height 11
click at [309, 368] on p "Flight: $563.2" at bounding box center [520, 366] width 548 height 11
click at [273, 168] on input "$ 0.00" at bounding box center [268, 176] width 60 height 16
type input "$ 598.20"
click at [262, 443] on button "Save" at bounding box center [257, 450] width 39 height 17
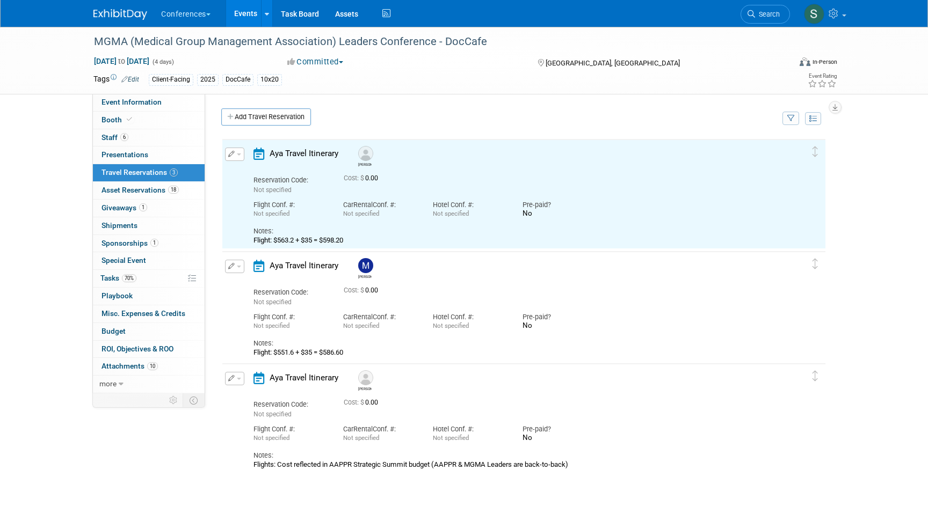
scroll to position [0, 0]
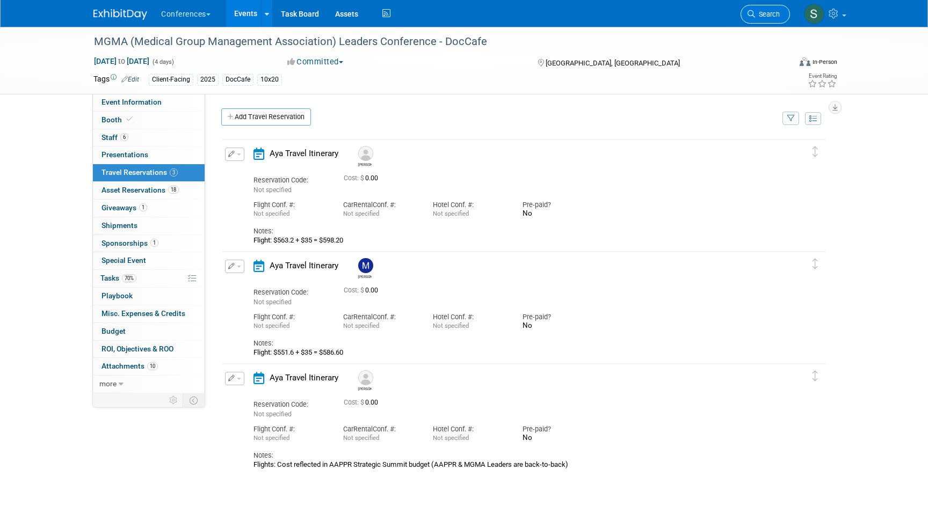
click at [777, 6] on link "Search" at bounding box center [764, 14] width 49 height 19
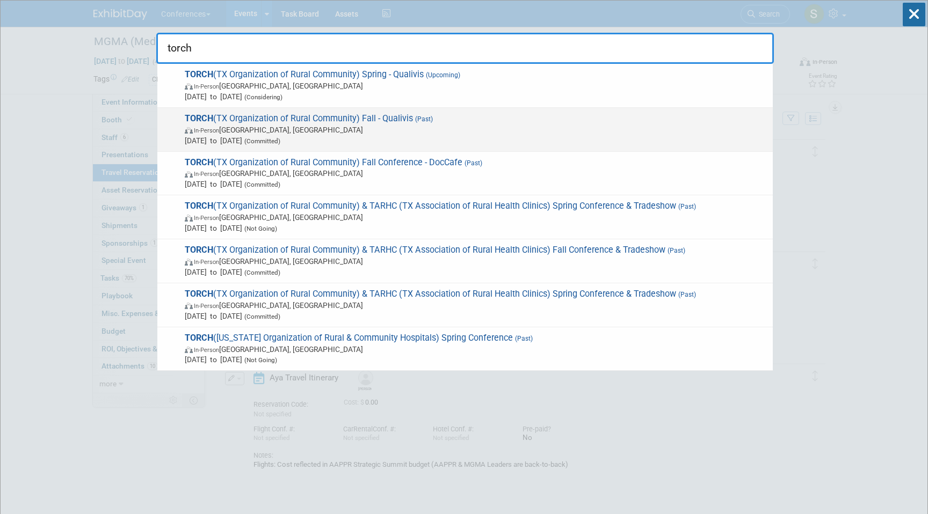
type input "torch"
click at [366, 115] on span "TORCH (TX Organization of Rural Community) Fall - Qualivis (Past) In-Person Aus…" at bounding box center [474, 129] width 586 height 33
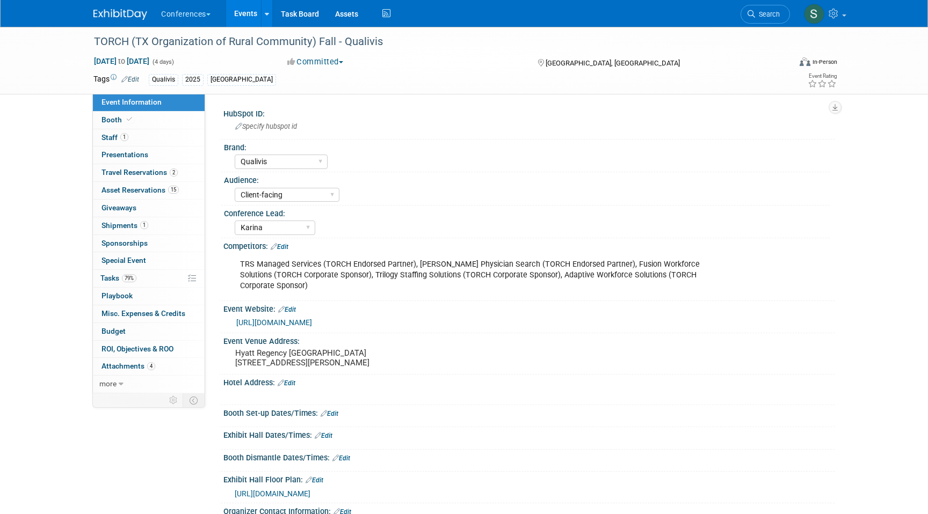
select select "Qualivis"
select select "Client-facing"
select select "Karina"
click at [163, 172] on span "Travel Reservations 2" at bounding box center [139, 172] width 76 height 9
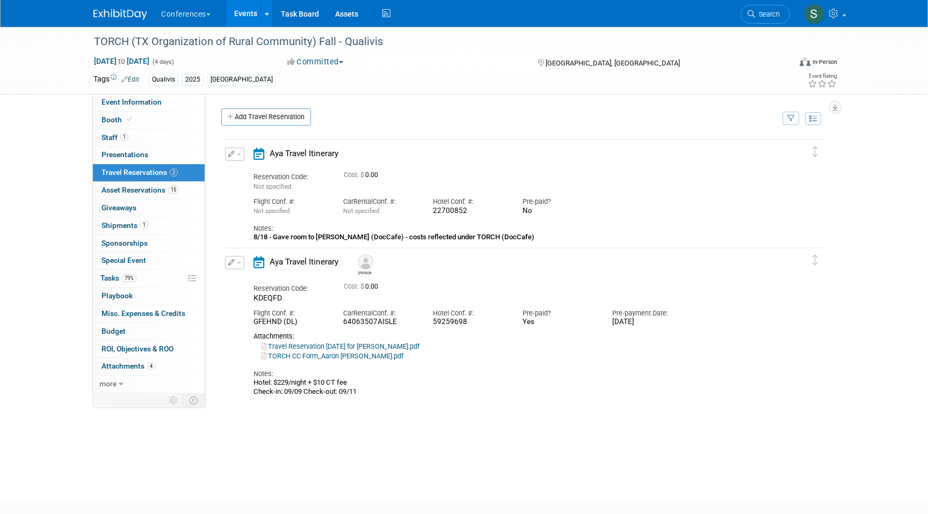
click at [242, 261] on button "button" at bounding box center [234, 262] width 19 height 13
click at [244, 282] on button "Edit Reservation" at bounding box center [270, 282] width 91 height 16
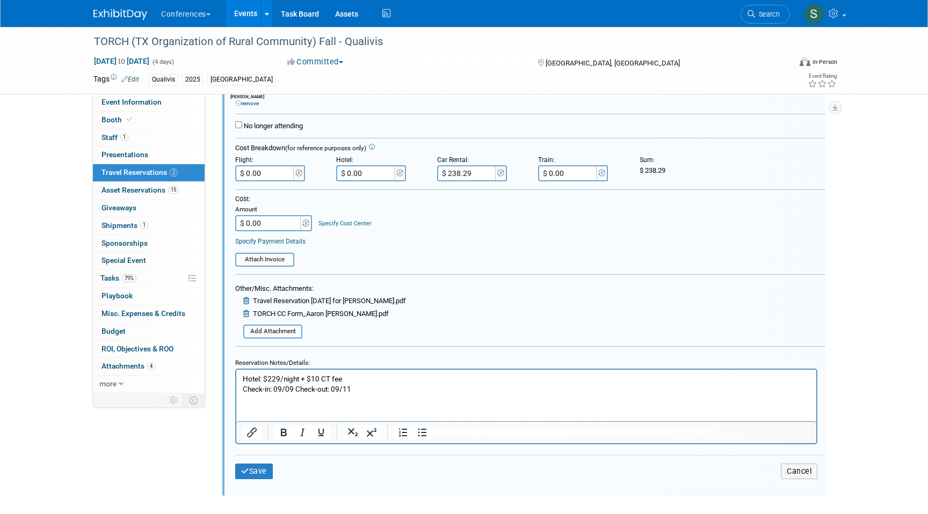
scroll to position [340, 0]
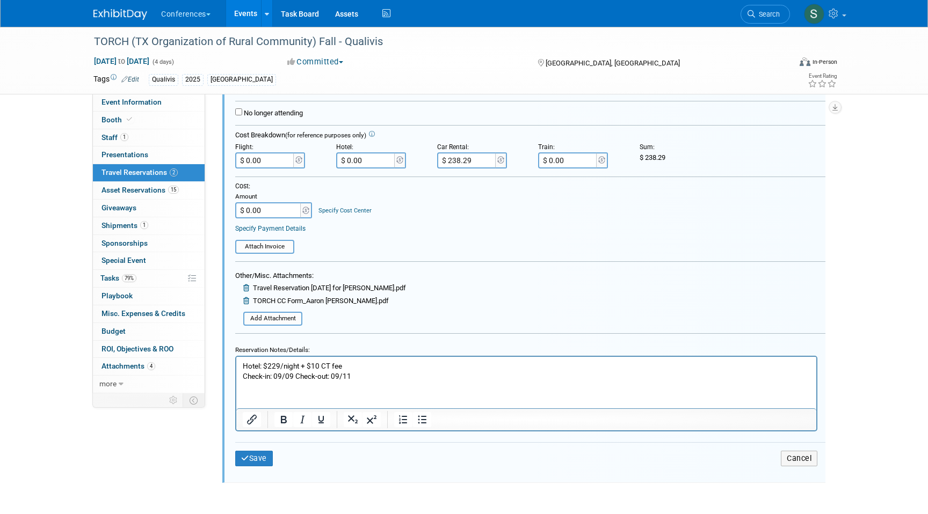
click at [361, 375] on p "Hotel: $229/night + $10 CT fee Check-in: 09/09 Check-out: 09/11" at bounding box center [526, 371] width 567 height 20
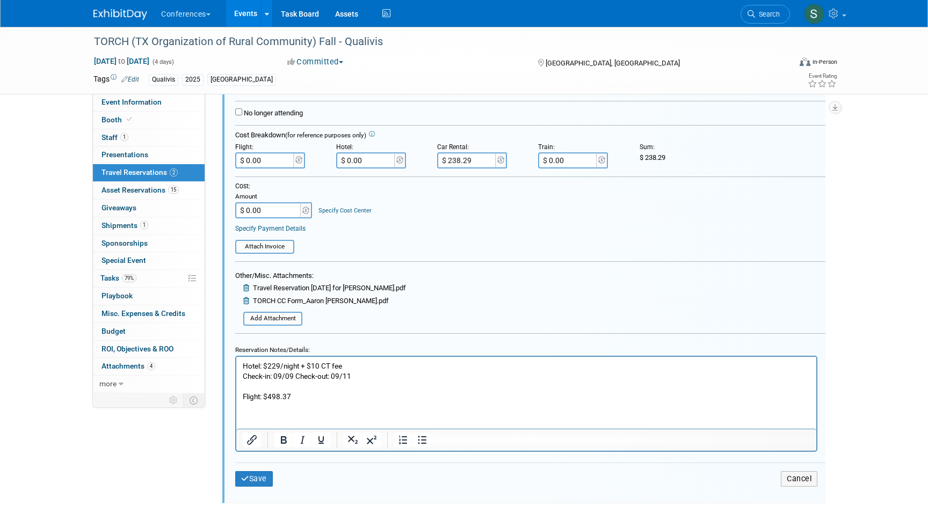
click at [369, 398] on p "Flight: $498.37" at bounding box center [526, 396] width 567 height 10
click at [277, 169] on form "<i class="fa-light fa-calendar-lines" style="padding: 6px 4px 6px 1px;"></i> Ay…" at bounding box center [530, 208] width 590 height 583
click at [273, 163] on input "$ 0.00" at bounding box center [265, 160] width 60 height 16
type input "$ 533.37"
click at [254, 477] on button "Save" at bounding box center [254, 479] width 38 height 16
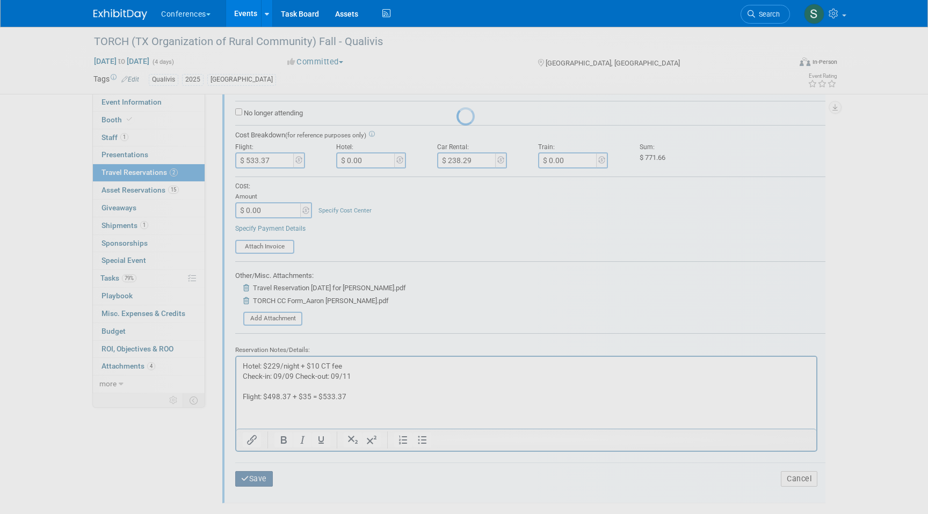
scroll to position [63, 0]
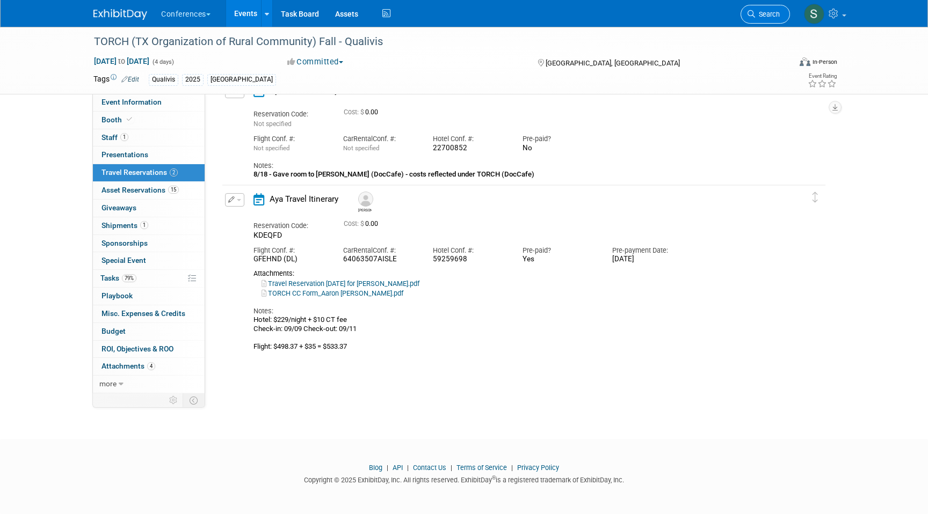
click at [769, 18] on link "Search" at bounding box center [764, 14] width 49 height 19
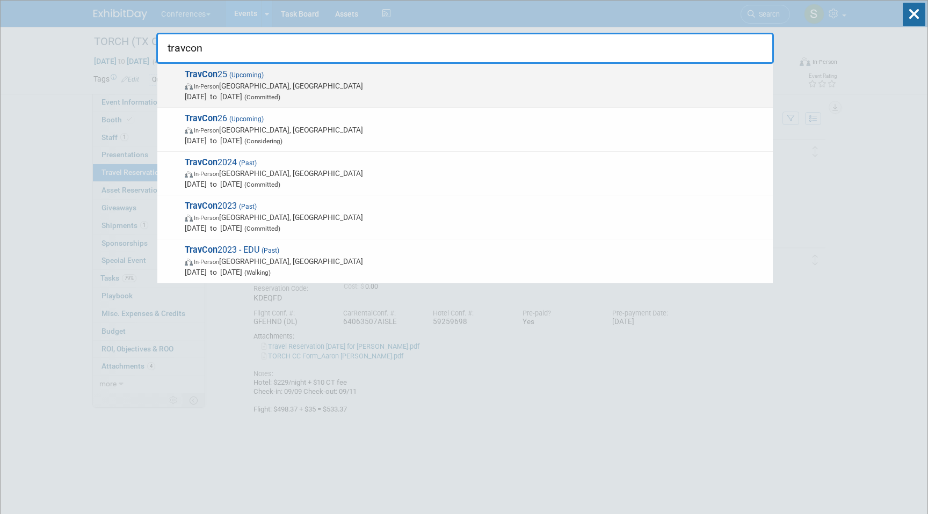
type input "travcon"
click at [568, 79] on span "TravCon 25 (Upcoming) In-Person Las Vegas, NV Sep 21, 2025 to Sep 24, 2025 (Com…" at bounding box center [474, 85] width 586 height 33
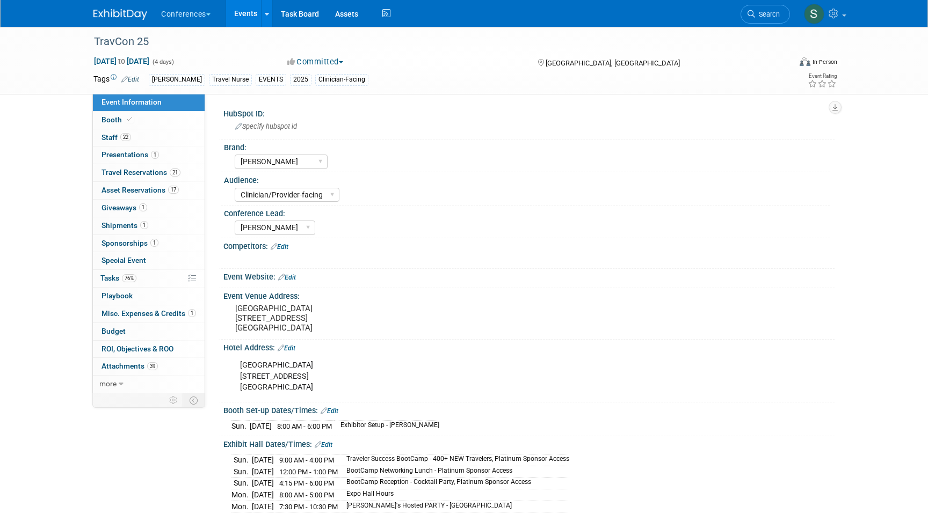
select select "[PERSON_NAME]"
select select "Clinician/Provider-facing"
select select "[PERSON_NAME]"
click at [172, 174] on span "21" at bounding box center [175, 173] width 11 height 8
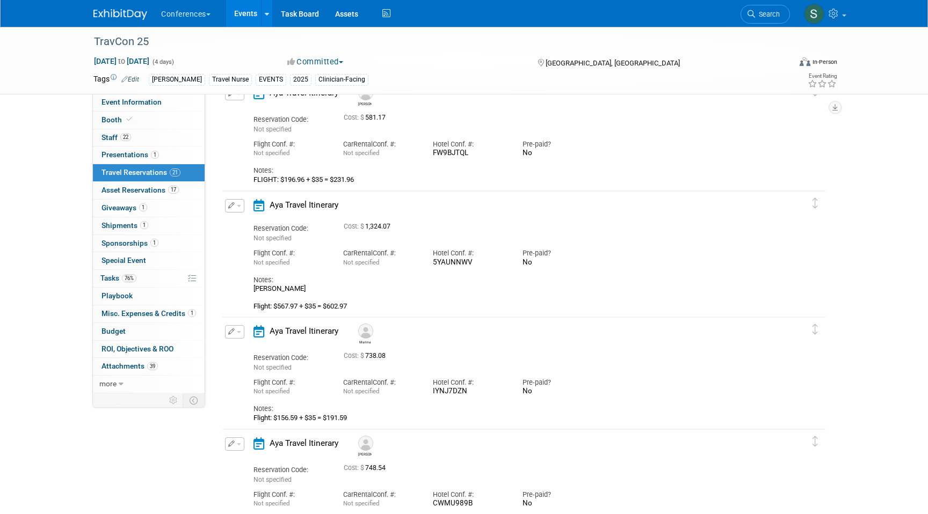
scroll to position [809, 0]
click at [232, 207] on icon "button" at bounding box center [231, 206] width 7 height 6
click at [254, 223] on button "Edit Reservation" at bounding box center [270, 225] width 91 height 16
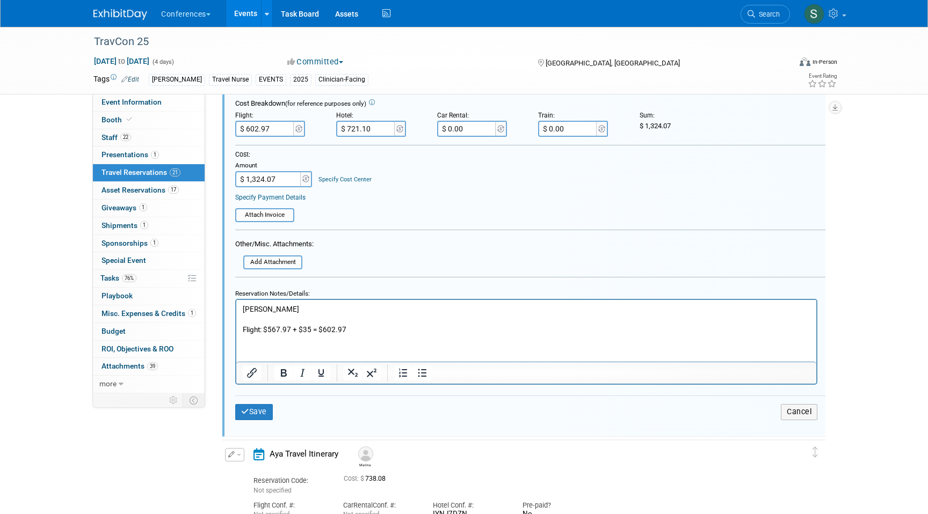
scroll to position [1116, 0]
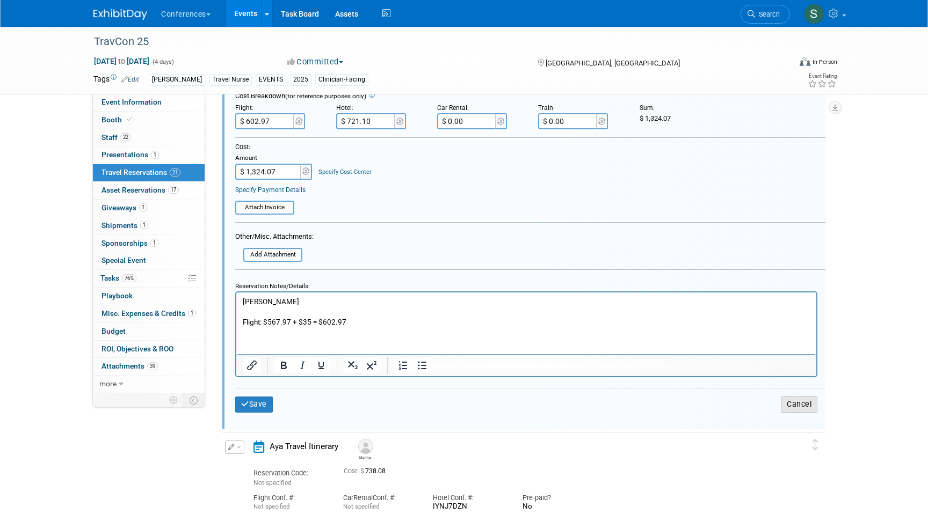
click at [811, 406] on button "Cancel" at bounding box center [798, 405] width 37 height 16
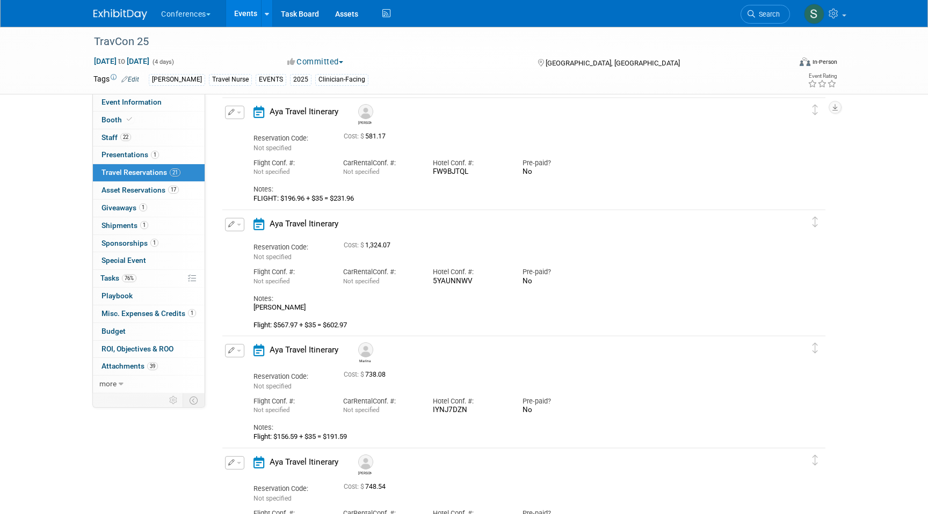
scroll to position [782, 0]
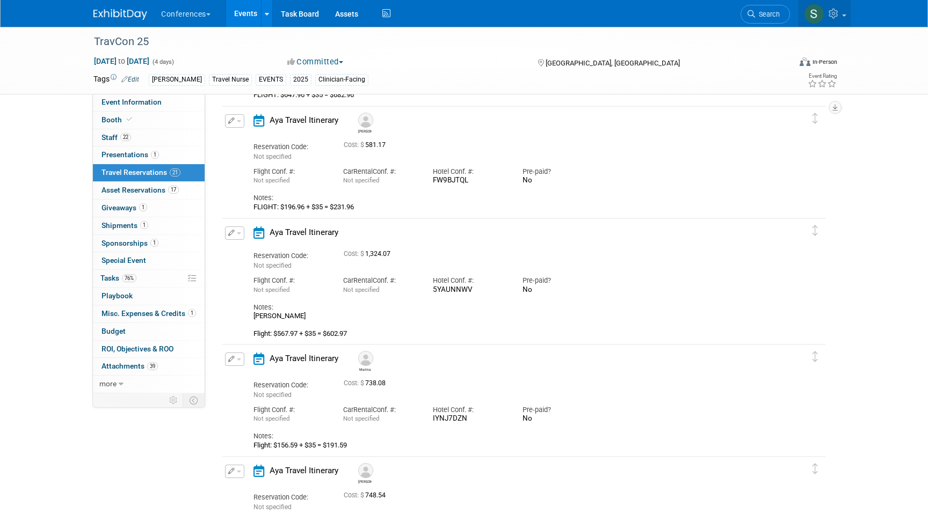
click at [812, 15] on img at bounding box center [814, 14] width 20 height 20
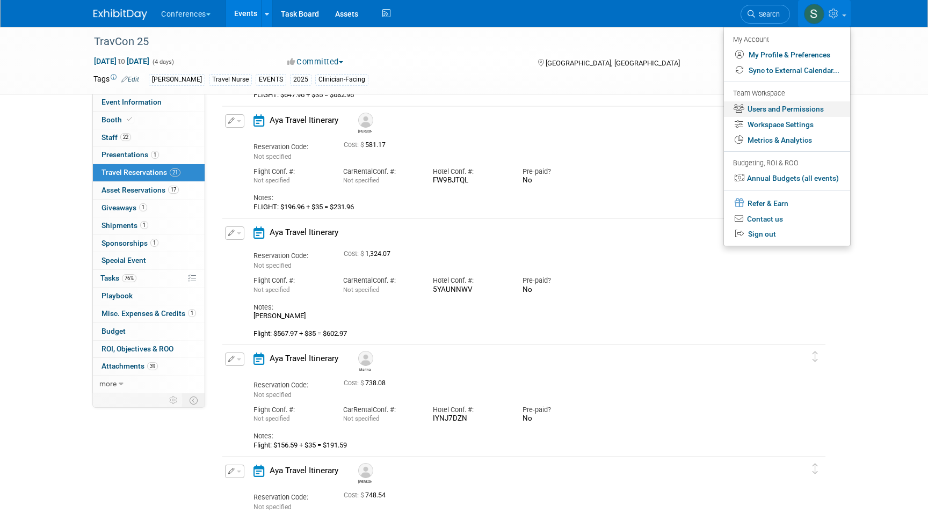
click at [788, 111] on link "Users and Permissions" at bounding box center [787, 109] width 126 height 16
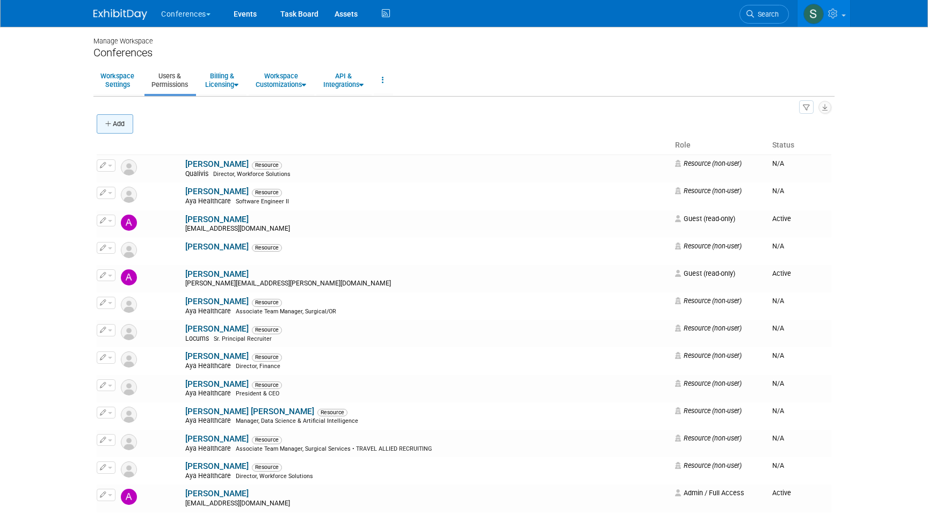
click at [126, 128] on button "Add" at bounding box center [115, 123] width 37 height 19
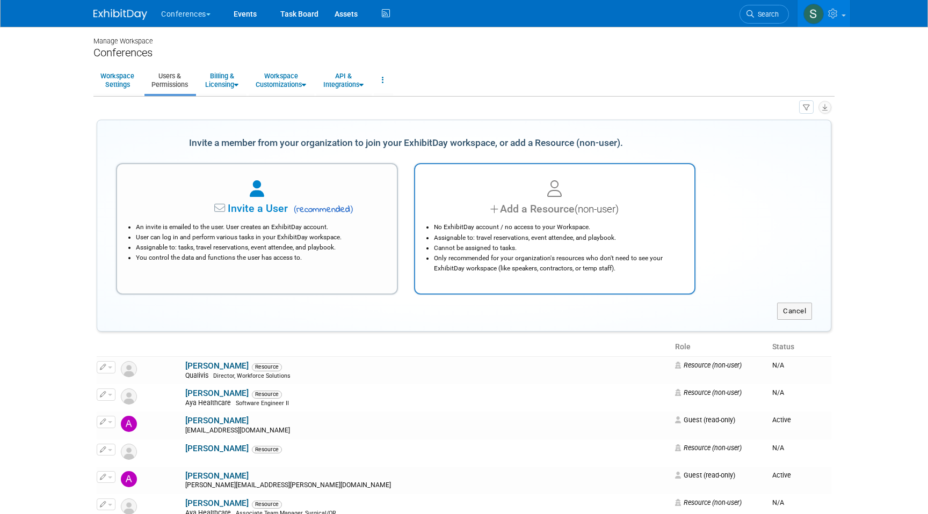
click at [462, 185] on div at bounding box center [554, 190] width 253 height 24
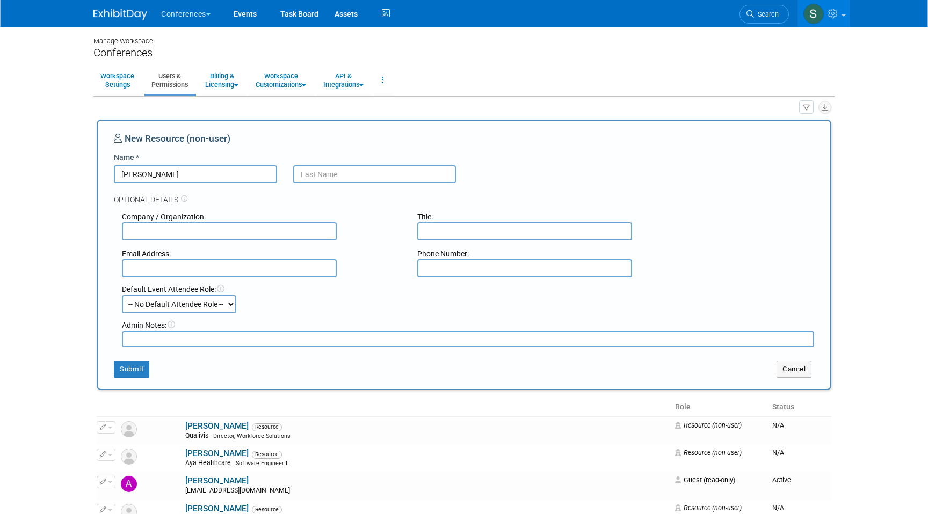
type input "[PERSON_NAME]"
click at [337, 176] on input "text" at bounding box center [374, 174] width 163 height 18
type input "Peterson"
click at [136, 366] on button "Submit" at bounding box center [131, 369] width 35 height 17
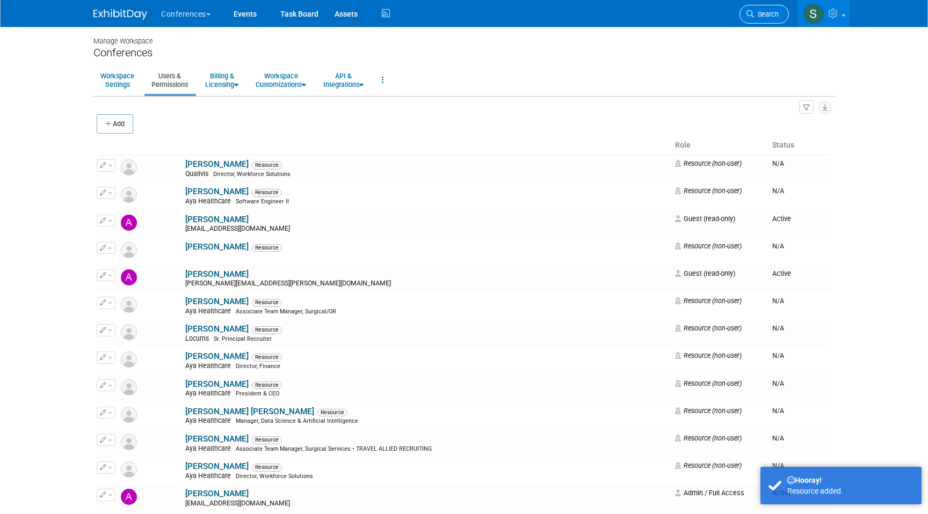
click at [763, 18] on span "Search" at bounding box center [766, 14] width 25 height 8
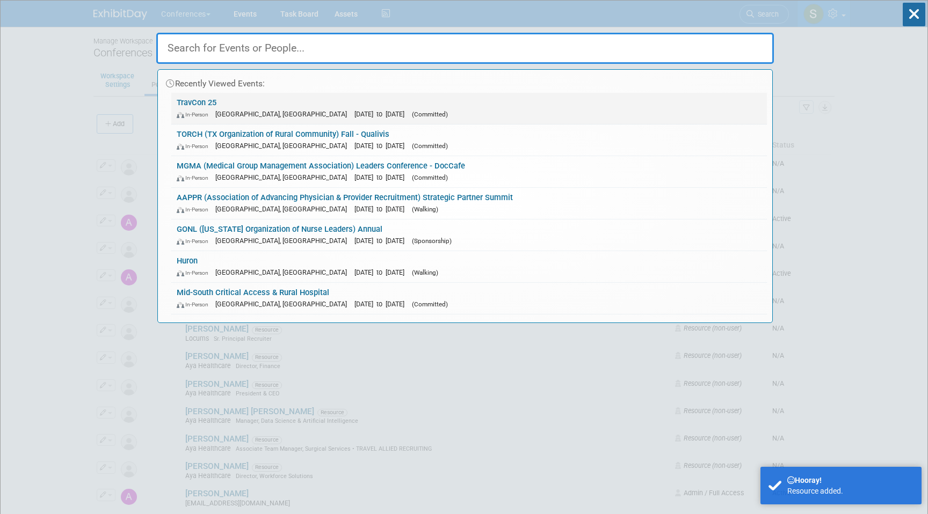
click at [253, 102] on link "TravCon 25 In-Person Las Vegas, NV Sep 21, 2025 to Sep 24, 2025 (Committed)" at bounding box center [468, 108] width 595 height 31
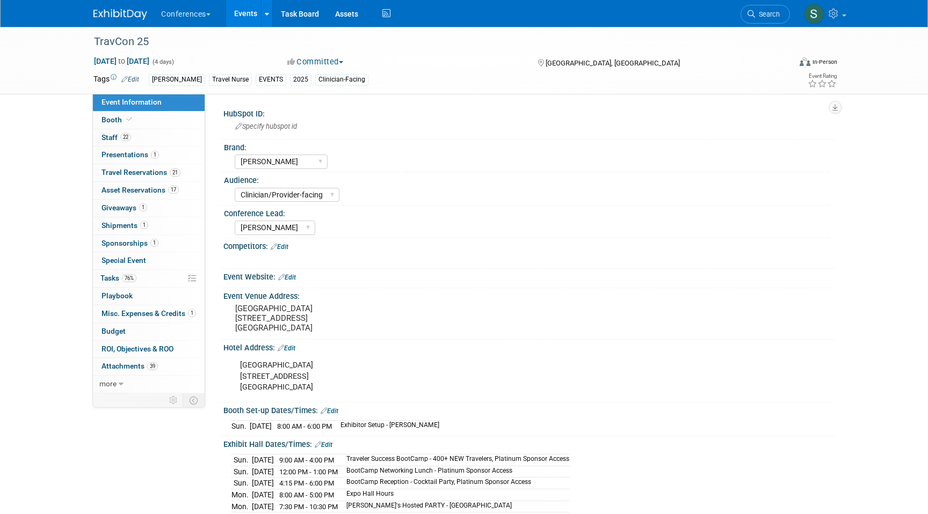
select select "[PERSON_NAME]"
select select "Clinician/Provider-facing"
select select "[PERSON_NAME]"
click at [176, 172] on span "21" at bounding box center [175, 173] width 11 height 8
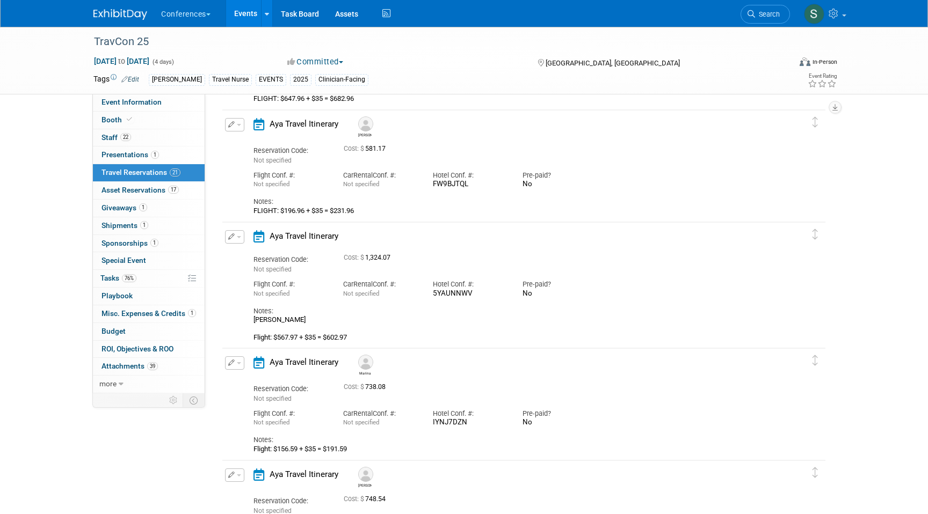
scroll to position [794, 0]
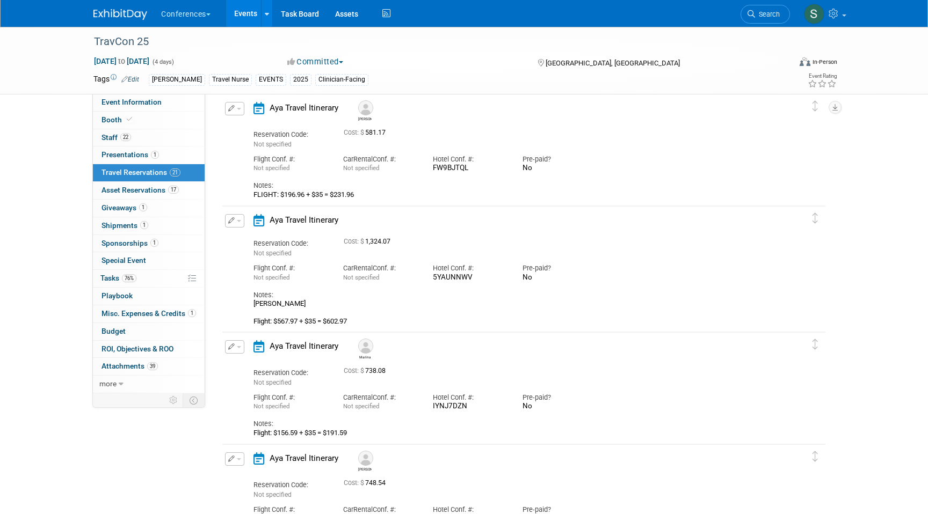
click at [235, 221] on button "button" at bounding box center [234, 220] width 19 height 13
click at [245, 243] on button "Edit Reservation" at bounding box center [270, 240] width 91 height 16
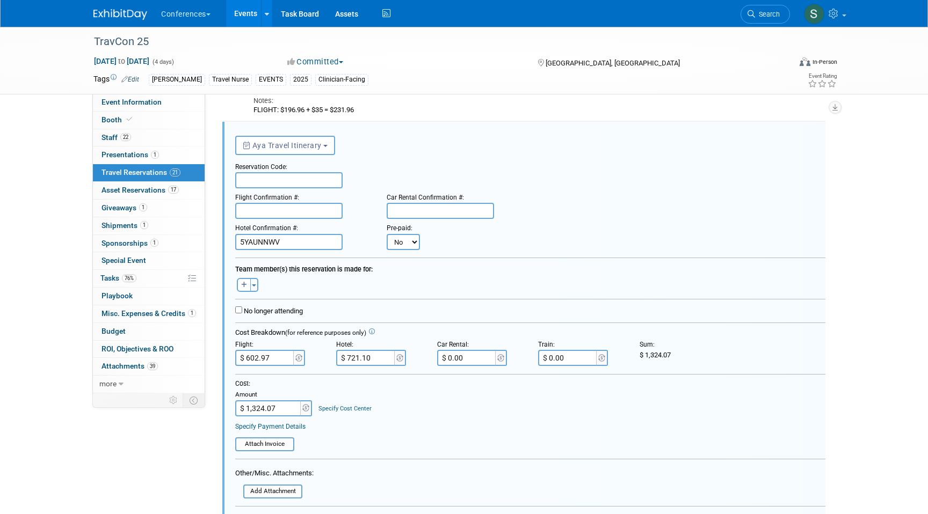
scroll to position [976, 0]
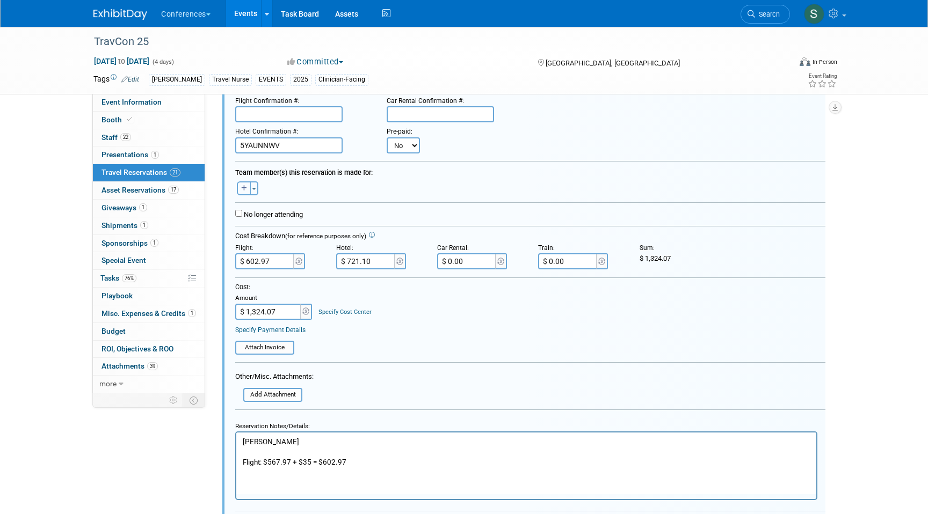
click at [245, 187] on icon "button" at bounding box center [244, 188] width 6 height 6
select select
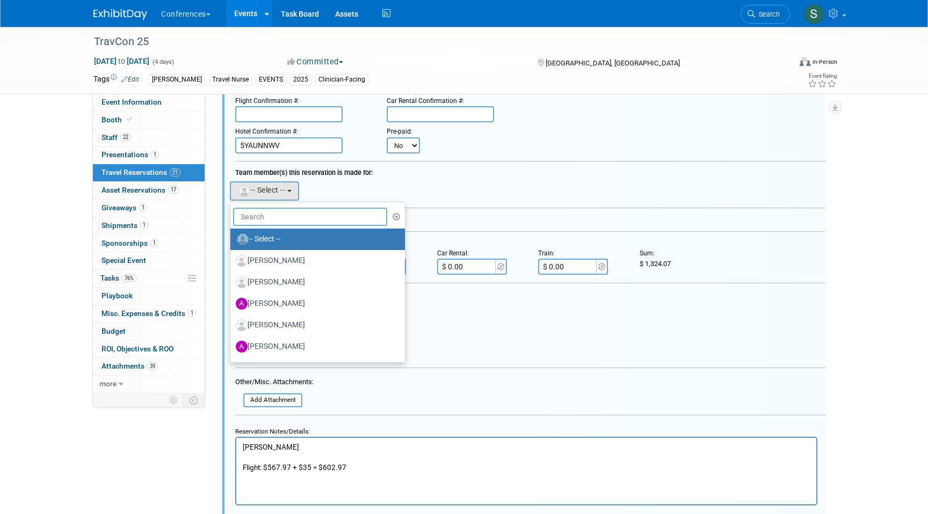
click at [287, 216] on input "text" at bounding box center [310, 217] width 154 height 18
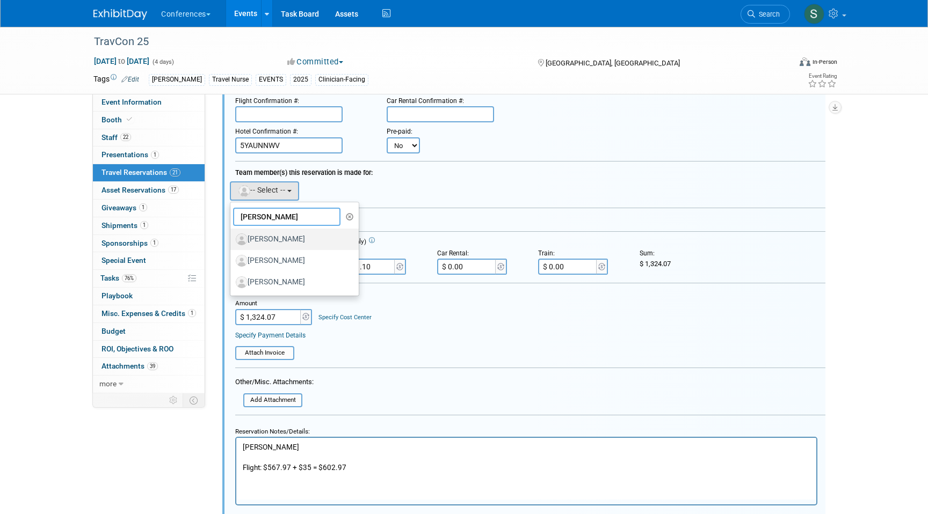
type input "nicol"
click at [308, 241] on label "[PERSON_NAME]" at bounding box center [292, 239] width 112 height 17
click at [232, 241] on input "[PERSON_NAME]" at bounding box center [228, 238] width 7 height 7
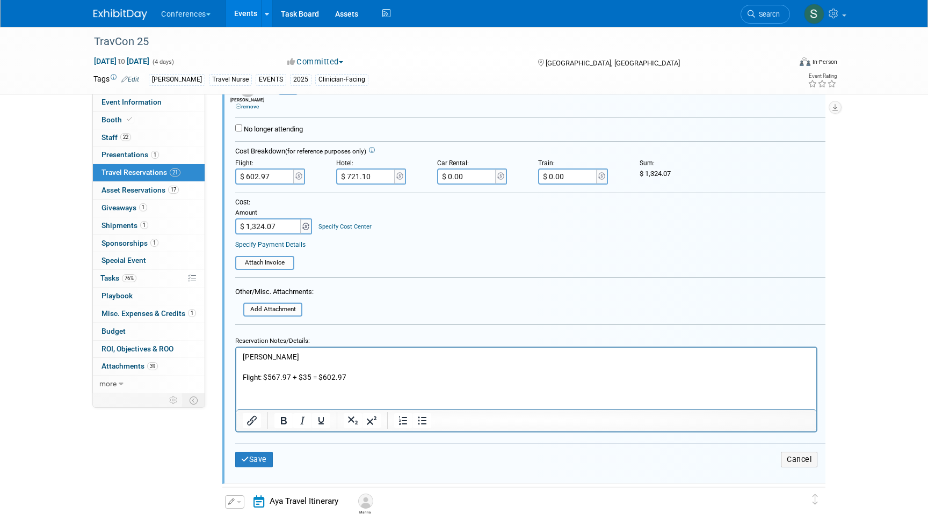
scroll to position [1085, 0]
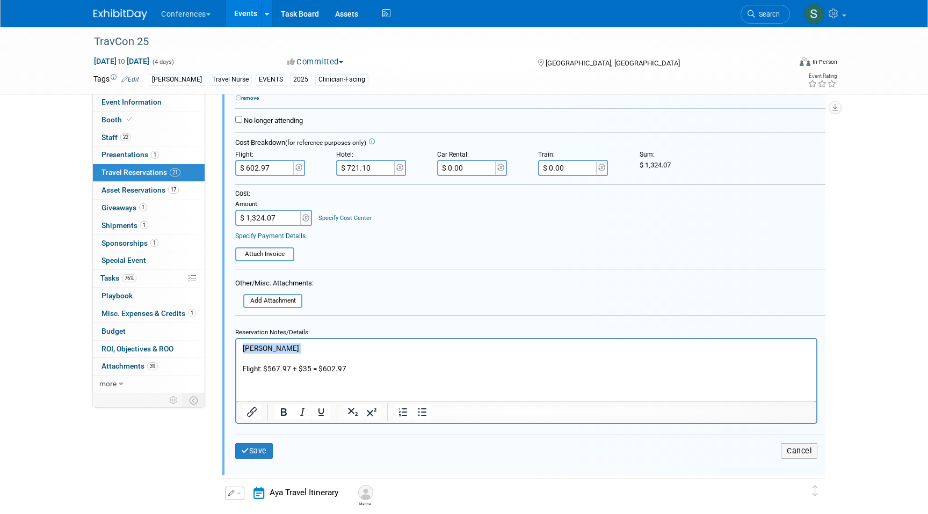
drag, startPoint x: 245, startPoint y: 354, endPoint x: 236, endPoint y: 346, distance: 11.8
click at [236, 346] on html "NICOLE PETERSON Flight: $567.97 + $35 = $602.97" at bounding box center [526, 356] width 580 height 35
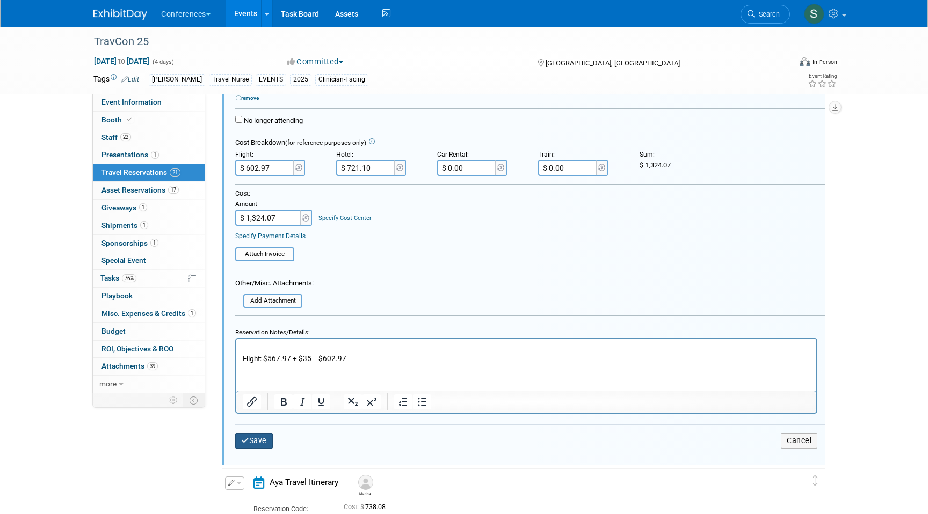
click at [267, 443] on button "Save" at bounding box center [254, 441] width 38 height 16
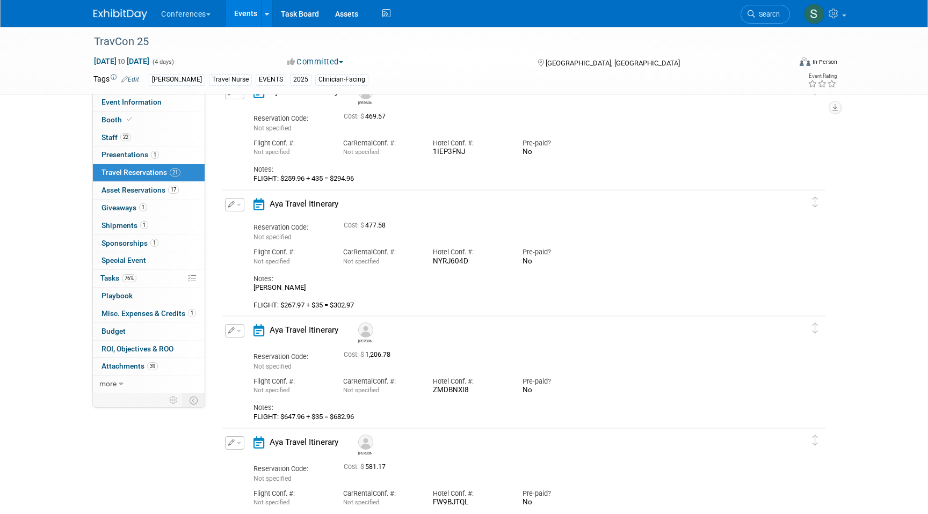
scroll to position [483, 0]
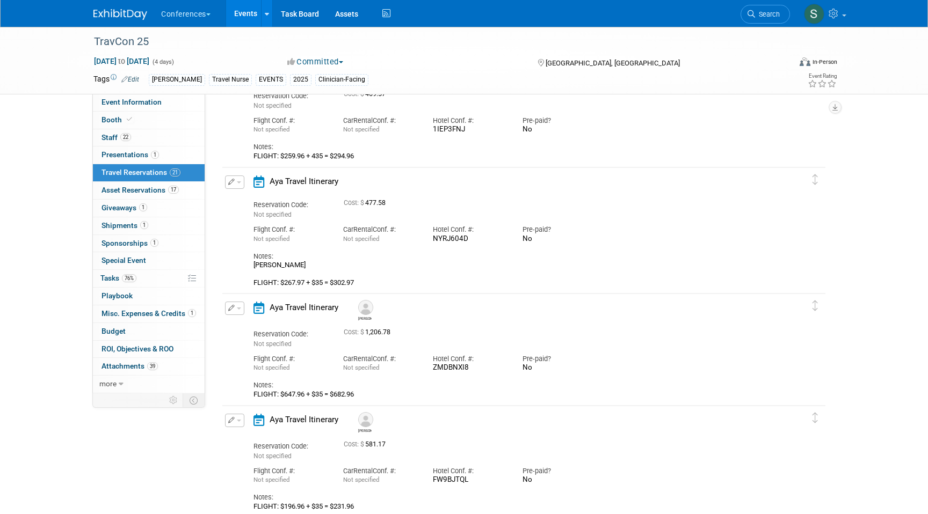
drag, startPoint x: 317, startPoint y: 265, endPoint x: 245, endPoint y: 264, distance: 71.4
click at [245, 264] on div "Aya Travel Itinerary Reservation Code: Not specified Cost: $ 477.58 Flight Conf…" at bounding box center [514, 232] width 538 height 112
copy div "LYNDSEY NAYFACK"
click at [843, 10] on link at bounding box center [824, 13] width 53 height 27
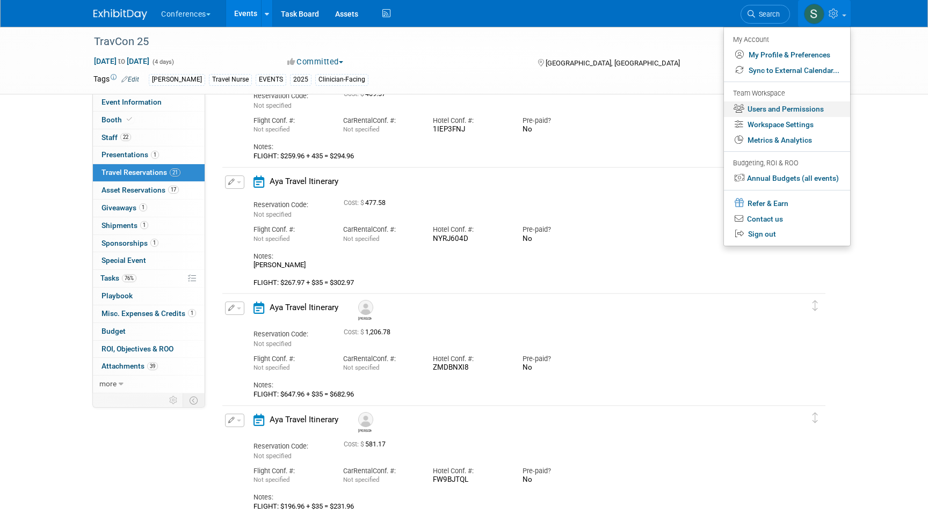
click at [776, 102] on link "Users and Permissions" at bounding box center [787, 109] width 126 height 16
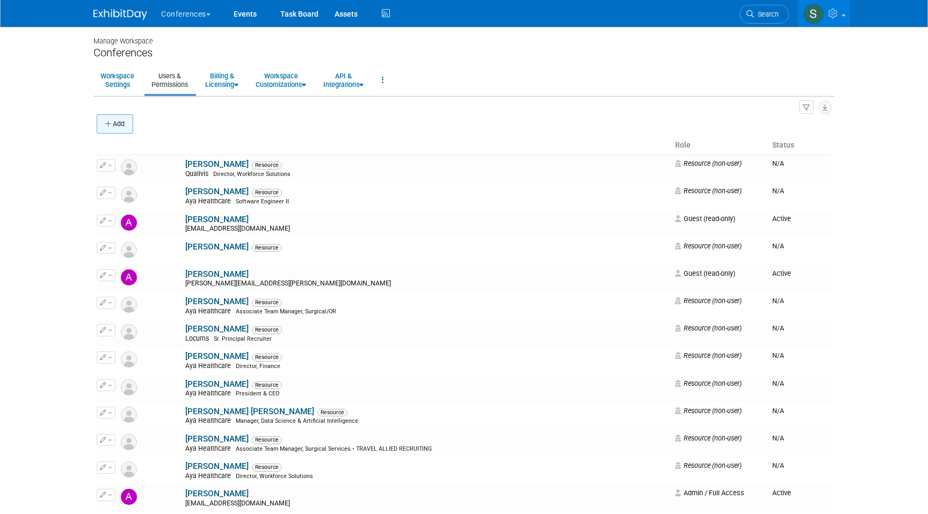
click at [120, 127] on button "Add" at bounding box center [115, 123] width 37 height 19
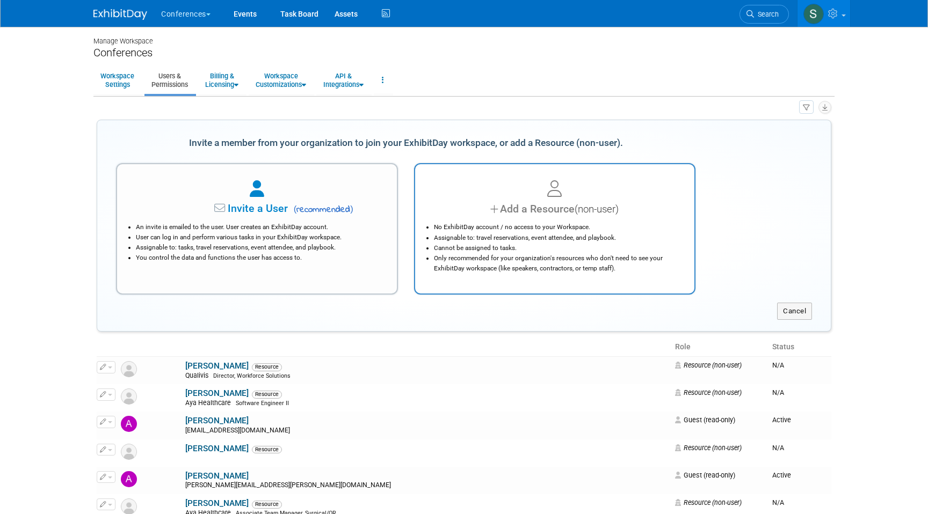
click at [568, 249] on li "Cannot be assigned to tasks." at bounding box center [557, 248] width 247 height 10
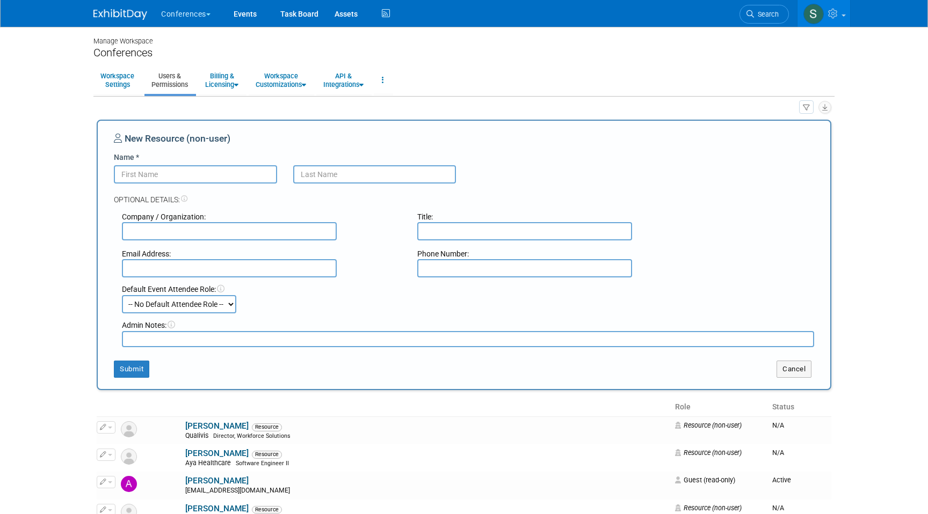
click at [159, 169] on input "Name *" at bounding box center [195, 174] width 163 height 18
paste input "[PERSON_NAME]"
type input "[PERSON_NAME]"
click at [325, 170] on input "text" at bounding box center [374, 174] width 163 height 18
type input "Nayfack"
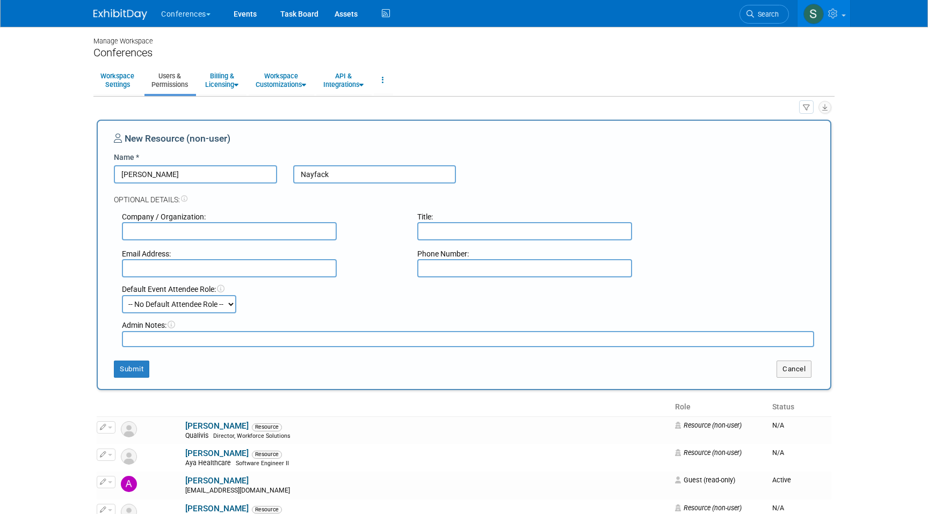
drag, startPoint x: 219, startPoint y: 173, endPoint x: 157, endPoint y: 177, distance: 62.4
click at [157, 177] on input "[PERSON_NAME]" at bounding box center [195, 174] width 163 height 18
drag, startPoint x: 154, startPoint y: 173, endPoint x: 16, endPoint y: 173, distance: 138.0
click at [16, 173] on body "Conferences Explore: My Workspaces 2 Go to Workspace:" at bounding box center [464, 257] width 928 height 514
type input "[PERSON_NAME]"
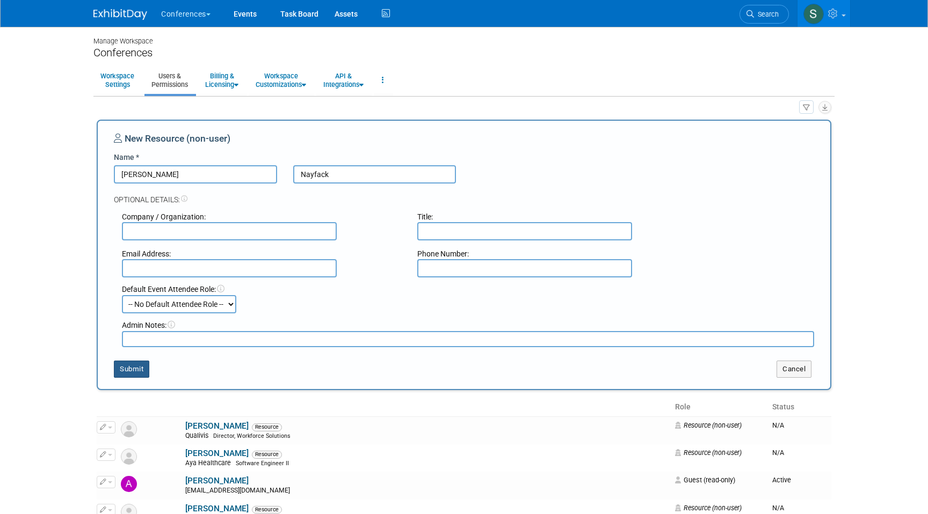
click at [128, 374] on button "Submit" at bounding box center [131, 369] width 35 height 17
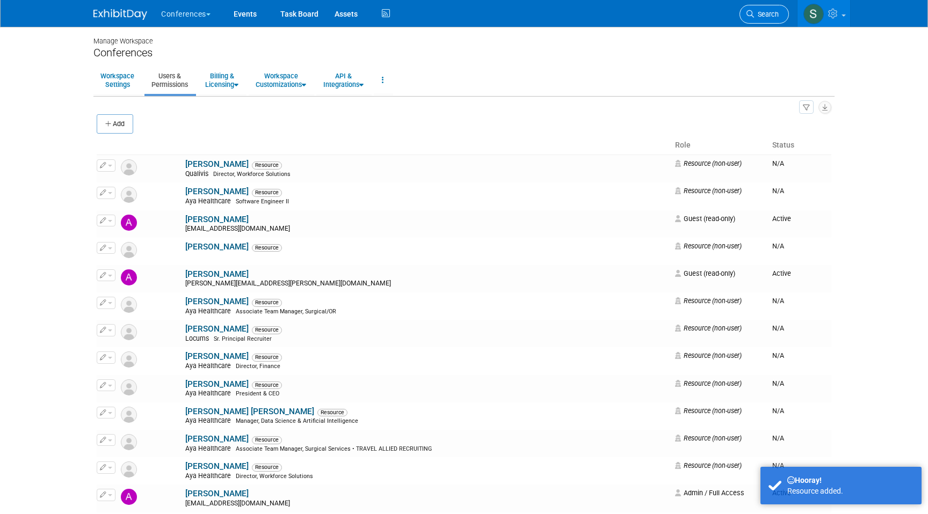
click at [766, 13] on span "Search" at bounding box center [766, 14] width 25 height 8
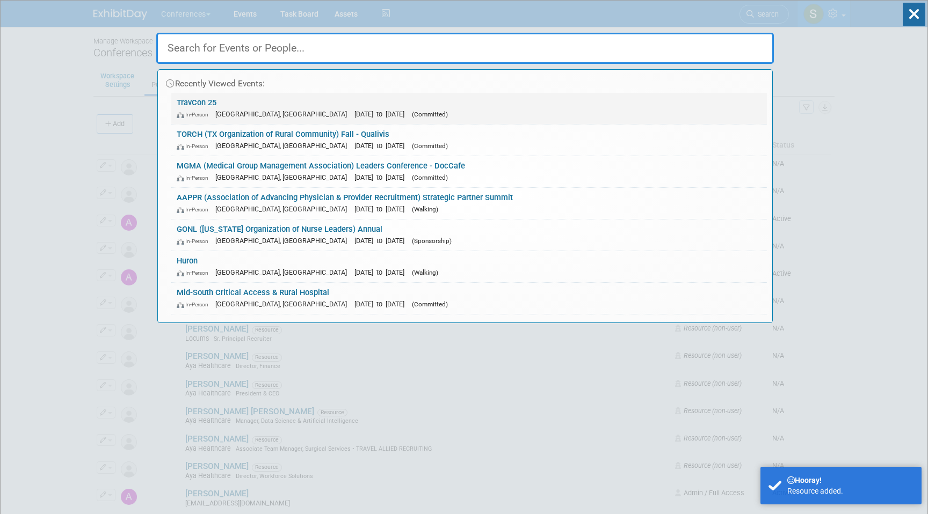
click at [354, 111] on span "[DATE] to [DATE]" at bounding box center [381, 114] width 55 height 8
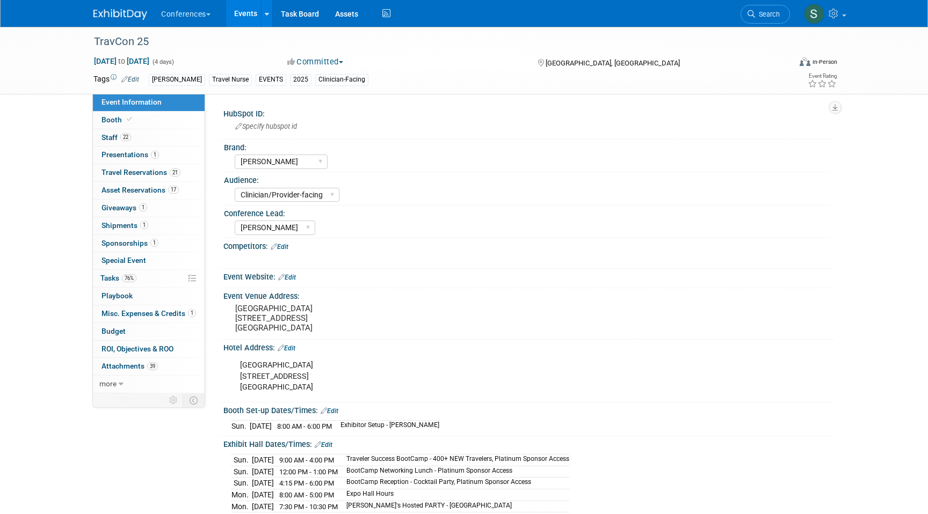
select select "[PERSON_NAME]"
select select "Clinician/Provider-facing"
select select "[PERSON_NAME]"
click at [158, 173] on span "Travel Reservations 21" at bounding box center [140, 172] width 79 height 9
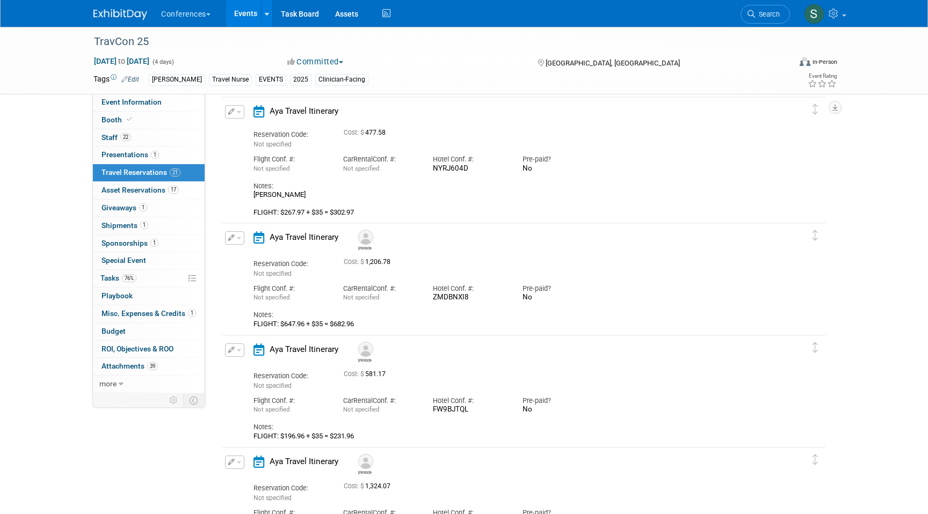
scroll to position [553, 0]
click at [236, 115] on button "button" at bounding box center [234, 111] width 19 height 13
click at [242, 128] on button "Edit Reservation" at bounding box center [270, 130] width 91 height 16
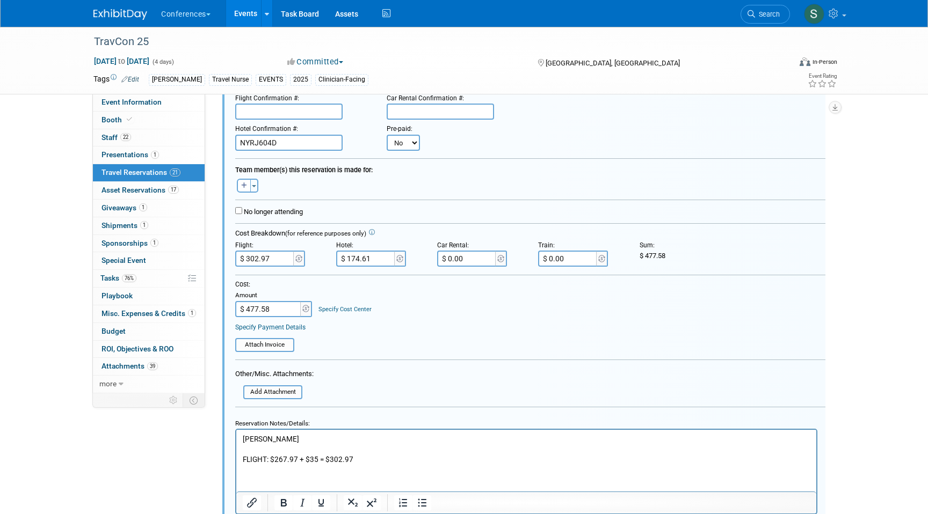
scroll to position [650, 0]
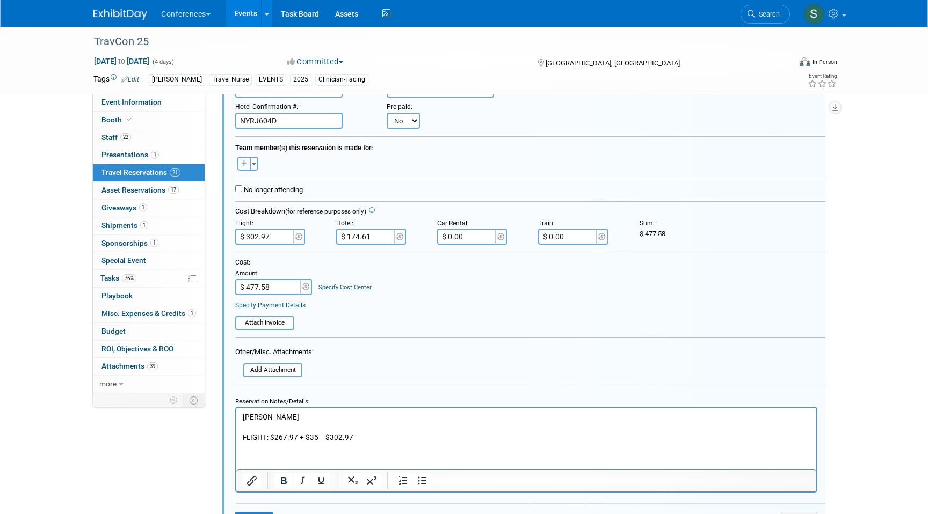
click at [246, 165] on icon "button" at bounding box center [244, 163] width 6 height 6
select select
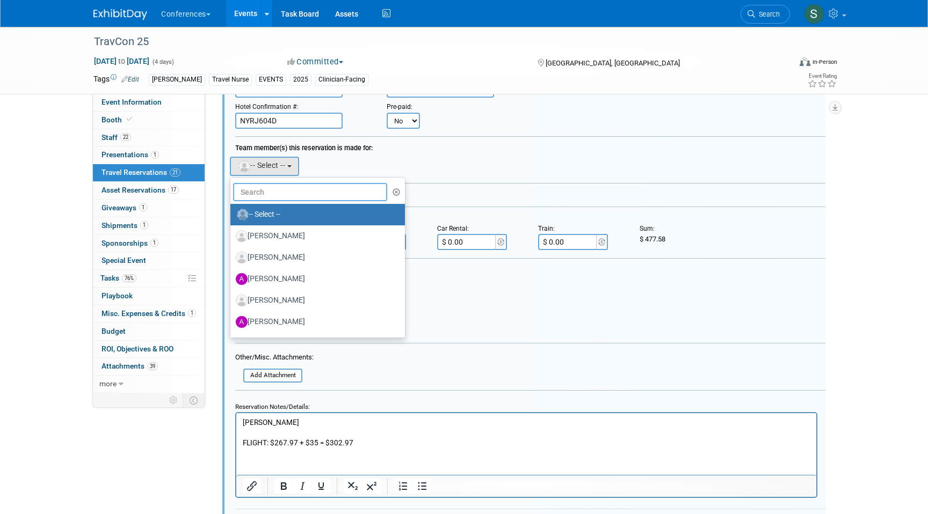
click at [265, 192] on input "text" at bounding box center [310, 192] width 154 height 18
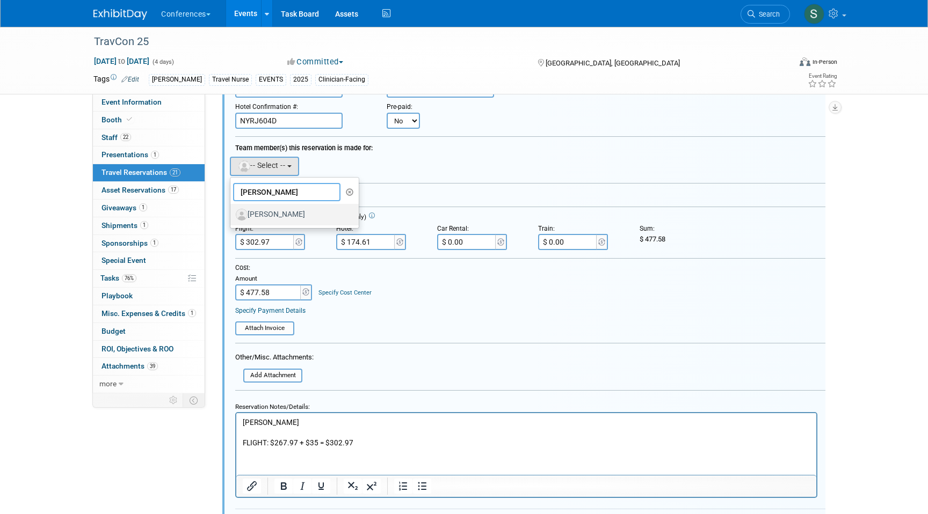
type input "lynd"
click at [279, 213] on label "[PERSON_NAME]" at bounding box center [292, 214] width 112 height 17
click at [232, 213] on input "[PERSON_NAME]" at bounding box center [228, 213] width 7 height 7
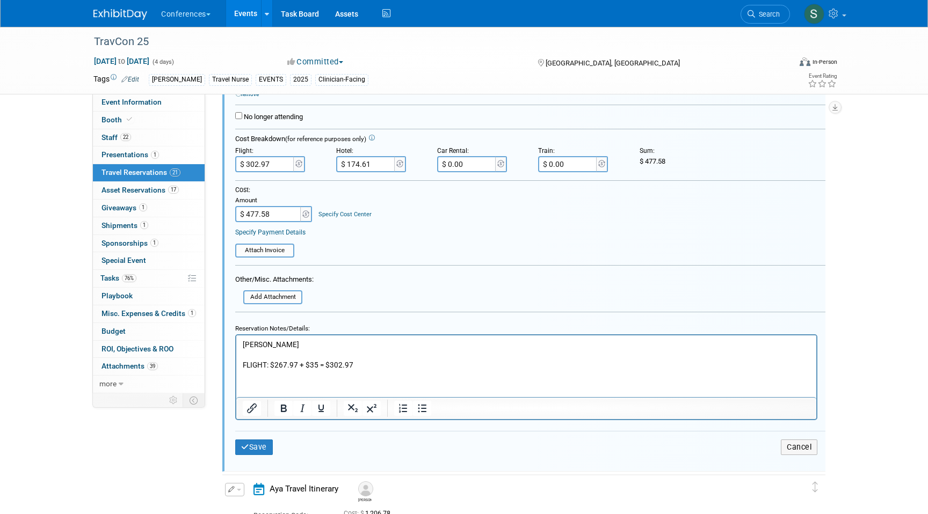
scroll to position [755, 0]
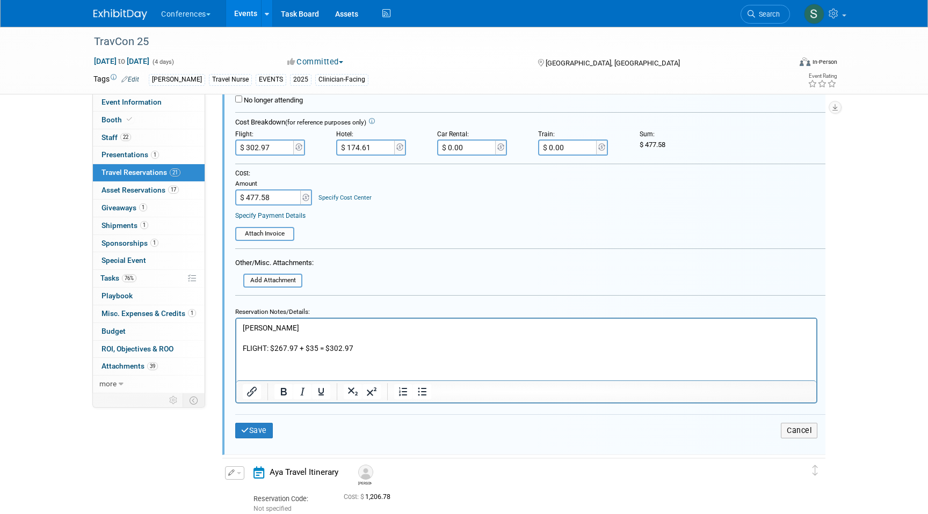
drag, startPoint x: 322, startPoint y: 327, endPoint x: 207, endPoint y: 323, distance: 114.9
click at [236, 323] on html "LYNDSEY NAYFACK FLIGHT: $267.97 + $35 = $302.97" at bounding box center [526, 335] width 580 height 35
click at [260, 430] on button "Save" at bounding box center [254, 431] width 38 height 16
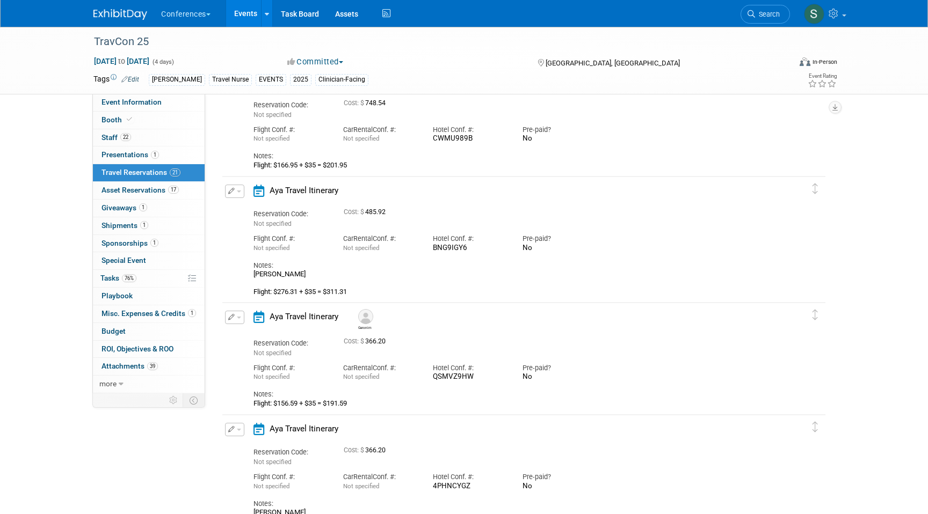
scroll to position [1183, 0]
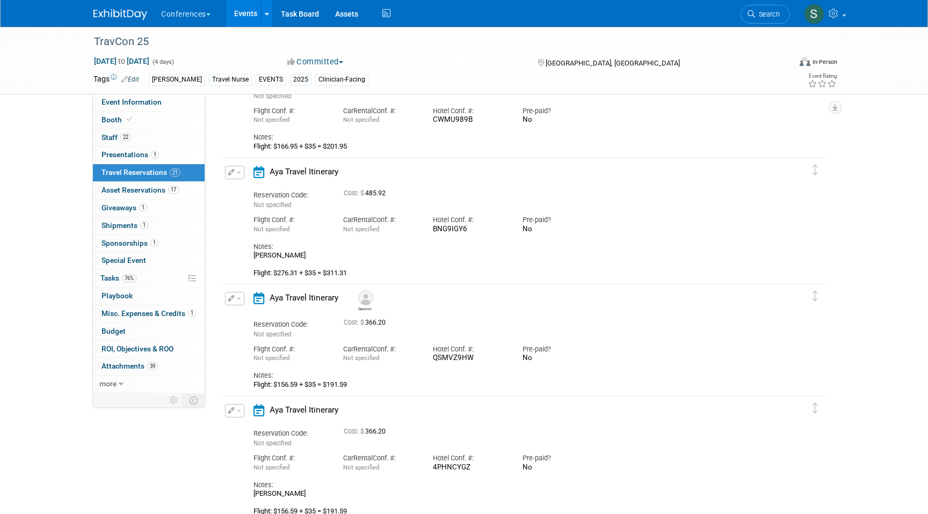
click at [301, 257] on div "[PERSON_NAME] Flight: $276.31 + $35 = $311.31" at bounding box center [514, 264] width 522 height 26
click at [299, 257] on div "[PERSON_NAME] Flight: $276.31 + $35 = $311.31" at bounding box center [514, 264] width 522 height 26
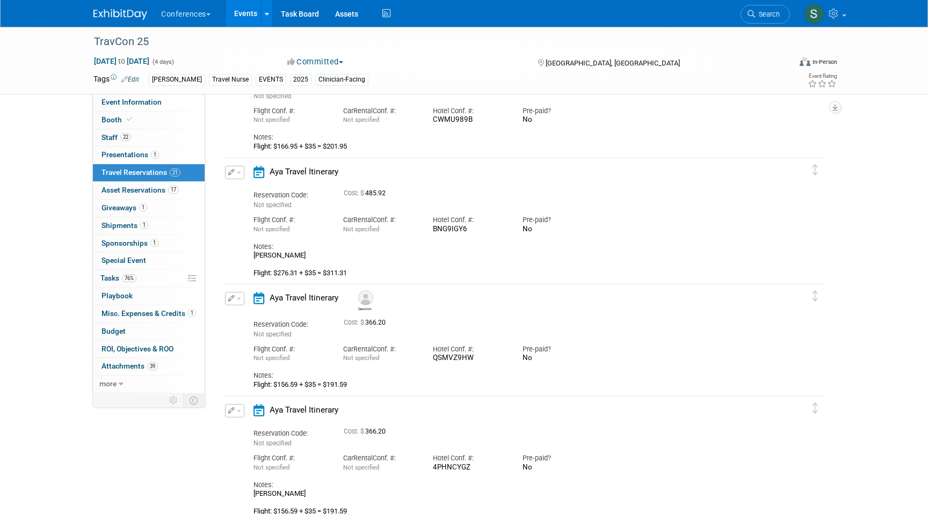
click at [299, 257] on div "[PERSON_NAME] Flight: $276.31 + $35 = $311.31" at bounding box center [514, 264] width 522 height 26
copy div "[PERSON_NAME]"
click at [820, 18] on img at bounding box center [814, 14] width 20 height 20
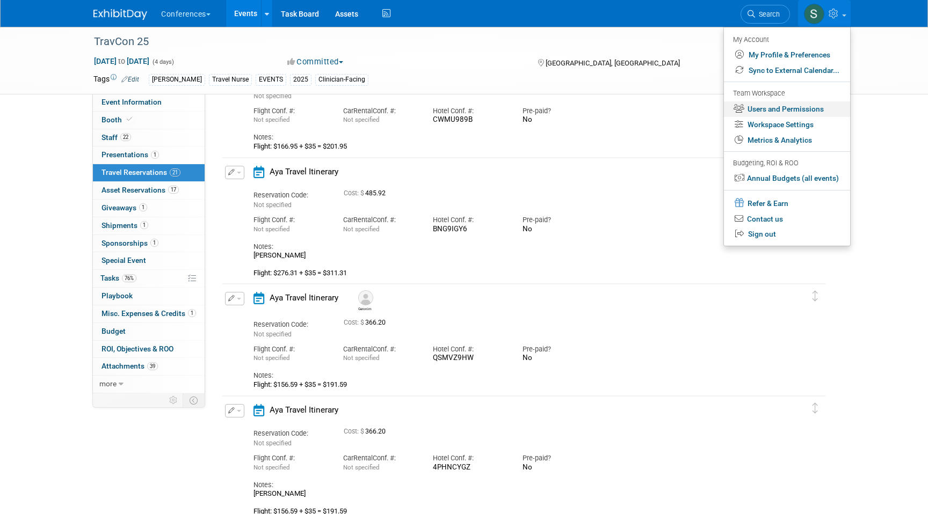
click at [790, 113] on link "Users and Permissions" at bounding box center [787, 109] width 126 height 16
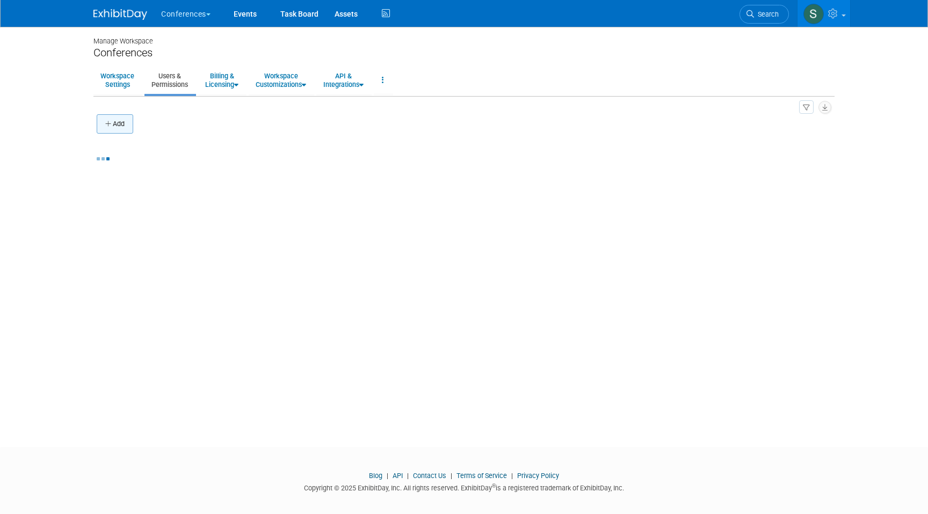
click at [117, 128] on button "Add" at bounding box center [115, 123] width 37 height 19
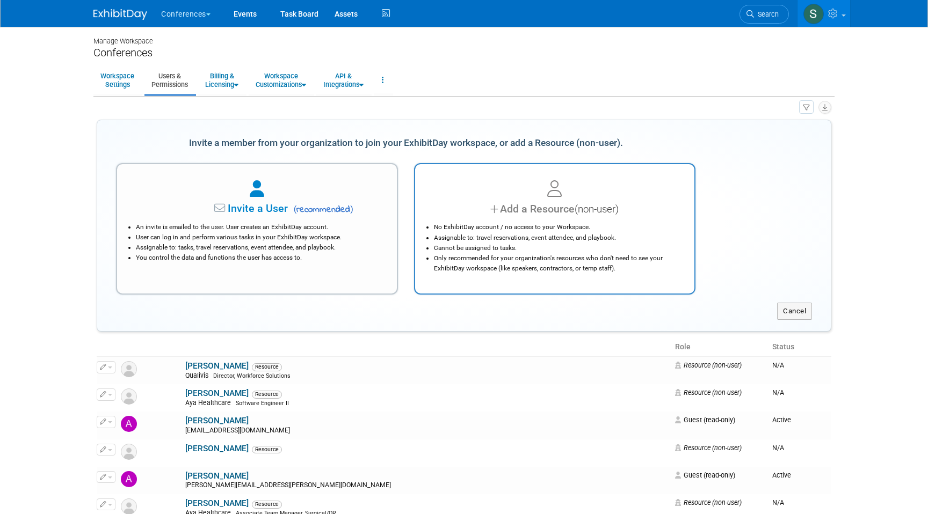
click at [480, 176] on div "Add a Resource (non-user) No ExhibitDay account / no access to your Workspace. …" at bounding box center [555, 229] width 282 height 132
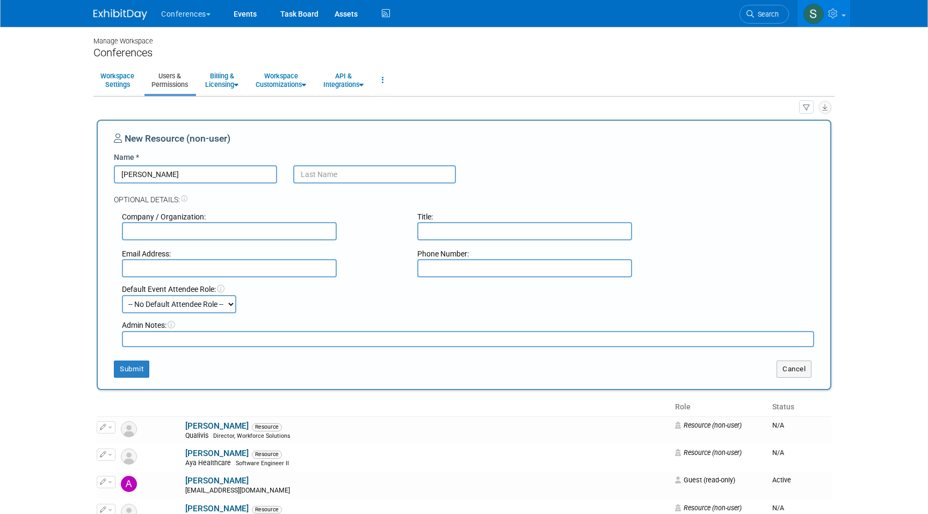
type input "[PERSON_NAME]"
click at [339, 179] on input "text" at bounding box center [374, 174] width 163 height 18
type input "Kiley"
click at [134, 374] on button "Submit" at bounding box center [131, 369] width 35 height 17
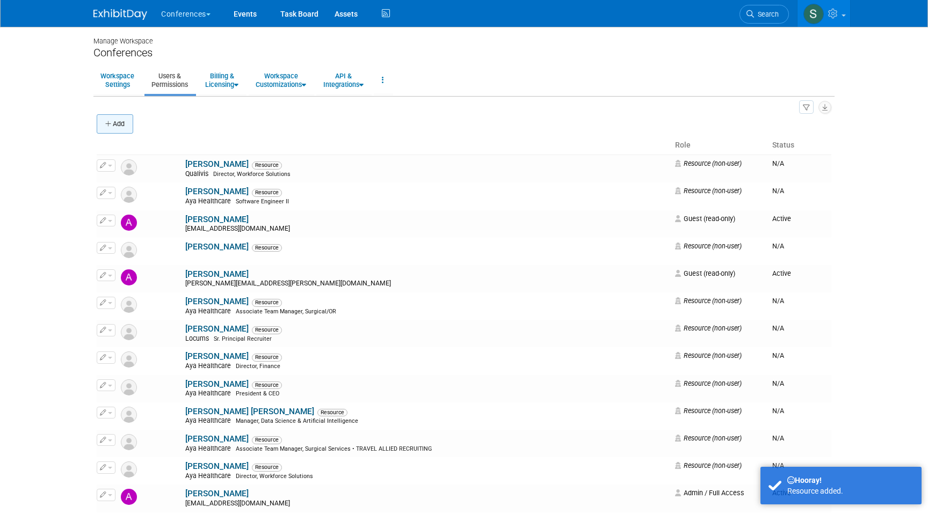
click at [118, 128] on button "Add" at bounding box center [115, 123] width 37 height 19
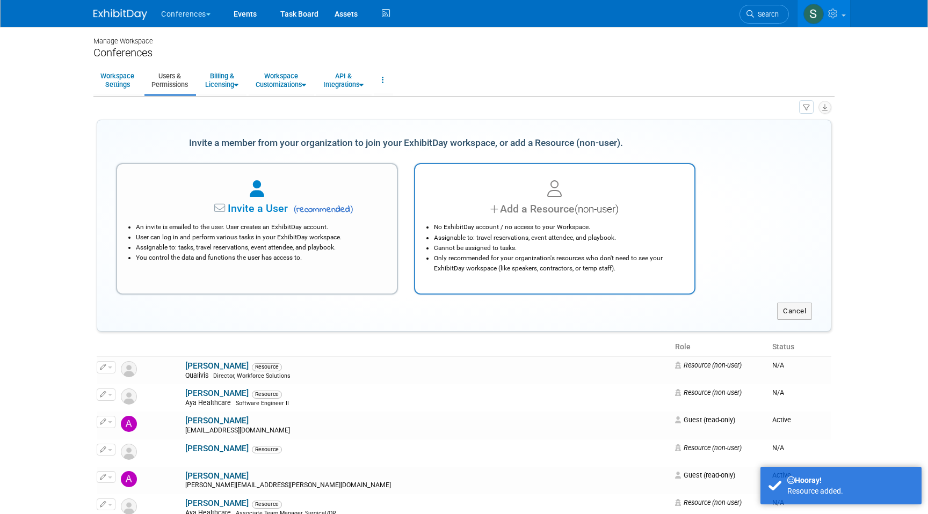
click at [517, 192] on div at bounding box center [554, 190] width 253 height 24
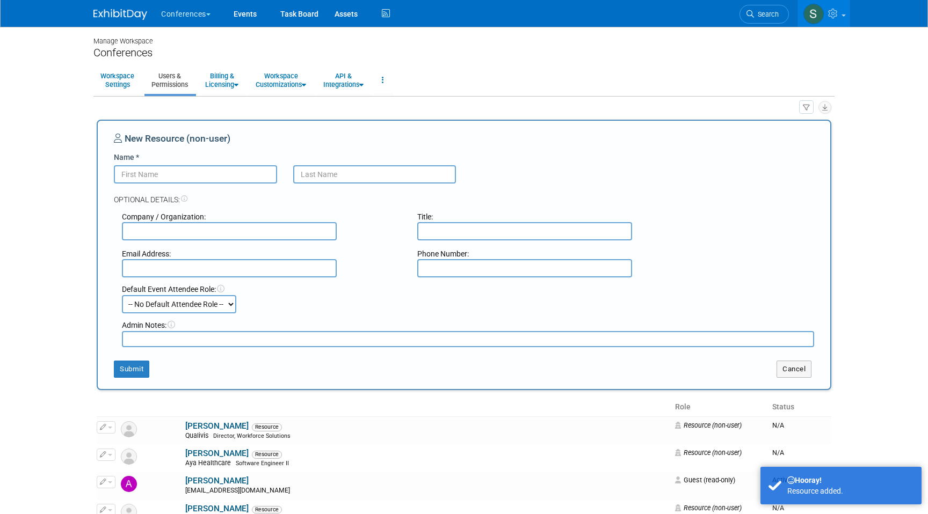
click at [234, 178] on input "Name *" at bounding box center [195, 174] width 163 height 18
paste input "KEVIN VONDERGEEST"
type input "KEVIN VONDERGEEST"
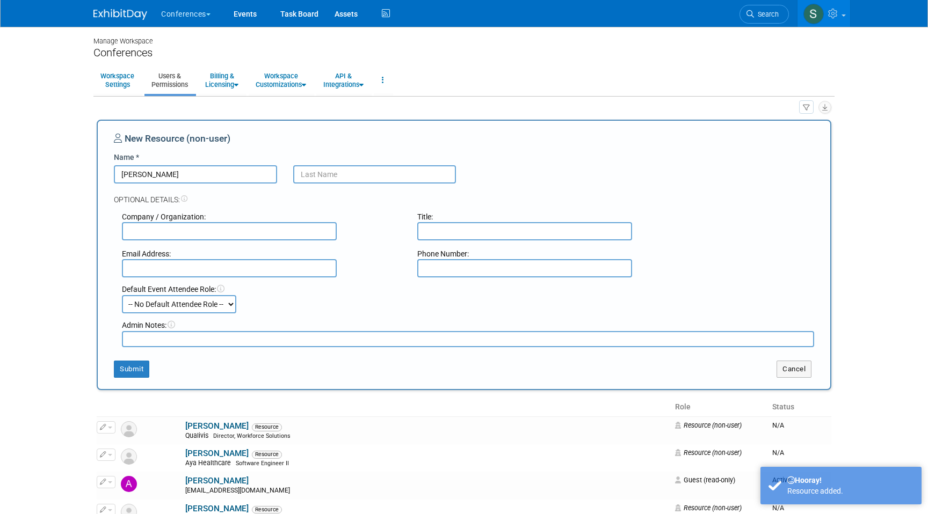
click at [311, 178] on input "text" at bounding box center [374, 174] width 163 height 18
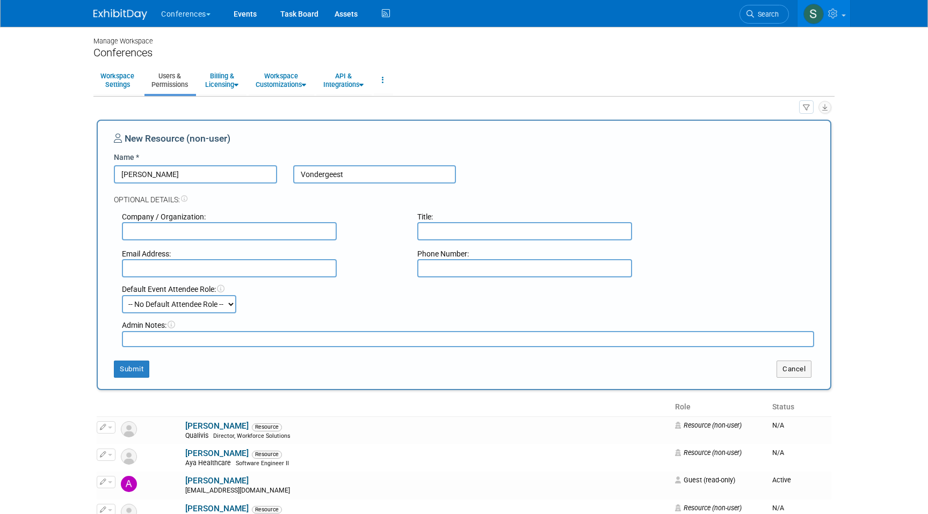
type input "Vondergeest"
click at [227, 176] on input "KEVIN VONDERGEEST" at bounding box center [195, 174] width 163 height 18
type input "[PERSON_NAME]"
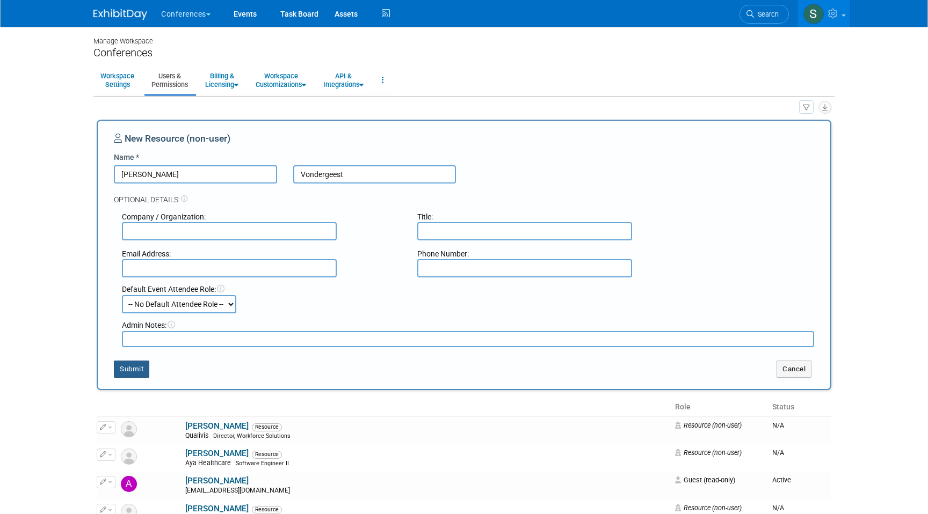
click at [133, 368] on button "Submit" at bounding box center [131, 369] width 35 height 17
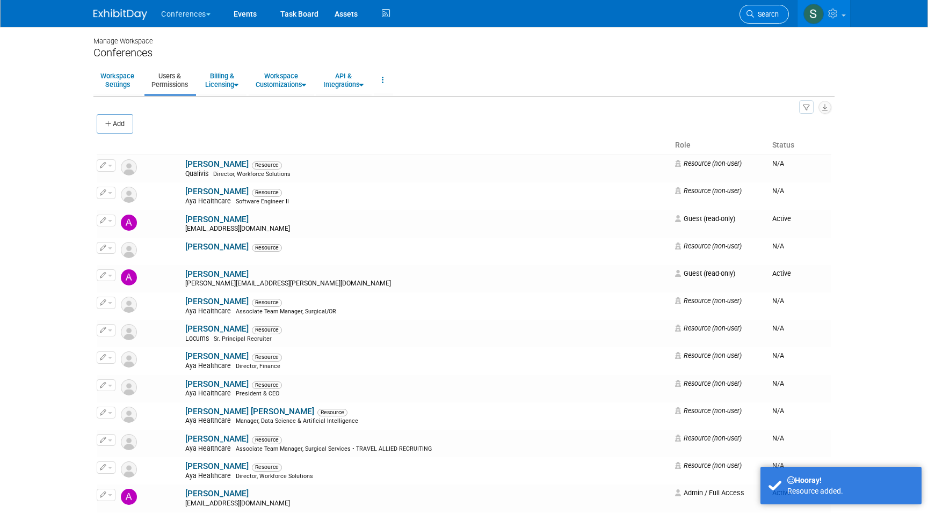
click at [755, 13] on span "Search" at bounding box center [766, 14] width 25 height 8
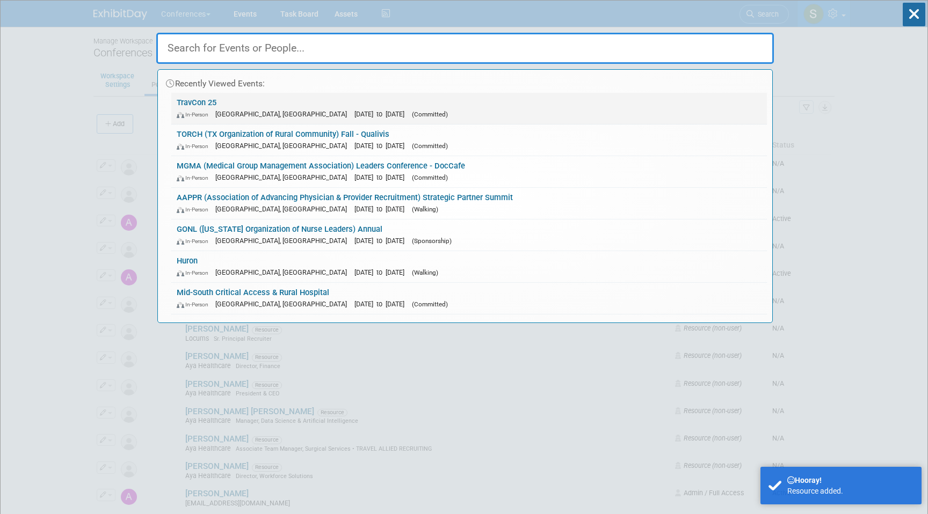
click at [354, 116] on span "[DATE] to [DATE]" at bounding box center [381, 114] width 55 height 8
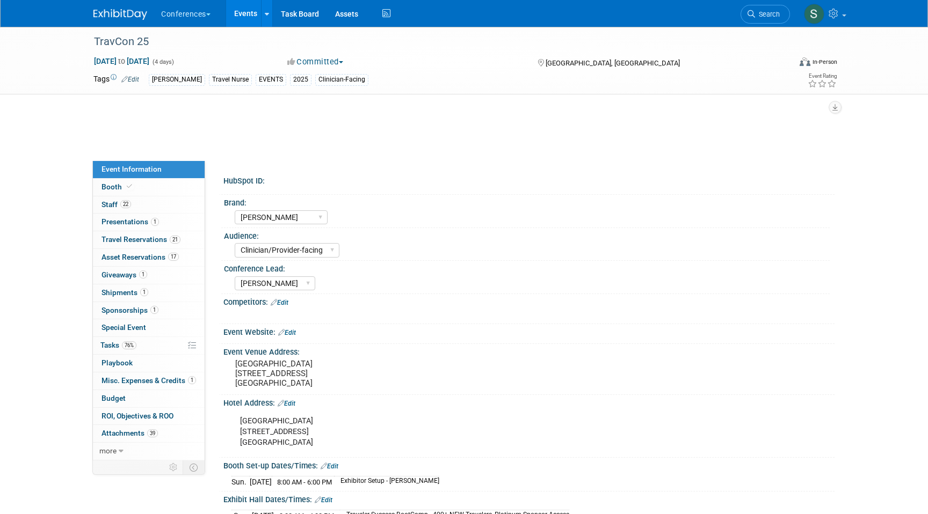
select select "[PERSON_NAME]"
select select "Clinician/Provider-facing"
select select "[PERSON_NAME]"
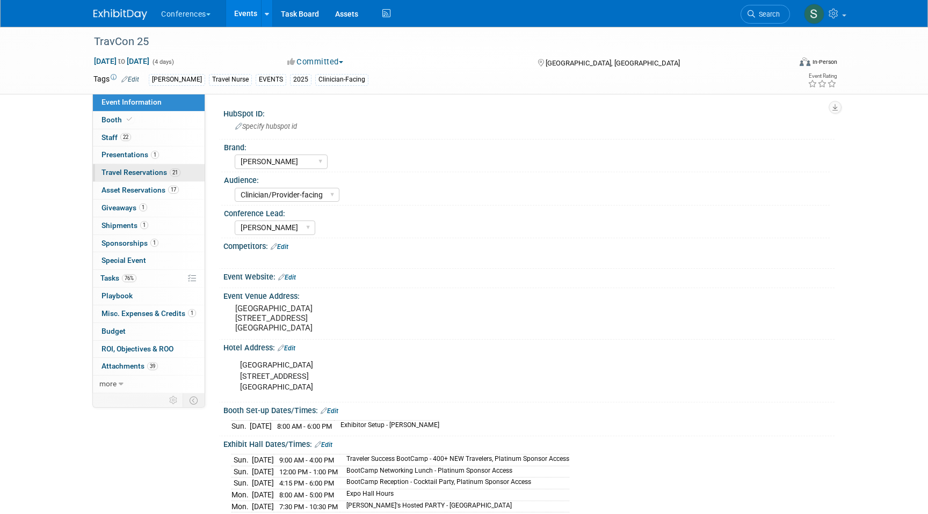
click at [164, 173] on span "Travel Reservations 21" at bounding box center [140, 172] width 79 height 9
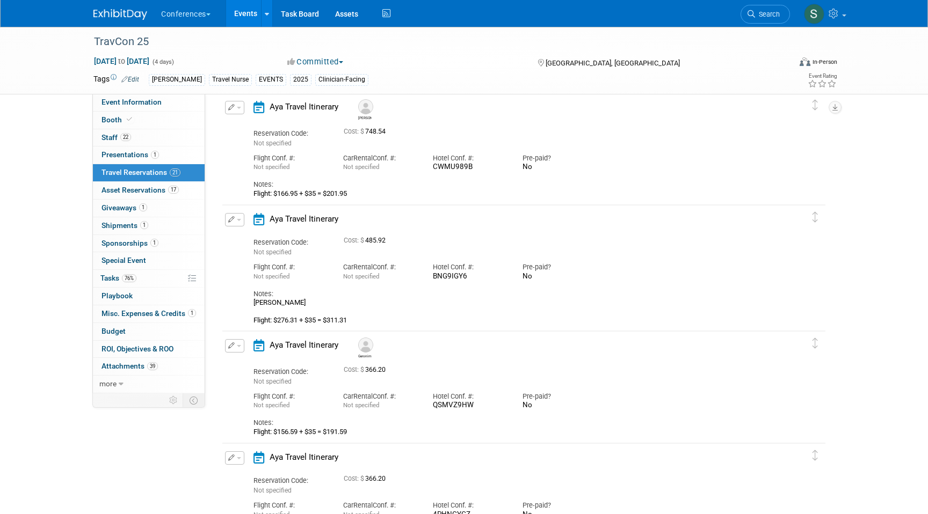
scroll to position [1218, 0]
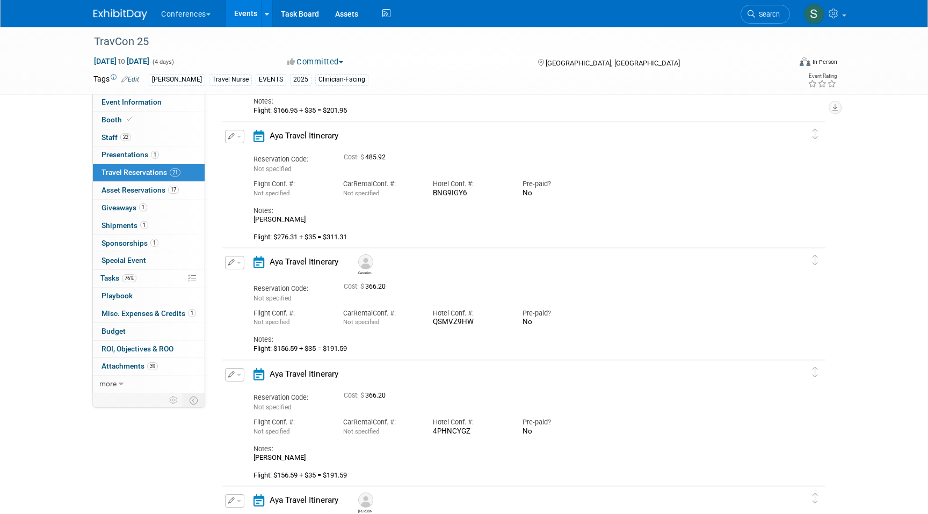
click at [235, 143] on button "button" at bounding box center [234, 136] width 19 height 13
click at [242, 151] on button "Edit Reservation" at bounding box center [270, 156] width 91 height 16
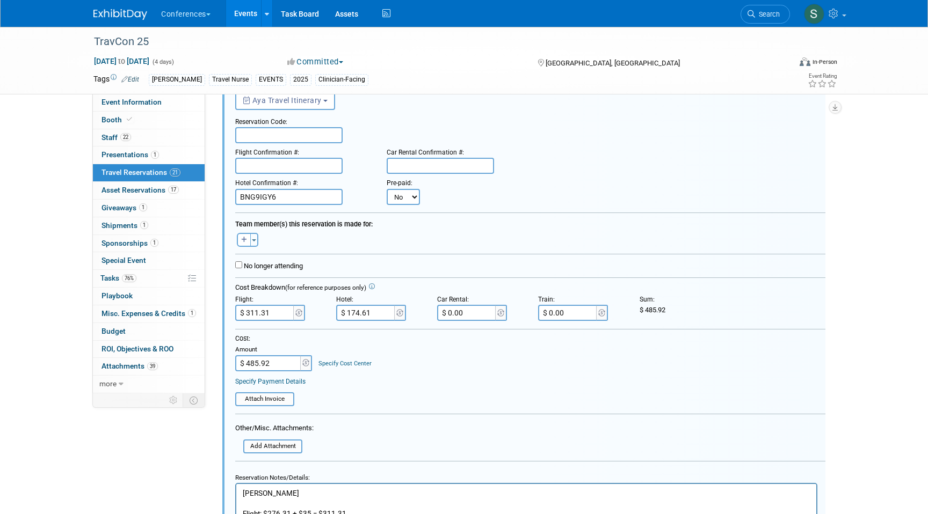
scroll to position [1265, 0]
click at [242, 236] on icon "button" at bounding box center [244, 239] width 6 height 6
select select
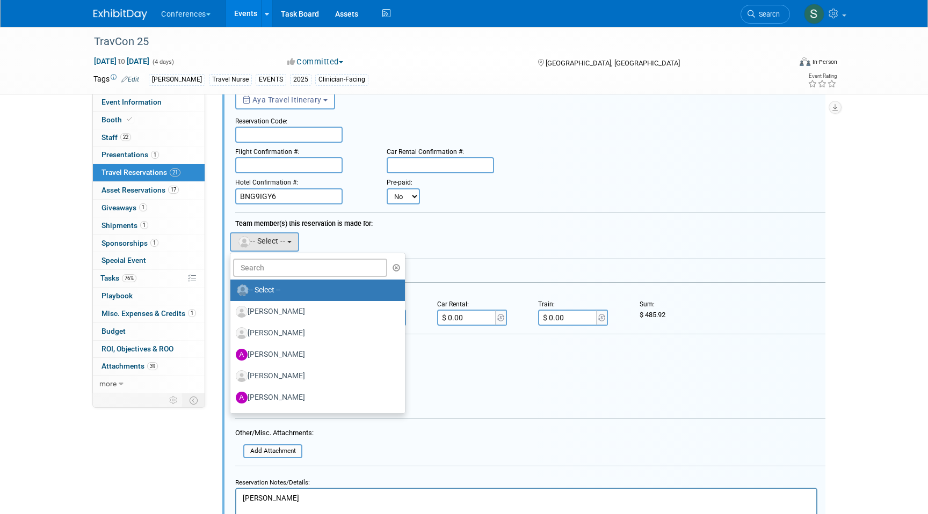
click at [287, 278] on ul "-- Select -- Aaron Barton Aaron Jacobson Abby Emini Adair Hoenig Adair Hoenig A…" at bounding box center [318, 333] width 176 height 161
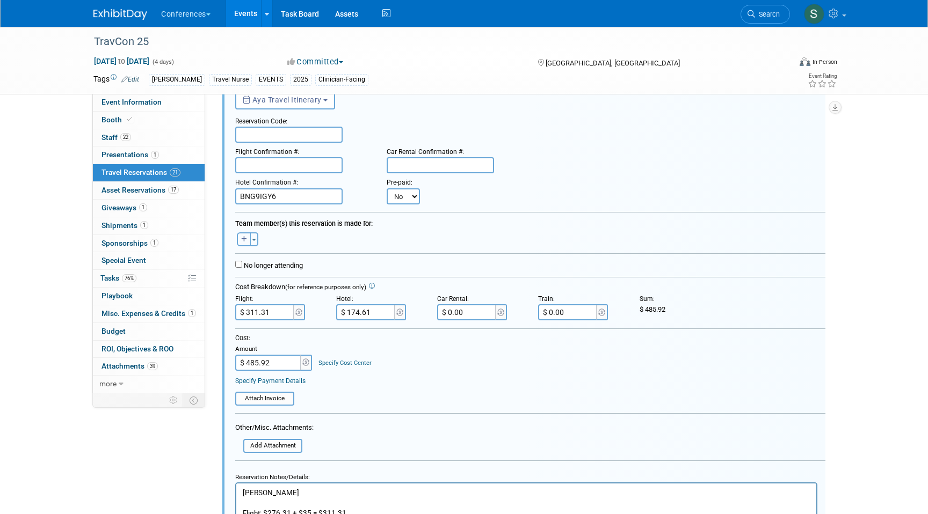
click at [241, 239] on icon "button" at bounding box center [244, 239] width 6 height 6
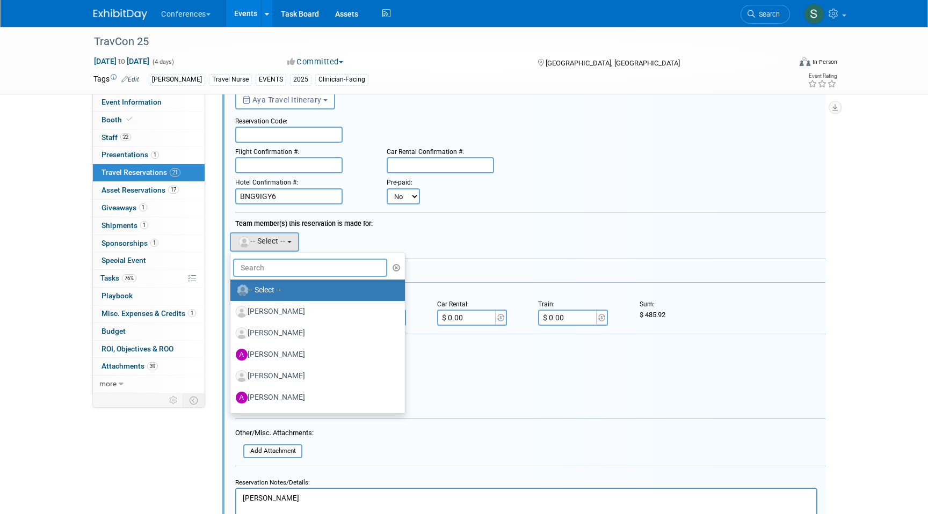
click at [260, 261] on input "text" at bounding box center [310, 268] width 154 height 18
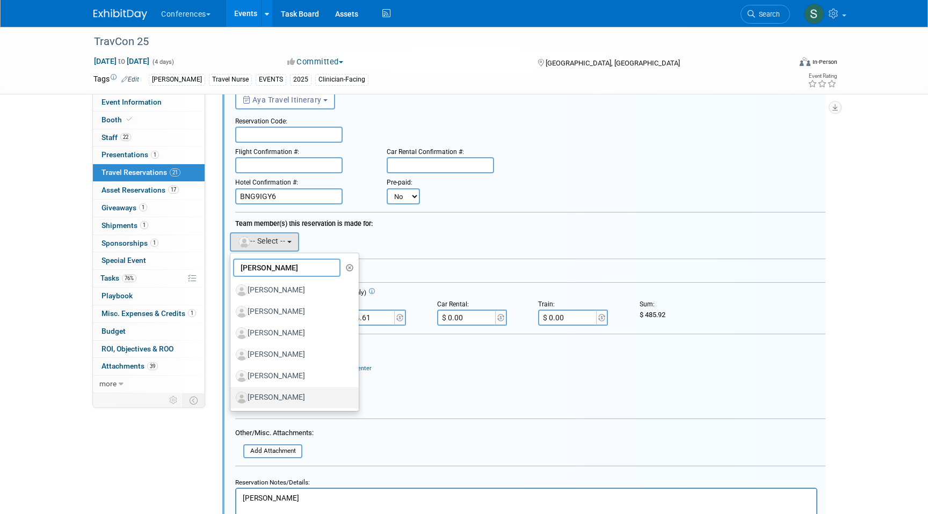
type input "kevin"
click at [292, 397] on label "[PERSON_NAME]" at bounding box center [292, 397] width 112 height 17
click at [232, 397] on input "[PERSON_NAME]" at bounding box center [228, 396] width 7 height 7
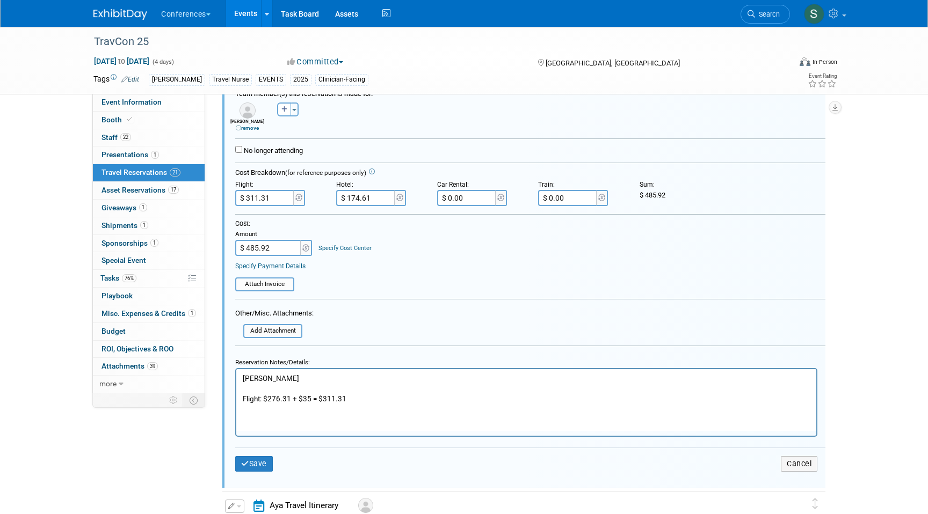
scroll to position [1395, 0]
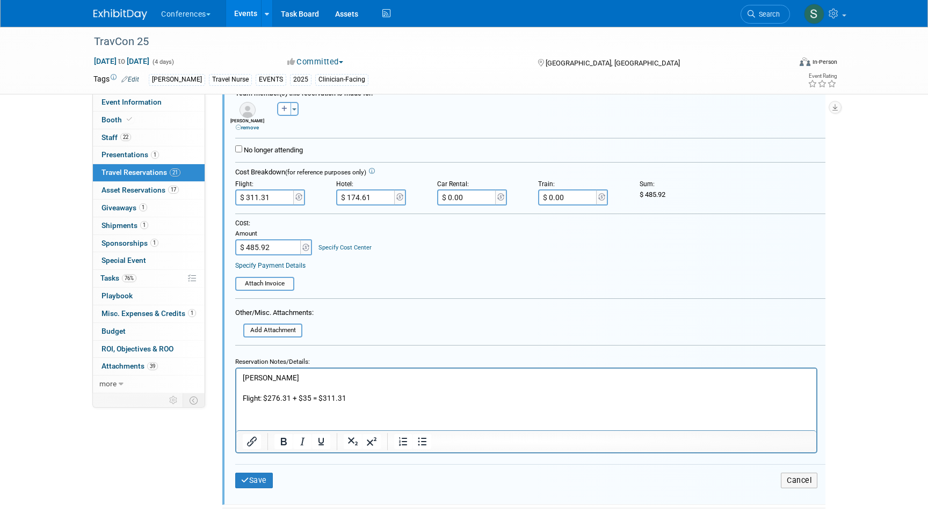
drag, startPoint x: 319, startPoint y: 381, endPoint x: 205, endPoint y: 381, distance: 114.3
click at [236, 381] on html "KEVIN VONDERGEEST Flight: $276.31 + $35 = $311.31" at bounding box center [526, 385] width 580 height 35
click at [258, 473] on button "Save" at bounding box center [254, 481] width 38 height 16
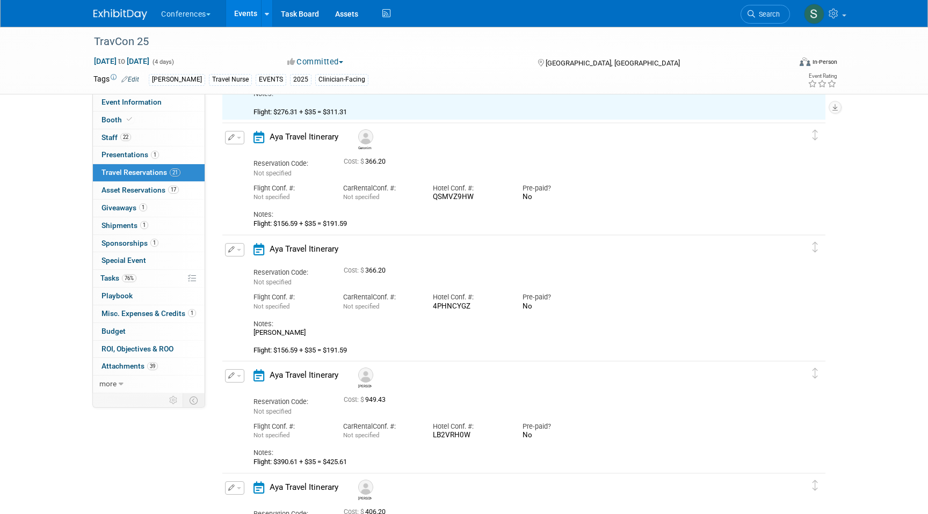
scroll to position [1340, 0]
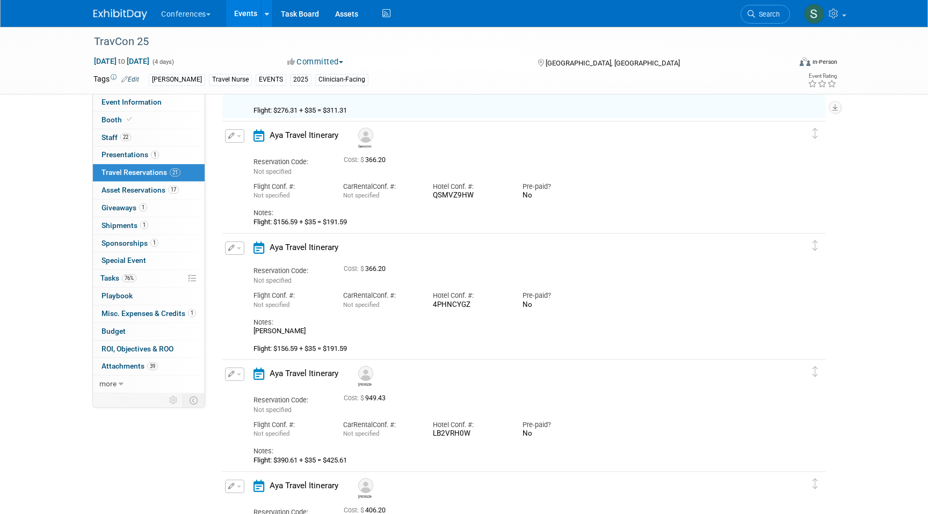
click at [237, 253] on button "button" at bounding box center [234, 248] width 19 height 13
click at [270, 269] on button "Edit Reservation" at bounding box center [270, 267] width 91 height 16
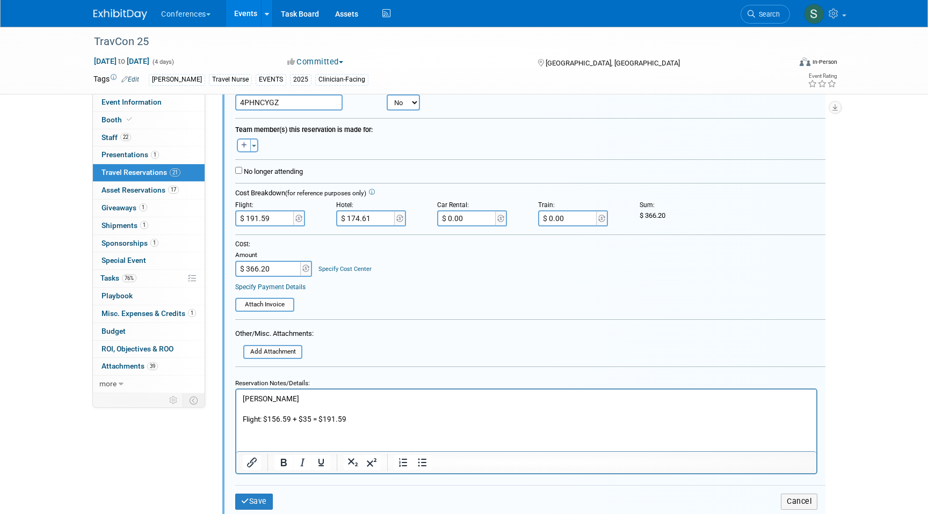
scroll to position [1590, 0]
drag, startPoint x: 296, startPoint y: 400, endPoint x: 212, endPoint y: 400, distance: 83.7
click at [236, 400] on html "LANCE KILEY Flight: $156.59 + $35 = $191.59" at bounding box center [526, 408] width 580 height 35
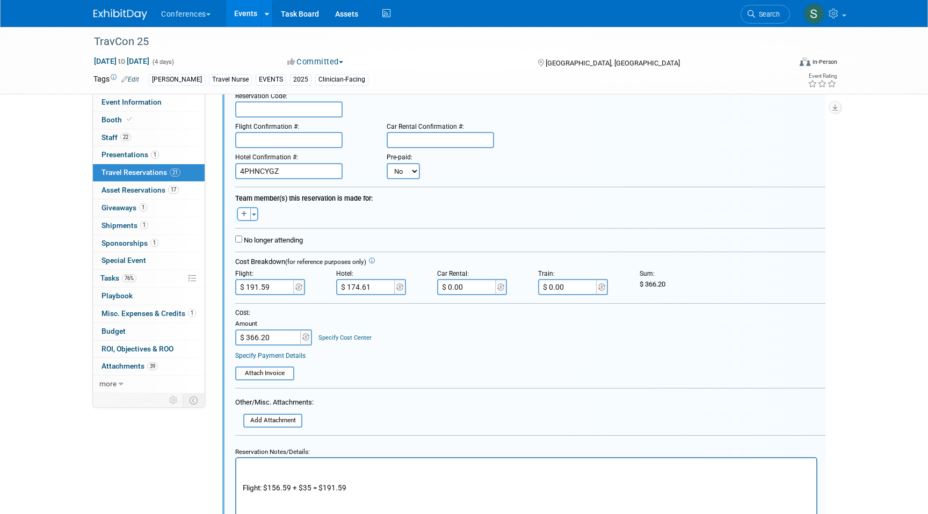
scroll to position [1509, 0]
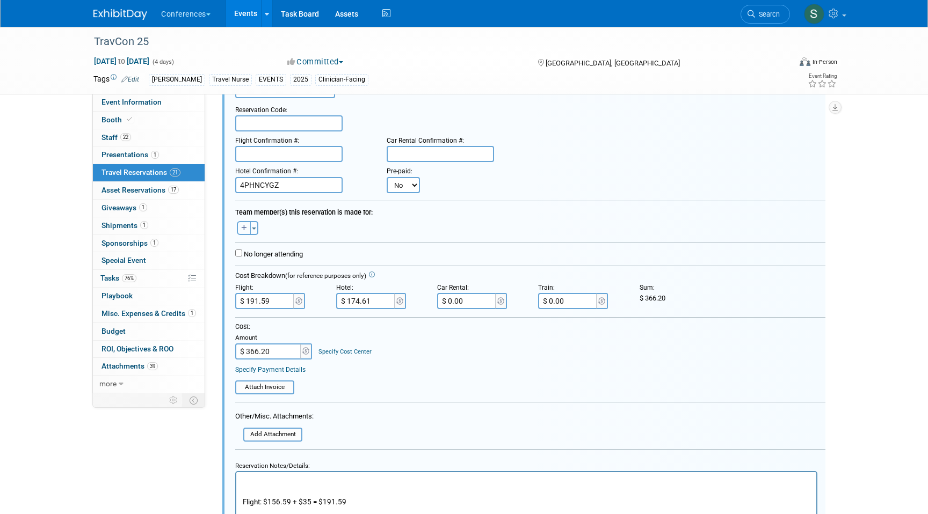
click at [240, 235] on button "button" at bounding box center [244, 228] width 14 height 14
select select
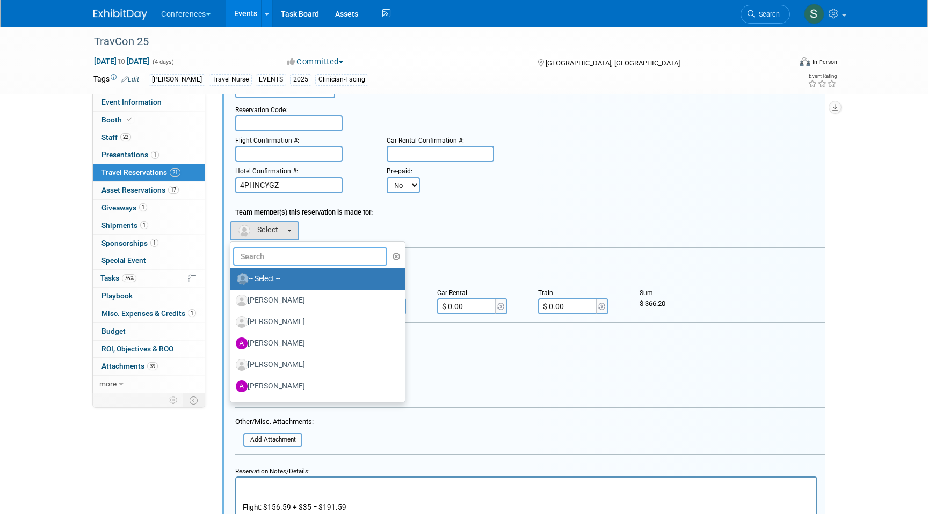
click at [260, 252] on input "text" at bounding box center [310, 256] width 154 height 18
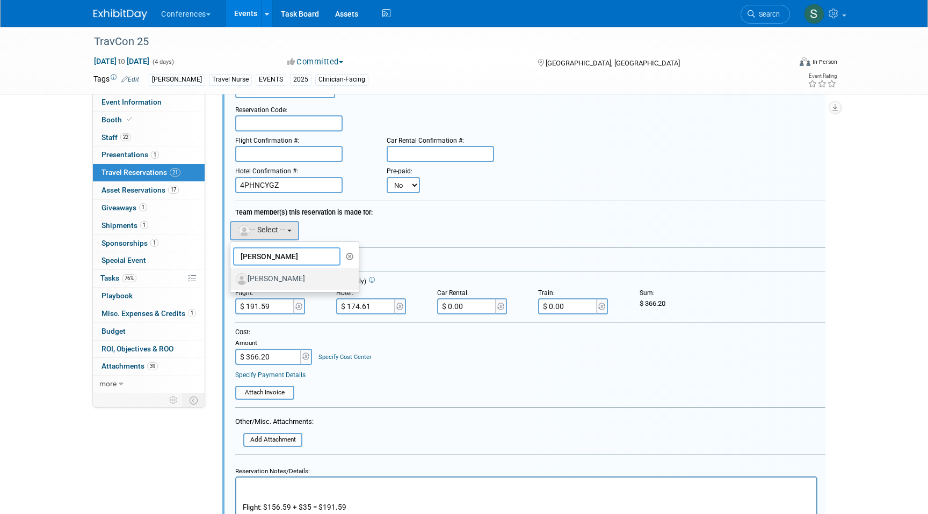
type input "lance"
click at [286, 283] on label "[PERSON_NAME]" at bounding box center [292, 279] width 112 height 17
click at [232, 281] on input "[PERSON_NAME]" at bounding box center [228, 277] width 7 height 7
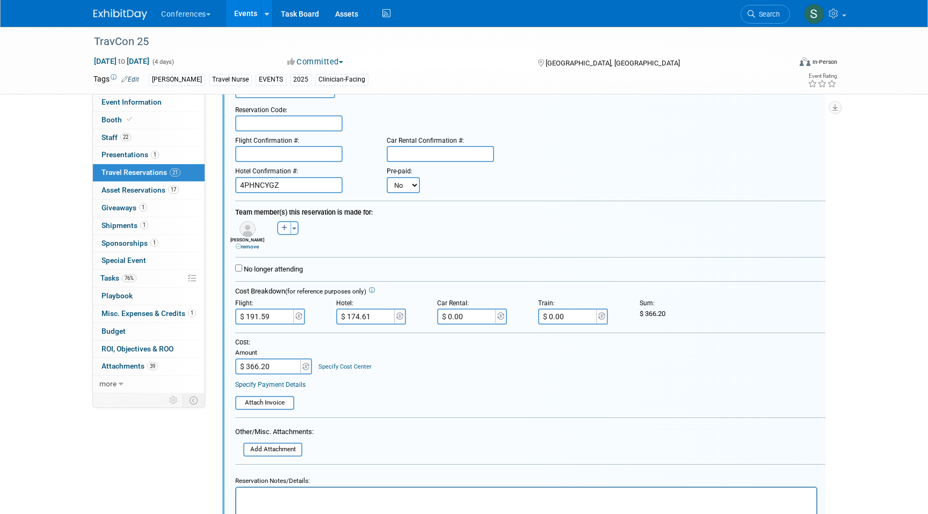
click at [337, 368] on link "Specify Cost Center" at bounding box center [344, 366] width 53 height 7
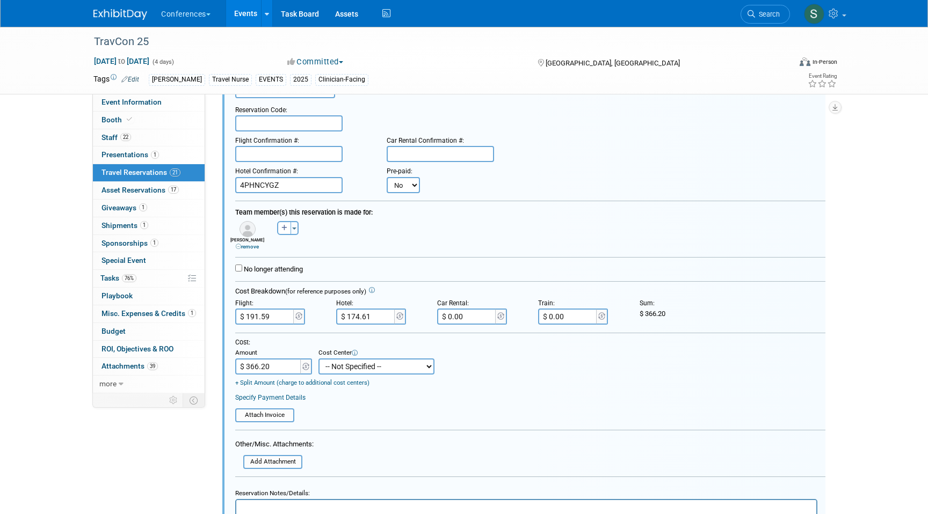
click at [340, 371] on select "-- Not Specified -- Aya Education Aya Healthcare Aya Locums Bespoke Corporate […" at bounding box center [376, 367] width 116 height 16
select select "18965872"
click at [318, 359] on select "-- Not Specified -- Aya Education Aya Healthcare Aya Locums Bespoke Corporate […" at bounding box center [376, 367] width 116 height 16
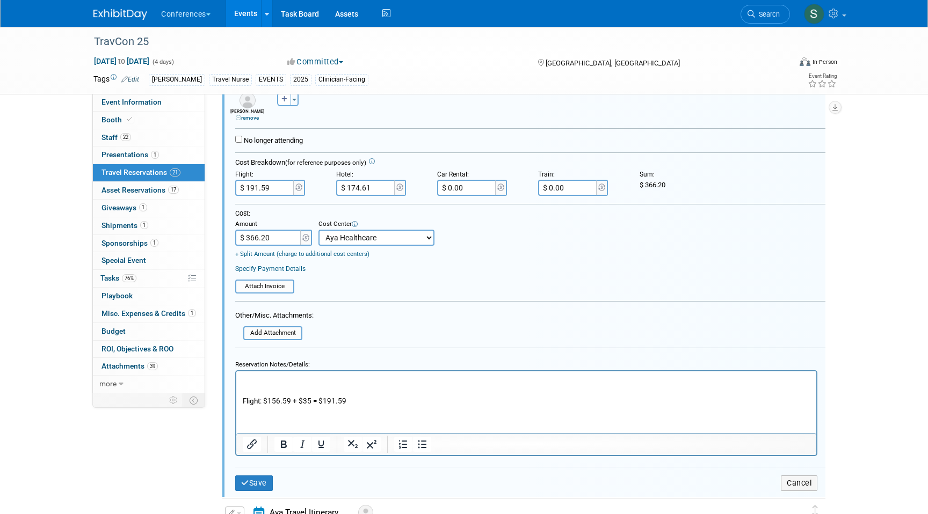
scroll to position [1640, 0]
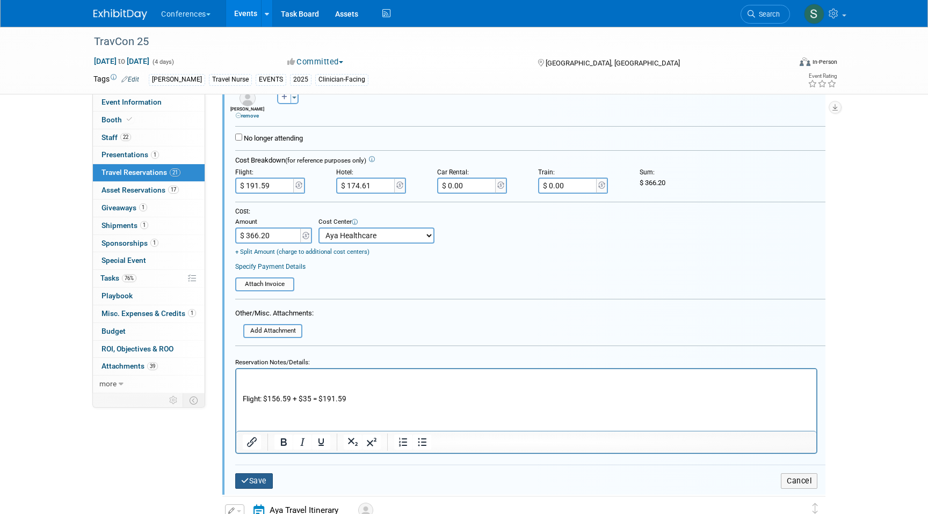
click at [256, 477] on button "Save" at bounding box center [254, 481] width 38 height 16
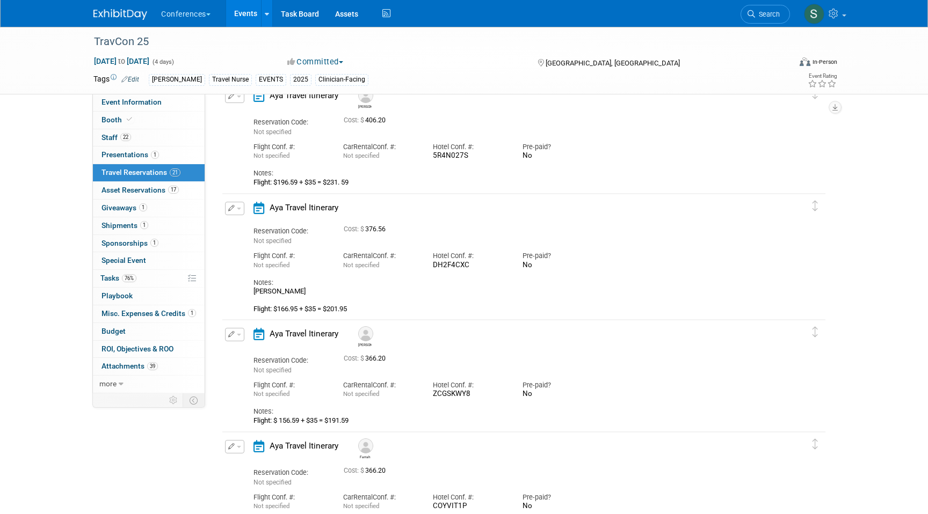
scroll to position [1726, 0]
click at [286, 291] on div "[PERSON_NAME] Flight: $166.95 + $35 = $201.95" at bounding box center [514, 299] width 522 height 26
click at [282, 293] on div "[PERSON_NAME] Flight: $166.95 + $35 = $201.95" at bounding box center [514, 299] width 522 height 26
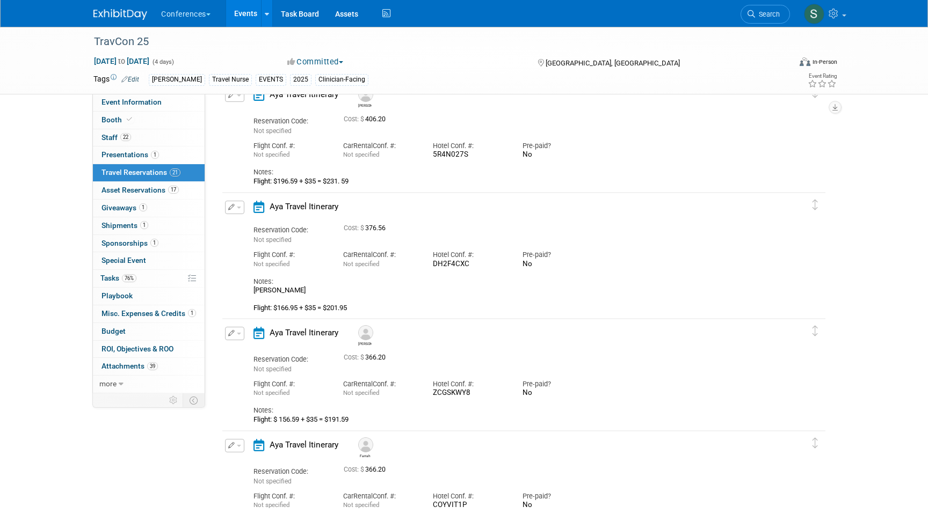
click at [282, 293] on div "[PERSON_NAME] Flight: $166.95 + $35 = $201.95" at bounding box center [514, 299] width 522 height 26
copy div "[PERSON_NAME]"
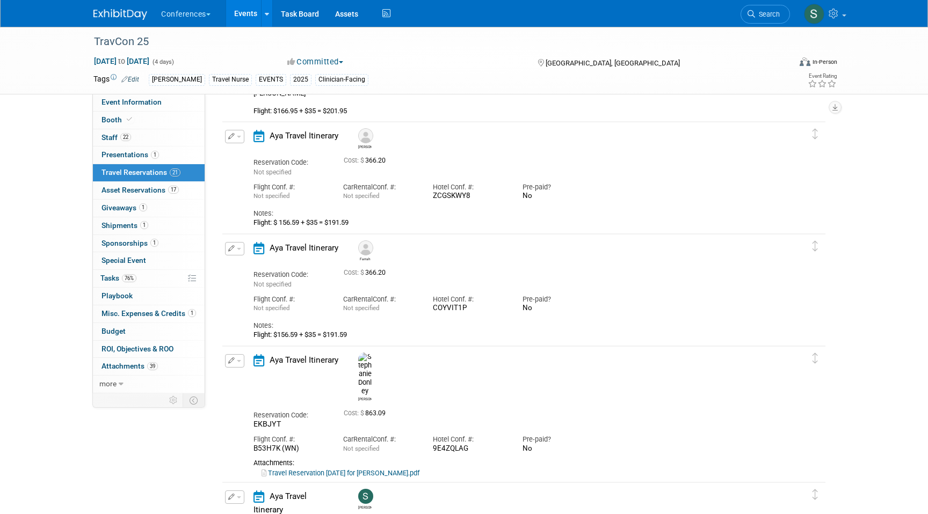
scroll to position [1873, 0]
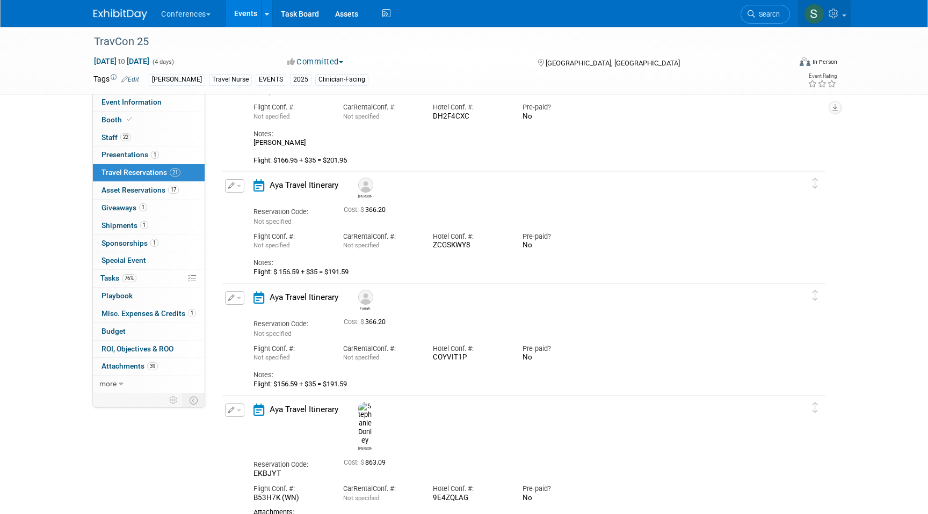
click at [828, 14] on link at bounding box center [824, 13] width 53 height 27
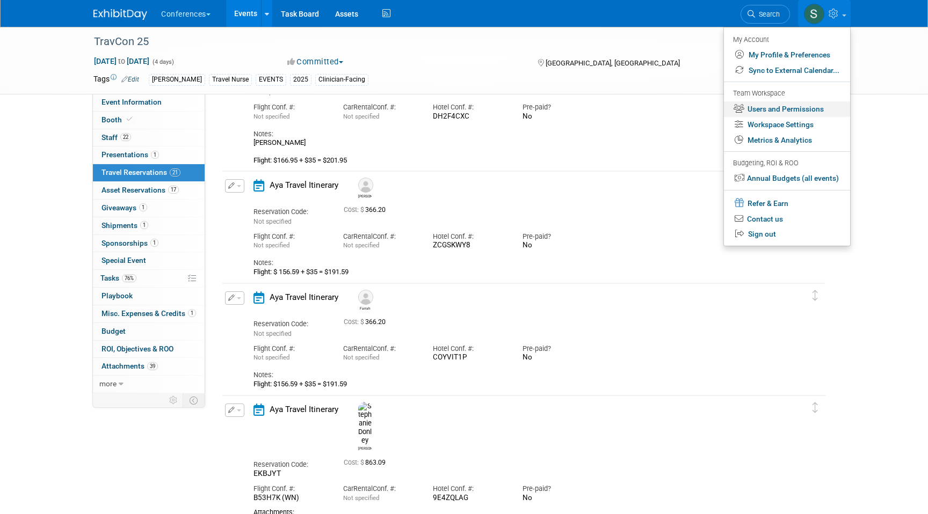
click at [784, 112] on link "Users and Permissions" at bounding box center [787, 109] width 126 height 16
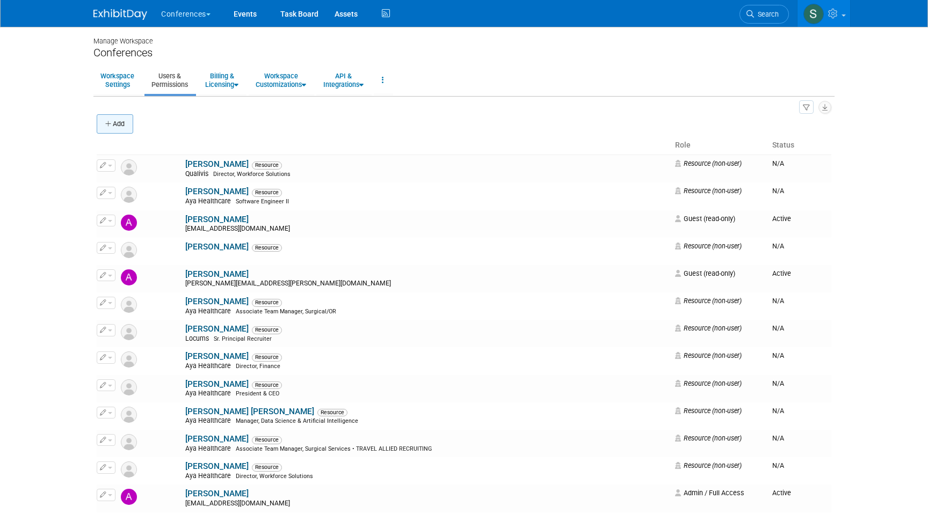
click at [126, 129] on button "Add" at bounding box center [115, 123] width 37 height 19
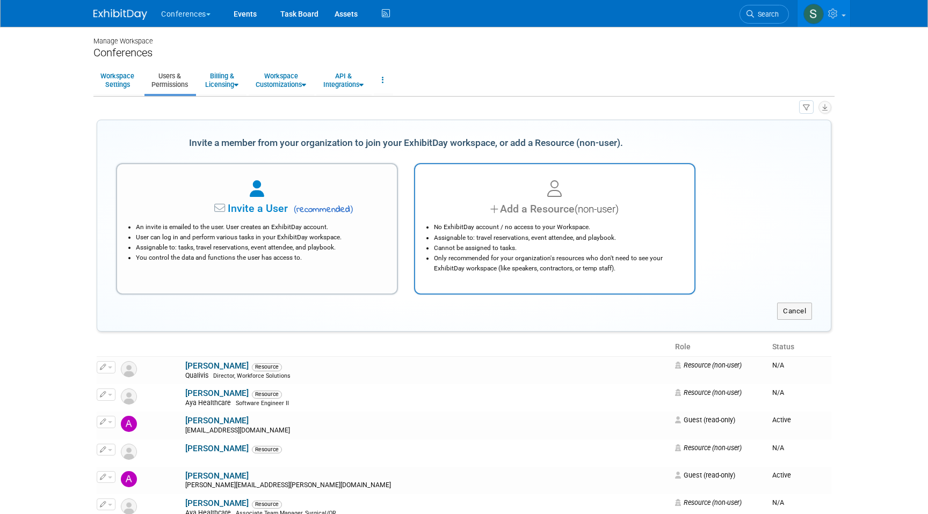
click at [479, 205] on div "Add a Resource (non-user)" at bounding box center [554, 209] width 253 height 16
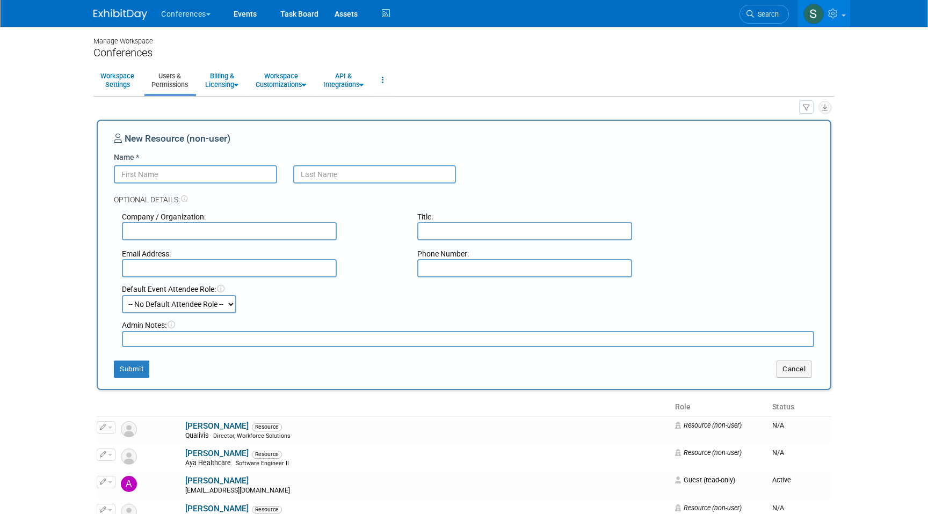
click at [214, 176] on input "Name *" at bounding box center [195, 174] width 163 height 18
paste input "[PERSON_NAME]"
type input "[PERSON_NAME]"
click at [323, 183] on input "text" at bounding box center [374, 174] width 163 height 18
type input "'"
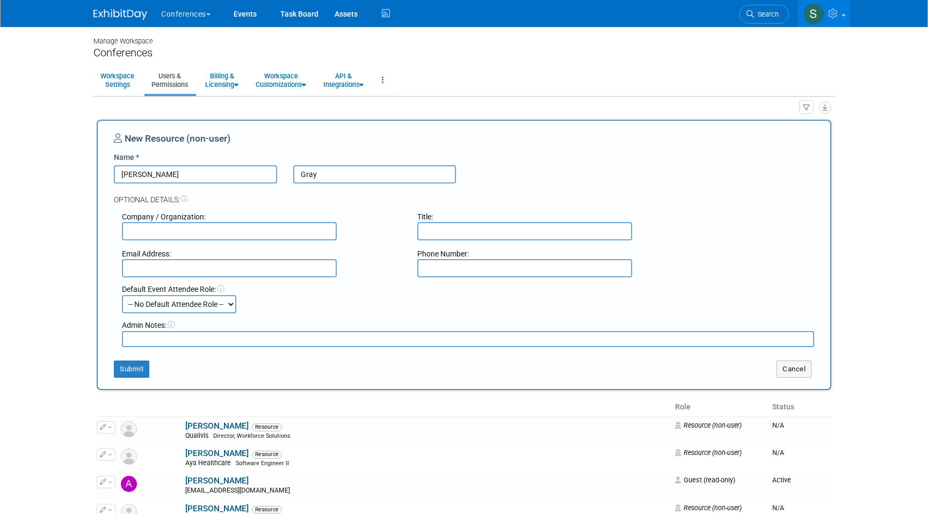
type input "Gray"
click at [207, 178] on input "[PERSON_NAME]" at bounding box center [195, 174] width 163 height 18
click at [207, 178] on input "CIARA GRAY" at bounding box center [195, 174] width 163 height 18
type input "c"
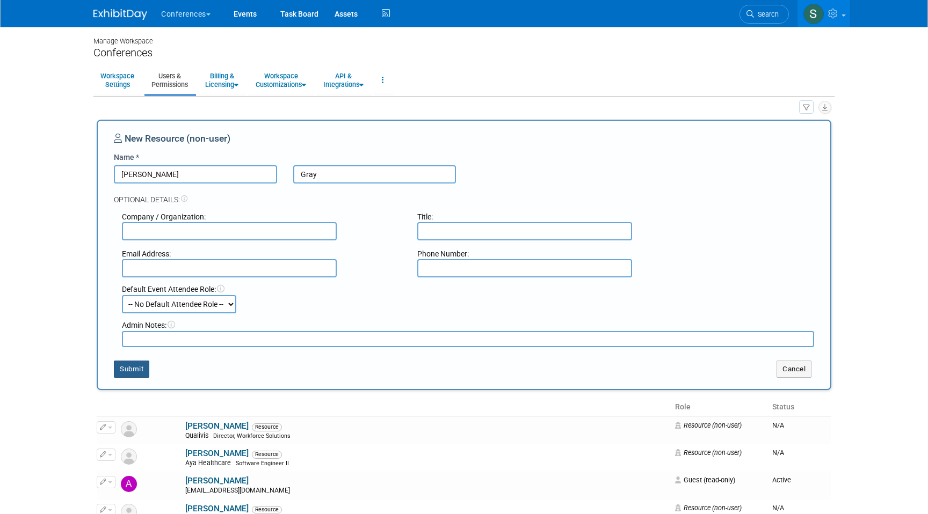
type input "[PERSON_NAME]"
click at [138, 371] on button "Submit" at bounding box center [131, 369] width 35 height 17
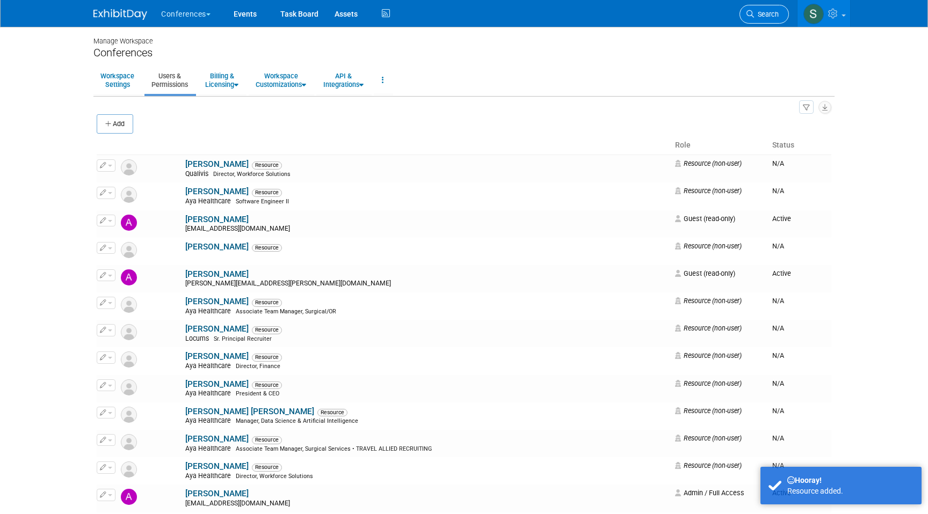
click at [771, 15] on span "Search" at bounding box center [766, 14] width 25 height 8
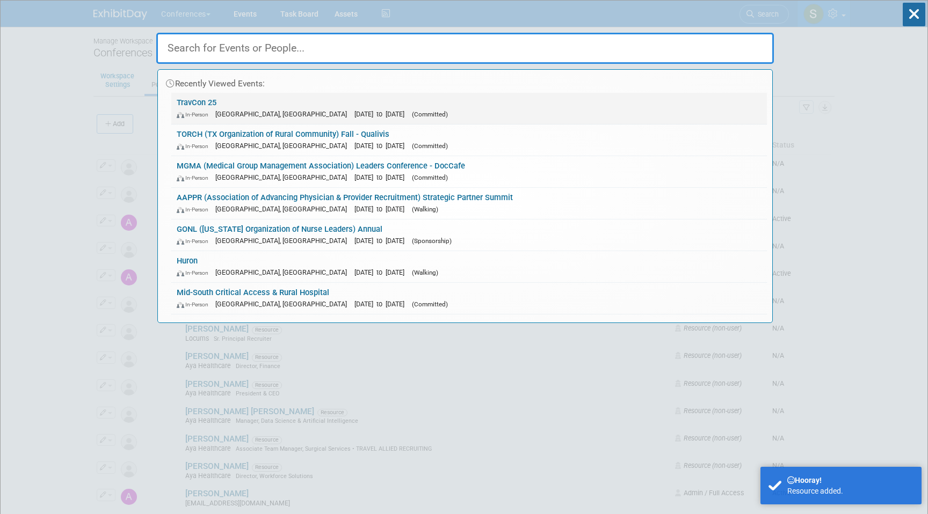
click at [346, 110] on div "In-Person Las Vegas, NV Sep 21, 2025 to Sep 24, 2025 (Committed)" at bounding box center [469, 113] width 585 height 11
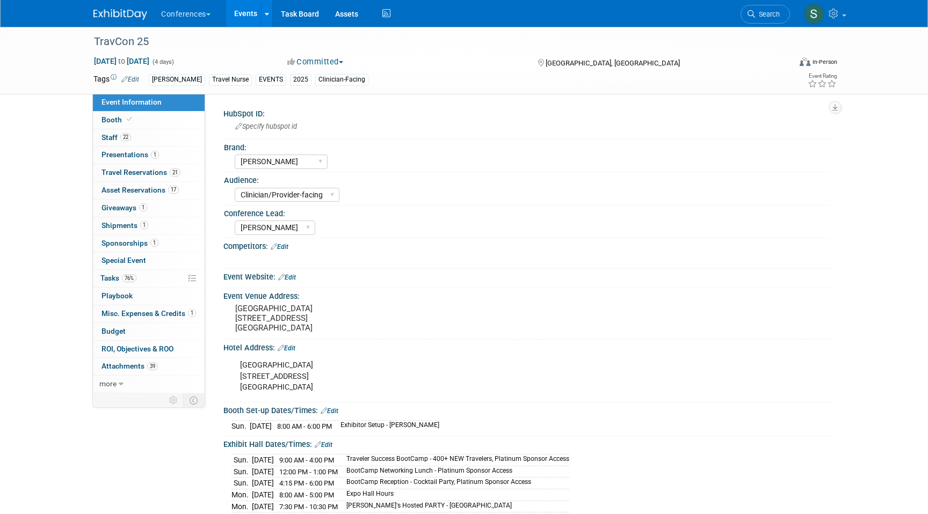
select select "[PERSON_NAME]"
select select "Clinician/Provider-facing"
select select "[PERSON_NAME]"
click at [177, 189] on span "17" at bounding box center [173, 190] width 11 height 8
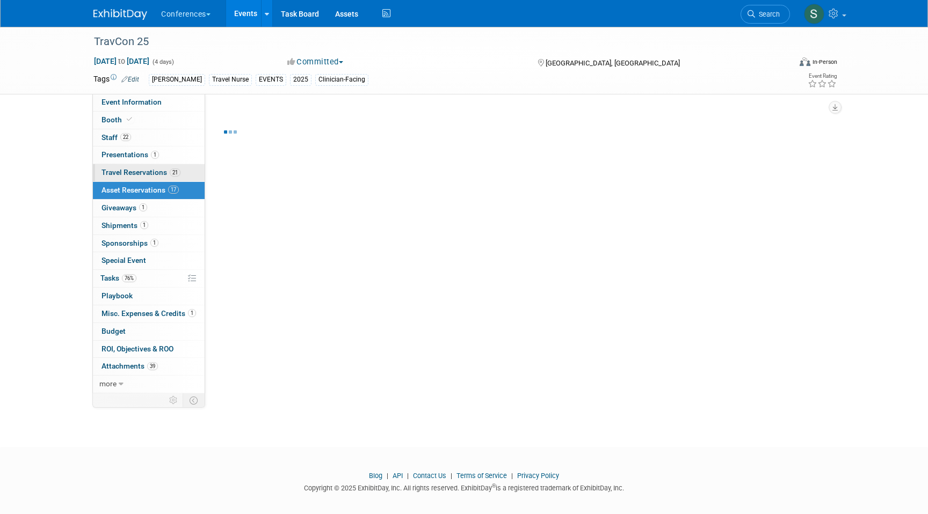
click at [170, 173] on span "21" at bounding box center [175, 173] width 11 height 8
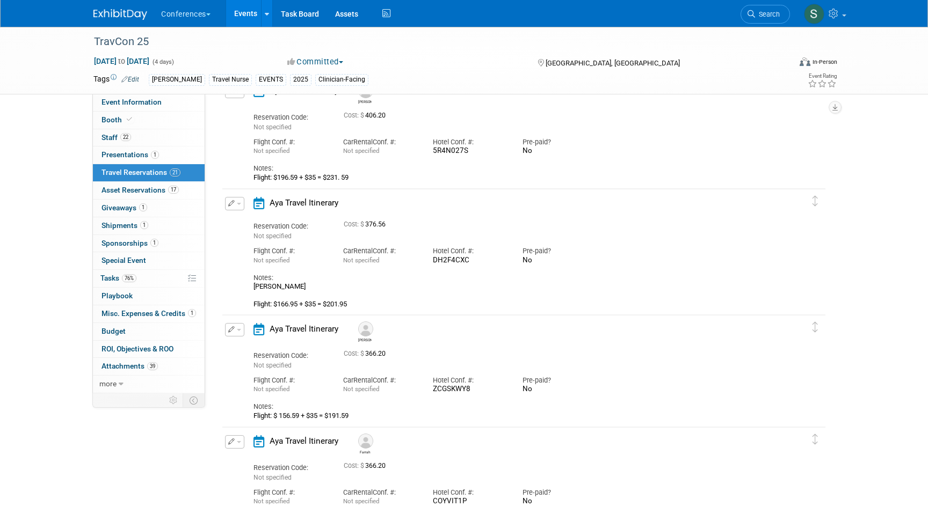
scroll to position [1720, 0]
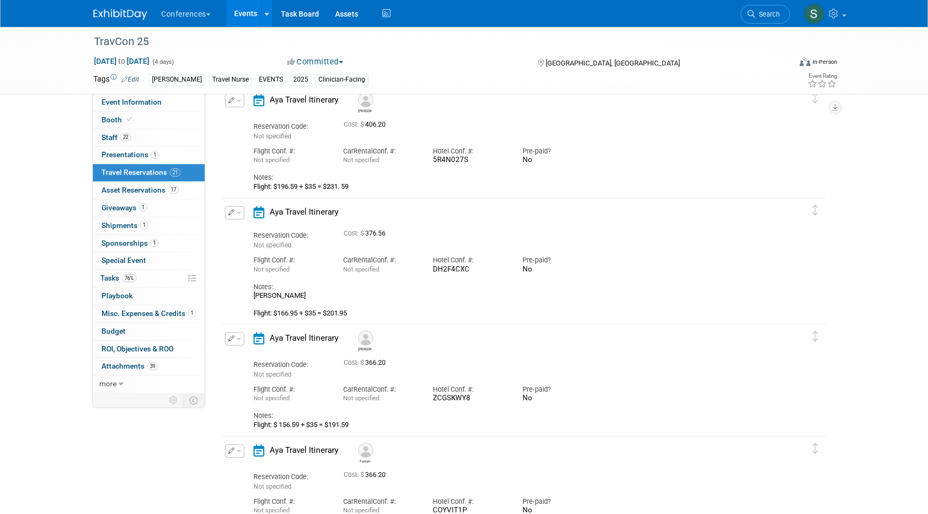
click at [240, 211] on button "button" at bounding box center [234, 212] width 19 height 13
click at [244, 228] on button "Edit Reservation" at bounding box center [270, 232] width 91 height 16
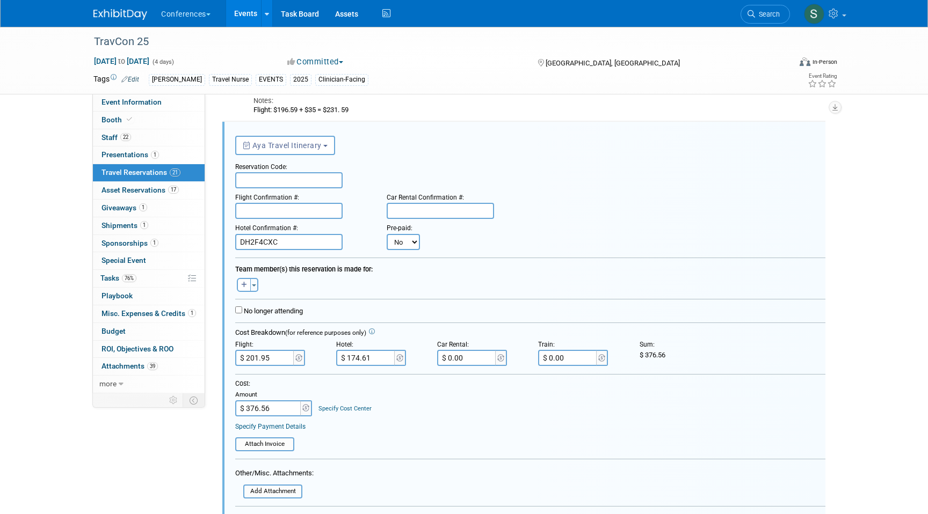
scroll to position [1939, 0]
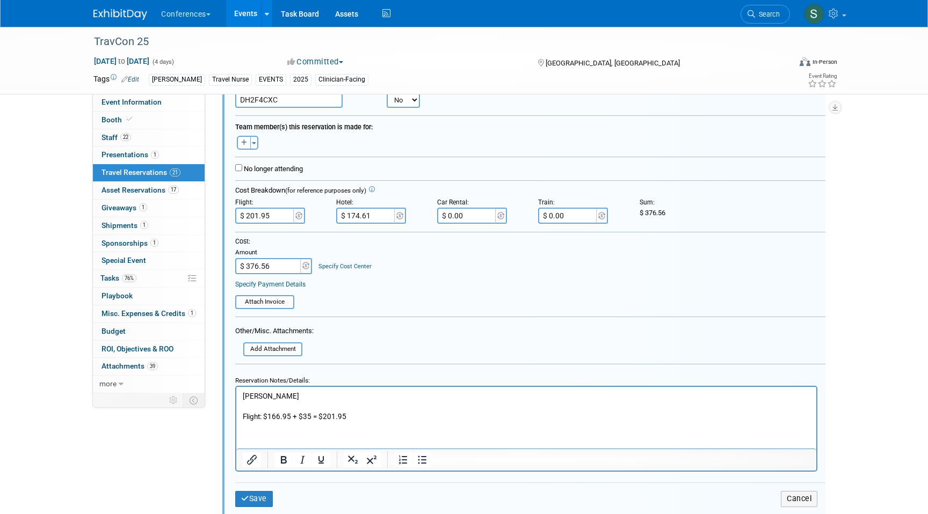
click at [338, 268] on link "Specify Cost Center" at bounding box center [344, 266] width 53 height 7
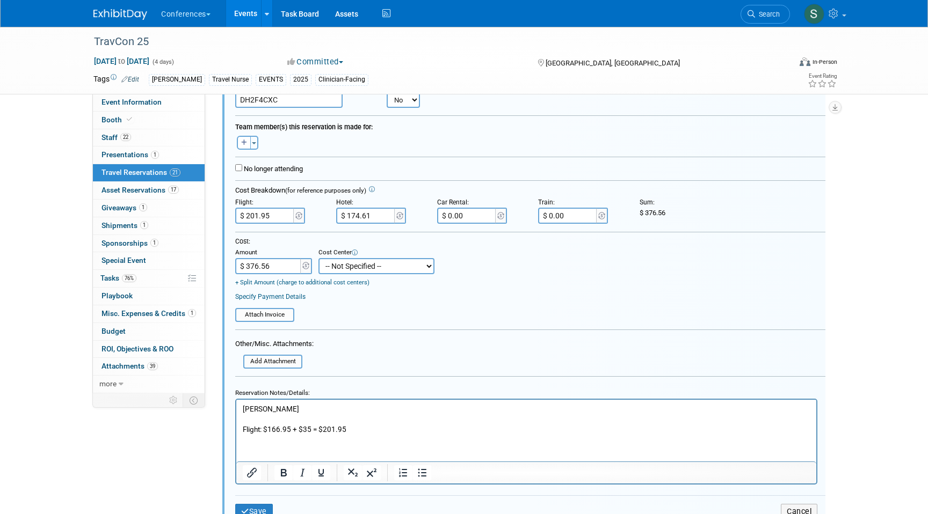
click at [344, 274] on td "+ Split Amount (charge to additional cost centers)" at bounding box center [334, 280] width 199 height 12
click at [342, 267] on select "-- Not Specified -- Aya Education Aya Healthcare Aya Locums Bespoke Corporate […" at bounding box center [376, 266] width 116 height 16
select select "18965872"
click at [318, 258] on select "-- Not Specified -- Aya Education Aya Healthcare Aya Locums Bespoke Corporate […" at bounding box center [376, 266] width 116 height 16
drag, startPoint x: 291, startPoint y: 407, endPoint x: 222, endPoint y: 407, distance: 69.2
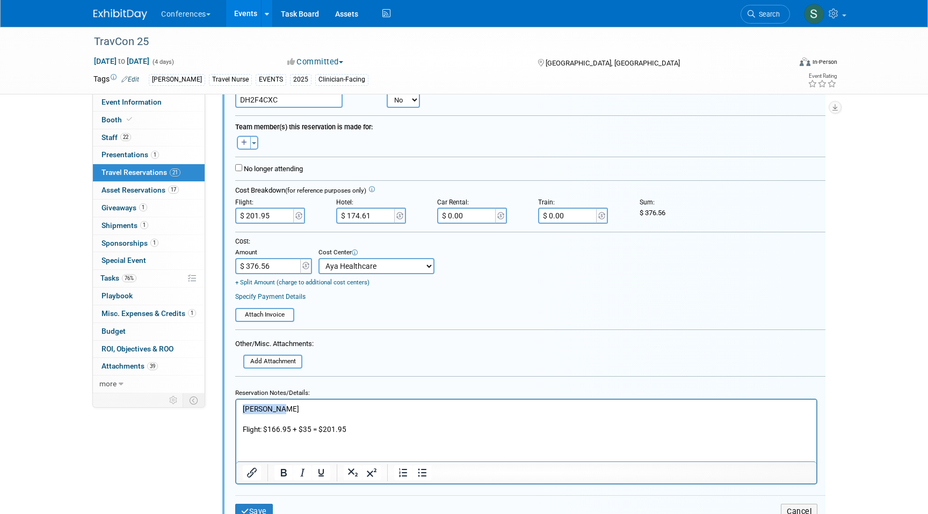
click at [236, 407] on html "[PERSON_NAME] Flight: $166.95 + $35 = $201.95" at bounding box center [526, 416] width 580 height 35
click at [245, 140] on icon "button" at bounding box center [244, 143] width 6 height 6
select select
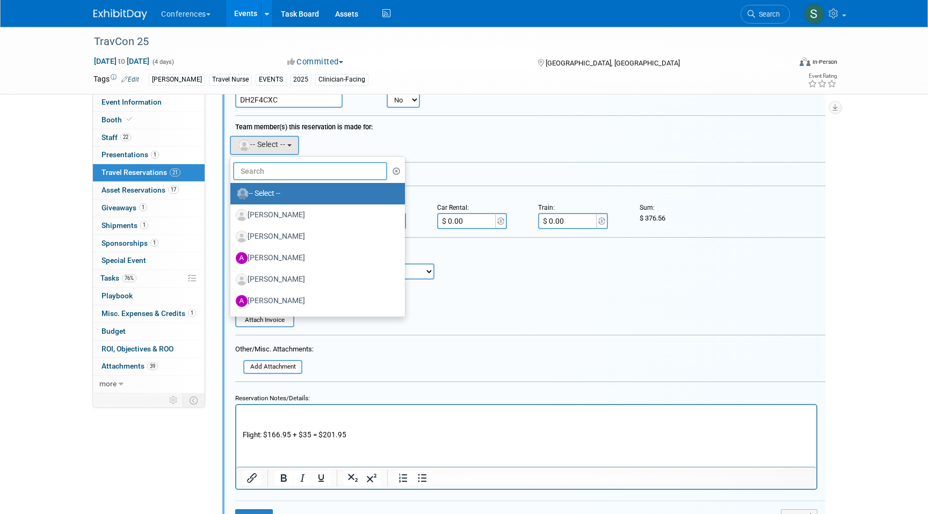
click at [279, 171] on input "text" at bounding box center [310, 171] width 154 height 18
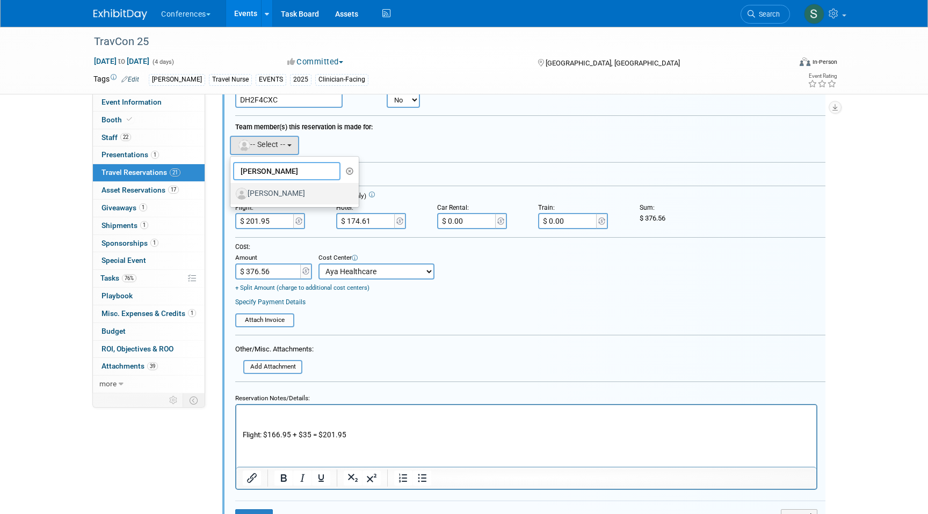
type input "[PERSON_NAME]"
click at [289, 189] on label "[PERSON_NAME]" at bounding box center [292, 193] width 112 height 17
click at [232, 189] on input "[PERSON_NAME]" at bounding box center [228, 192] width 7 height 7
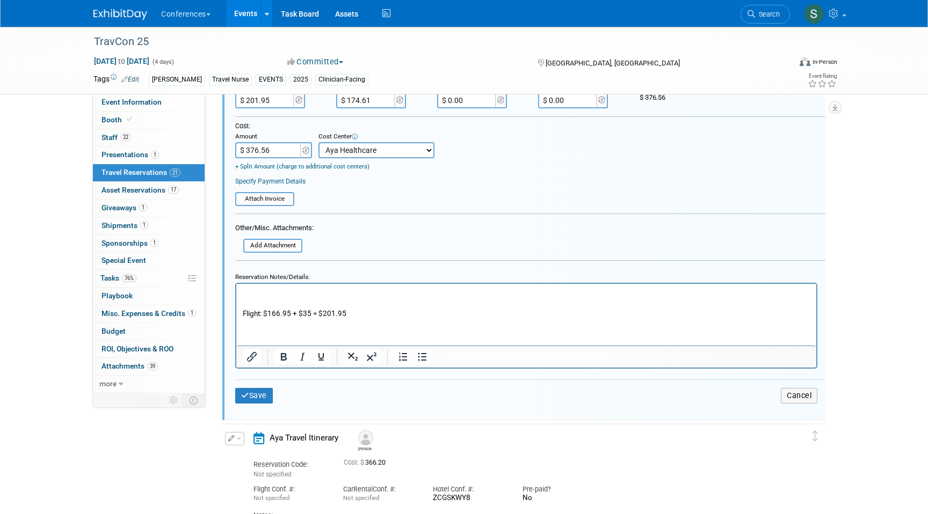
scroll to position [2098, 0]
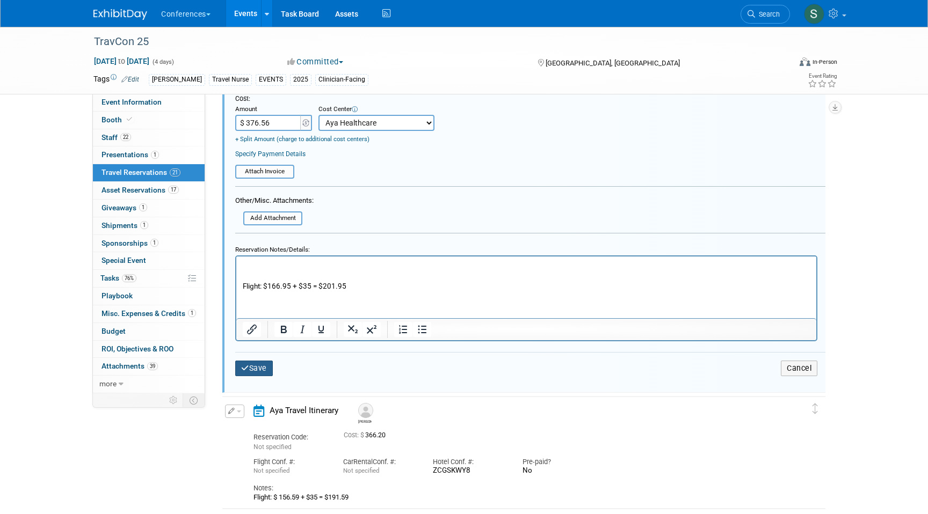
click at [256, 365] on button "Save" at bounding box center [254, 369] width 38 height 16
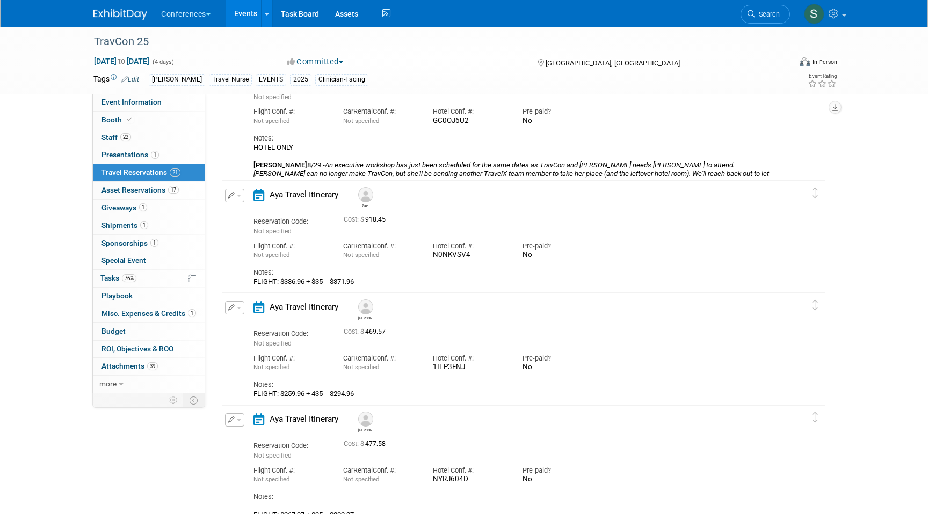
scroll to position [0, 0]
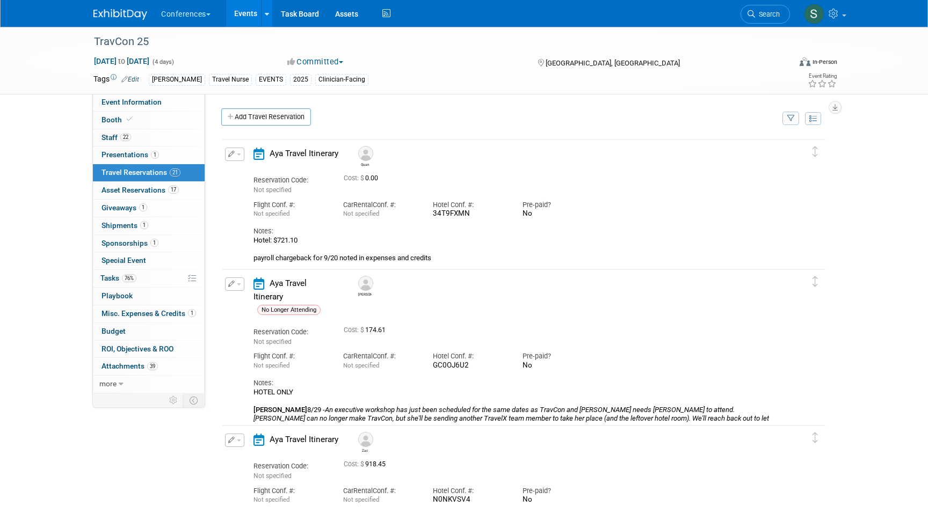
click at [235, 154] on button "button" at bounding box center [234, 154] width 19 height 13
click at [245, 169] on button "Edit Reservation" at bounding box center [270, 173] width 91 height 16
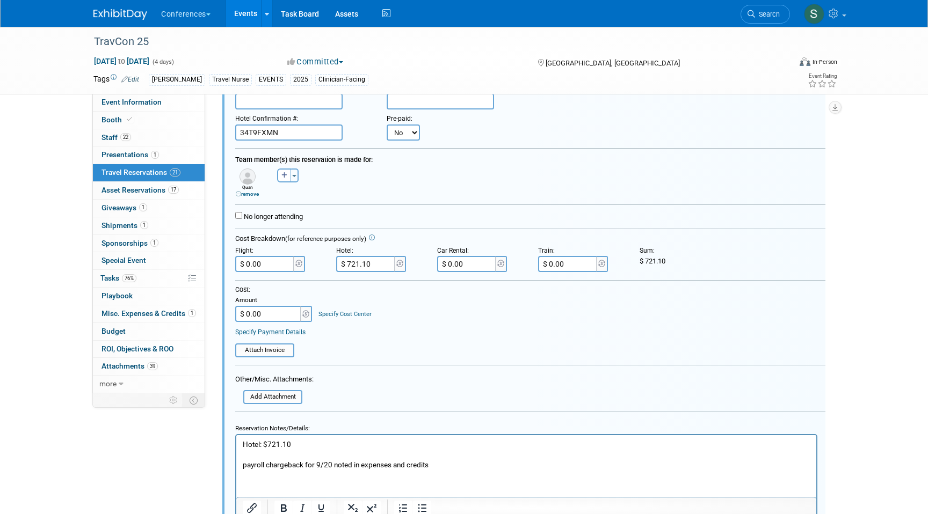
scroll to position [156, 0]
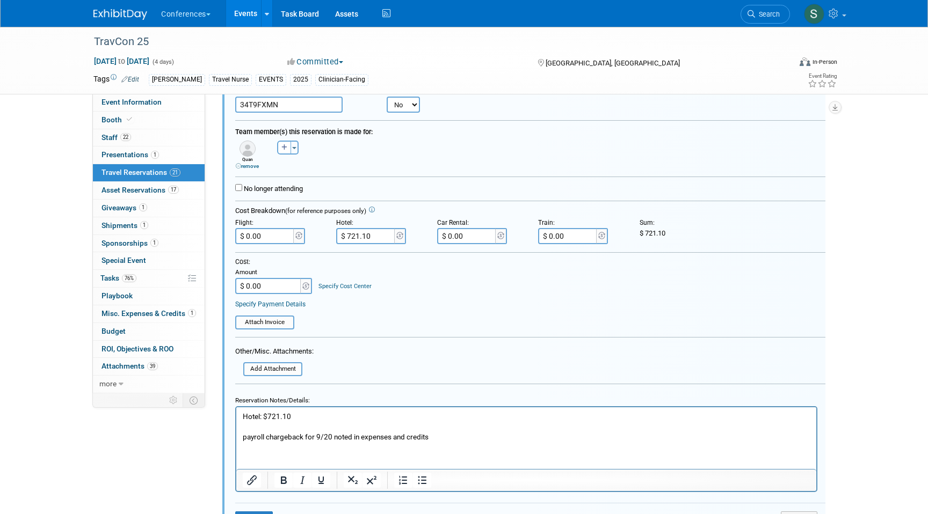
click at [355, 285] on link "Specify Cost Center" at bounding box center [344, 286] width 53 height 7
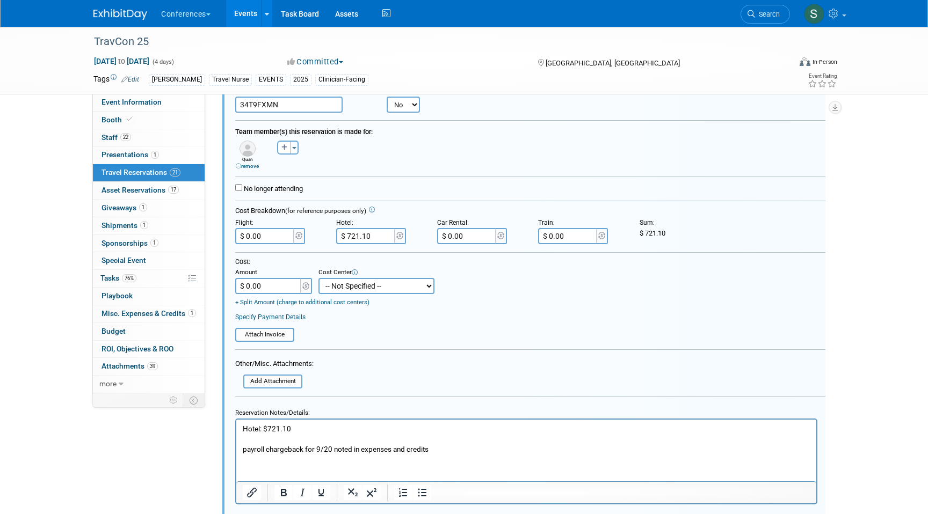
click at [356, 293] on select "-- Not Specified -- Aya Education Aya Healthcare Aya Locums Bespoke Corporate […" at bounding box center [376, 286] width 116 height 16
select select "18965872"
click at [318, 279] on select "-- Not Specified -- Aya Education Aya Healthcare Aya Locums Bespoke Corporate […" at bounding box center [376, 286] width 116 height 16
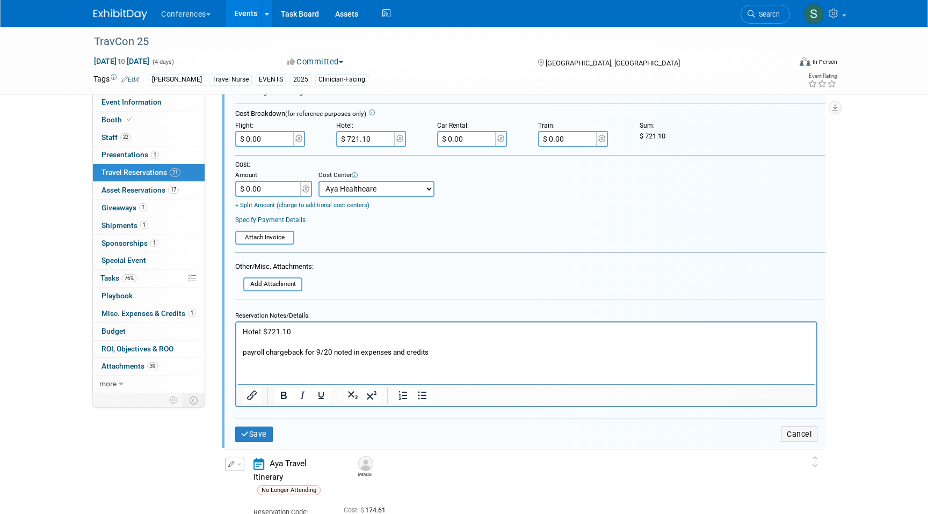
click at [268, 188] on input "$ 0.00" at bounding box center [268, 189] width 67 height 16
type input "$ 721.10"
click at [262, 430] on button "Save" at bounding box center [254, 435] width 38 height 16
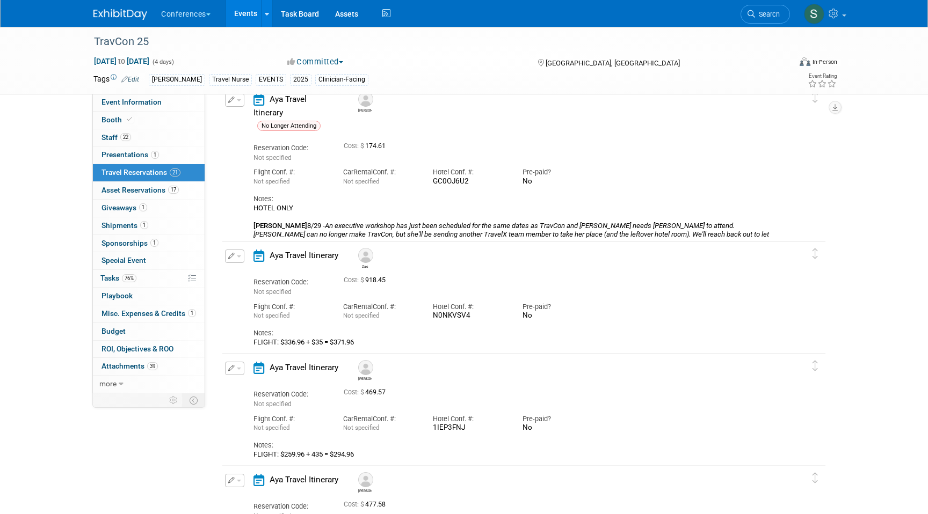
scroll to position [198, 0]
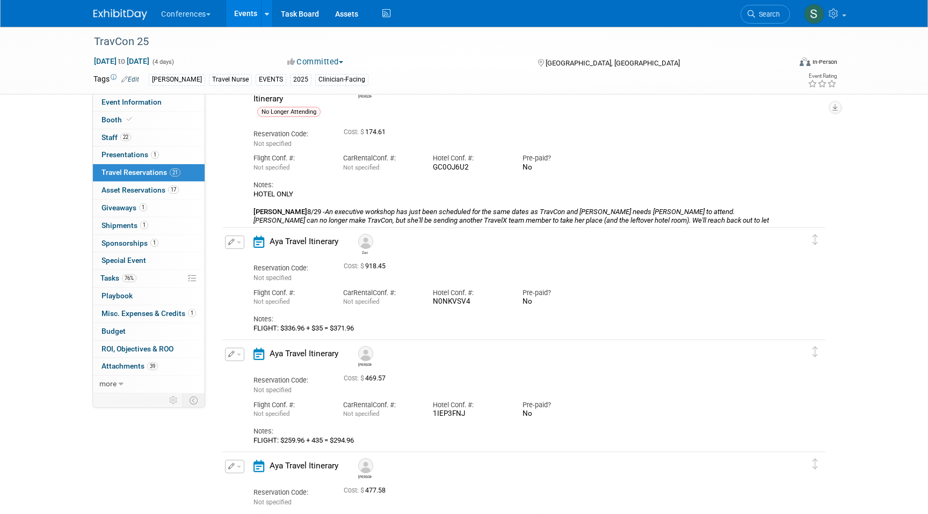
click at [236, 239] on button "button" at bounding box center [234, 242] width 19 height 13
click at [270, 259] on button "Edit Reservation" at bounding box center [270, 261] width 91 height 16
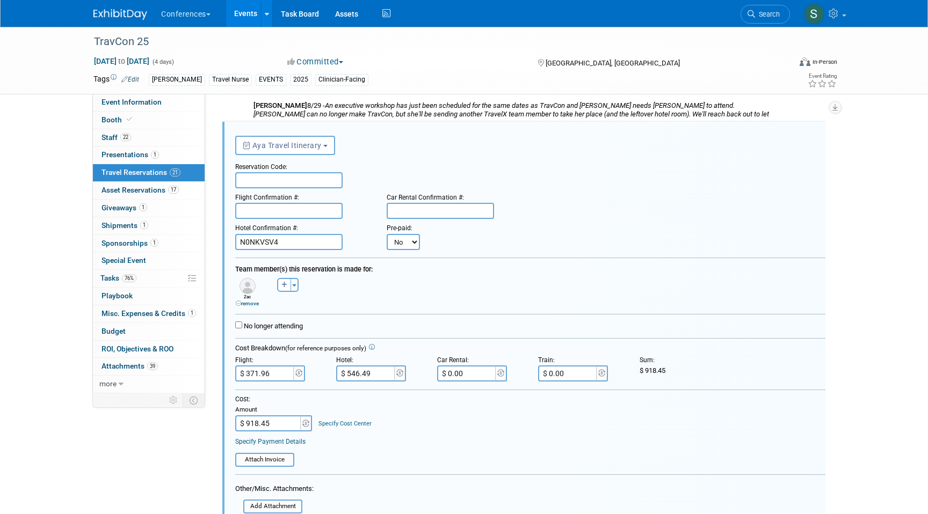
scroll to position [500, 0]
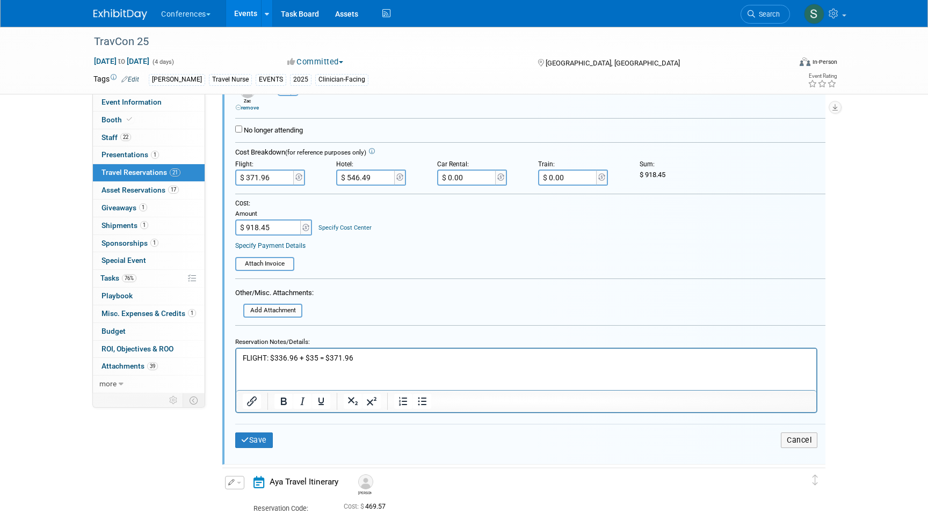
click at [335, 229] on link "Specify Cost Center" at bounding box center [344, 227] width 53 height 7
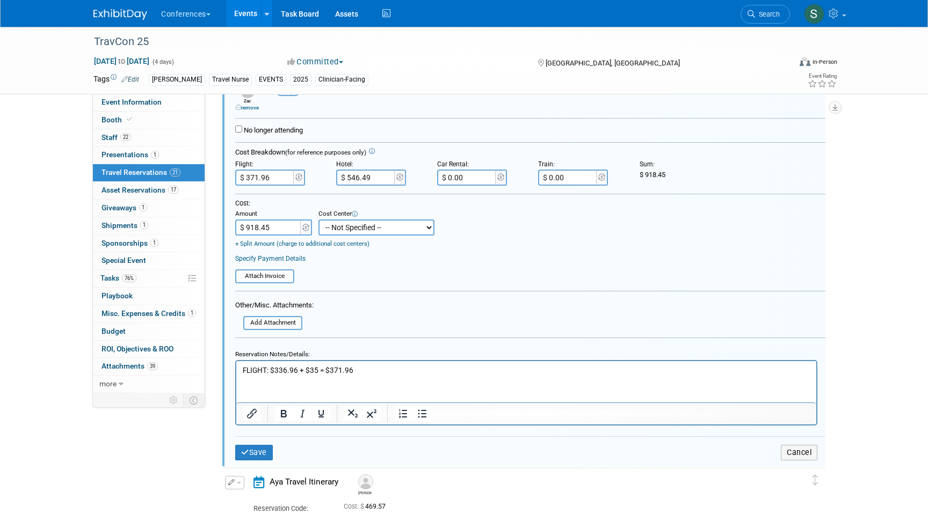
click at [337, 231] on select "-- Not Specified -- Aya Education Aya Healthcare Aya Locums Bespoke Corporate […" at bounding box center [376, 228] width 116 height 16
select select "18965872"
click at [318, 220] on select "-- Not Specified -- Aya Education Aya Healthcare Aya Locums Bespoke Corporate […" at bounding box center [376, 228] width 116 height 16
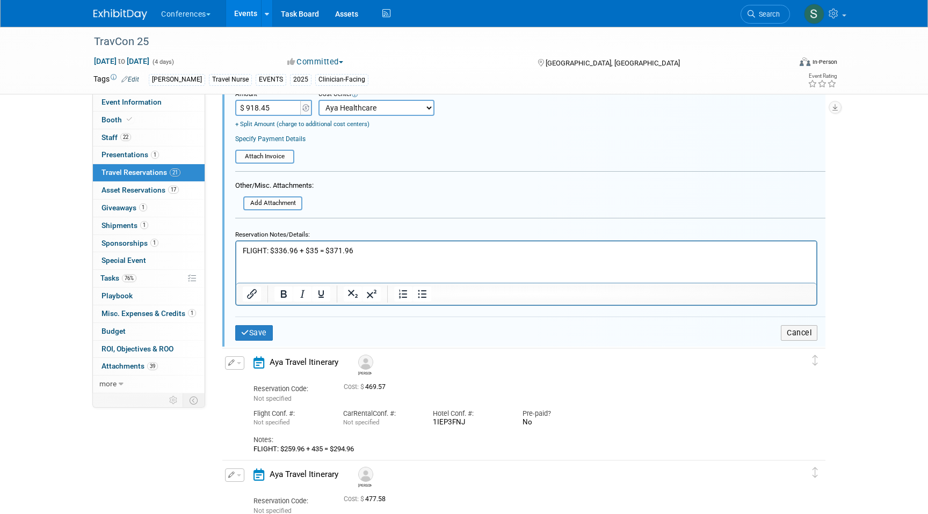
scroll to position [640, 0]
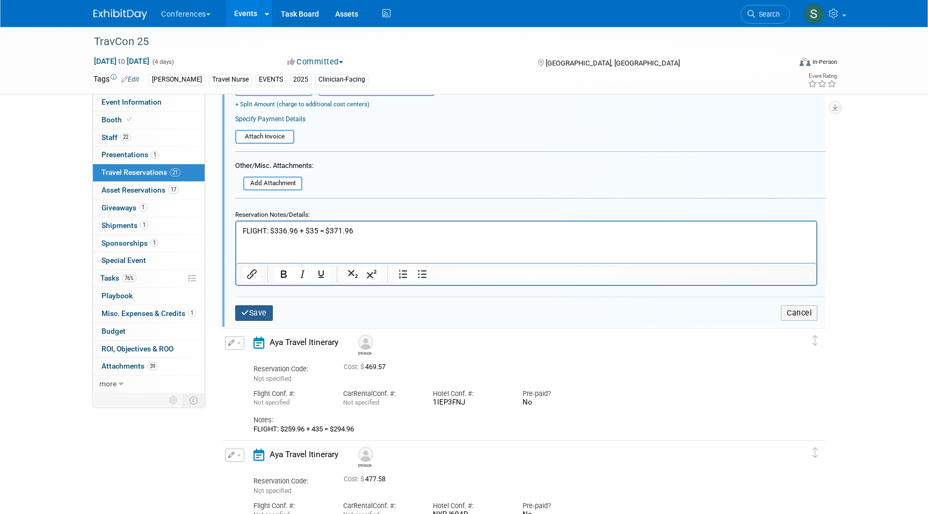
click at [261, 313] on button "Save" at bounding box center [254, 313] width 38 height 16
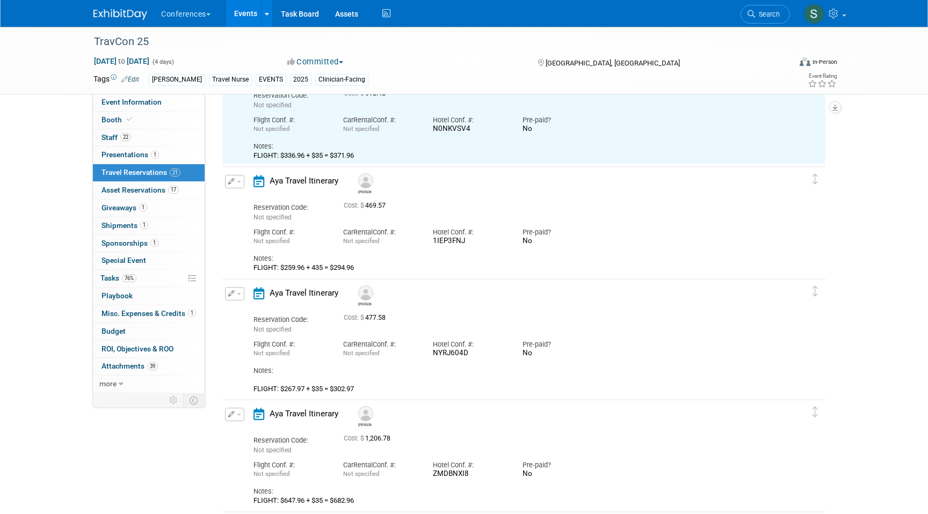
scroll to position [391, 0]
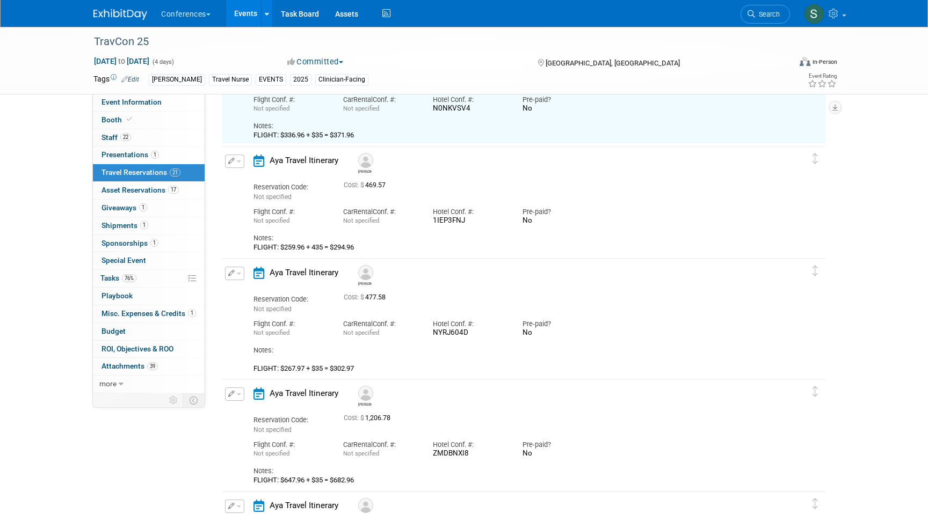
click at [237, 158] on button "button" at bounding box center [234, 161] width 19 height 13
click at [251, 179] on button "Edit Reservation" at bounding box center [270, 180] width 91 height 16
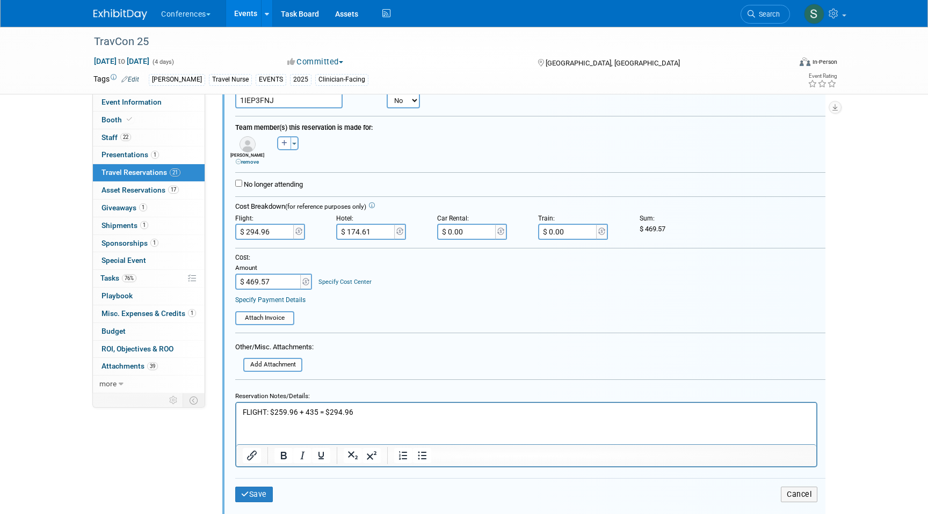
scroll to position [561, 0]
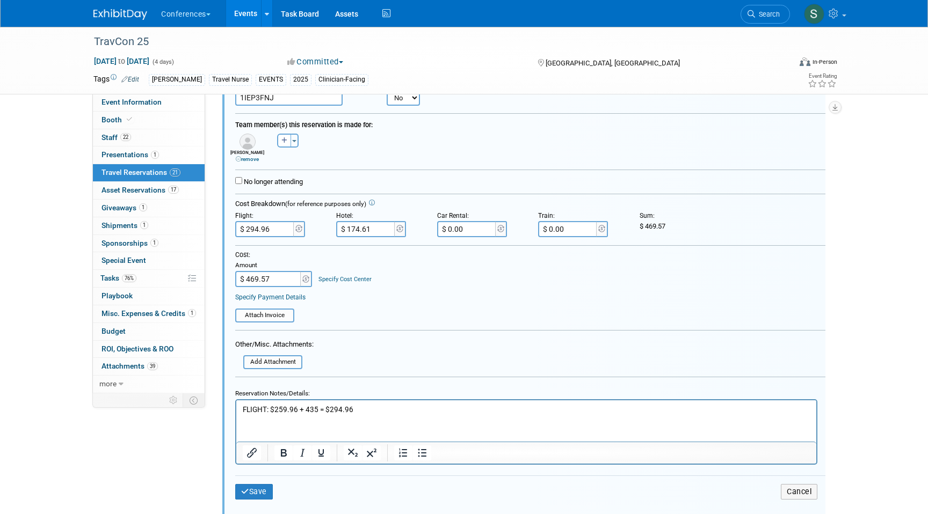
click at [337, 282] on link "Specify Cost Center" at bounding box center [344, 279] width 53 height 7
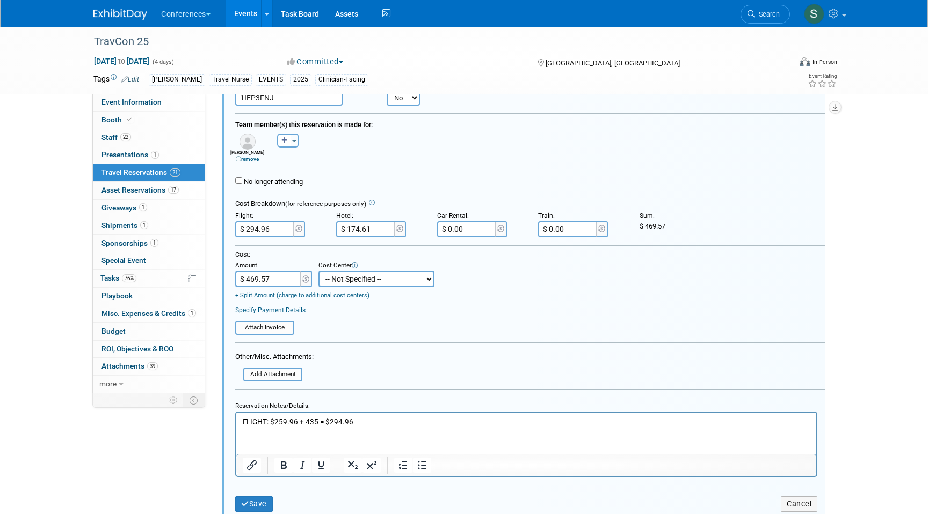
click at [337, 282] on select "-- Not Specified -- Aya Education Aya Healthcare Aya Locums Bespoke Corporate […" at bounding box center [376, 279] width 116 height 16
select select "18965872"
click at [318, 272] on select "-- Not Specified -- Aya Education Aya Healthcare Aya Locums Bespoke Corporate […" at bounding box center [376, 279] width 116 height 16
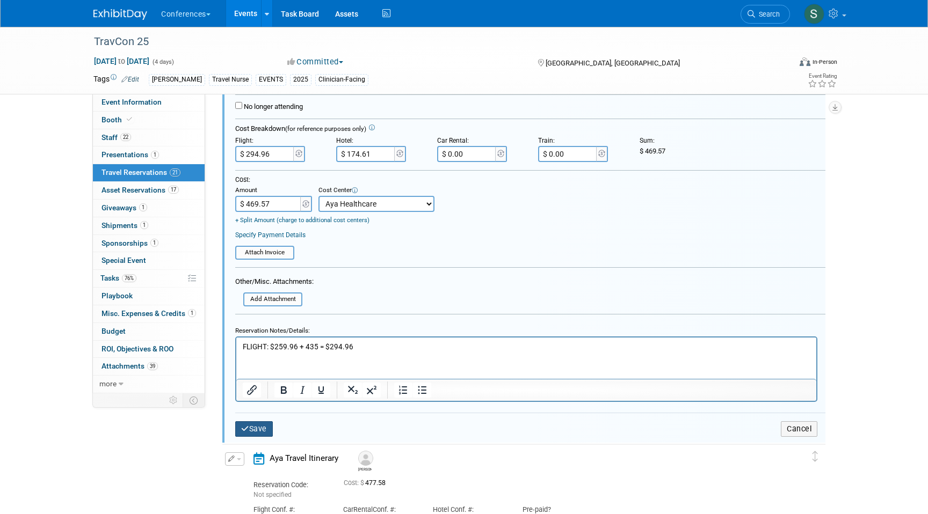
click at [243, 434] on button "Save" at bounding box center [254, 429] width 38 height 16
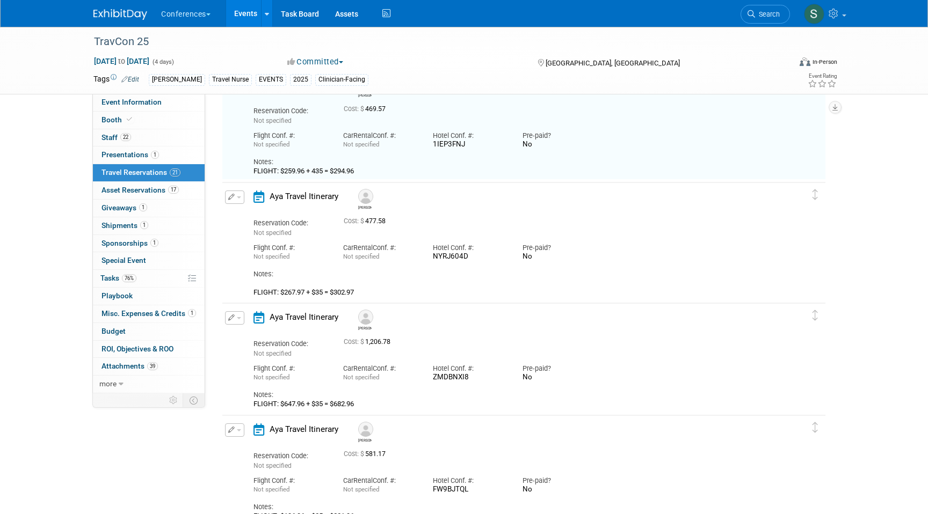
scroll to position [417, 0]
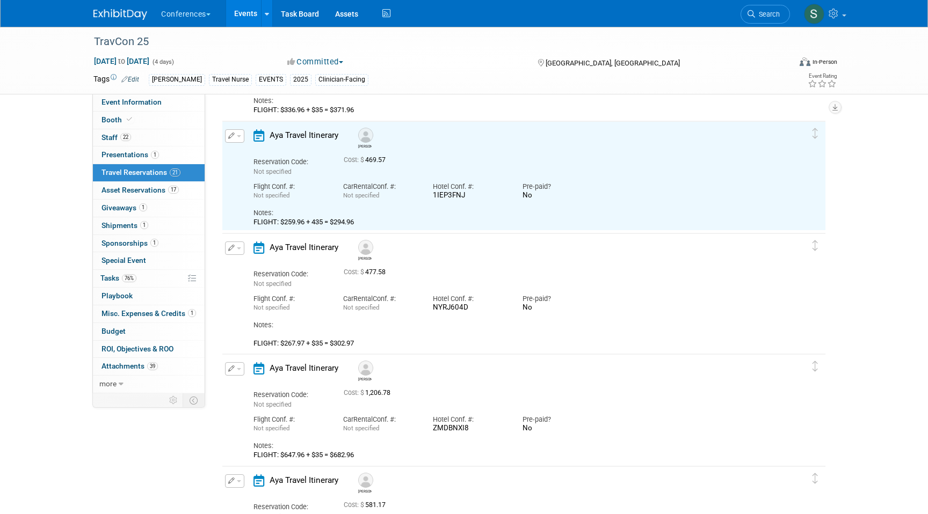
click at [236, 242] on button "button" at bounding box center [234, 248] width 19 height 13
click at [251, 265] on button "Edit Reservation" at bounding box center [270, 267] width 91 height 16
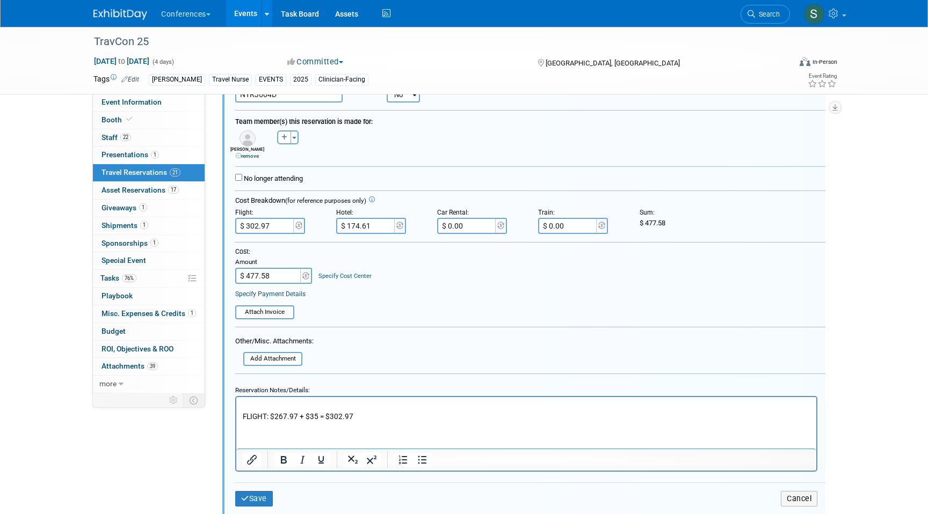
scroll to position [677, 0]
click at [346, 276] on link "Specify Cost Center" at bounding box center [344, 275] width 53 height 7
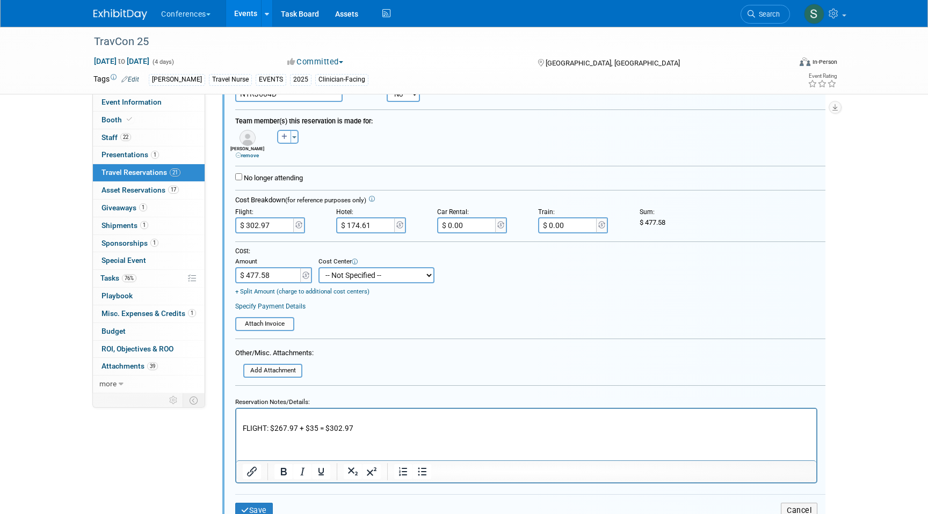
click at [345, 276] on select "-- Not Specified -- Aya Education Aya Healthcare Aya Locums Bespoke Corporate […" at bounding box center [376, 275] width 116 height 16
select select "18965872"
click at [318, 268] on select "-- Not Specified -- Aya Education Aya Healthcare Aya Locums Bespoke Corporate […" at bounding box center [376, 275] width 116 height 16
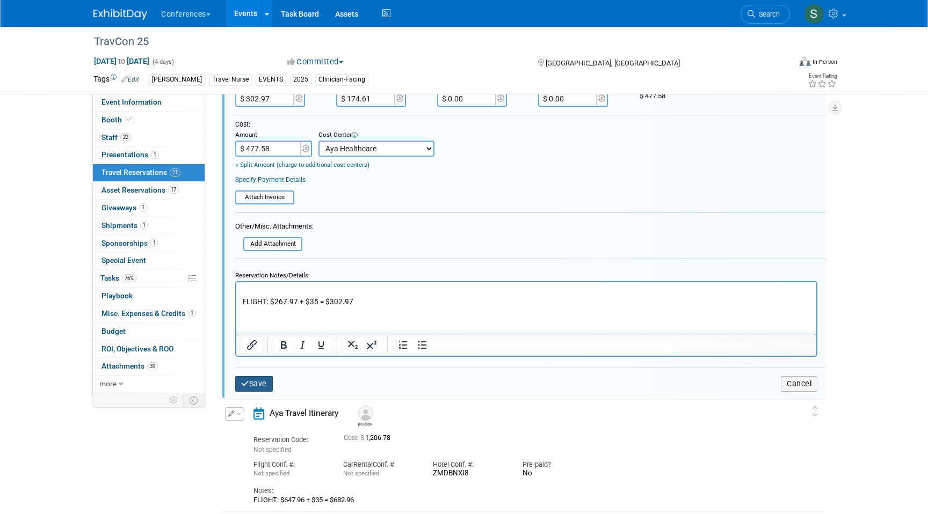
click at [262, 384] on button "Save" at bounding box center [254, 384] width 38 height 16
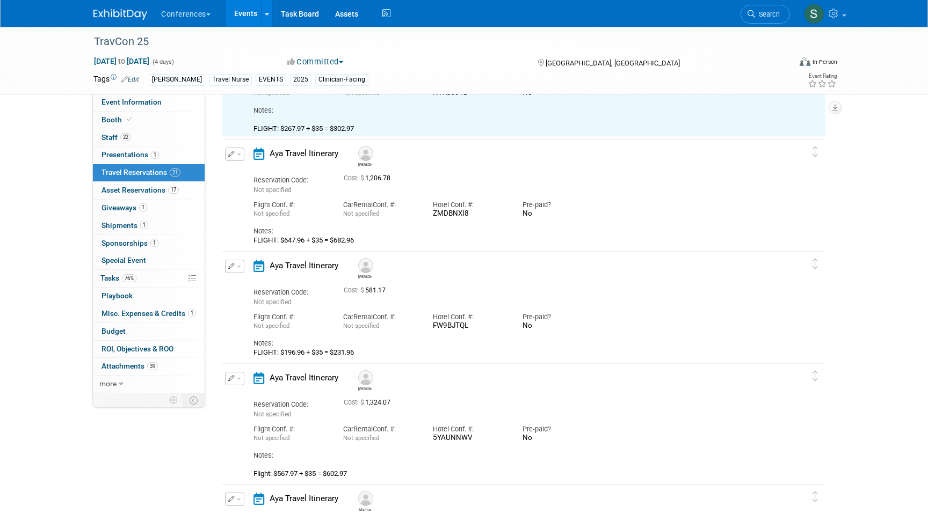
scroll to position [636, 0]
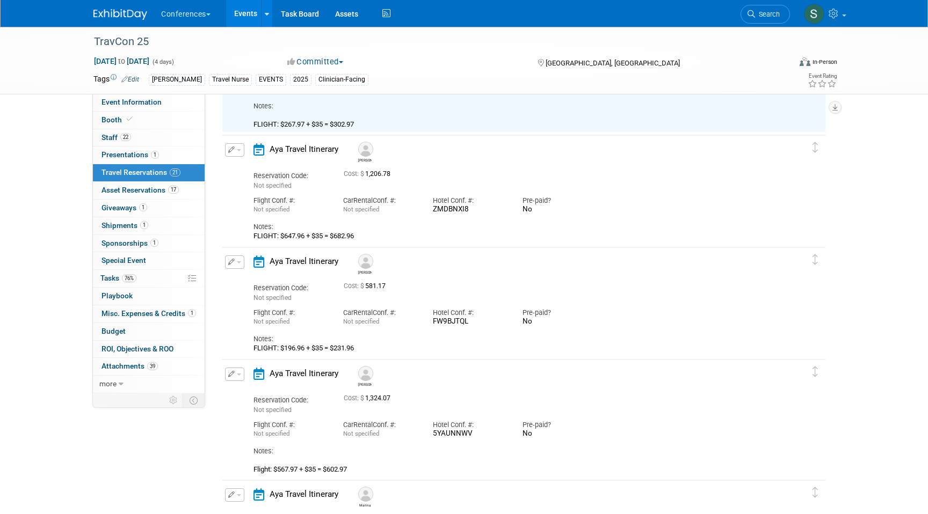
click at [233, 150] on icon "button" at bounding box center [231, 150] width 7 height 6
click at [252, 172] on button "Edit Reservation" at bounding box center [270, 169] width 91 height 16
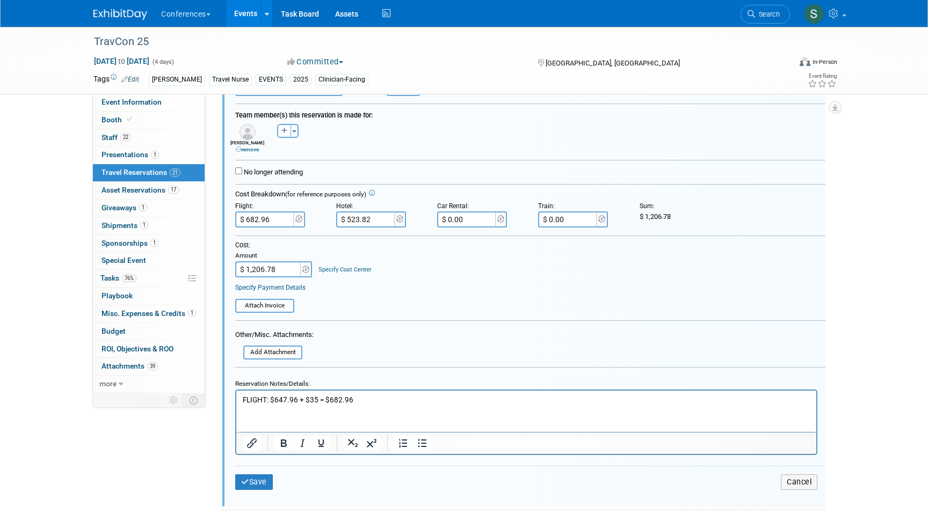
click at [340, 271] on link "Specify Cost Center" at bounding box center [344, 269] width 53 height 7
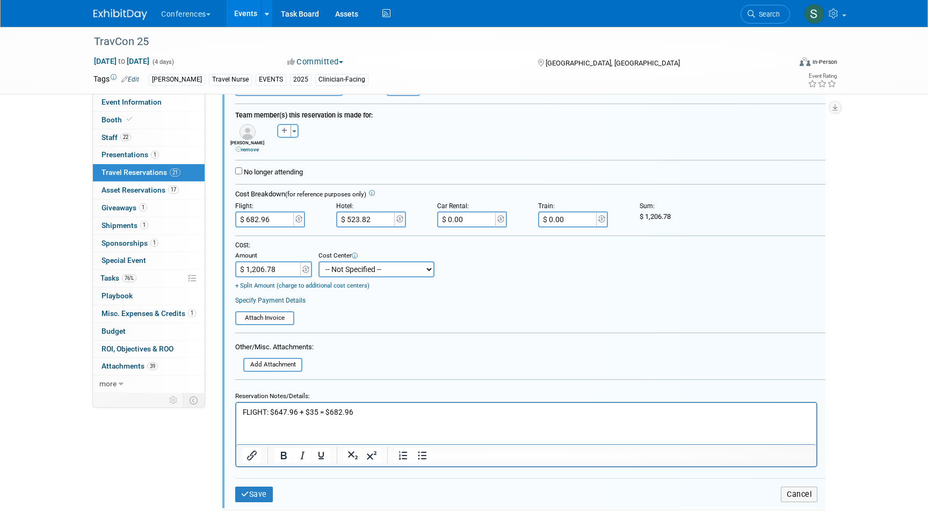
click at [349, 278] on td "+ Split Amount (charge to additional cost centers)" at bounding box center [334, 284] width 199 height 12
click at [347, 267] on select "-- Not Specified -- Aya Education Aya Healthcare Aya Locums Bespoke Corporate […" at bounding box center [376, 269] width 116 height 16
select select "18965872"
click at [318, 262] on select "-- Not Specified -- Aya Education Aya Healthcare Aya Locums Bespoke Corporate […" at bounding box center [376, 269] width 116 height 16
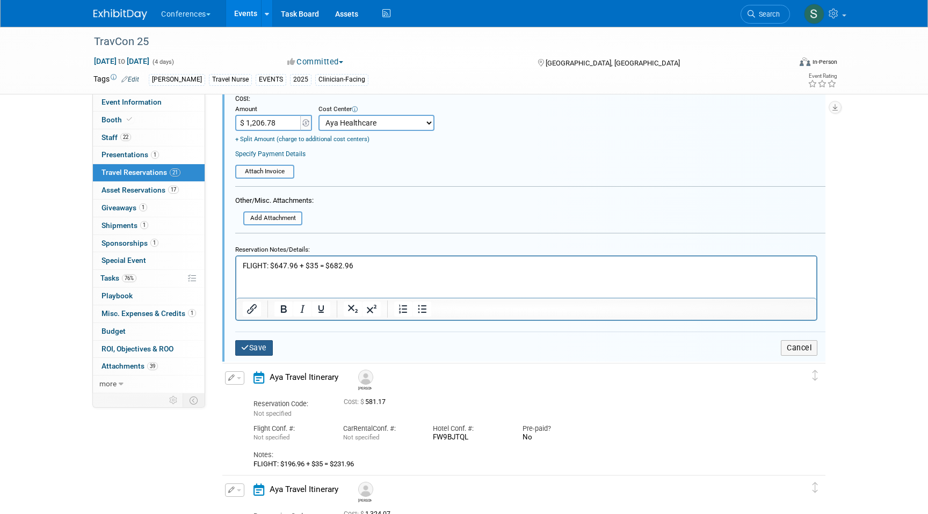
click at [256, 356] on button "Save" at bounding box center [254, 348] width 38 height 16
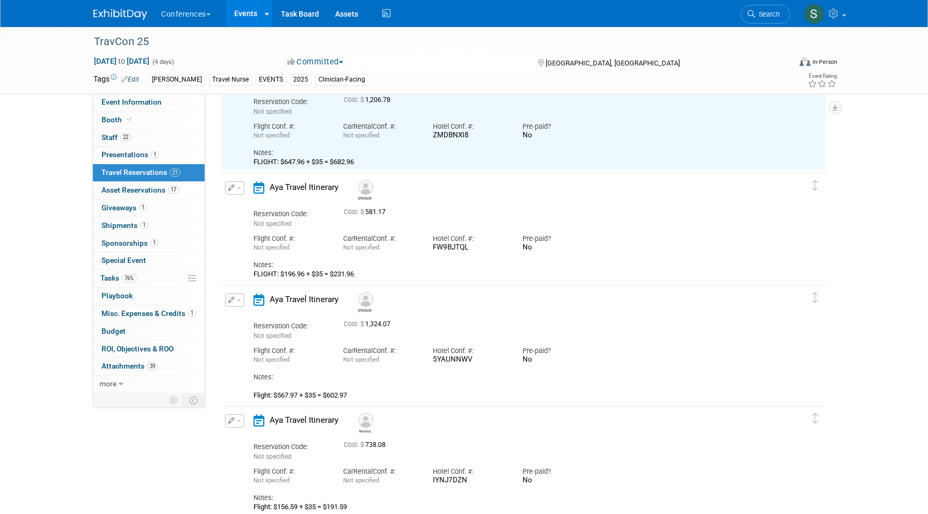
click at [228, 187] on button "button" at bounding box center [234, 187] width 19 height 13
click at [247, 202] on button "Edit Reservation" at bounding box center [270, 207] width 91 height 16
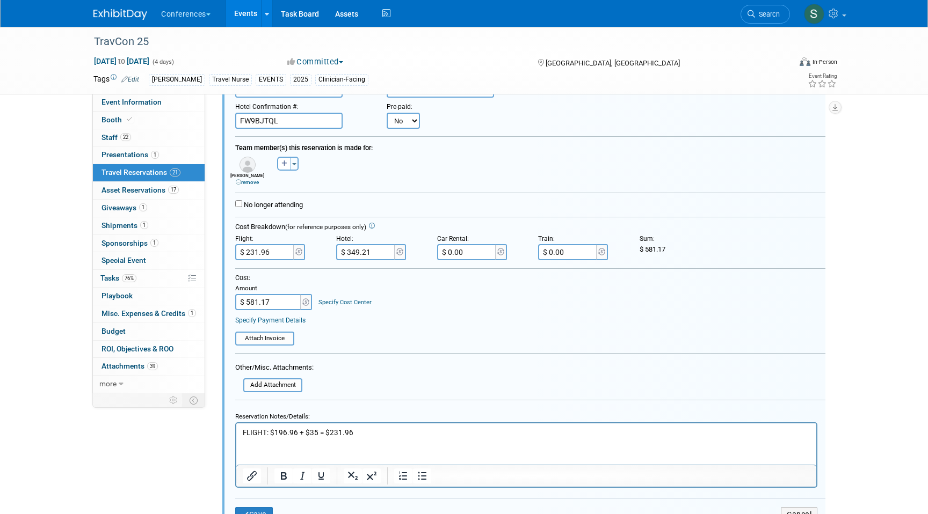
click at [333, 303] on link "Specify Cost Center" at bounding box center [344, 302] width 53 height 7
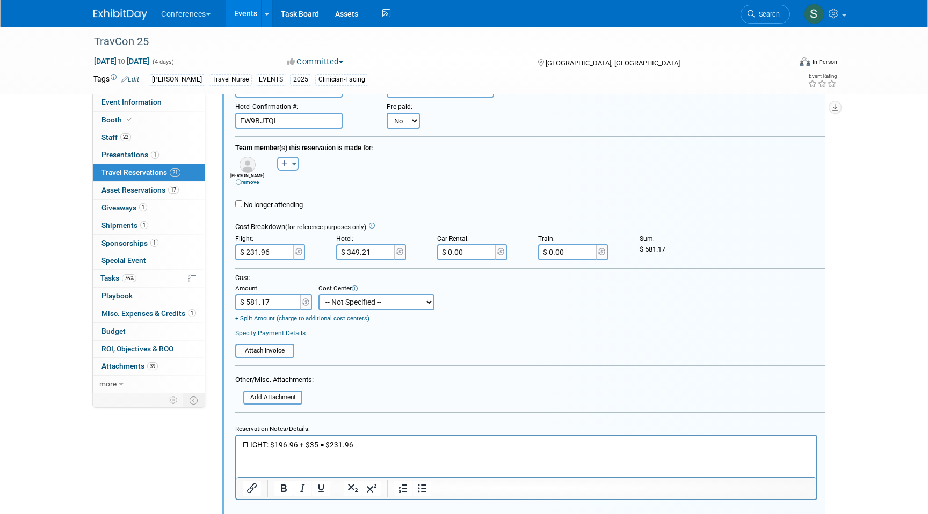
click at [338, 306] on select "-- Not Specified -- Aya Education Aya Healthcare Aya Locums Bespoke Corporate […" at bounding box center [376, 302] width 116 height 16
select select "18965872"
click at [318, 295] on select "-- Not Specified -- Aya Education Aya Healthcare Aya Locums Bespoke Corporate […" at bounding box center [376, 302] width 116 height 16
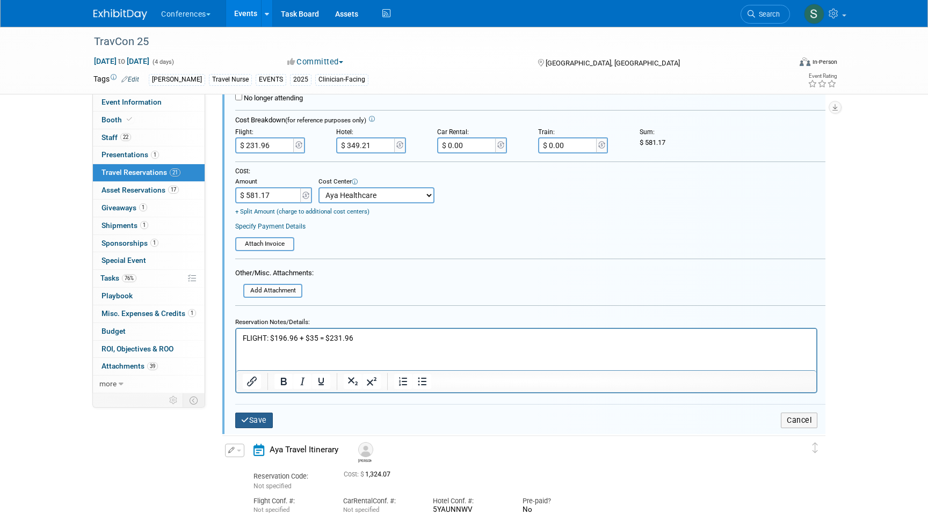
click at [266, 416] on button "Save" at bounding box center [254, 421] width 38 height 16
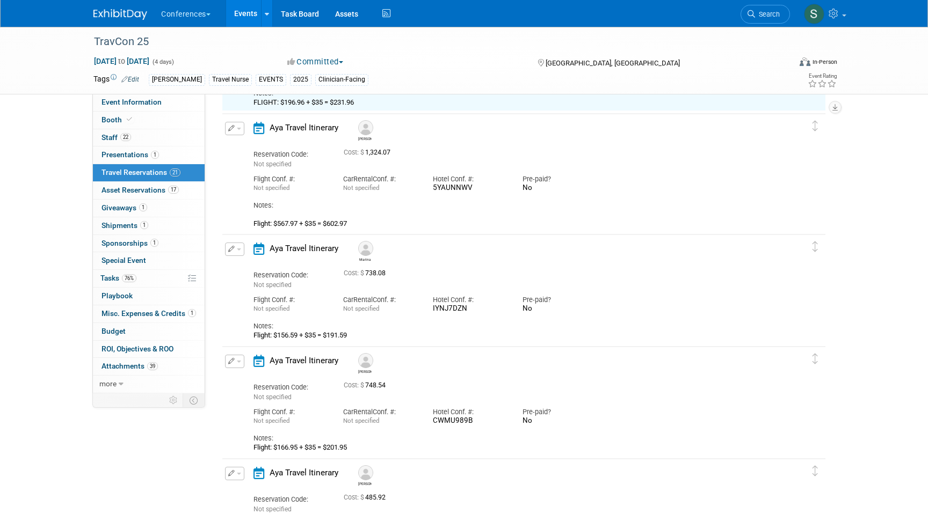
click at [233, 133] on button "button" at bounding box center [234, 128] width 19 height 13
click at [239, 147] on icon "button" at bounding box center [236, 147] width 9 height 8
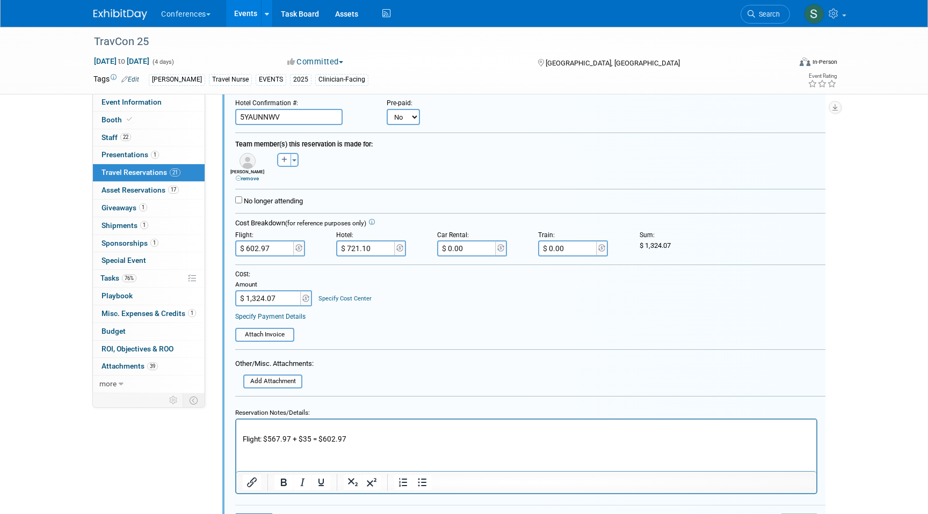
click at [353, 296] on link "Specify Cost Center" at bounding box center [344, 298] width 53 height 7
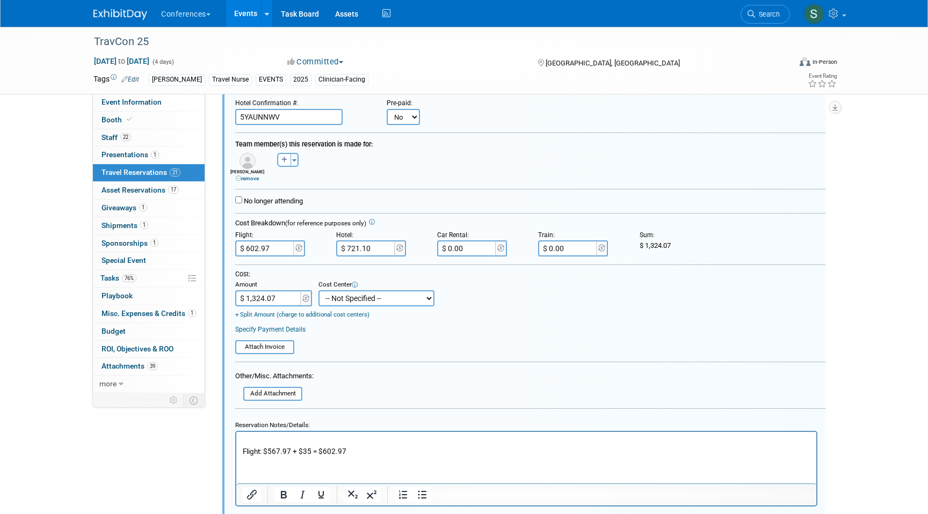
click at [354, 306] on select "-- Not Specified -- Aya Education Aya Healthcare Aya Locums Bespoke Corporate […" at bounding box center [376, 298] width 116 height 16
select select "18965872"
click at [318, 291] on select "-- Not Specified -- Aya Education Aya Healthcare Aya Locums Bespoke Corporate […" at bounding box center [376, 298] width 116 height 16
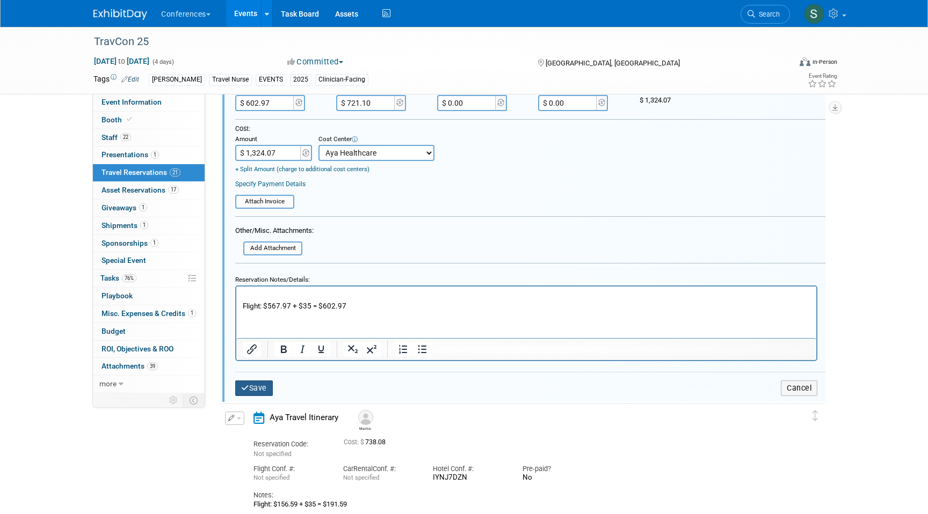
click at [251, 394] on button "Save" at bounding box center [254, 389] width 38 height 16
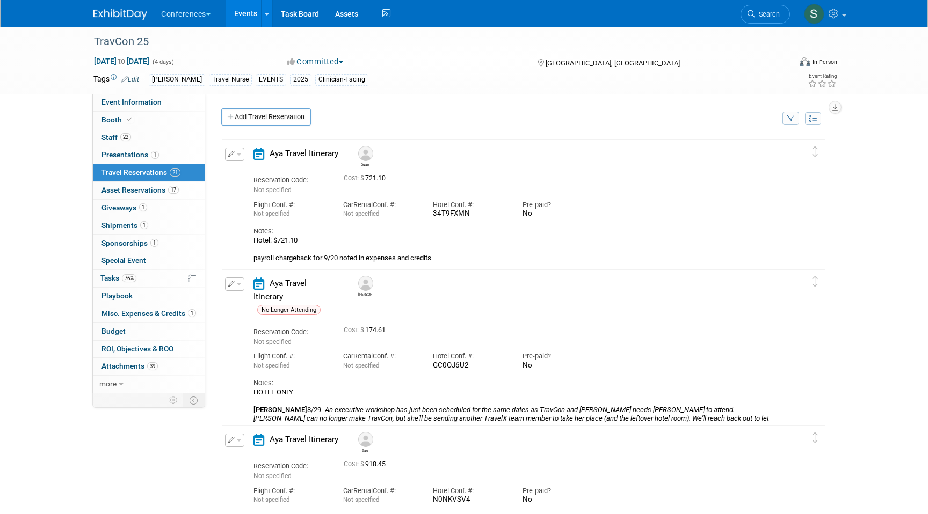
drag, startPoint x: 0, startPoint y: 0, endPoint x: 238, endPoint y: 244, distance: 340.9
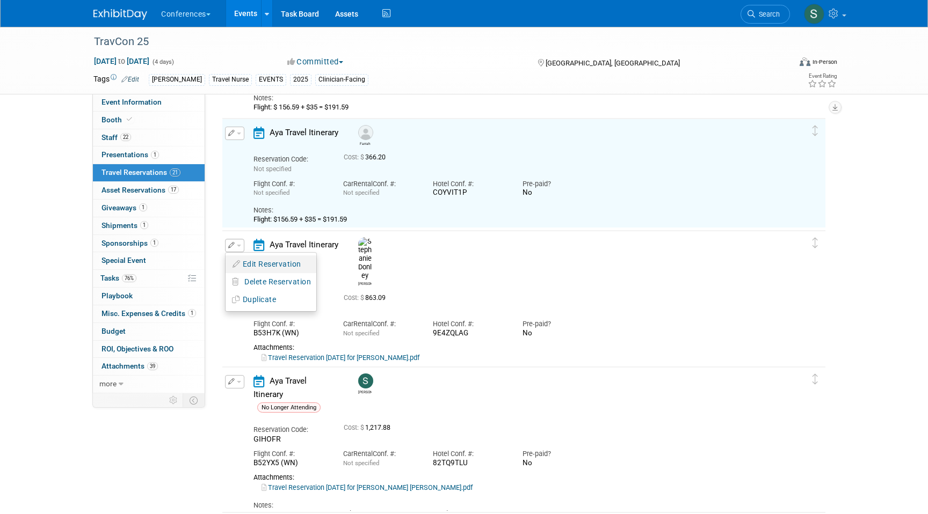
click at [246, 259] on button "Edit Reservation" at bounding box center [270, 265] width 91 height 16
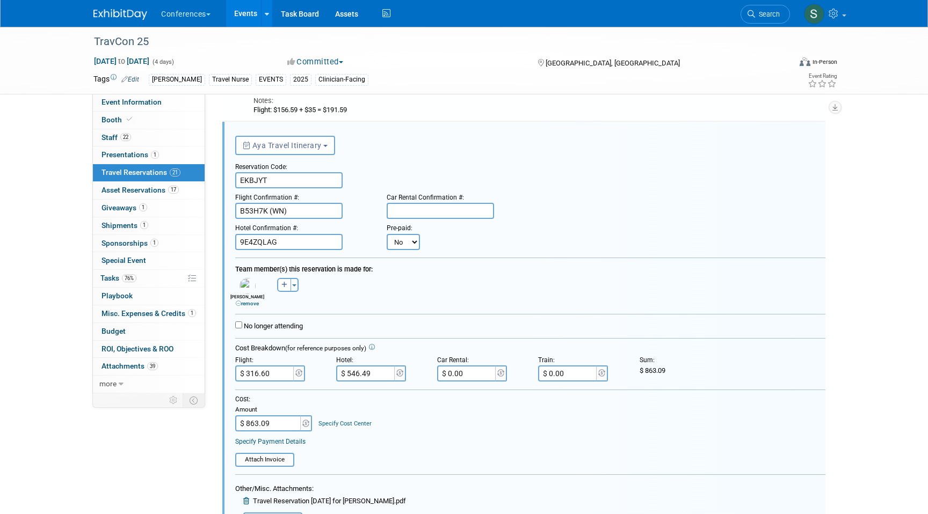
scroll to position [2262, 0]
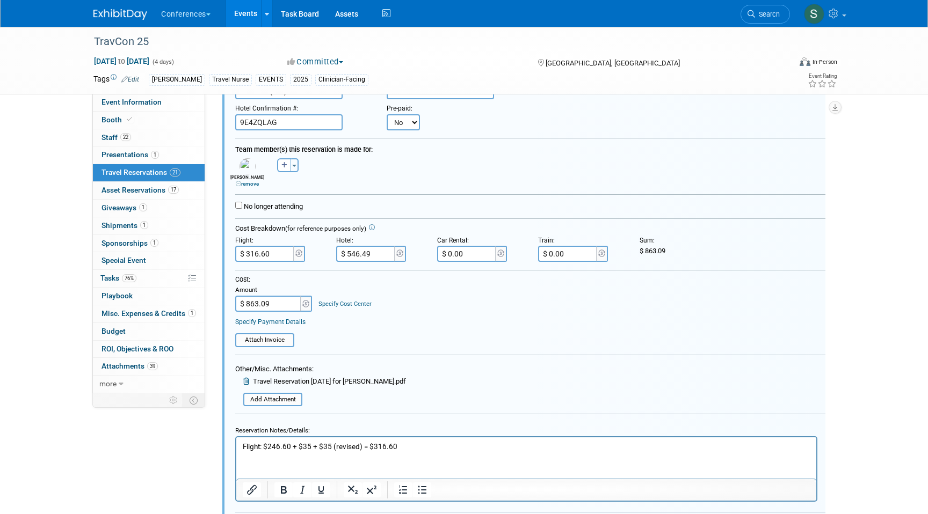
click at [339, 301] on link "Specify Cost Center" at bounding box center [344, 304] width 53 height 7
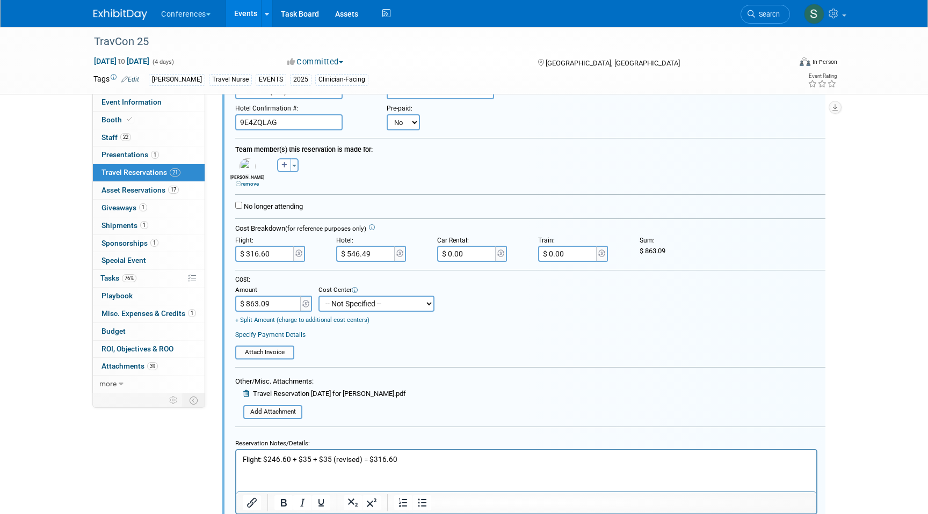
click at [339, 308] on select "-- Not Specified -- Aya Education Aya Healthcare Aya Locums Bespoke Corporate […" at bounding box center [376, 304] width 116 height 16
select select "18965872"
click at [318, 296] on select "-- Not Specified -- Aya Education Aya Healthcare Aya Locums Bespoke Corporate […" at bounding box center [376, 304] width 116 height 16
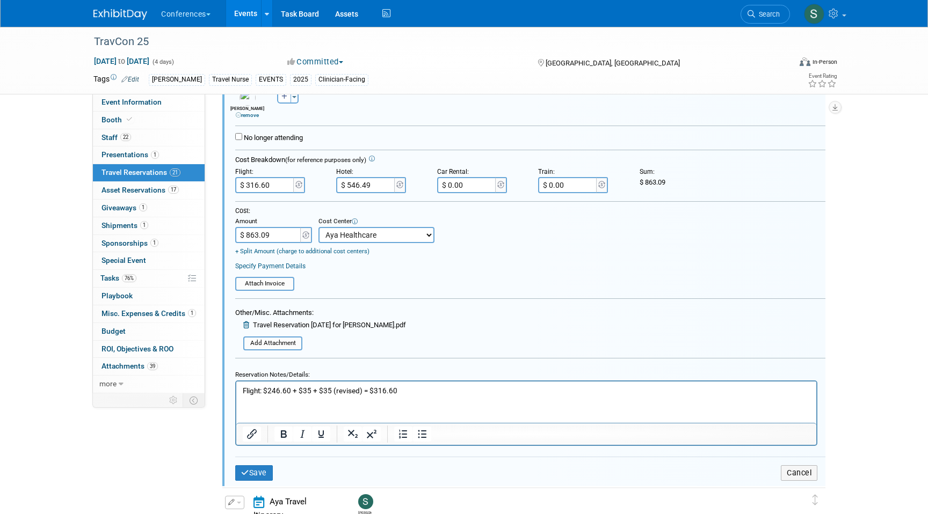
scroll to position [2353, 0]
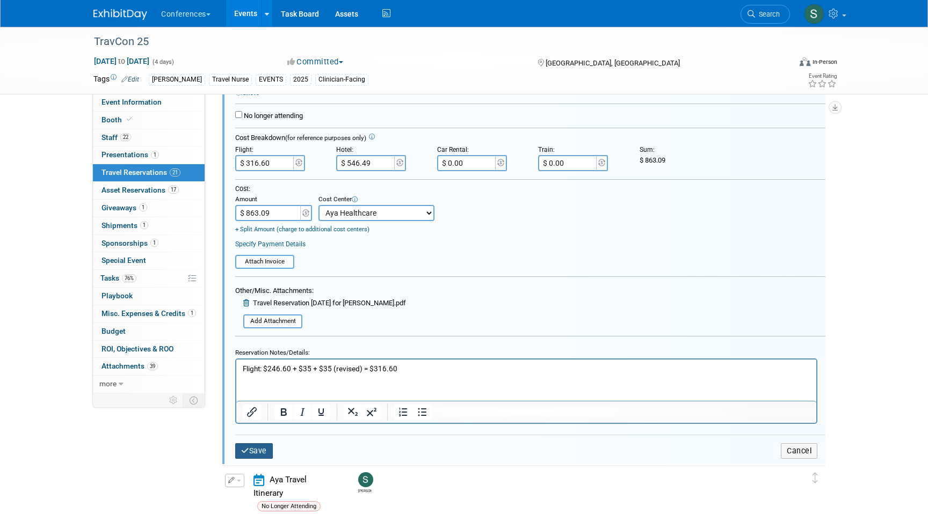
click at [261, 448] on button "Save" at bounding box center [254, 451] width 38 height 16
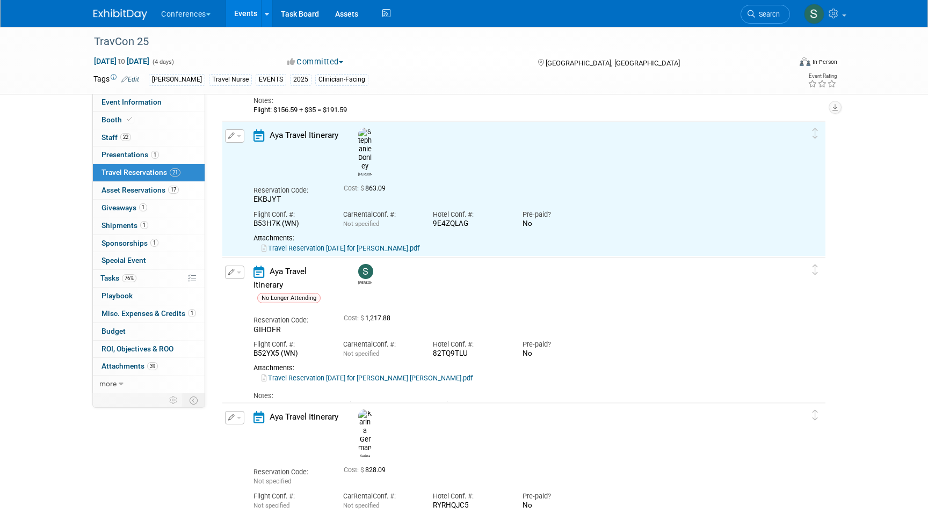
scroll to position [2195, 0]
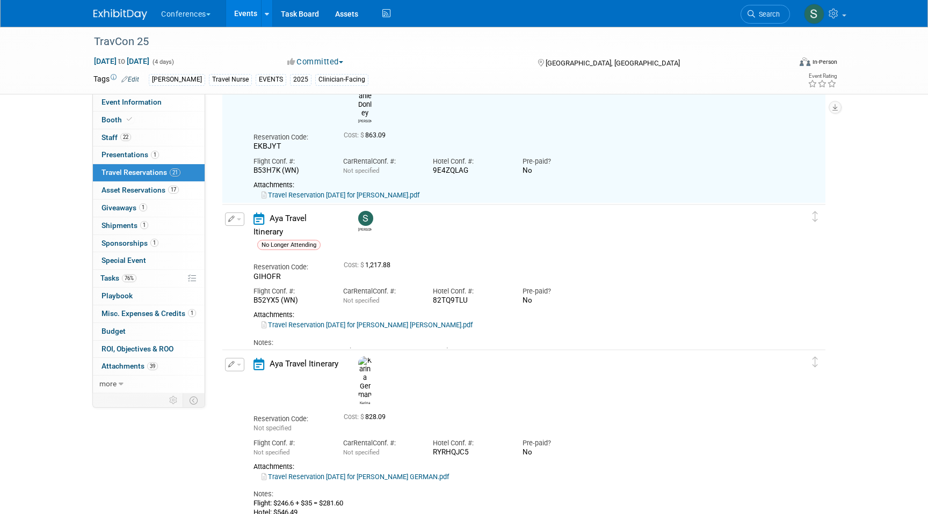
click at [227, 209] on td "Delete Reservation No Longer Attending [PERSON_NAME] No" at bounding box center [515, 282] width 587 height 155
click at [230, 215] on button "button" at bounding box center [234, 219] width 19 height 13
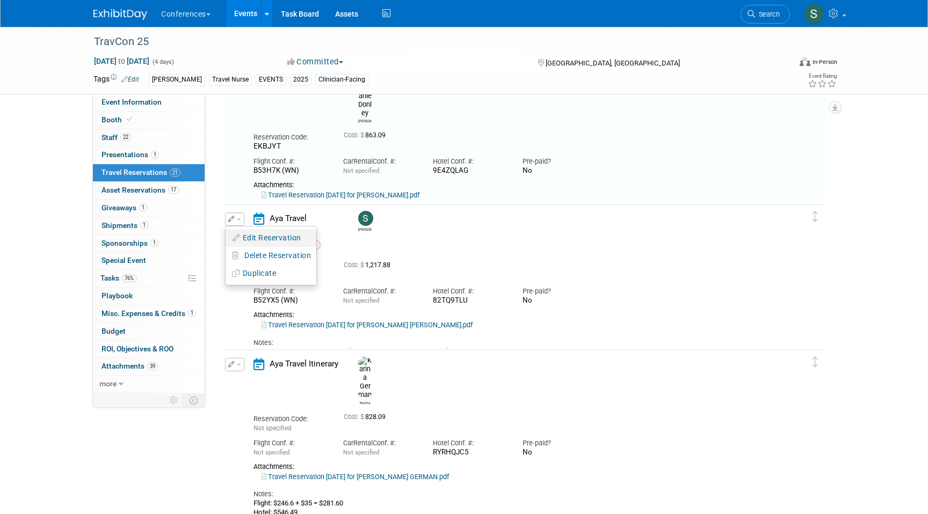
click at [244, 236] on button "Edit Reservation" at bounding box center [270, 238] width 91 height 16
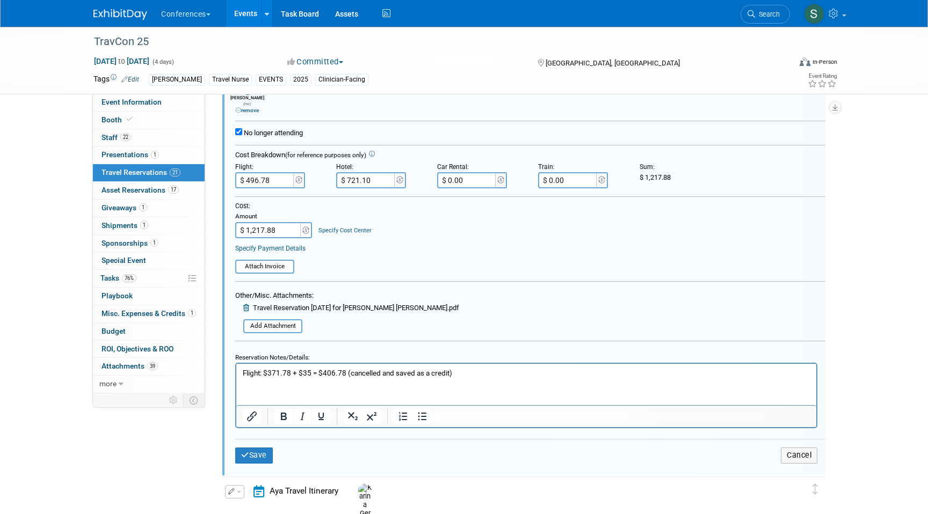
scroll to position [2480, 0]
click at [479, 366] on html "Flight: $371.78 + $35 = $406.78 (cancelled and saved as a credit)" at bounding box center [526, 369] width 580 height 14
click at [473, 373] on p "Flight: $371.78 + $35 = $406.78 (cancelled and saved as a credit)" at bounding box center [526, 371] width 567 height 10
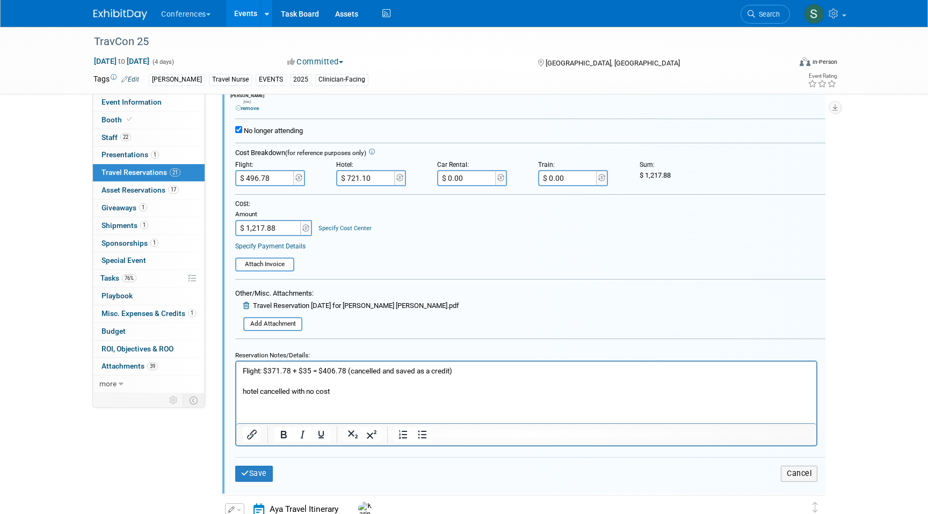
click at [385, 172] on input "$ 721.10" at bounding box center [366, 178] width 60 height 16
type input "$"
click at [393, 251] on table "Attach Invoice" at bounding box center [530, 260] width 590 height 24
click at [276, 224] on input "$ 1,217.88" at bounding box center [268, 228] width 67 height 16
type input "$ 496.78"
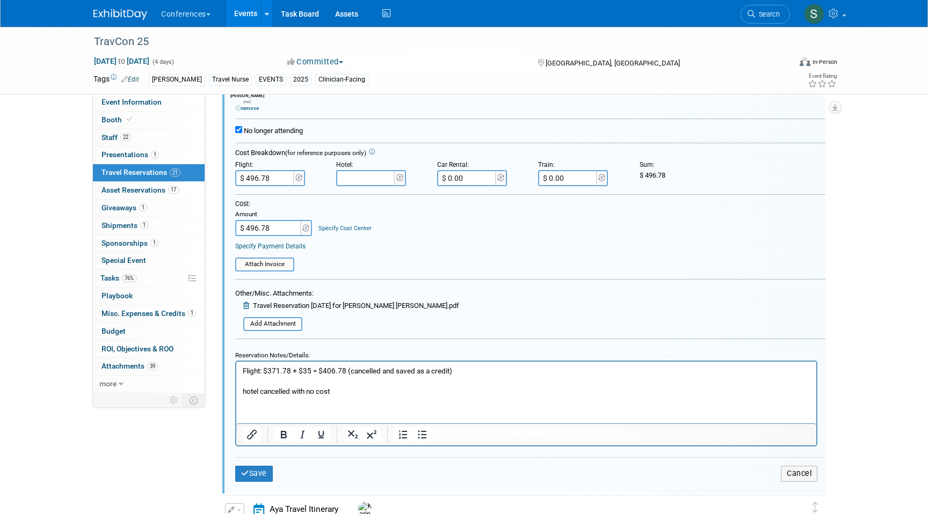
click at [255, 170] on input "$ 496.78" at bounding box center [265, 178] width 60 height 16
click at [255, 171] on input "$ 496.78" at bounding box center [265, 178] width 60 height 16
type input "$ 406.78"
click at [254, 222] on input "$ 496.78" at bounding box center [268, 228] width 67 height 16
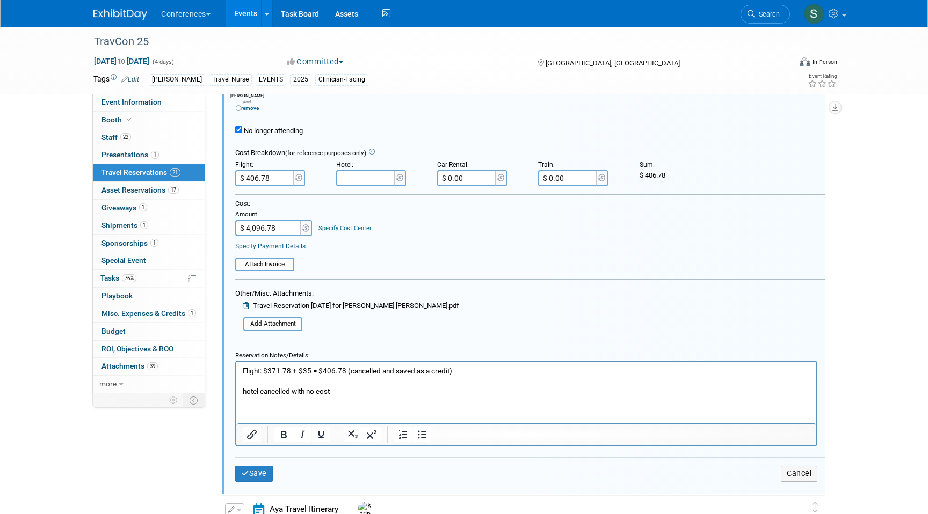
type input "$ 406.78"
click at [258, 466] on button "Save" at bounding box center [254, 474] width 38 height 16
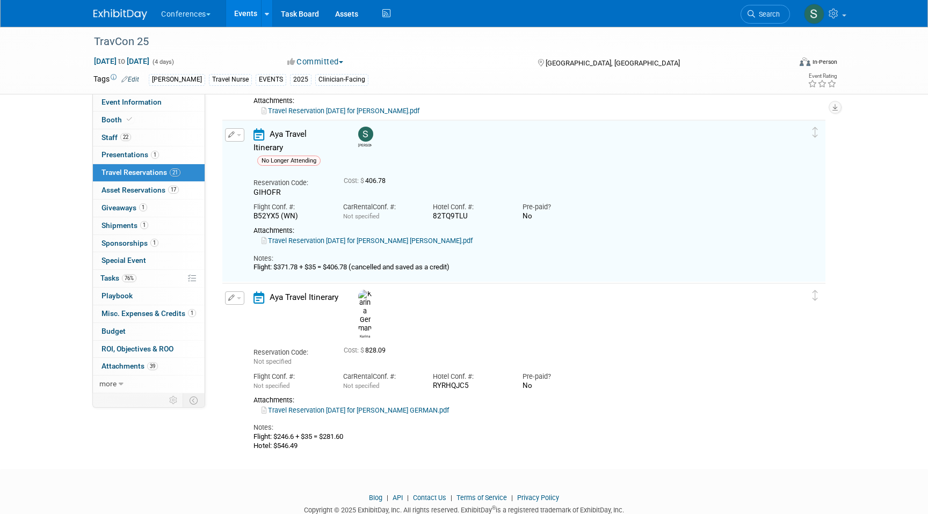
scroll to position [2279, 0]
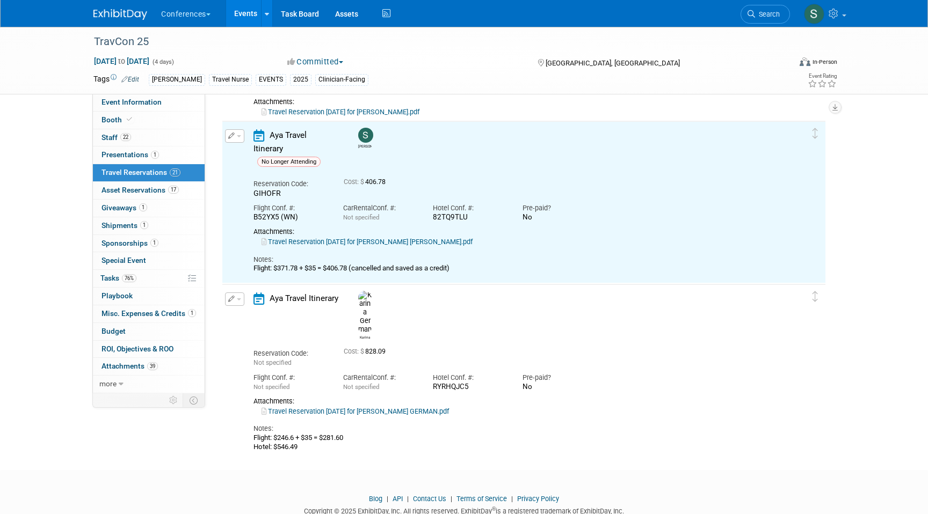
click at [240, 134] on button "button" at bounding box center [234, 135] width 19 height 13
click at [247, 152] on button "Edit Reservation" at bounding box center [270, 155] width 91 height 16
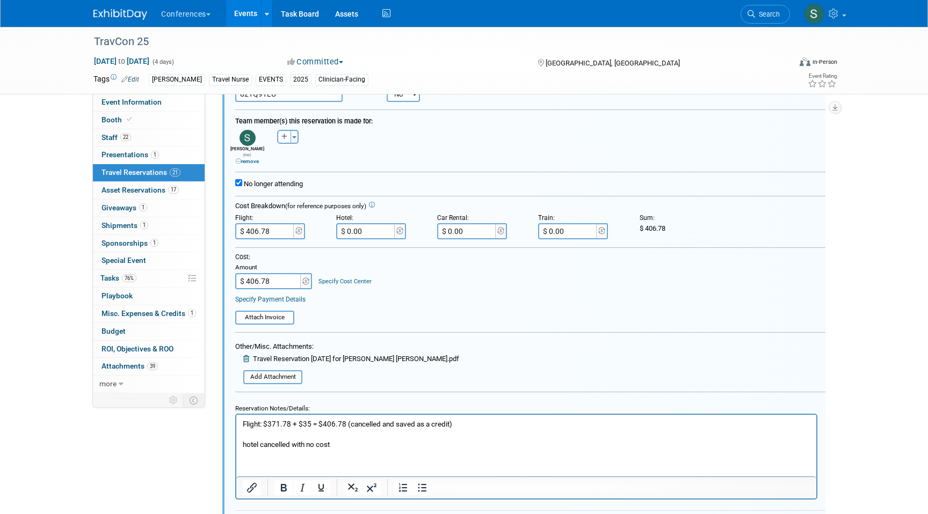
scroll to position [2429, 0]
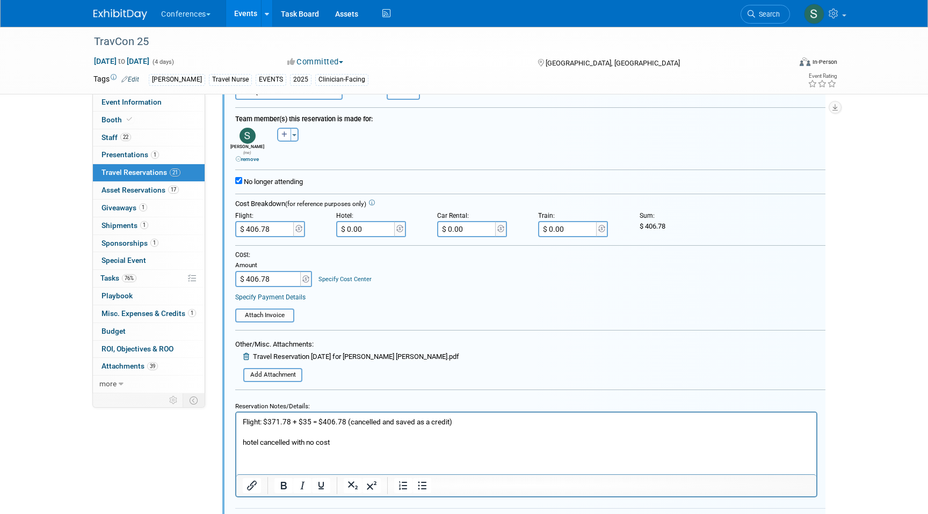
click at [337, 276] on link "Specify Cost Center" at bounding box center [344, 279] width 53 height 7
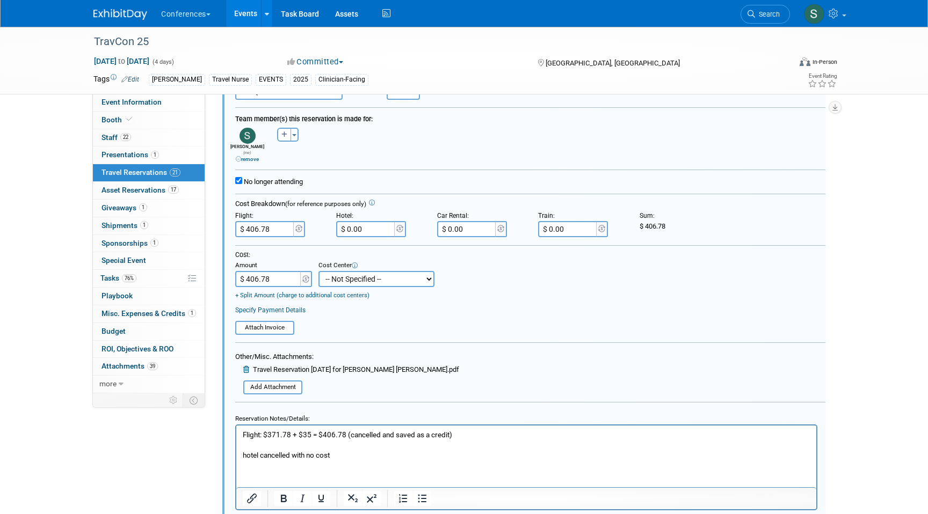
click at [338, 279] on select "-- Not Specified -- Aya Education Aya Healthcare Aya Locums Bespoke Corporate […" at bounding box center [376, 279] width 116 height 16
select select "18965872"
click at [318, 271] on select "-- Not Specified -- Aya Education Aya Healthcare Aya Locums Bespoke Corporate […" at bounding box center [376, 279] width 116 height 16
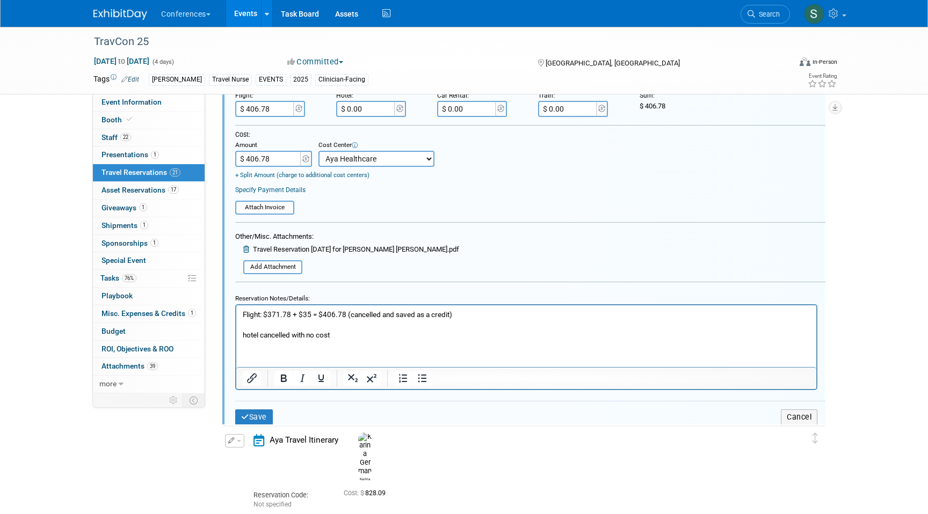
scroll to position [2563, 0]
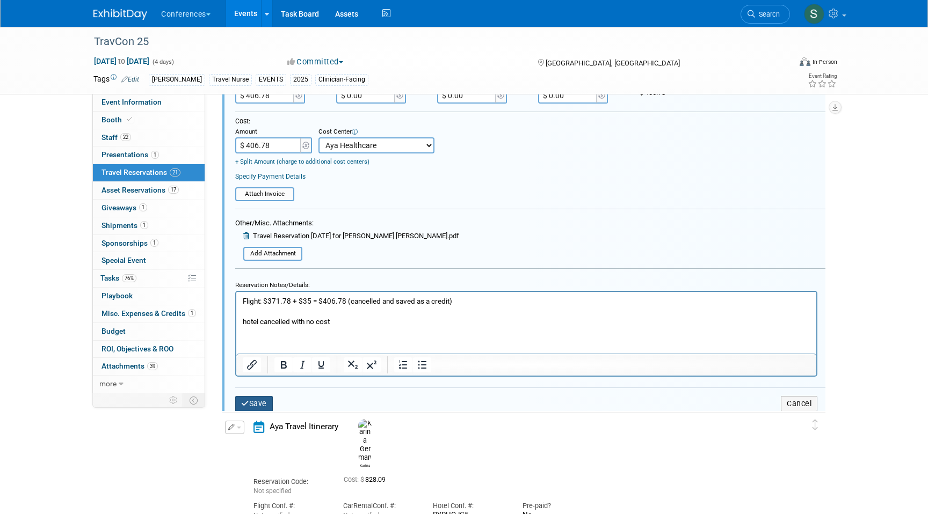
click at [259, 403] on button "Save" at bounding box center [254, 404] width 38 height 16
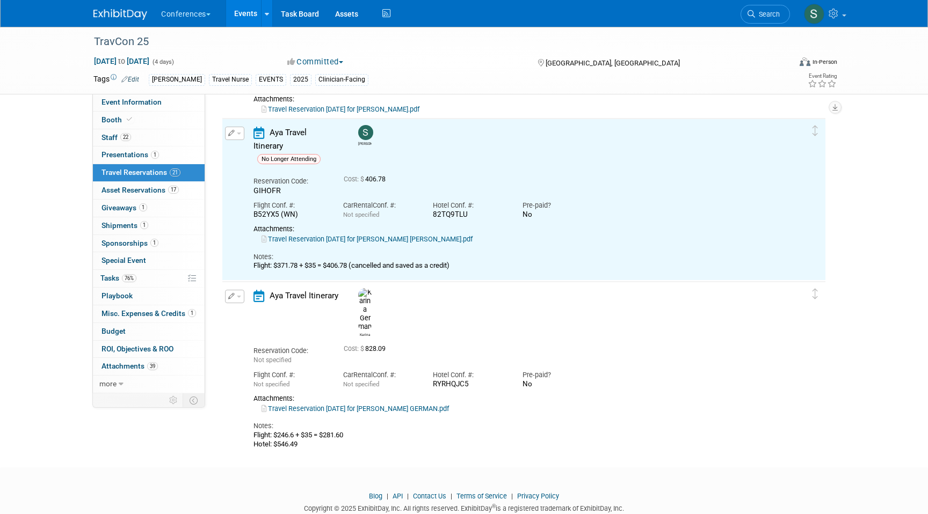
scroll to position [2279, 0]
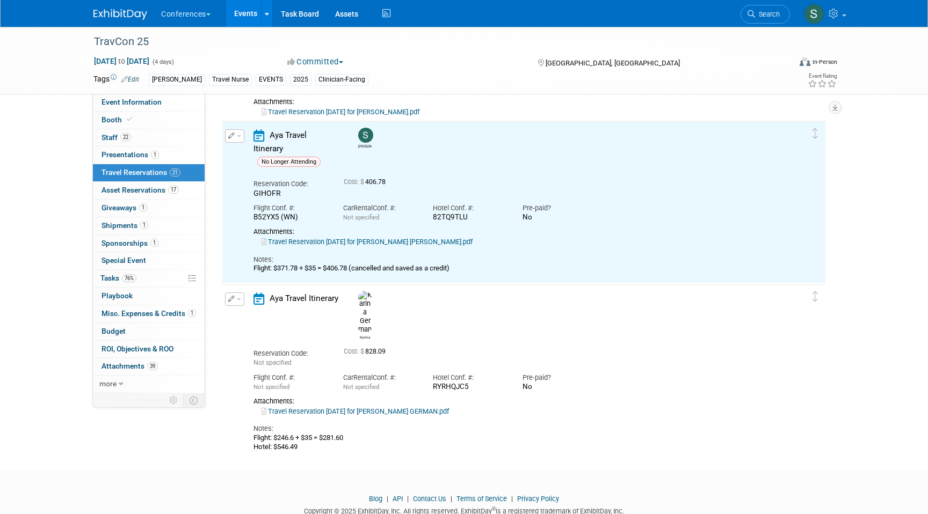
click at [241, 302] on button "button" at bounding box center [234, 299] width 19 height 13
click at [248, 312] on button "Edit Reservation" at bounding box center [270, 318] width 91 height 16
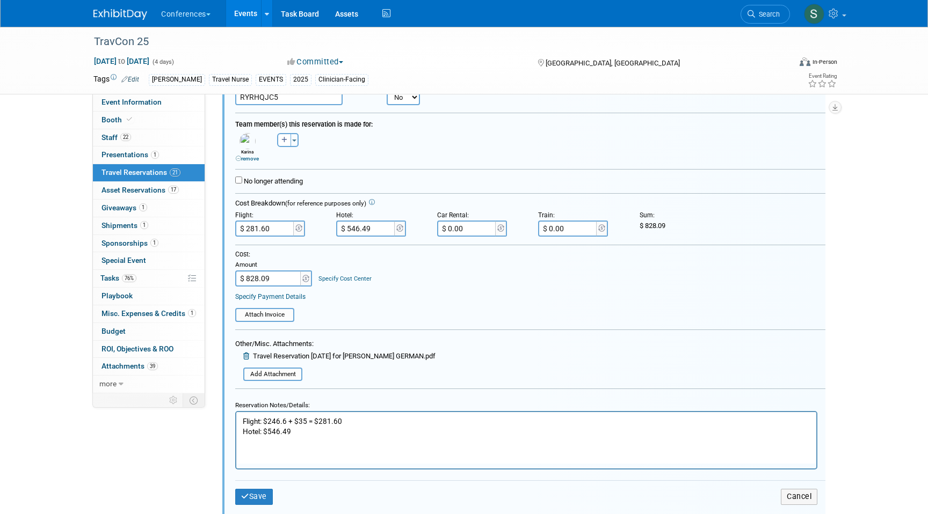
scroll to position [2609, 0]
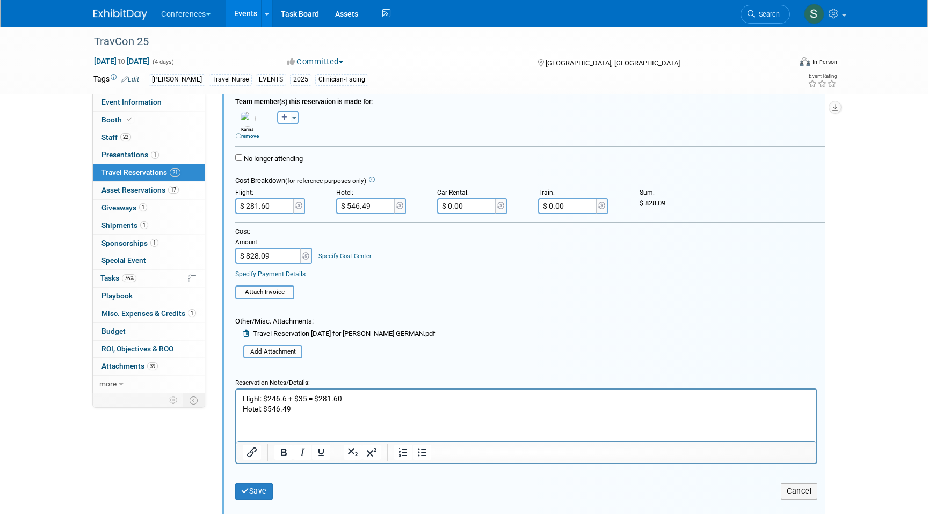
click at [329, 257] on link "Specify Cost Center" at bounding box center [344, 256] width 53 height 7
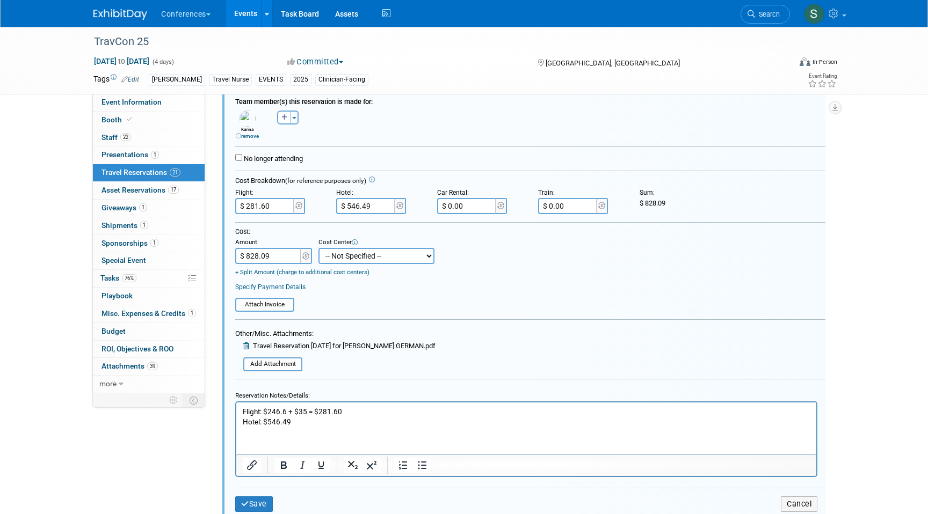
click at [329, 263] on select "-- Not Specified -- Aya Education Aya Healthcare Aya Locums Bespoke Corporate […" at bounding box center [376, 256] width 116 height 16
select select "18965872"
click at [318, 249] on select "-- Not Specified -- Aya Education Aya Healthcare Aya Locums Bespoke Corporate […" at bounding box center [376, 256] width 116 height 16
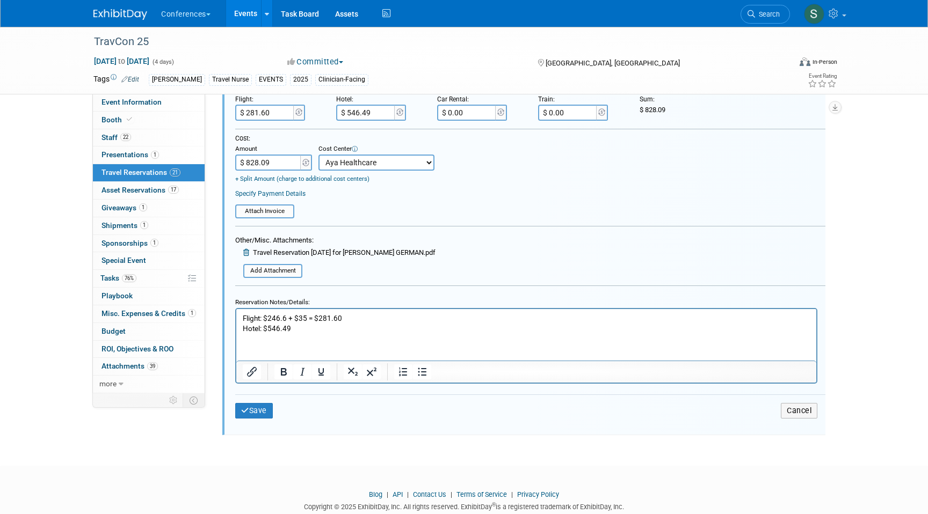
scroll to position [2716, 0]
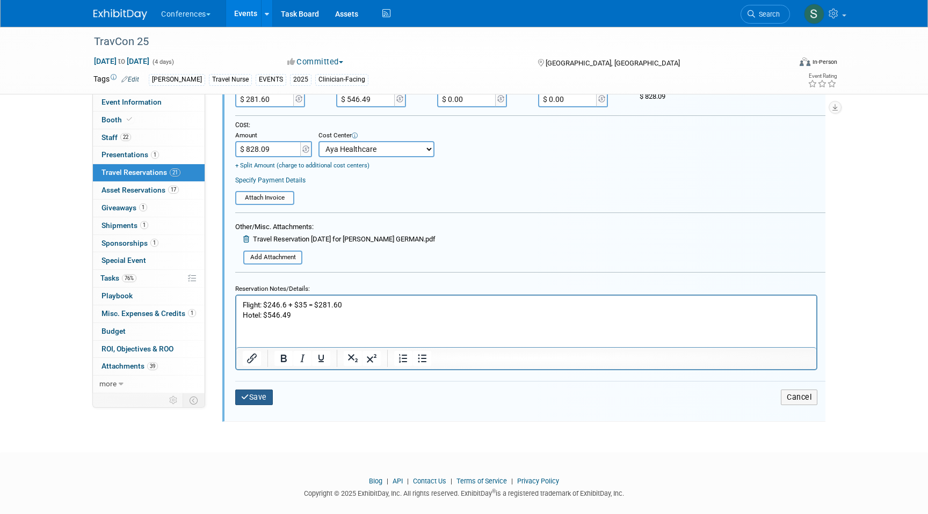
click at [255, 403] on button "Save" at bounding box center [254, 398] width 38 height 16
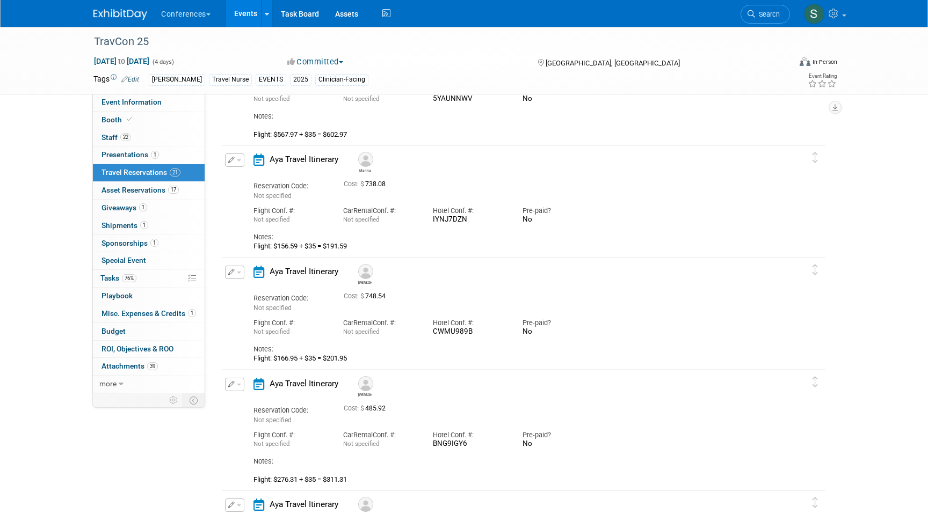
scroll to position [704, 0]
